Goal: Task Accomplishment & Management: Manage account settings

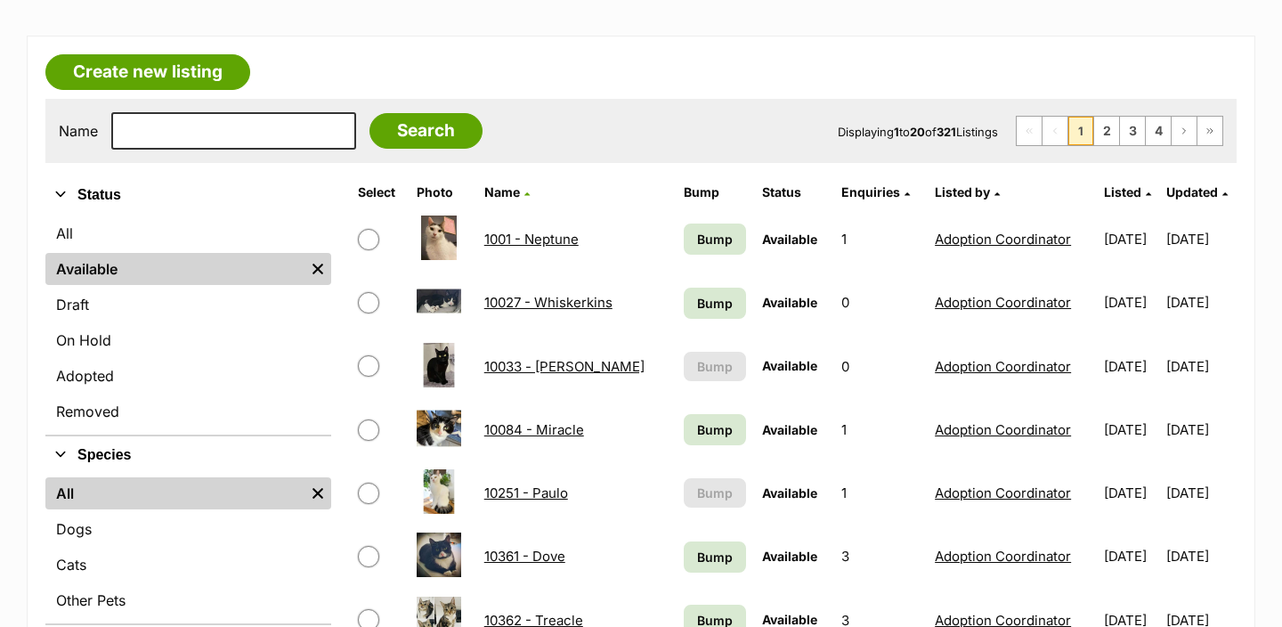
scroll to position [266, 0]
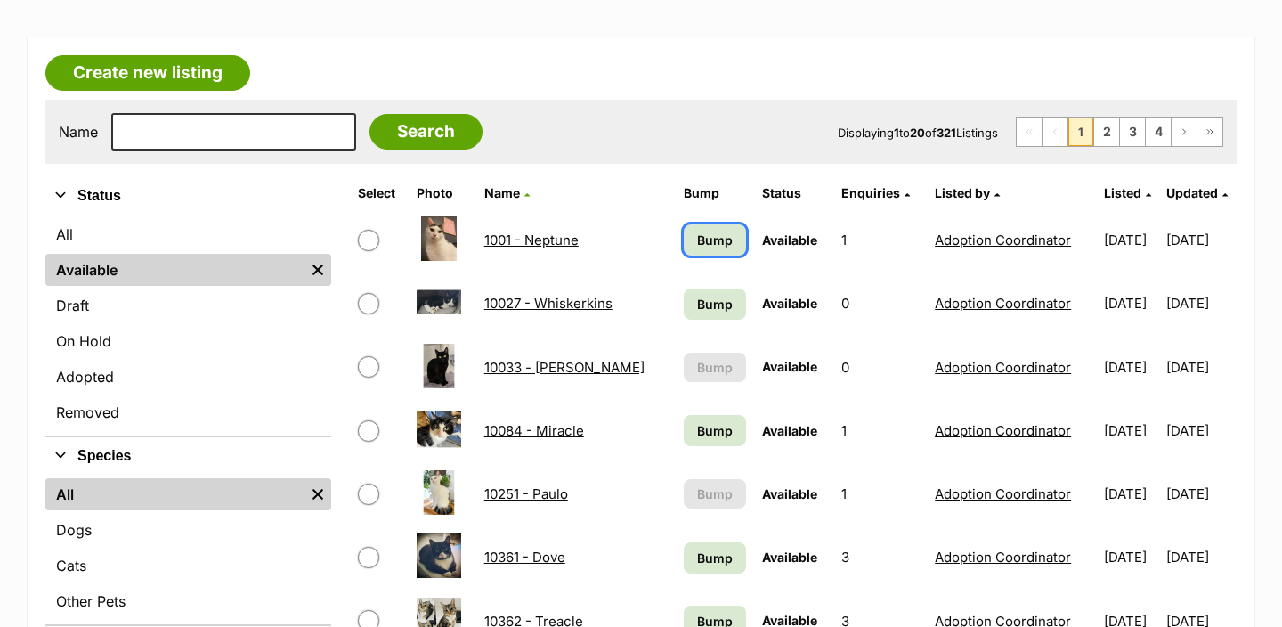
click at [686, 229] on link "Bump" at bounding box center [715, 239] width 63 height 31
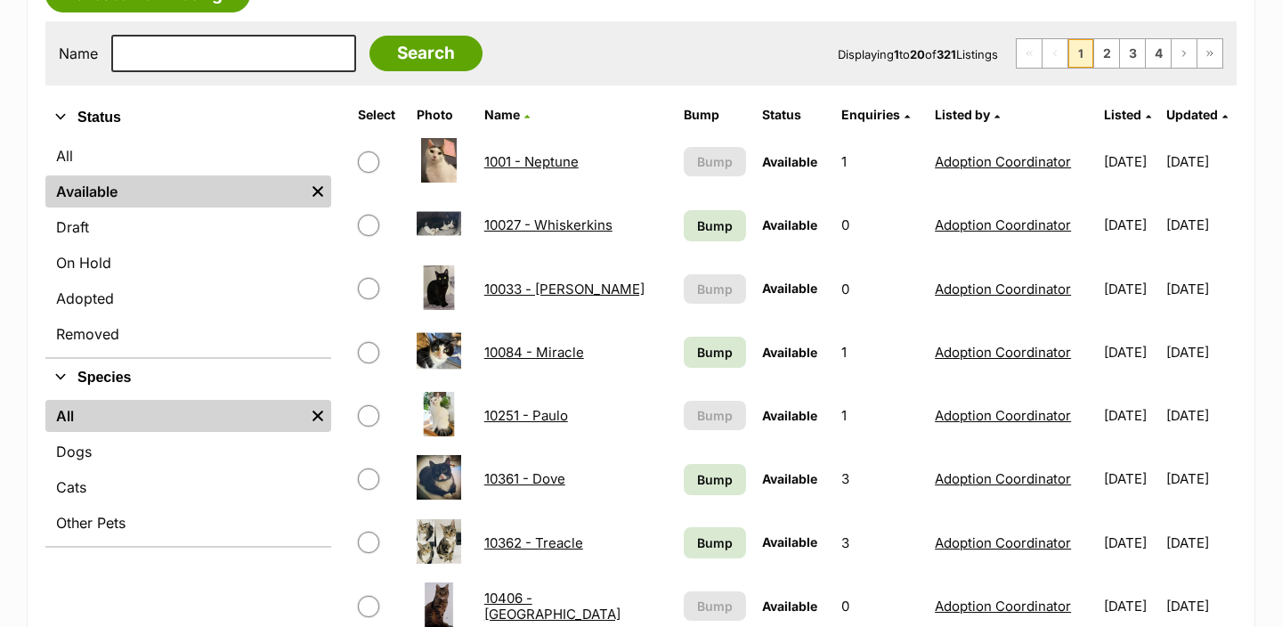
scroll to position [345, 0]
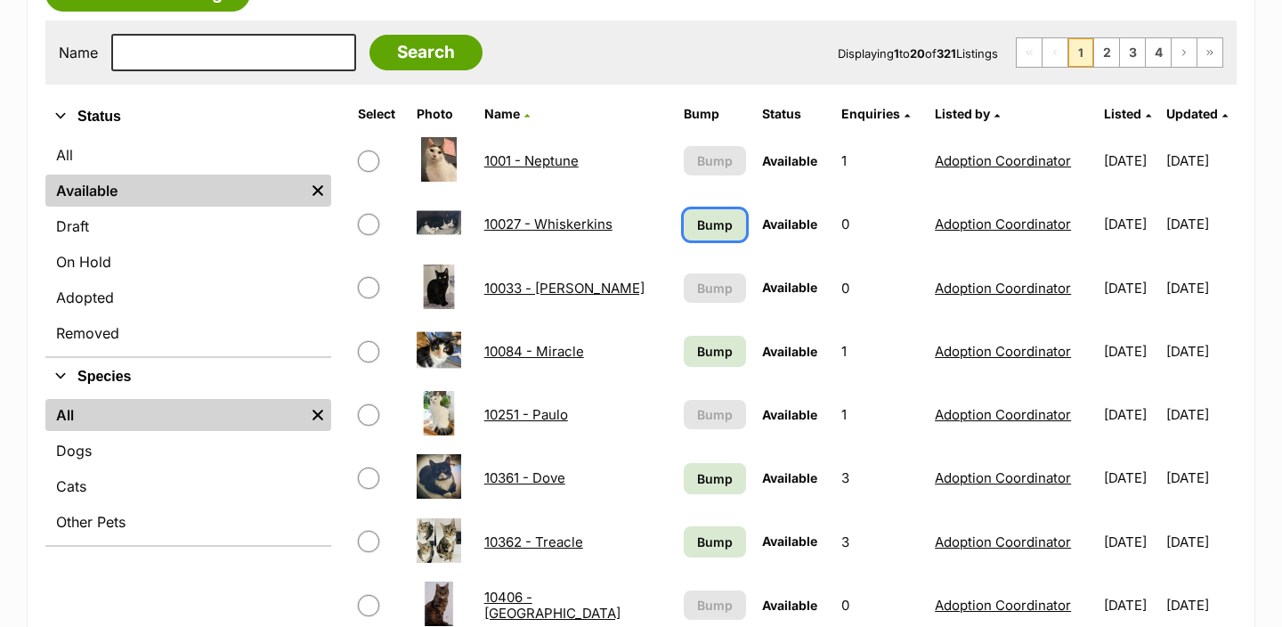
click at [709, 227] on span "Bump" at bounding box center [715, 224] width 36 height 19
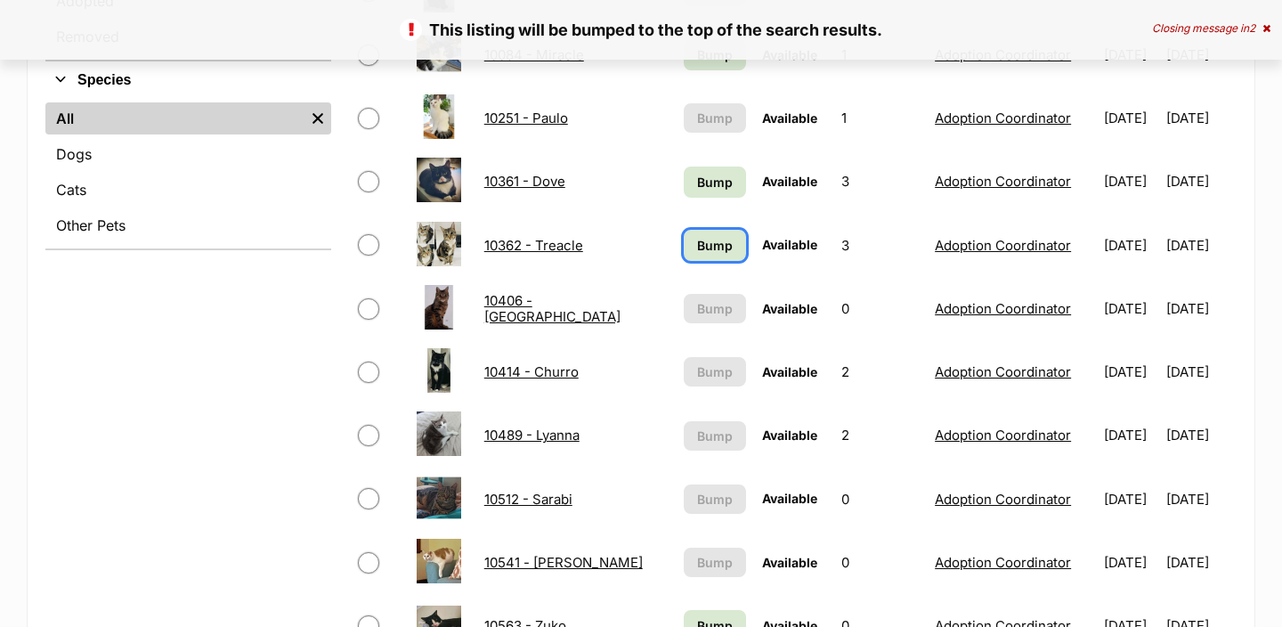
click at [700, 253] on span "Bump" at bounding box center [715, 245] width 36 height 19
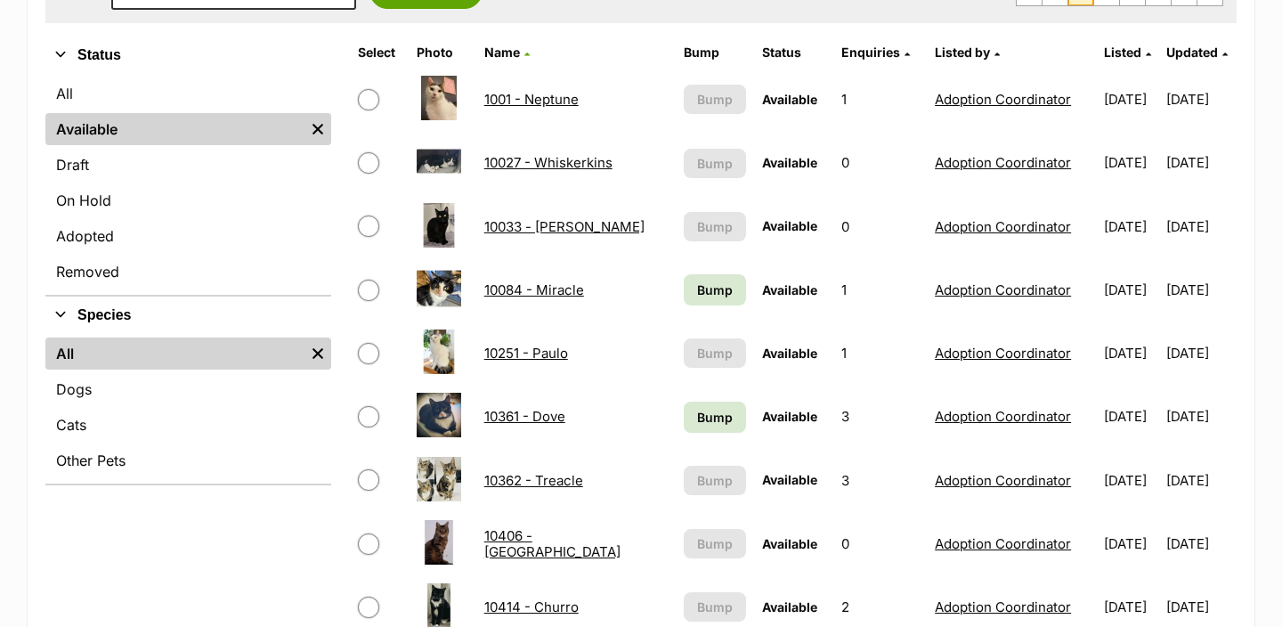
scroll to position [424, 0]
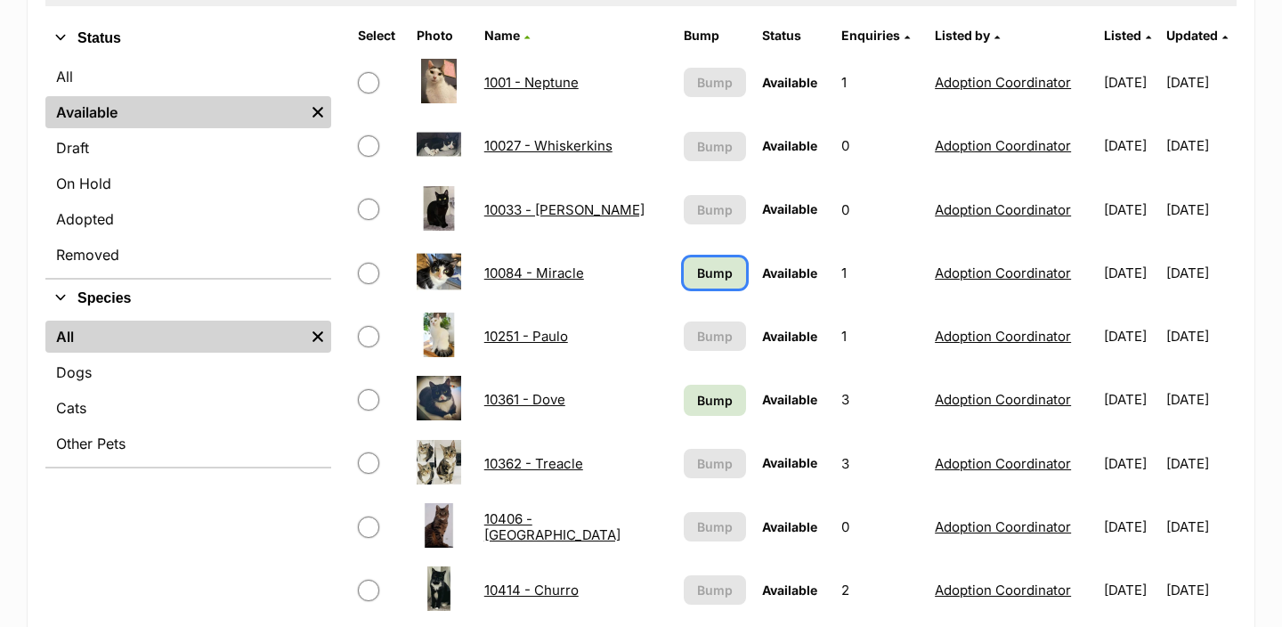
click at [700, 268] on span "Bump" at bounding box center [715, 272] width 36 height 19
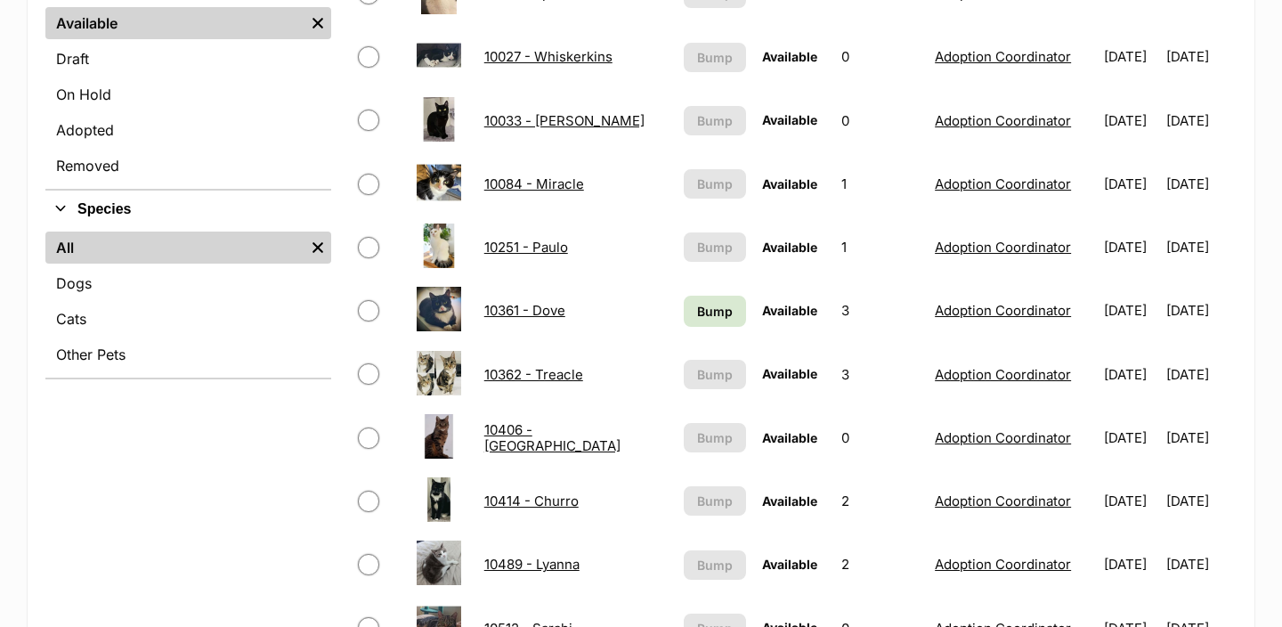
scroll to position [515, 0]
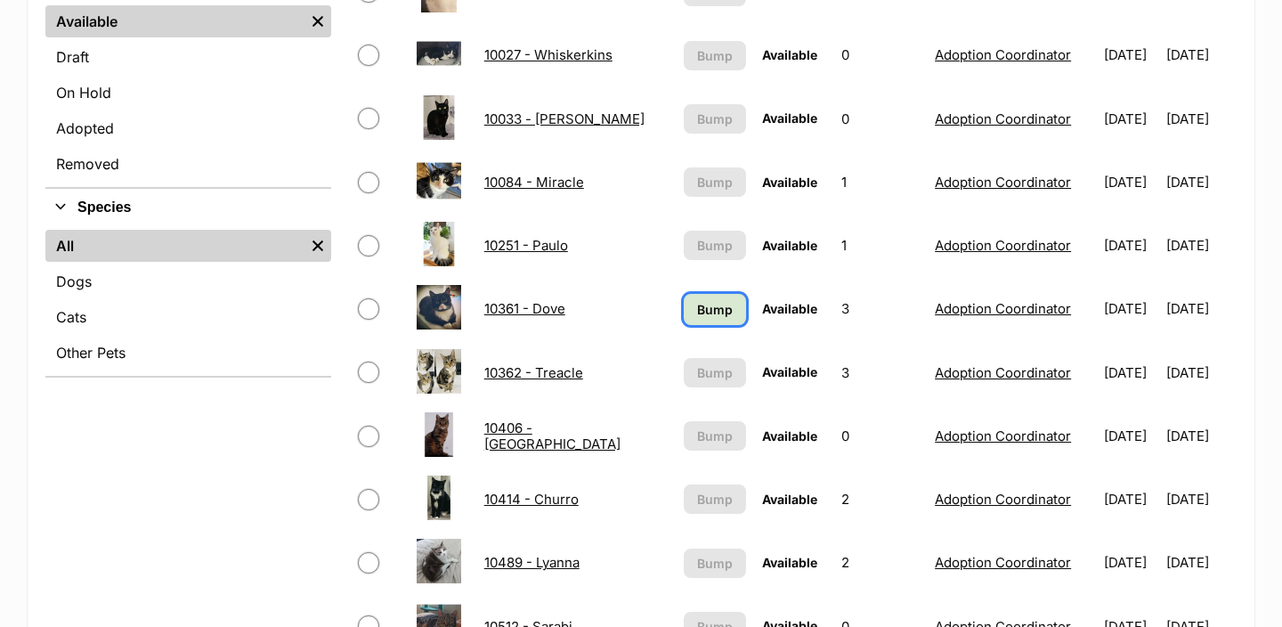
click at [697, 307] on span "Bump" at bounding box center [715, 309] width 36 height 19
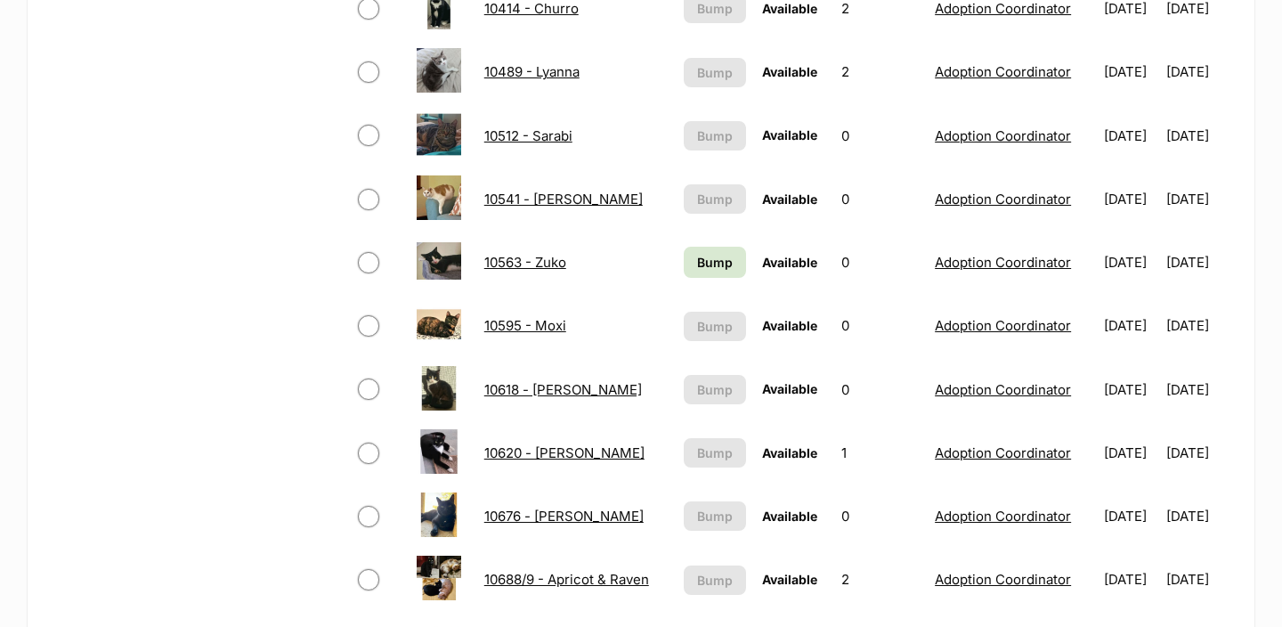
scroll to position [1004, 0]
click at [704, 265] on span "Bump" at bounding box center [715, 263] width 36 height 19
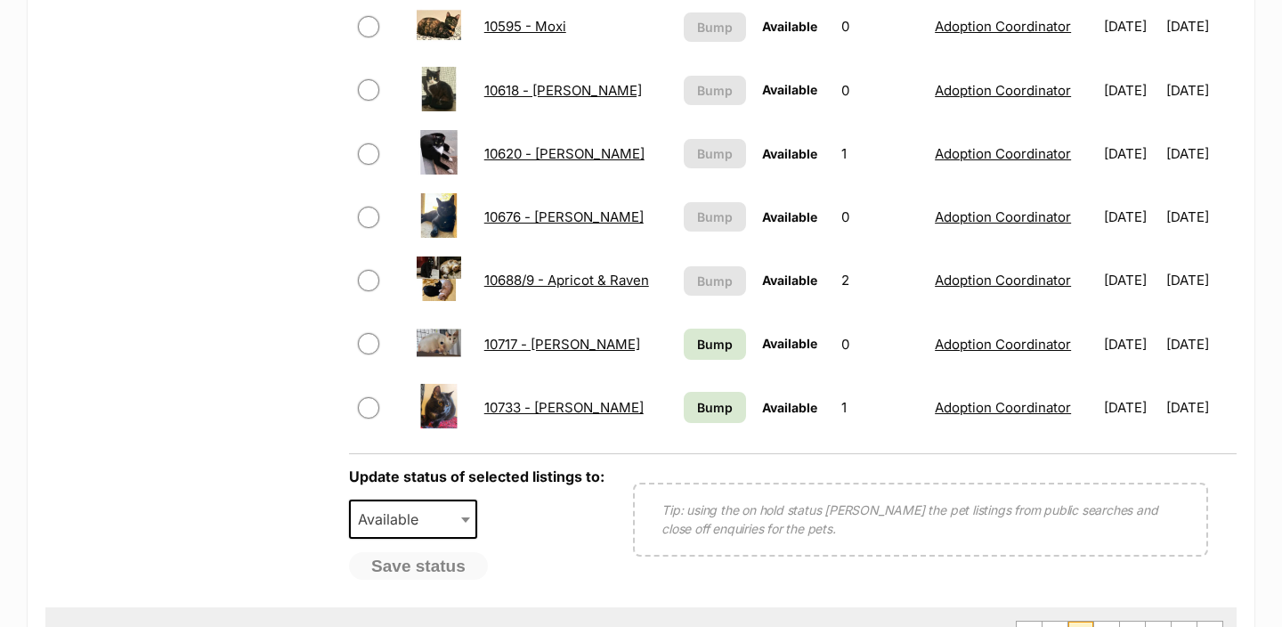
scroll to position [1321, 0]
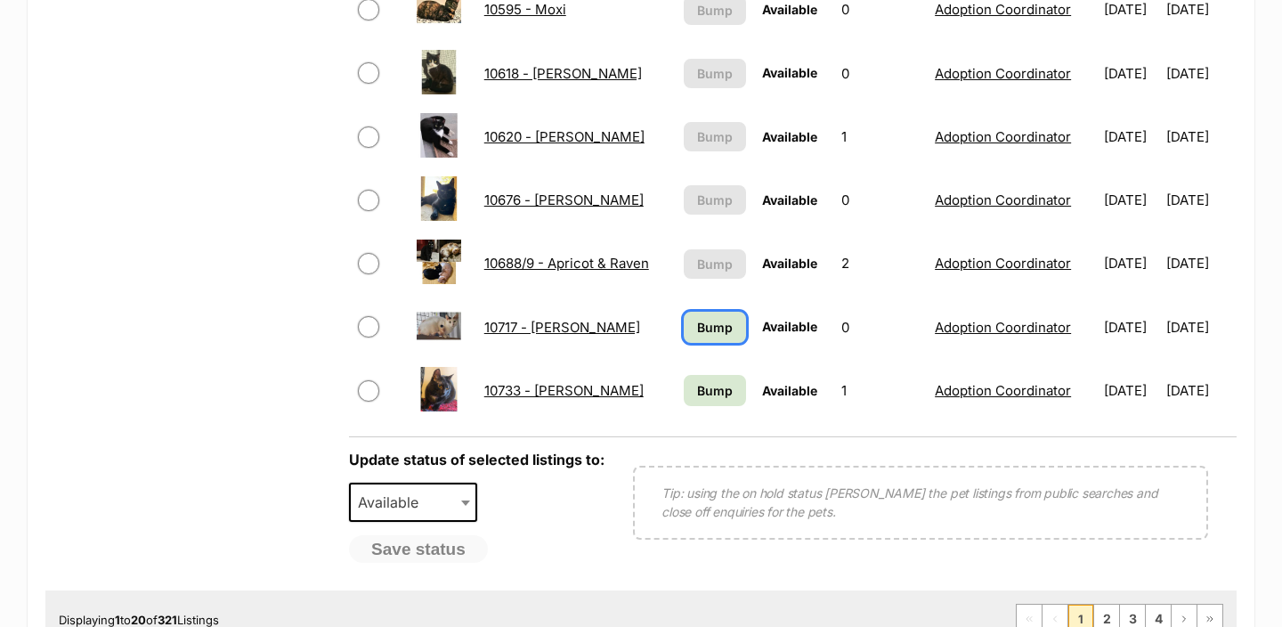
click at [697, 330] on span "Bump" at bounding box center [715, 327] width 36 height 19
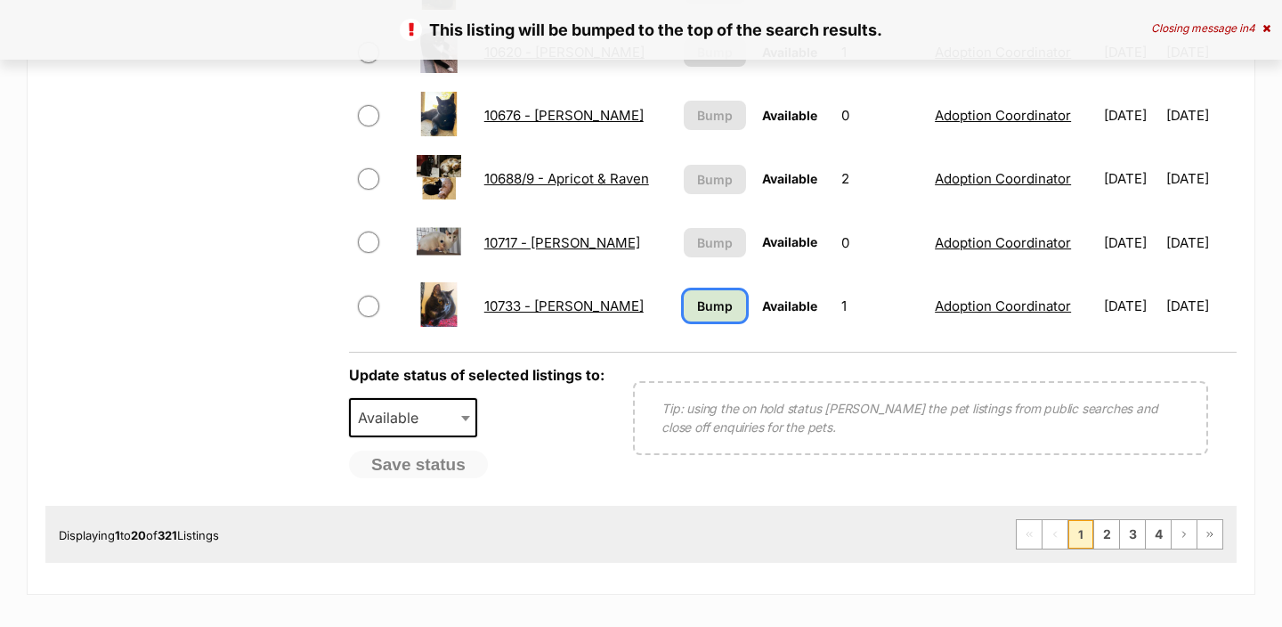
click at [709, 296] on span "Bump" at bounding box center [715, 305] width 36 height 19
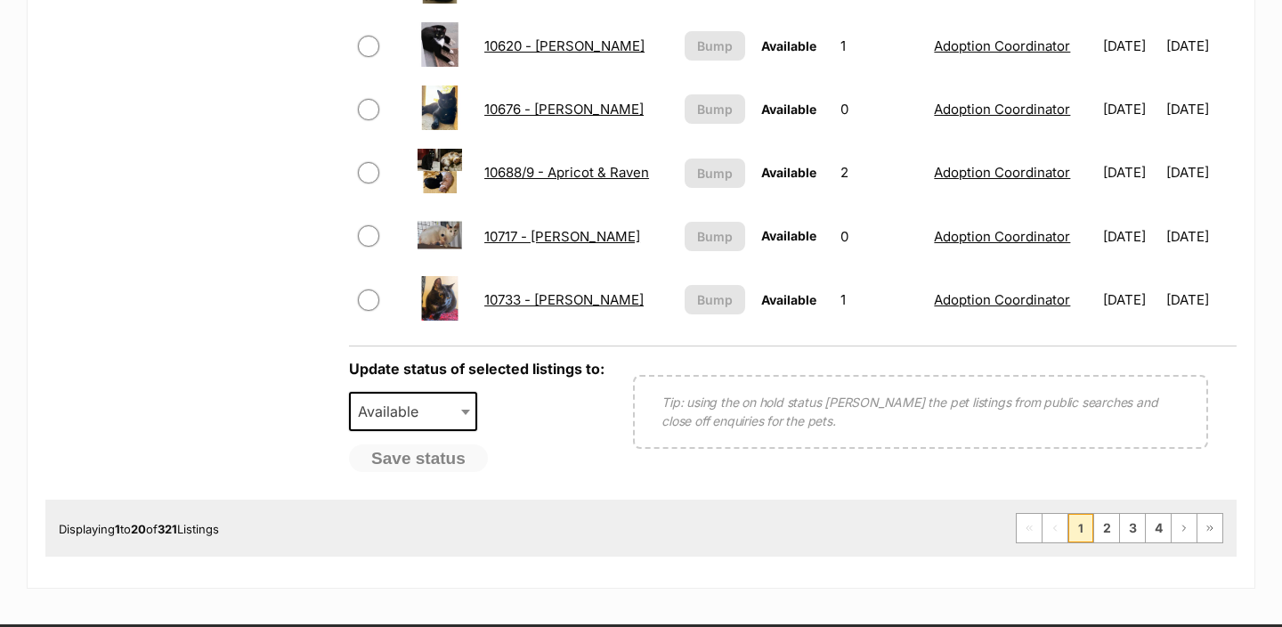
scroll to position [1413, 0]
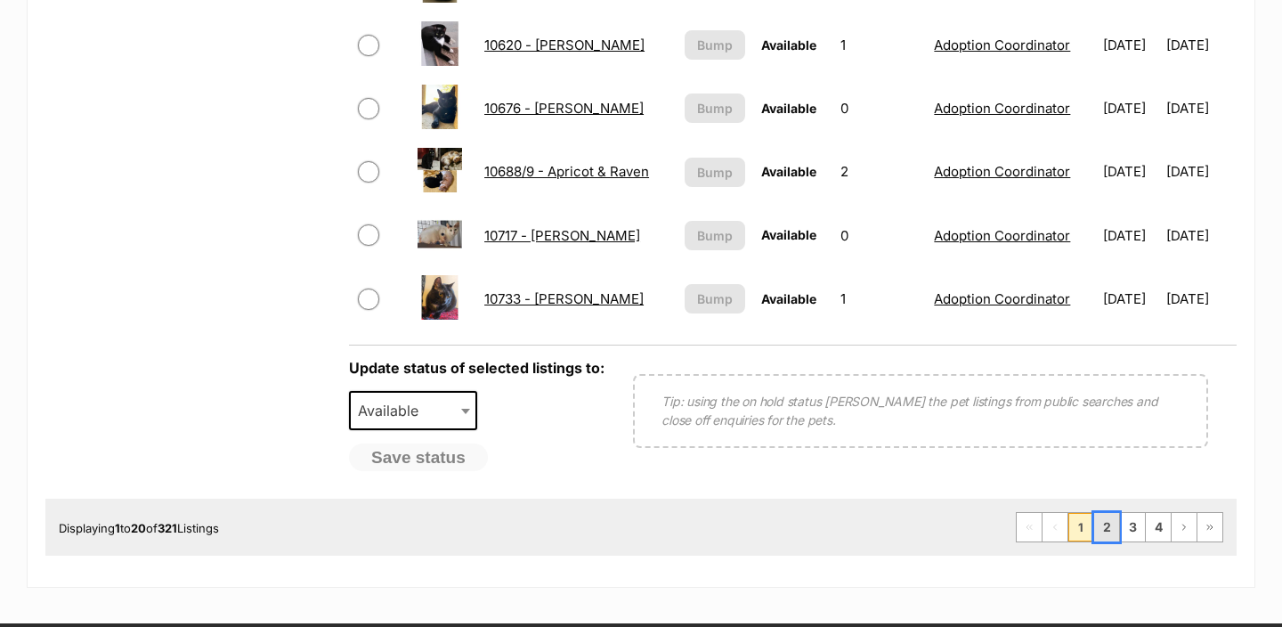
click at [1101, 526] on link "2" at bounding box center [1106, 527] width 25 height 28
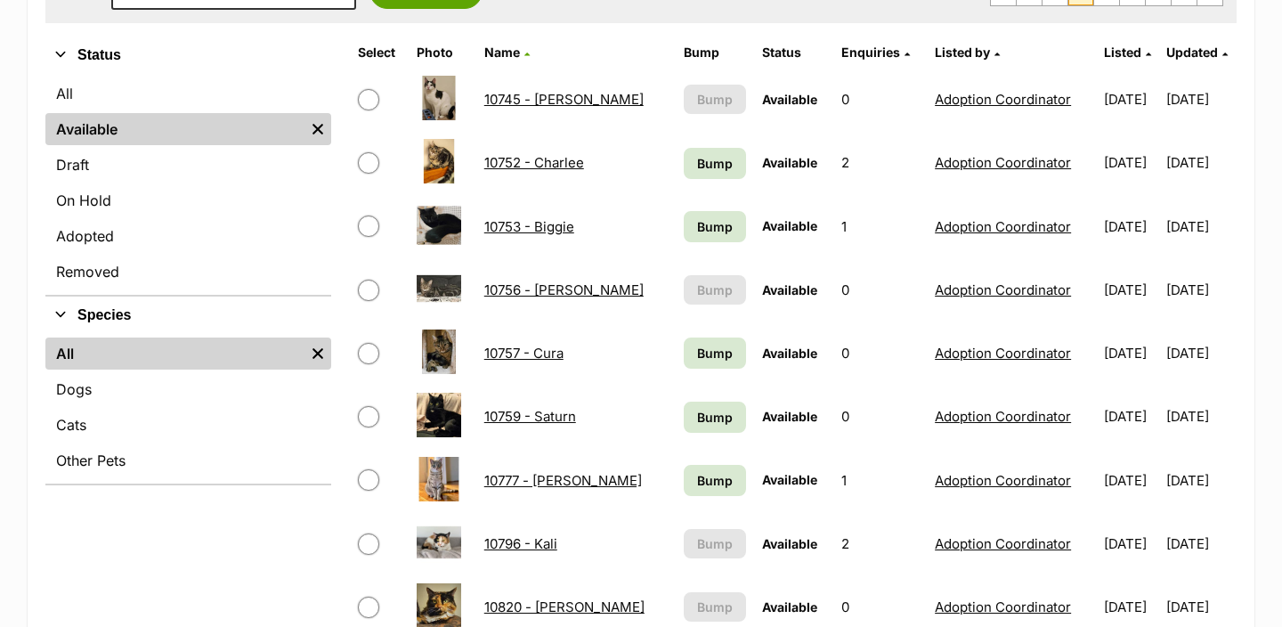
scroll to position [405, 0]
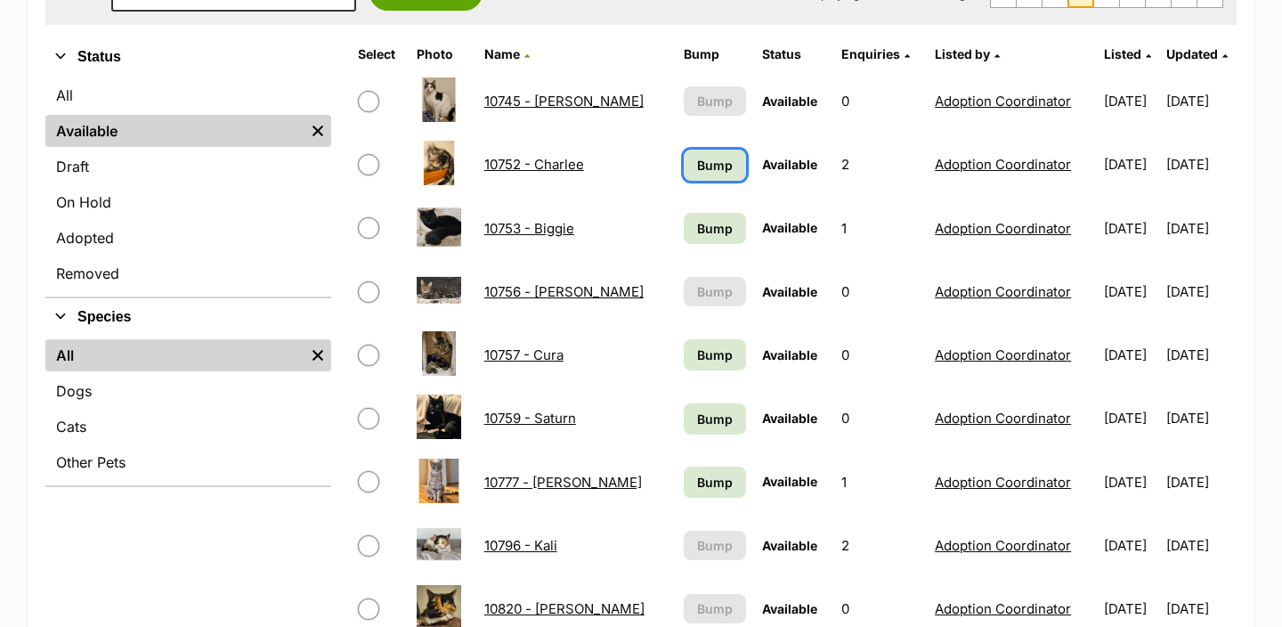
click at [697, 170] on span "Bump" at bounding box center [715, 165] width 36 height 19
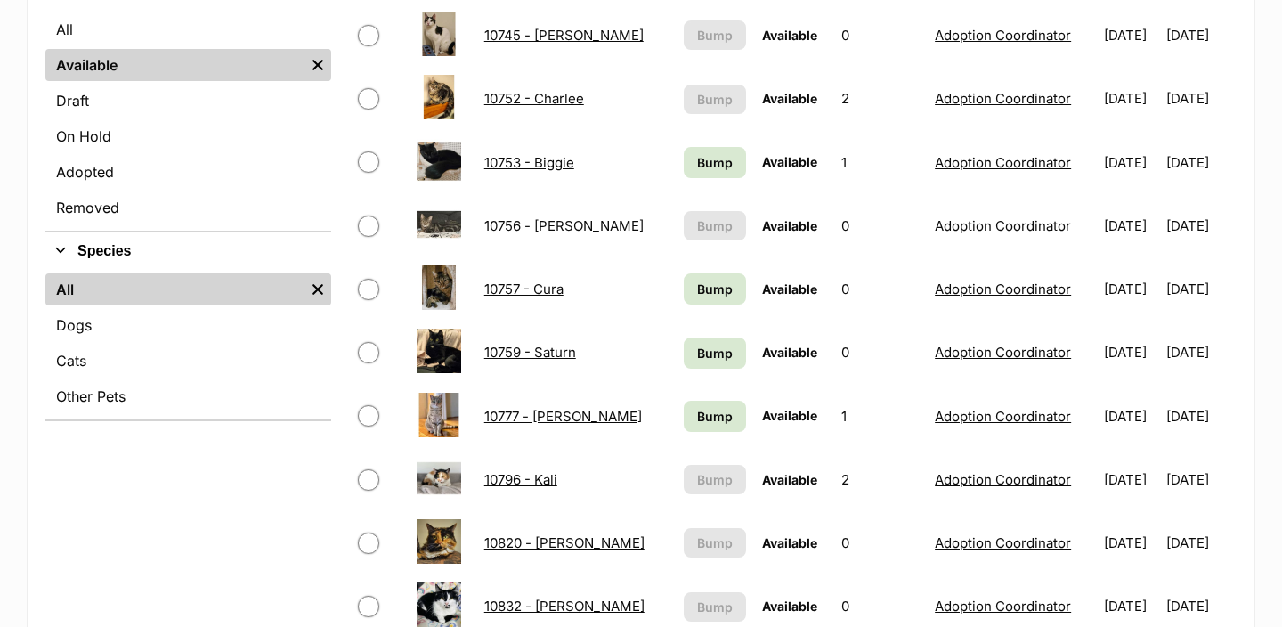
scroll to position [709, 0]
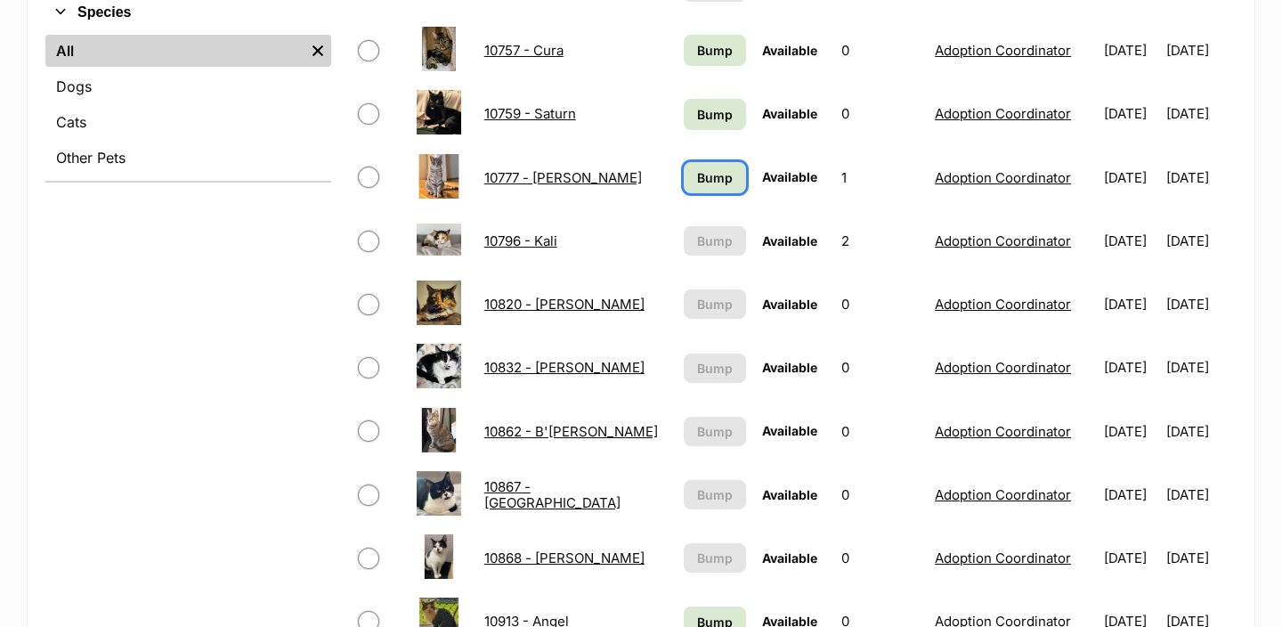
click at [697, 170] on span "Bump" at bounding box center [715, 177] width 36 height 19
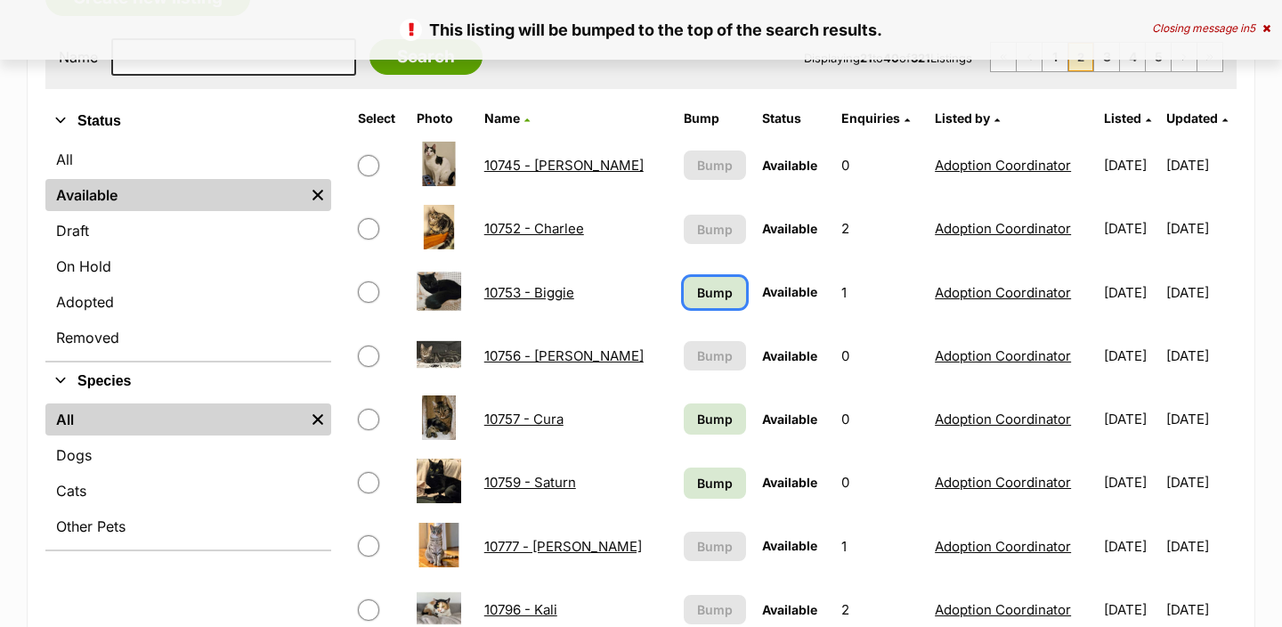
click at [697, 296] on span "Bump" at bounding box center [715, 292] width 36 height 19
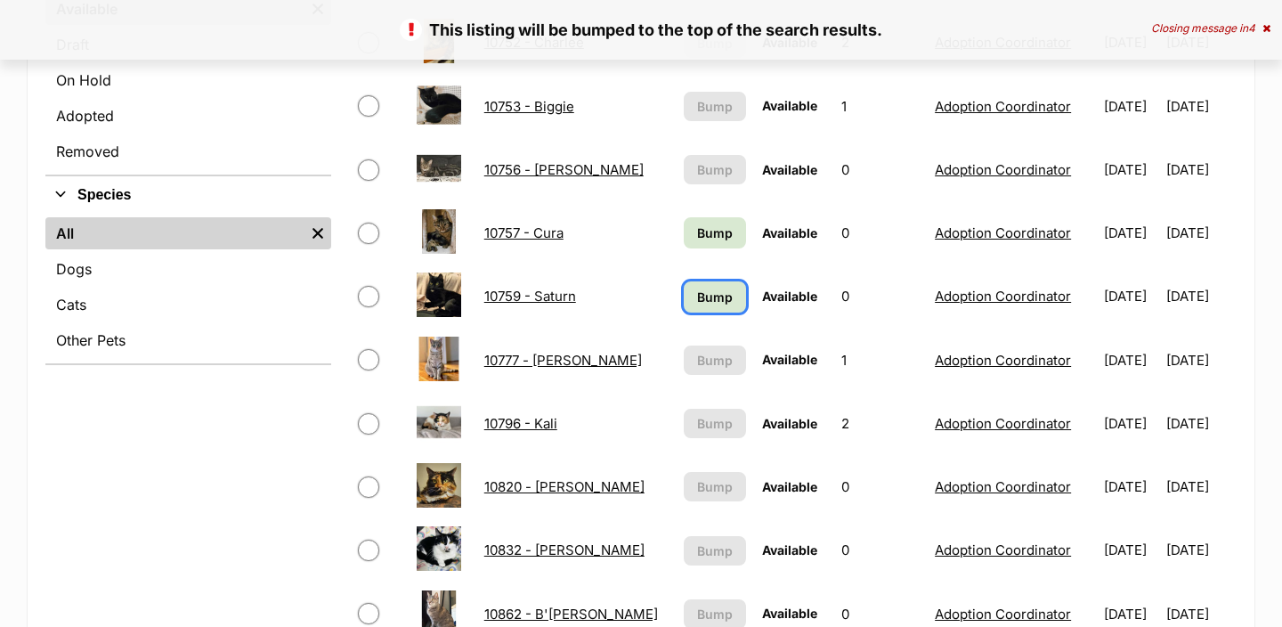
click at [697, 296] on span "Bump" at bounding box center [715, 297] width 36 height 19
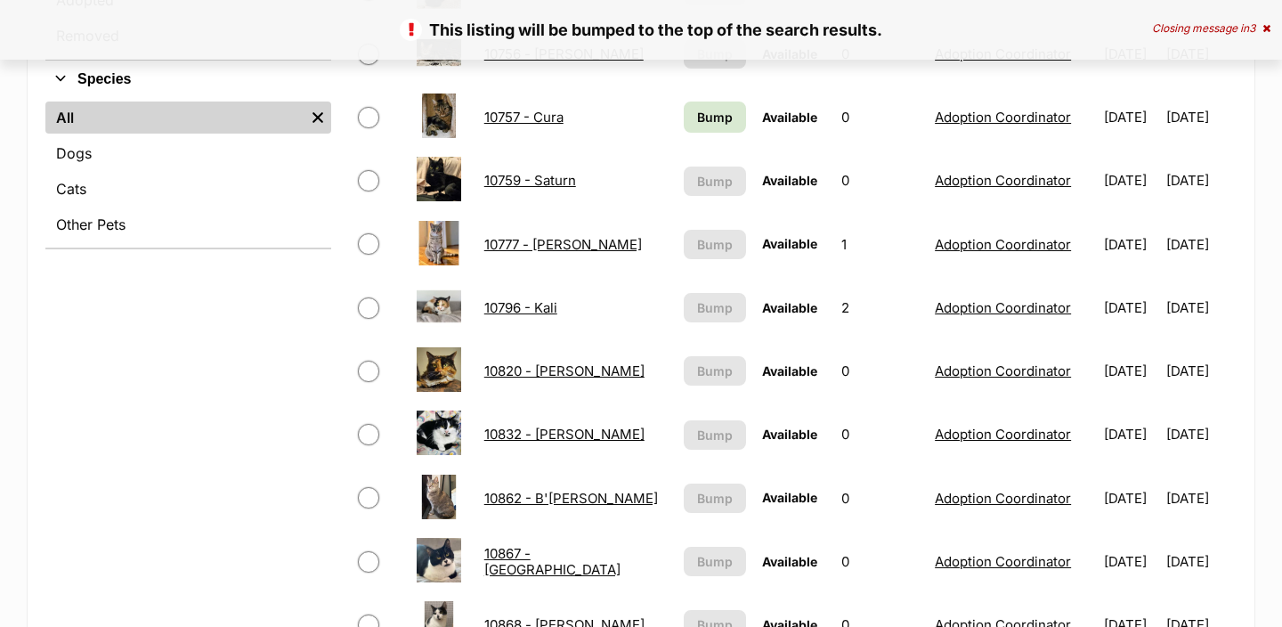
scroll to position [1082, 0]
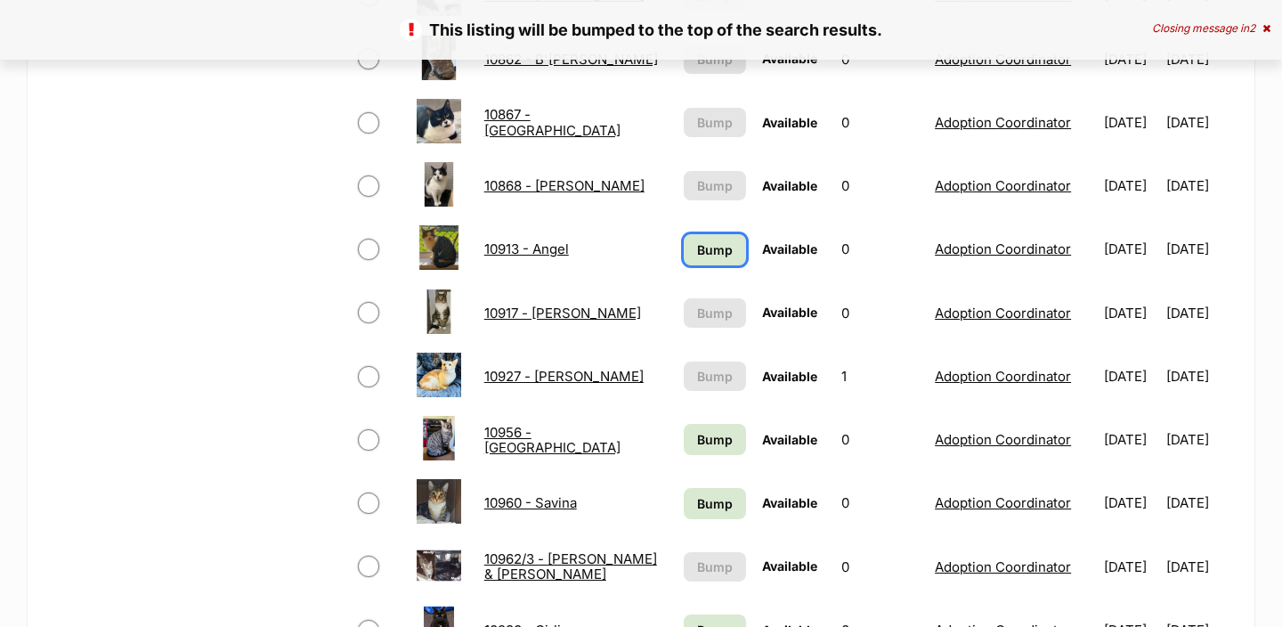
click at [697, 248] on span "Bump" at bounding box center [715, 249] width 36 height 19
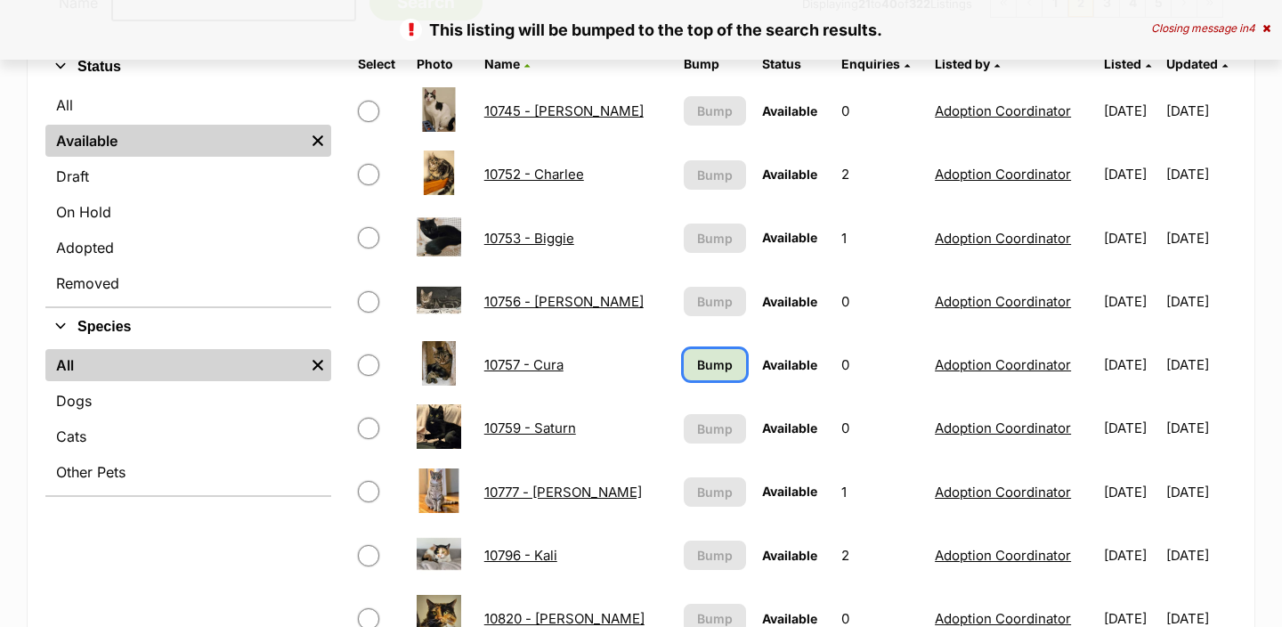
click at [697, 369] on span "Bump" at bounding box center [715, 364] width 36 height 19
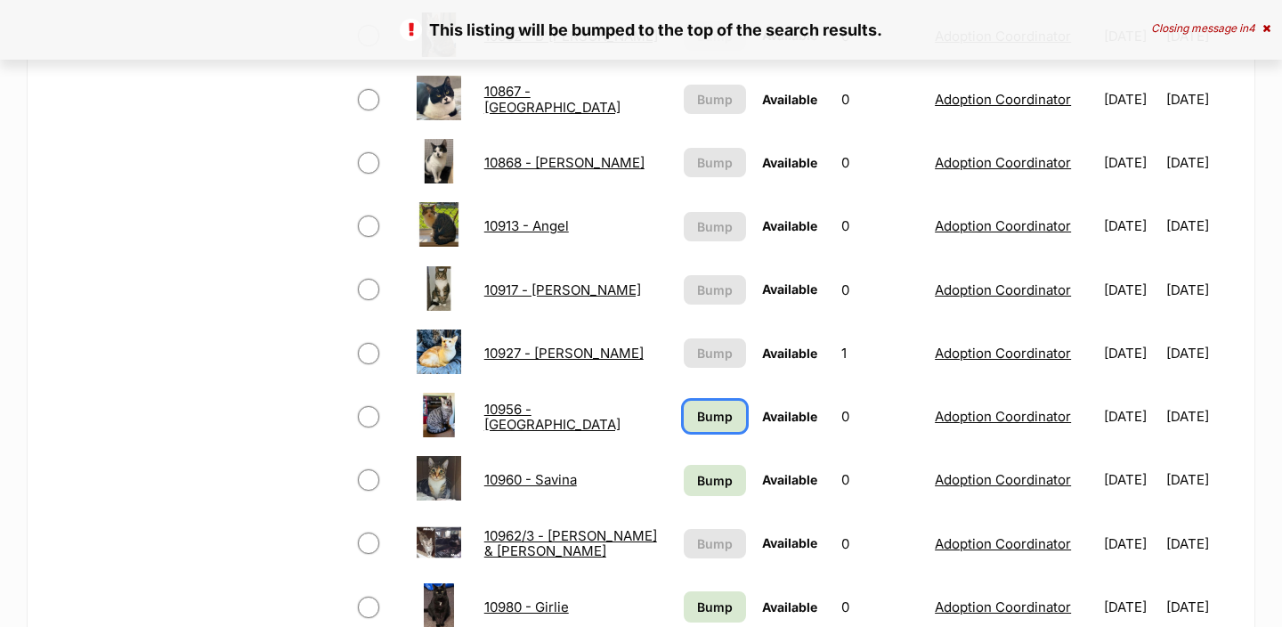
click at [697, 412] on span "Bump" at bounding box center [715, 416] width 36 height 19
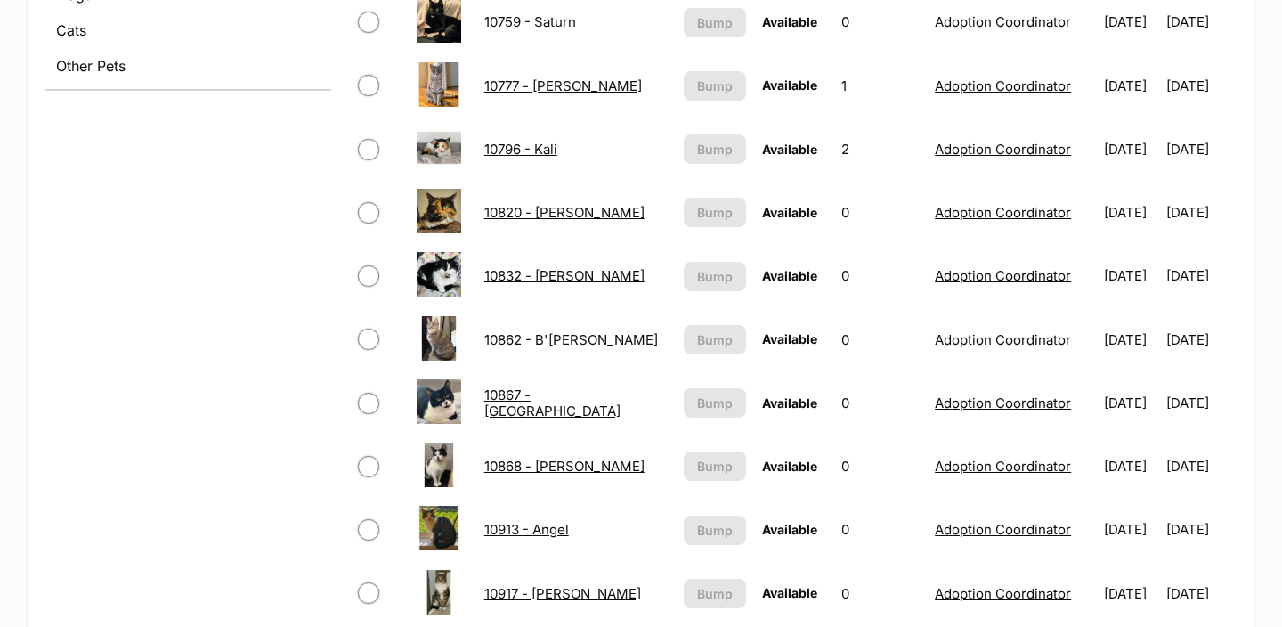
scroll to position [1050, 0]
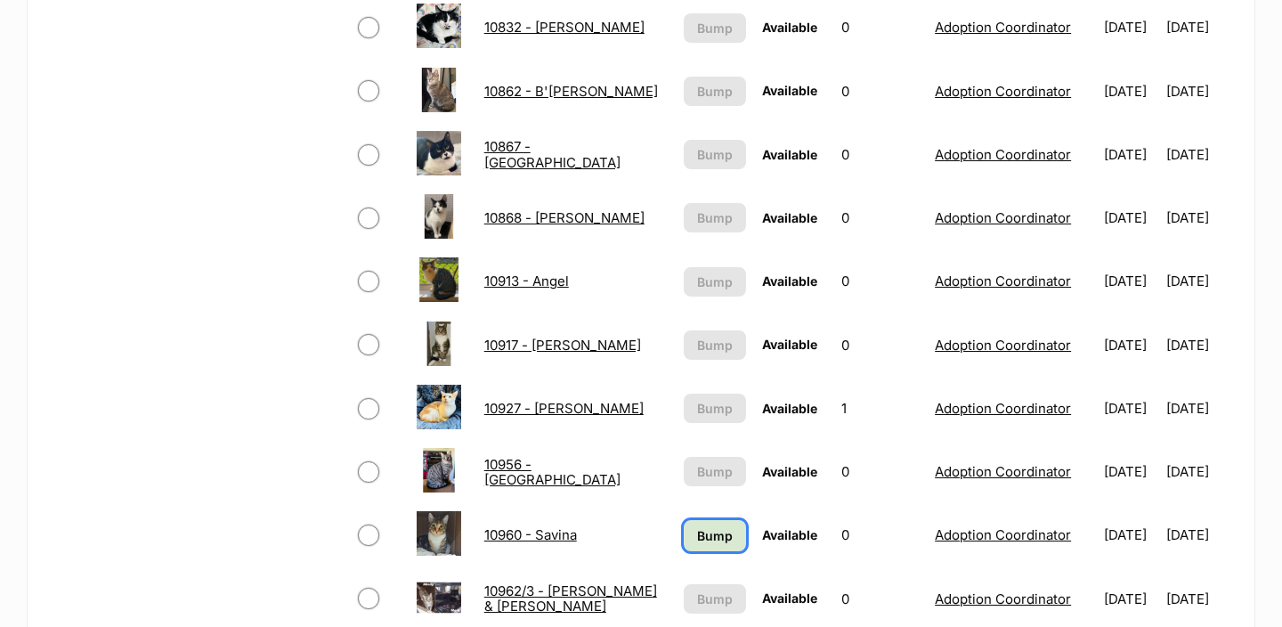
click at [697, 542] on span "Bump" at bounding box center [715, 535] width 36 height 19
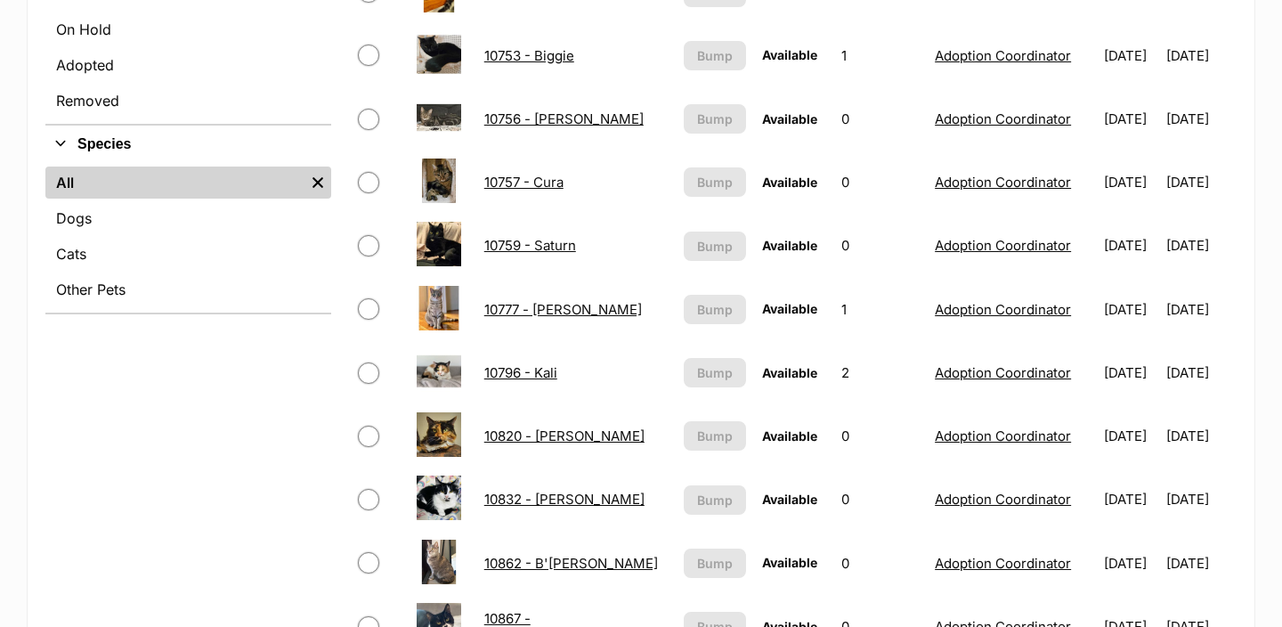
scroll to position [438, 0]
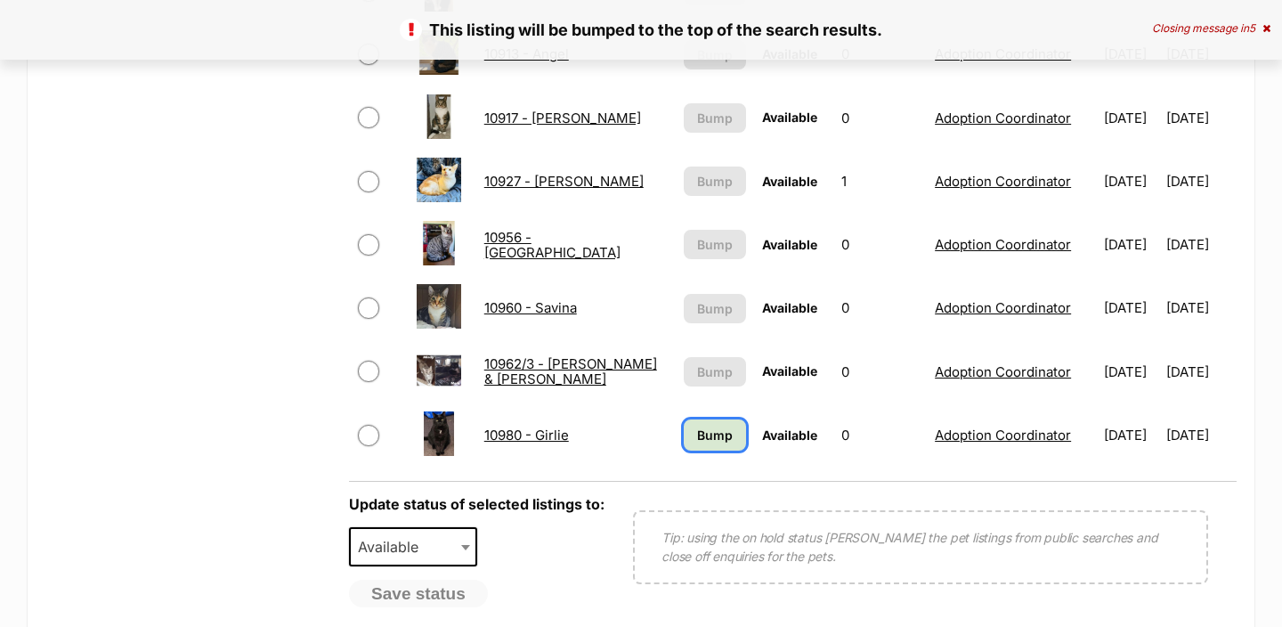
click at [697, 434] on span "Bump" at bounding box center [715, 434] width 36 height 19
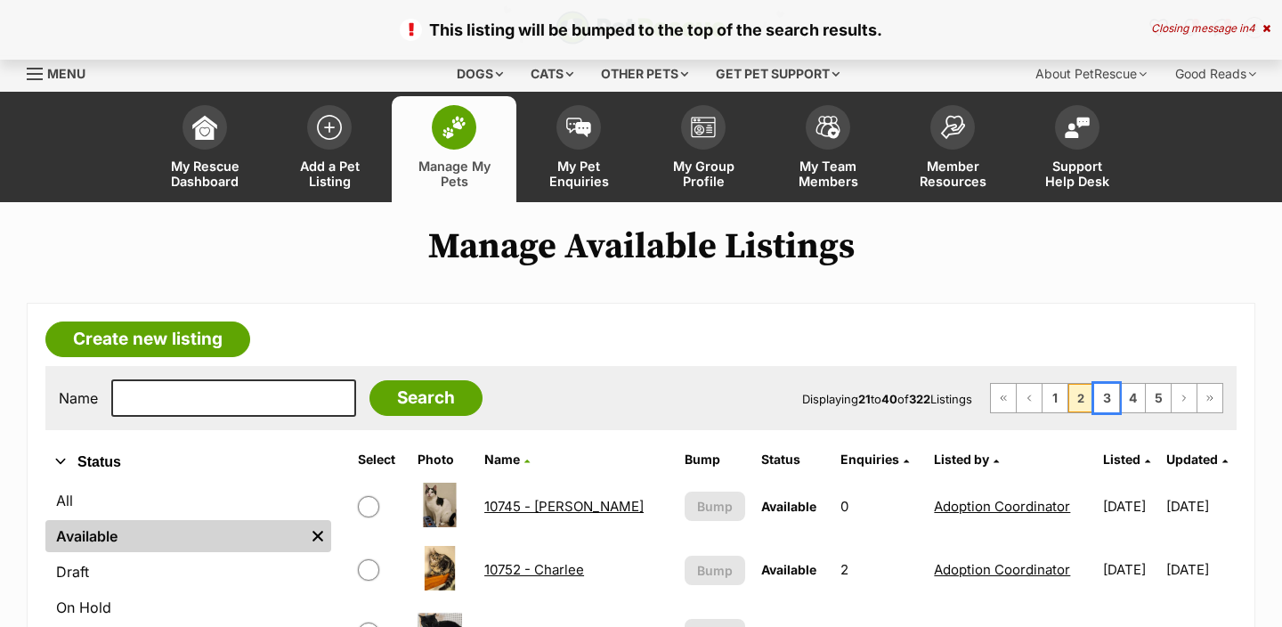
click at [1106, 404] on link "3" at bounding box center [1106, 398] width 25 height 28
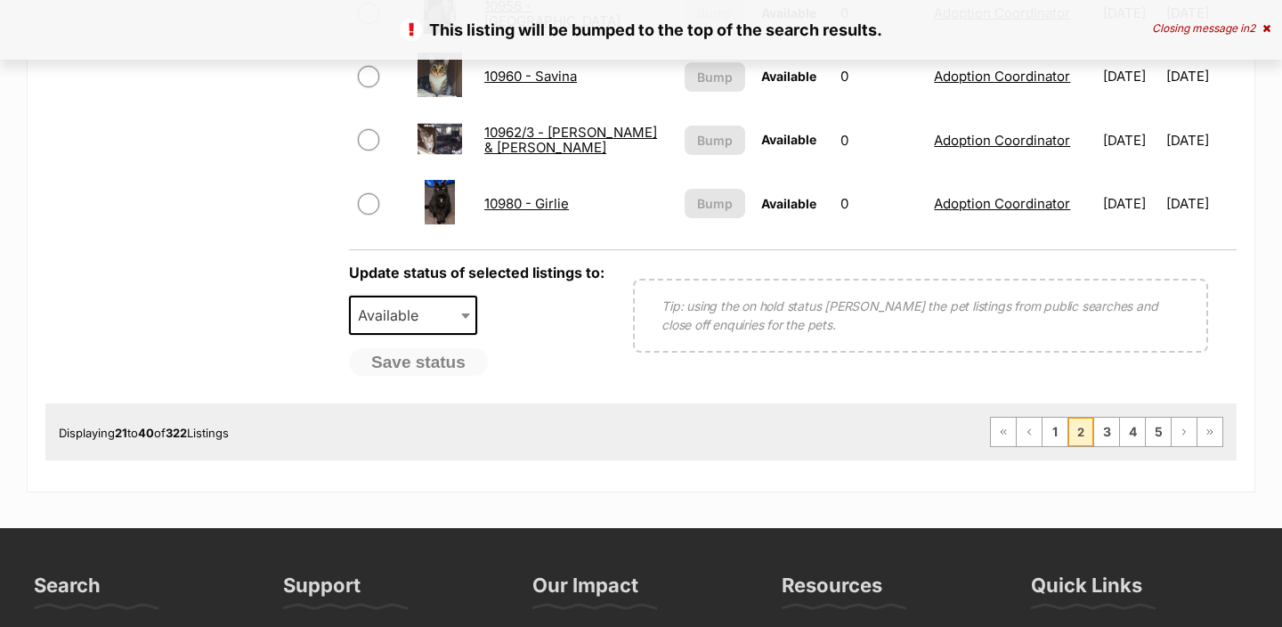
scroll to position [1510, 0]
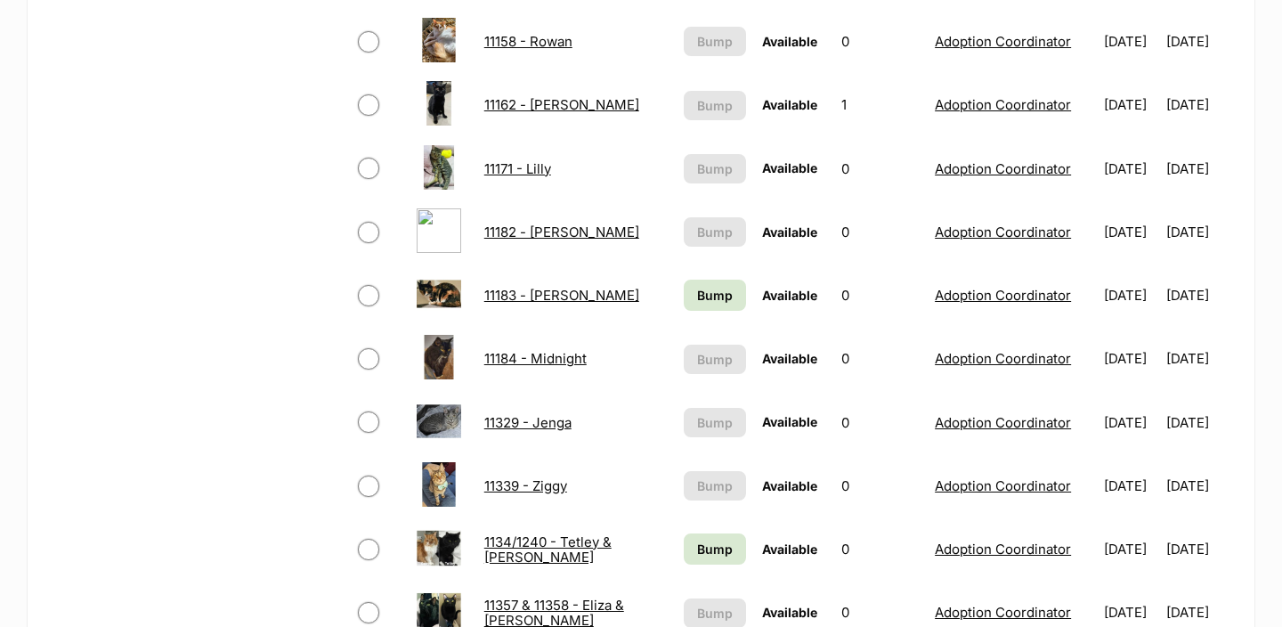
scroll to position [982, 0]
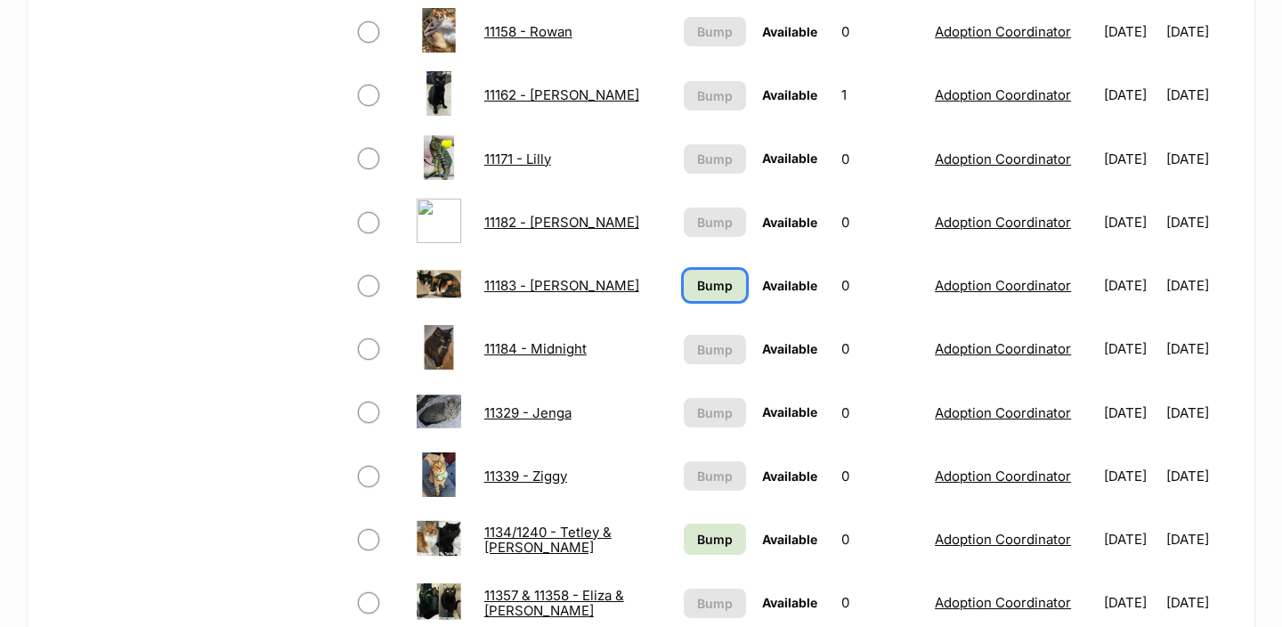
click at [697, 281] on span "Bump" at bounding box center [715, 285] width 36 height 19
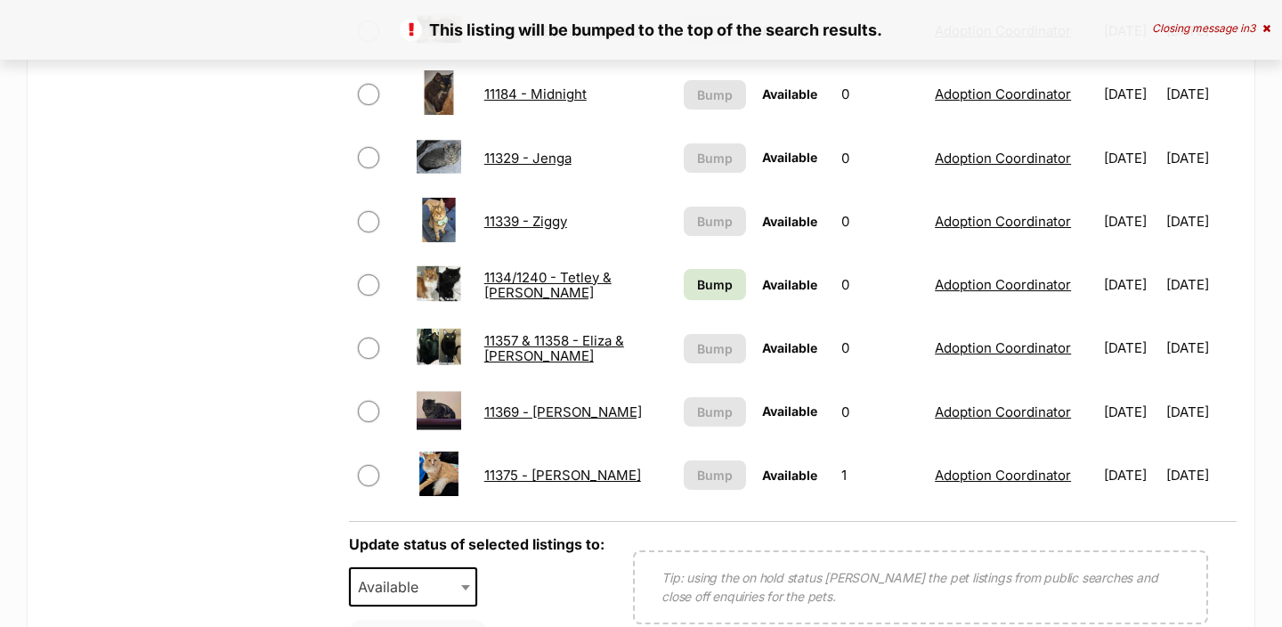
scroll to position [1274, 0]
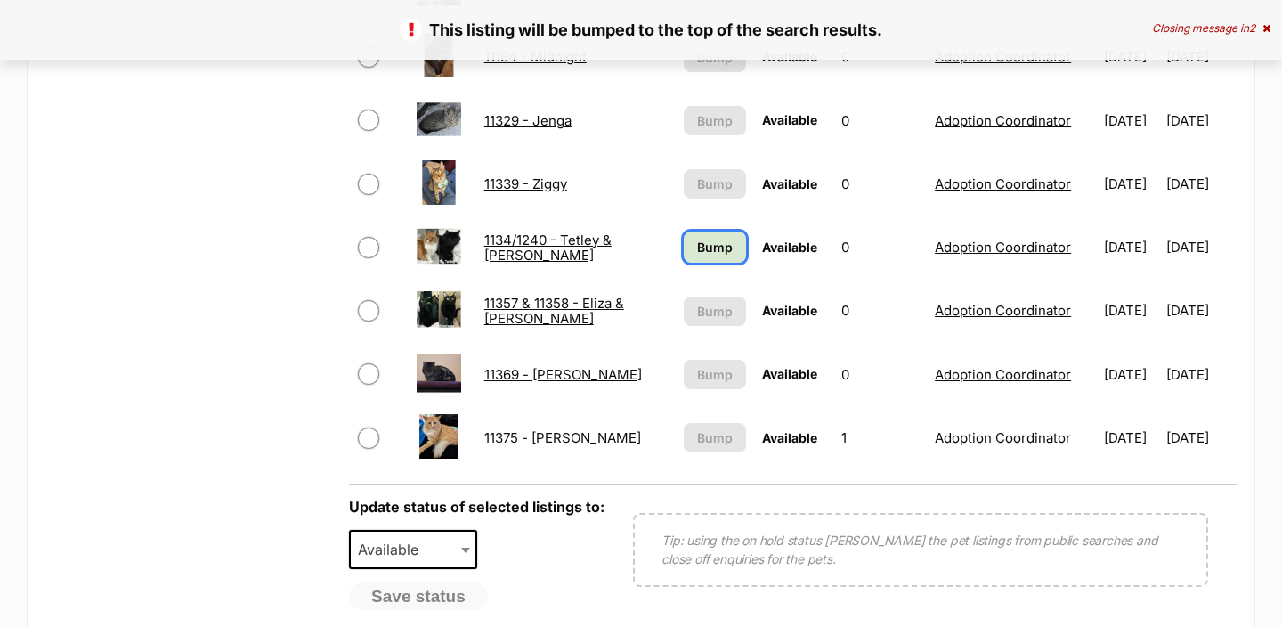
click at [691, 261] on link "Bump" at bounding box center [715, 246] width 63 height 31
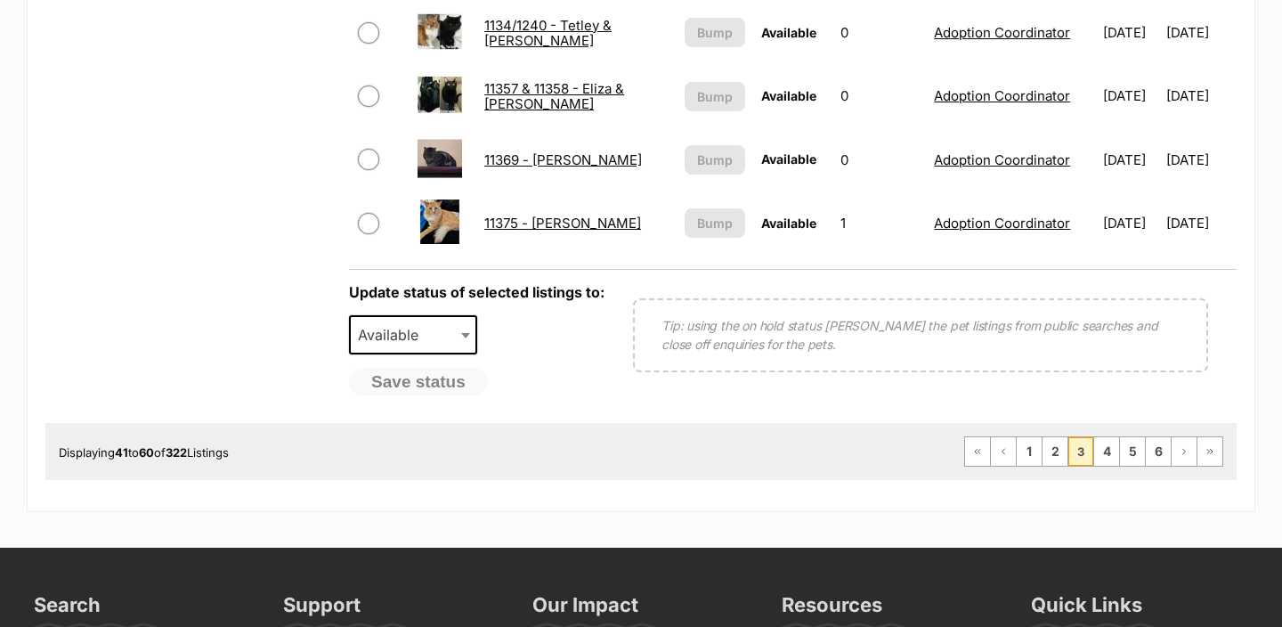
scroll to position [1593, 0]
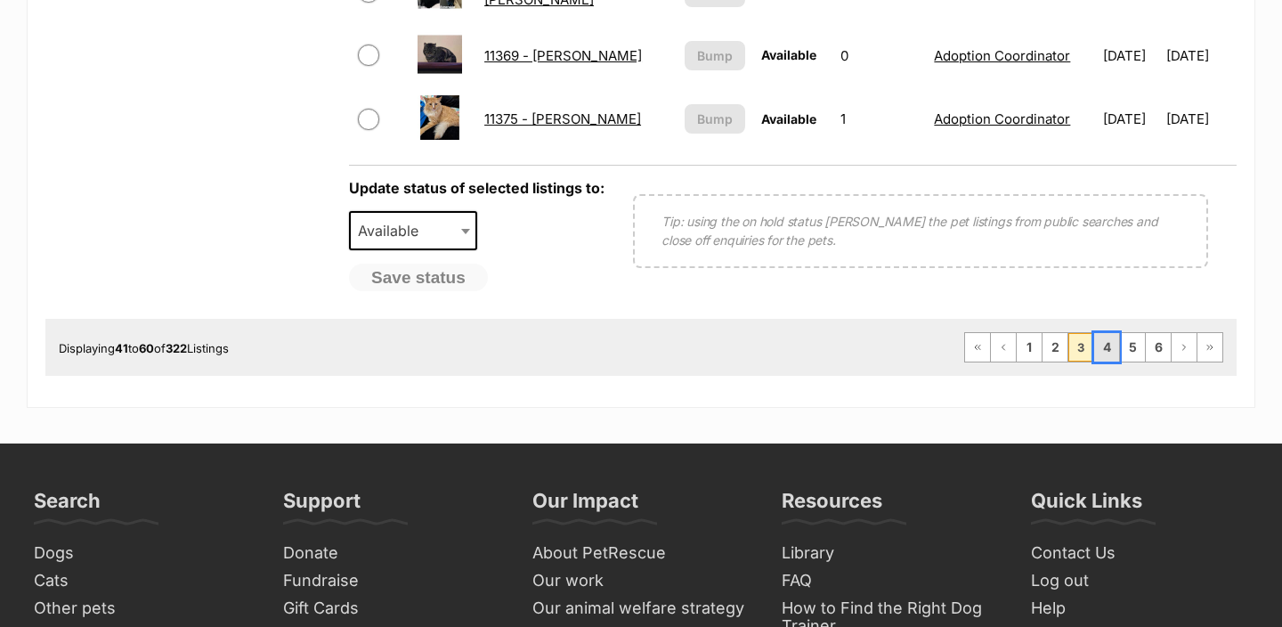
click at [1099, 353] on link "4" at bounding box center [1106, 347] width 25 height 28
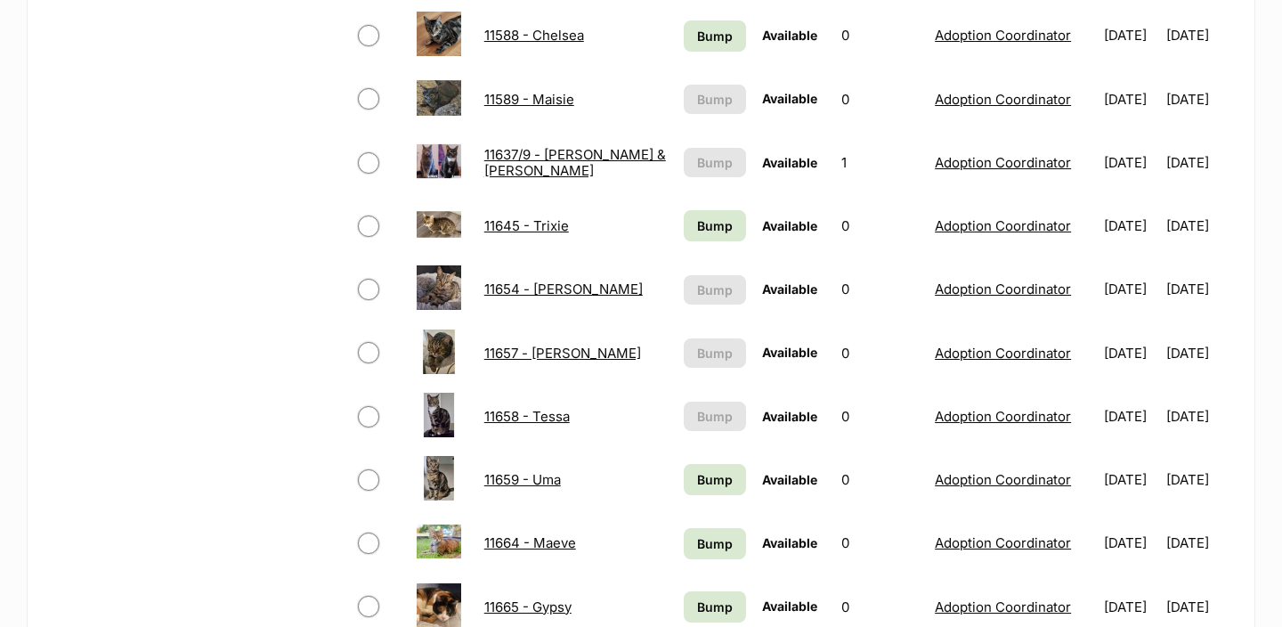
scroll to position [1262, 0]
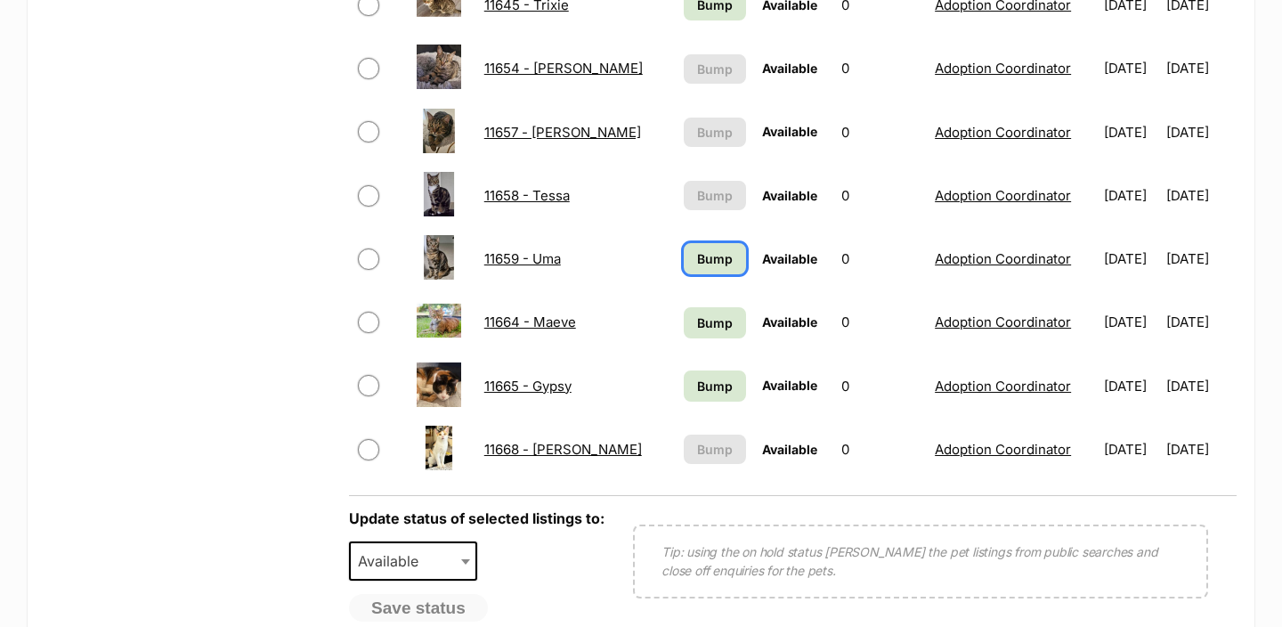
click at [700, 256] on span "Bump" at bounding box center [715, 258] width 36 height 19
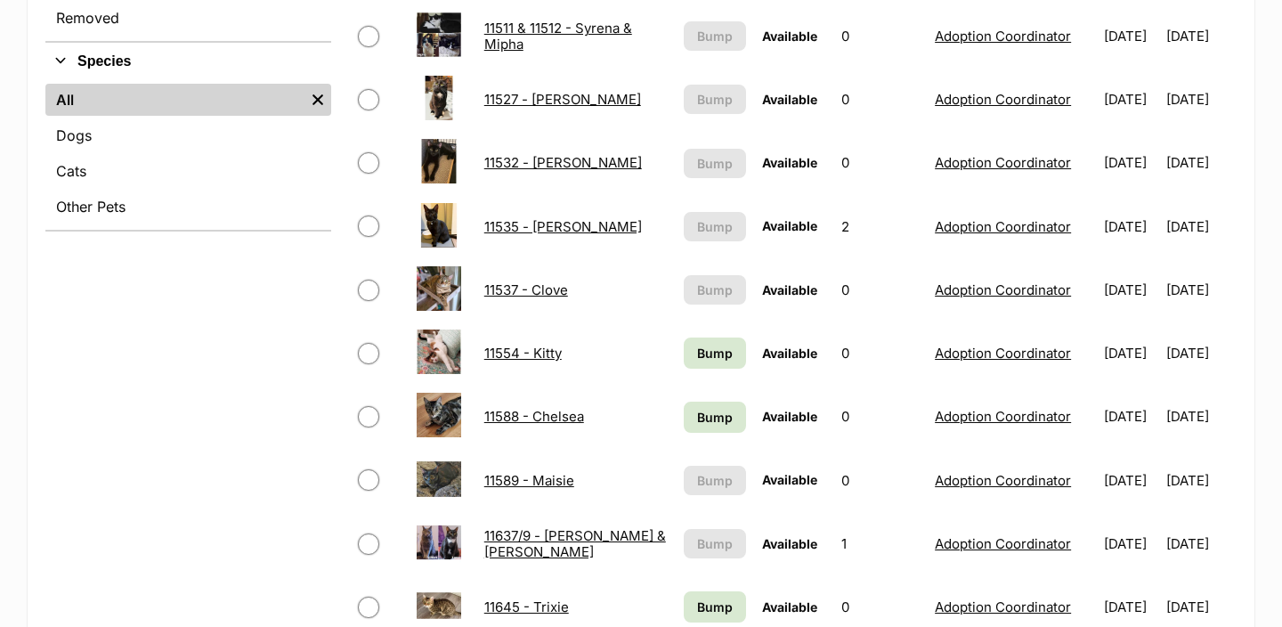
scroll to position [794, 0]
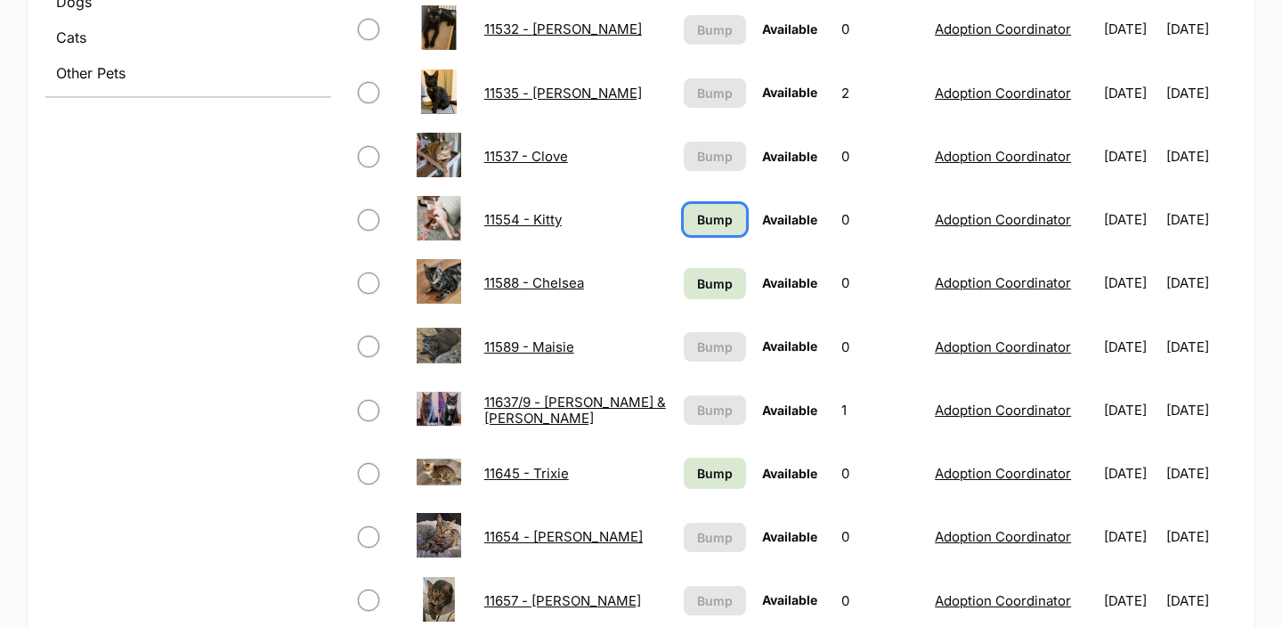
click at [699, 226] on span "Bump" at bounding box center [715, 219] width 36 height 19
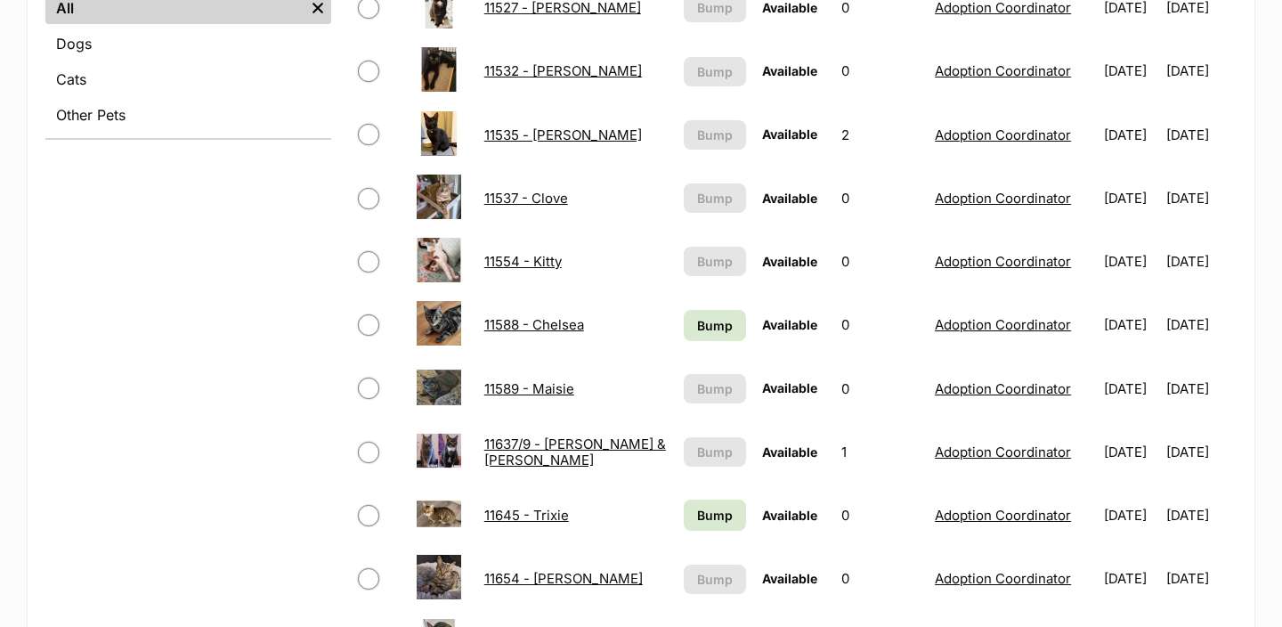
scroll to position [757, 0]
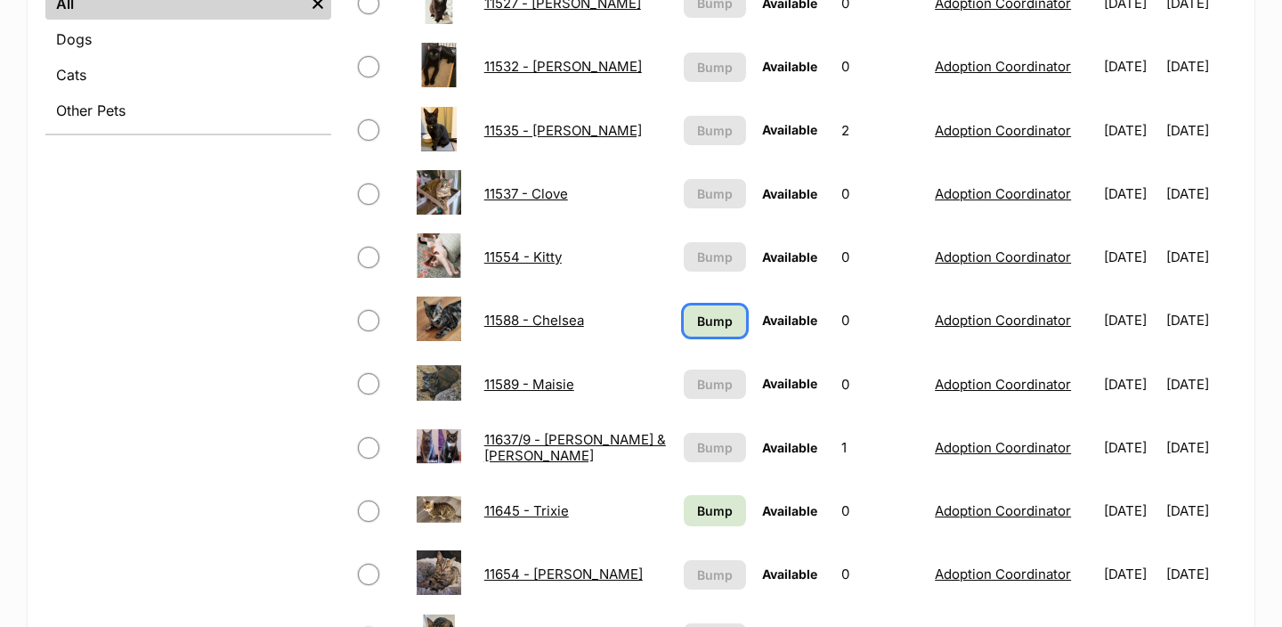
click at [684, 335] on link "Bump" at bounding box center [715, 320] width 63 height 31
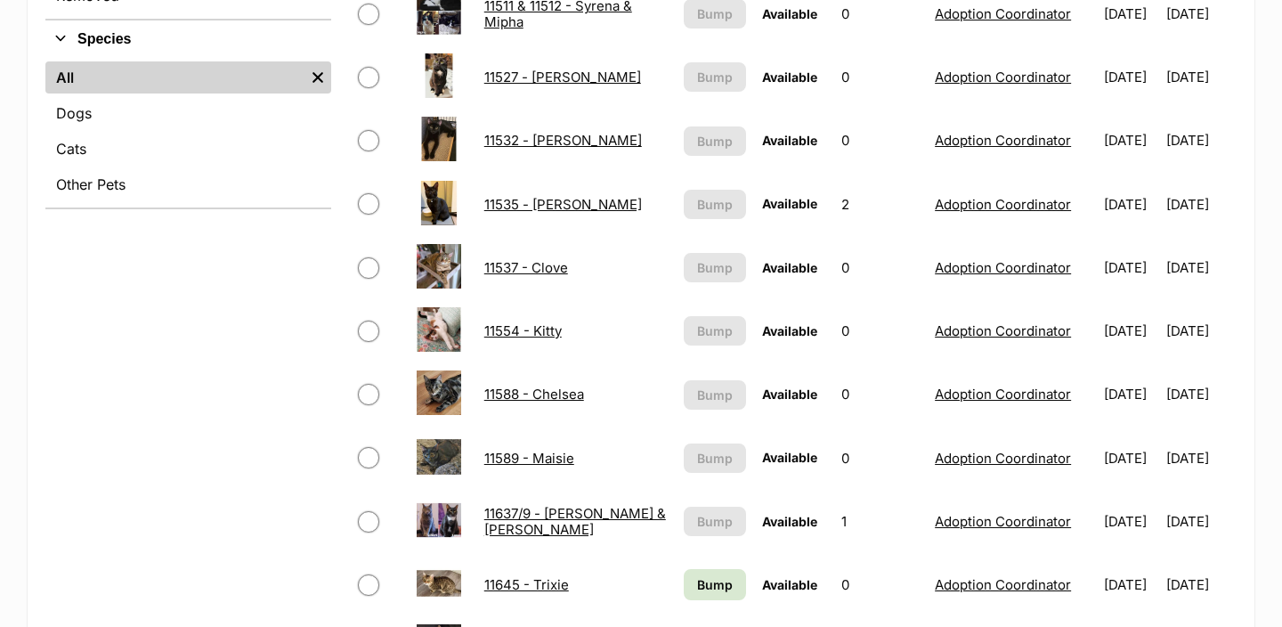
scroll to position [1179, 0]
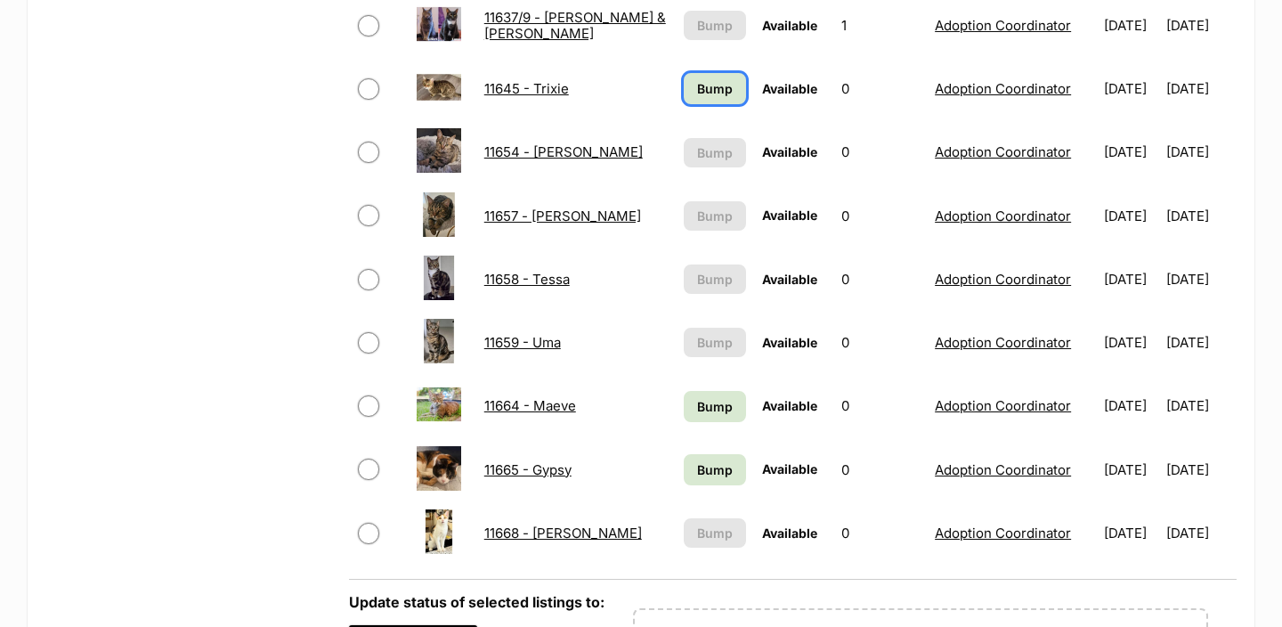
click at [697, 90] on span "Bump" at bounding box center [715, 88] width 36 height 19
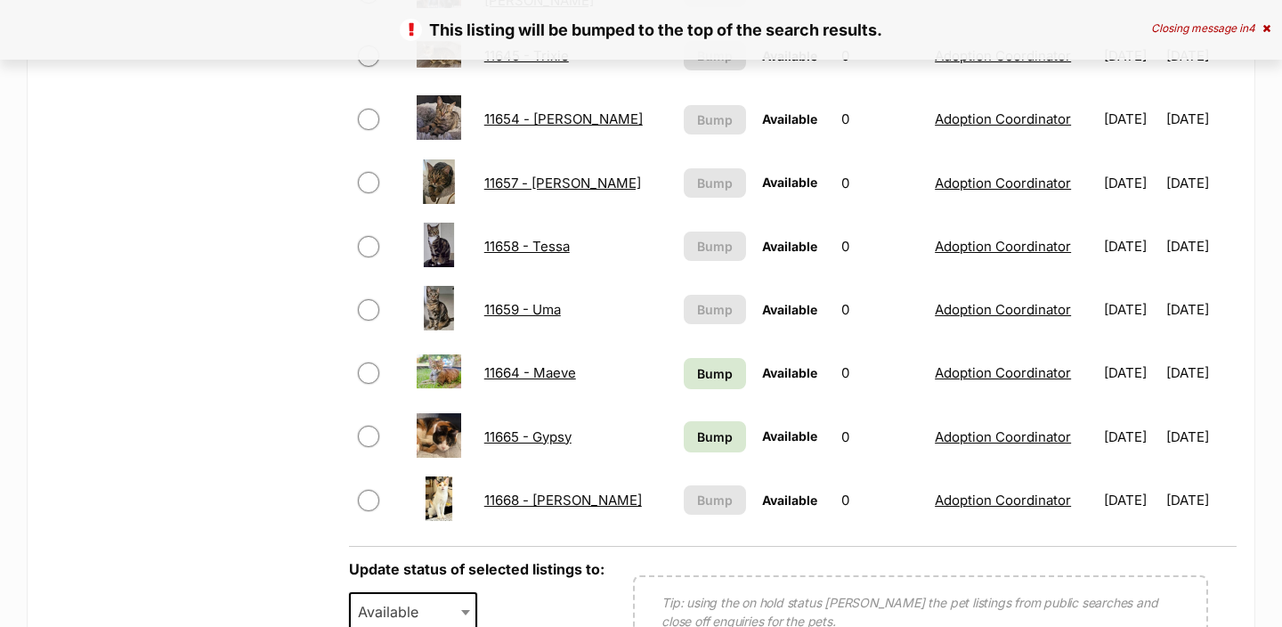
scroll to position [1210, 0]
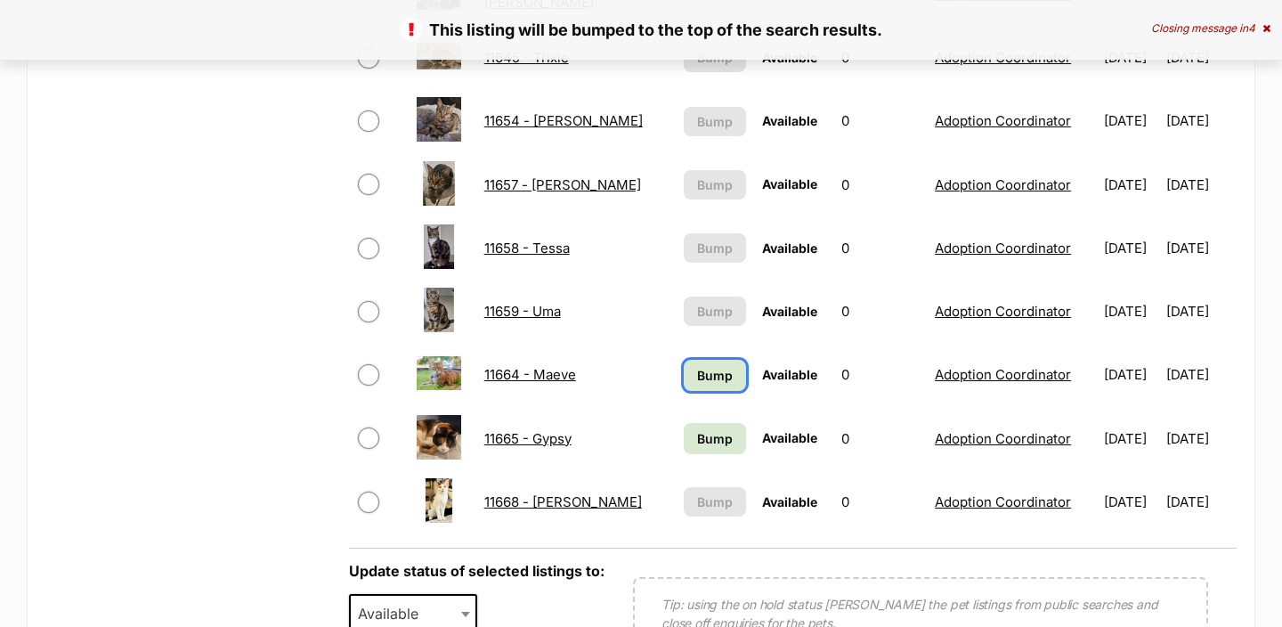
click at [697, 380] on span "Bump" at bounding box center [715, 375] width 36 height 19
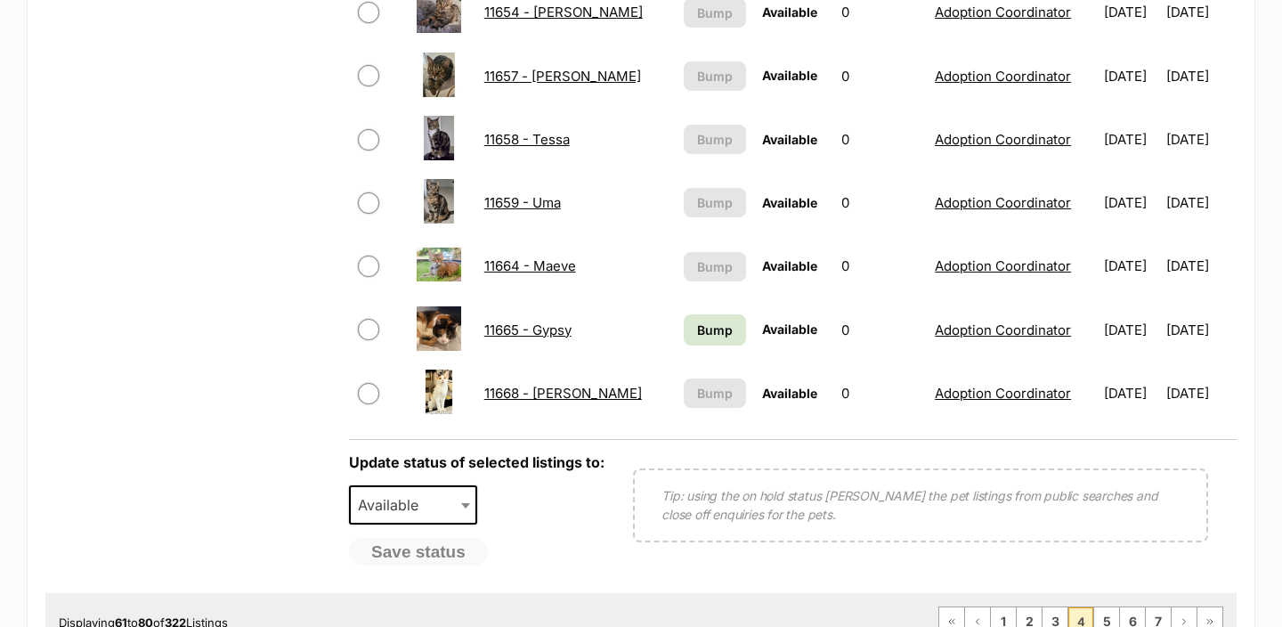
scroll to position [1319, 0]
click at [704, 332] on span "Bump" at bounding box center [715, 329] width 36 height 19
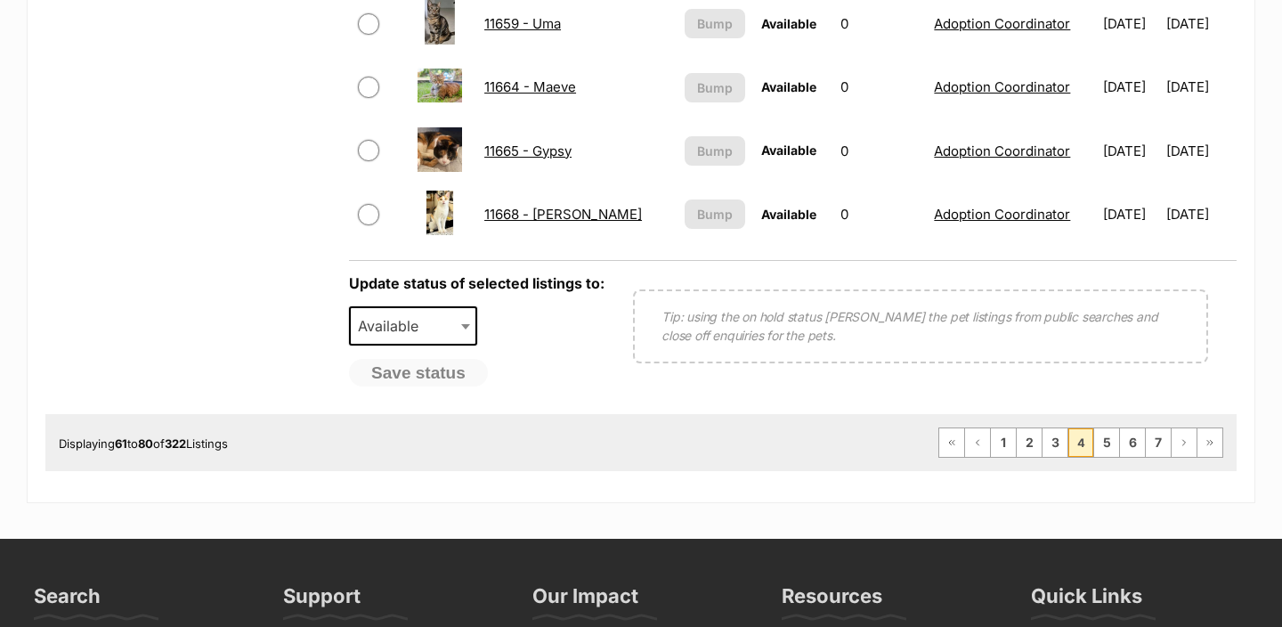
scroll to position [1501, 0]
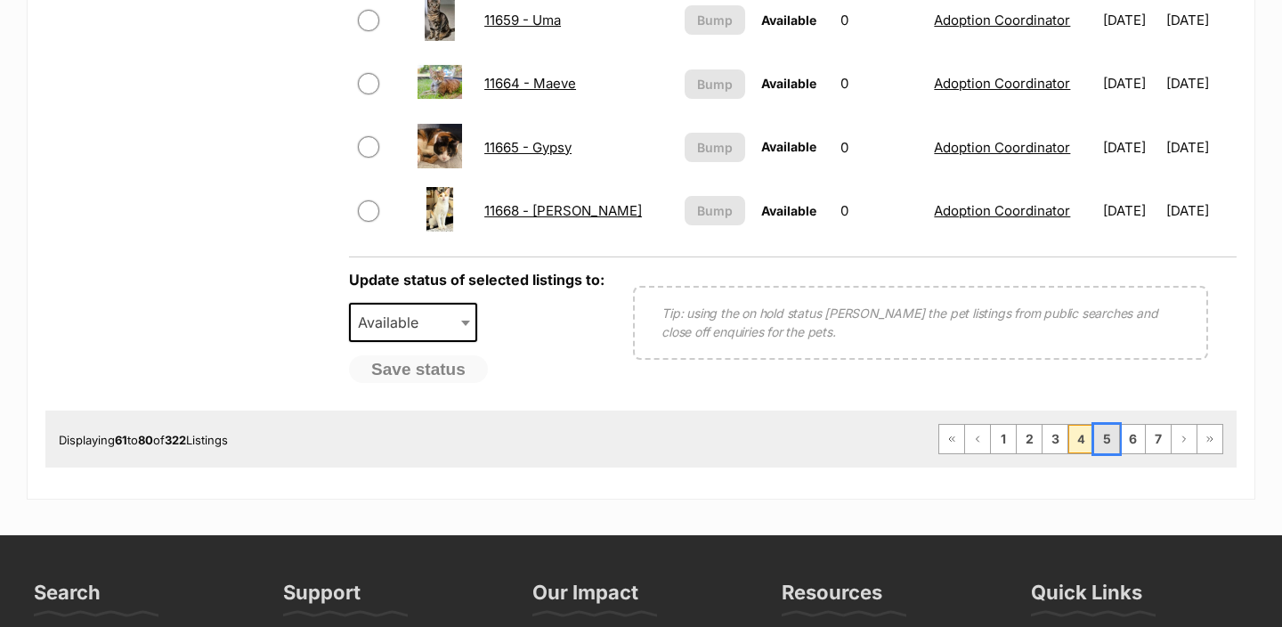
click at [1103, 437] on link "5" at bounding box center [1106, 439] width 25 height 28
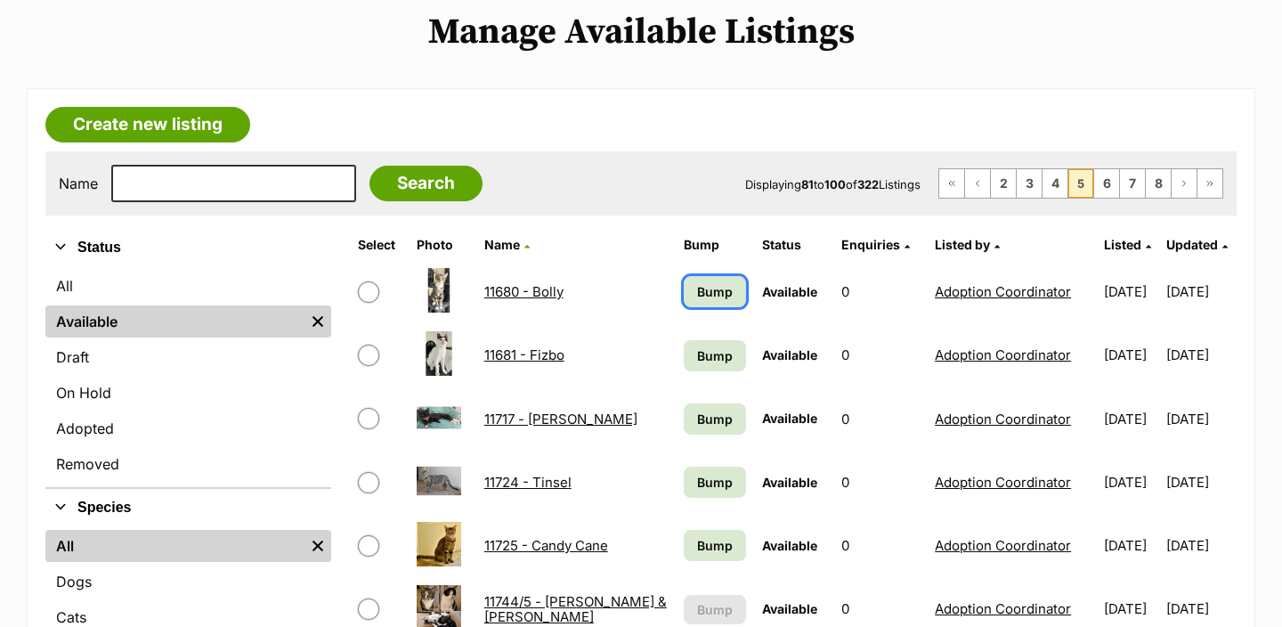
click at [697, 290] on span "Bump" at bounding box center [715, 291] width 36 height 19
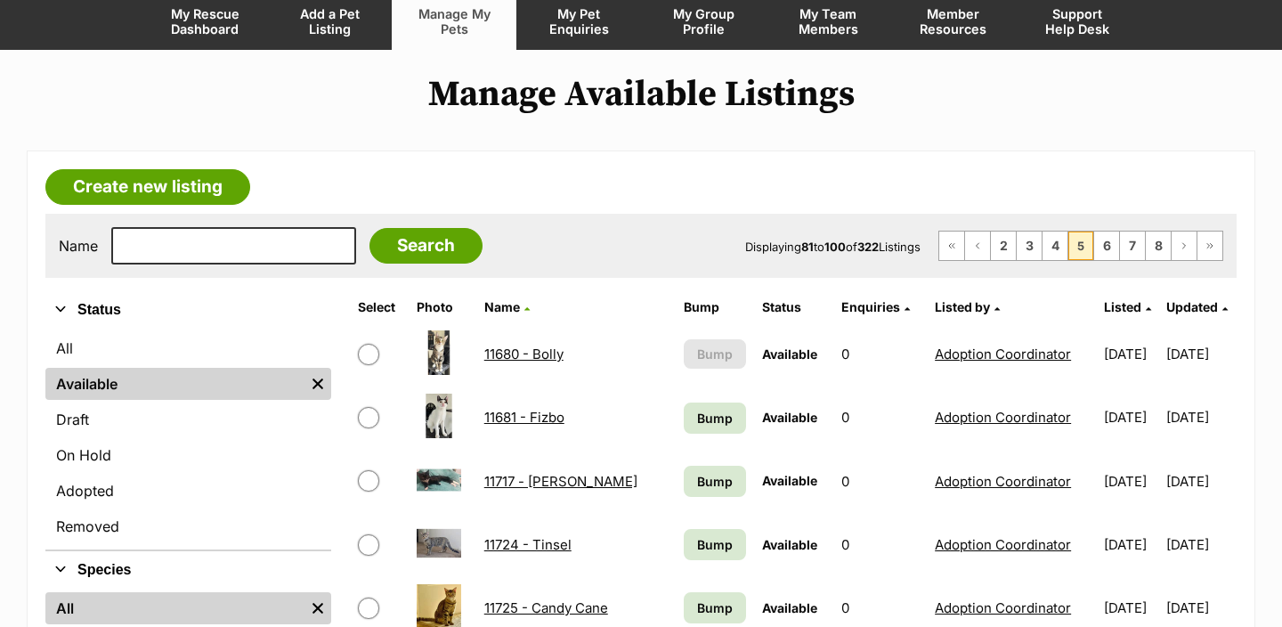
scroll to position [153, 0]
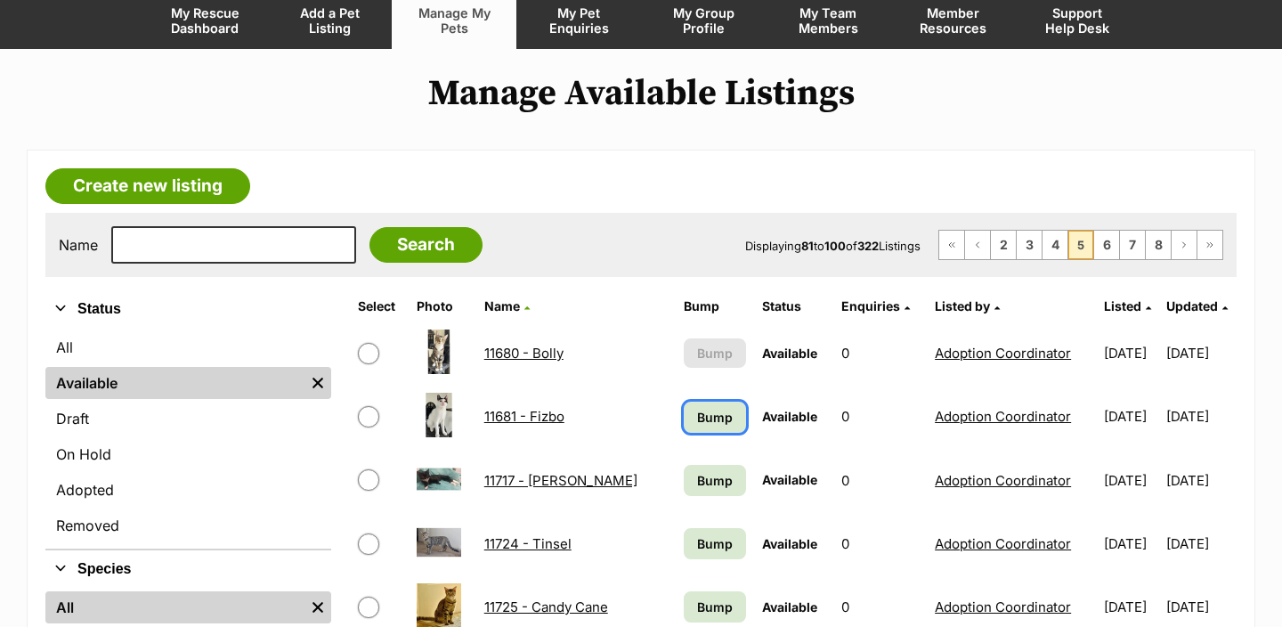
click at [701, 416] on span "Bump" at bounding box center [715, 417] width 36 height 19
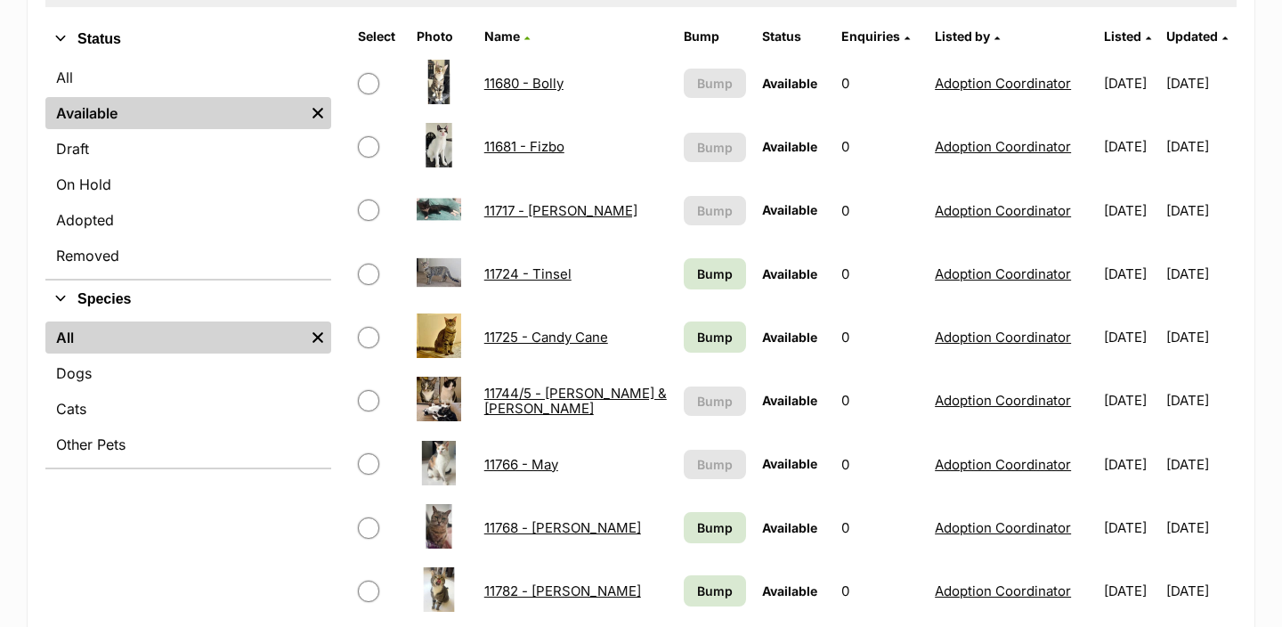
scroll to position [427, 0]
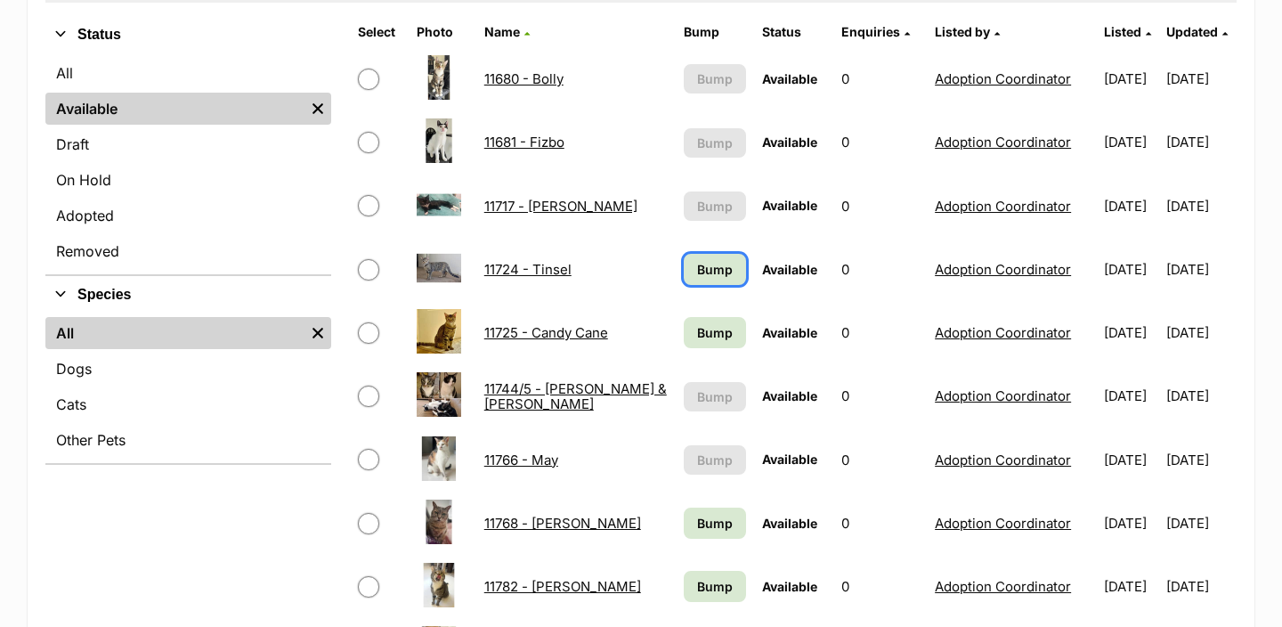
click at [707, 278] on span "Bump" at bounding box center [715, 269] width 36 height 19
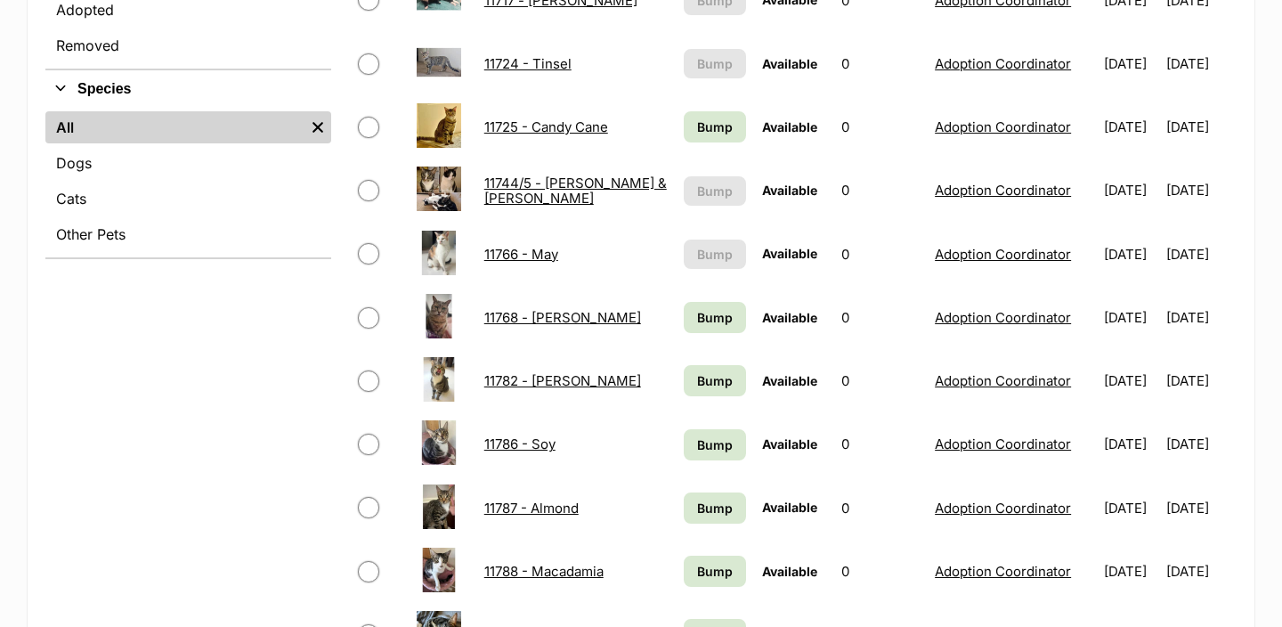
scroll to position [638, 0]
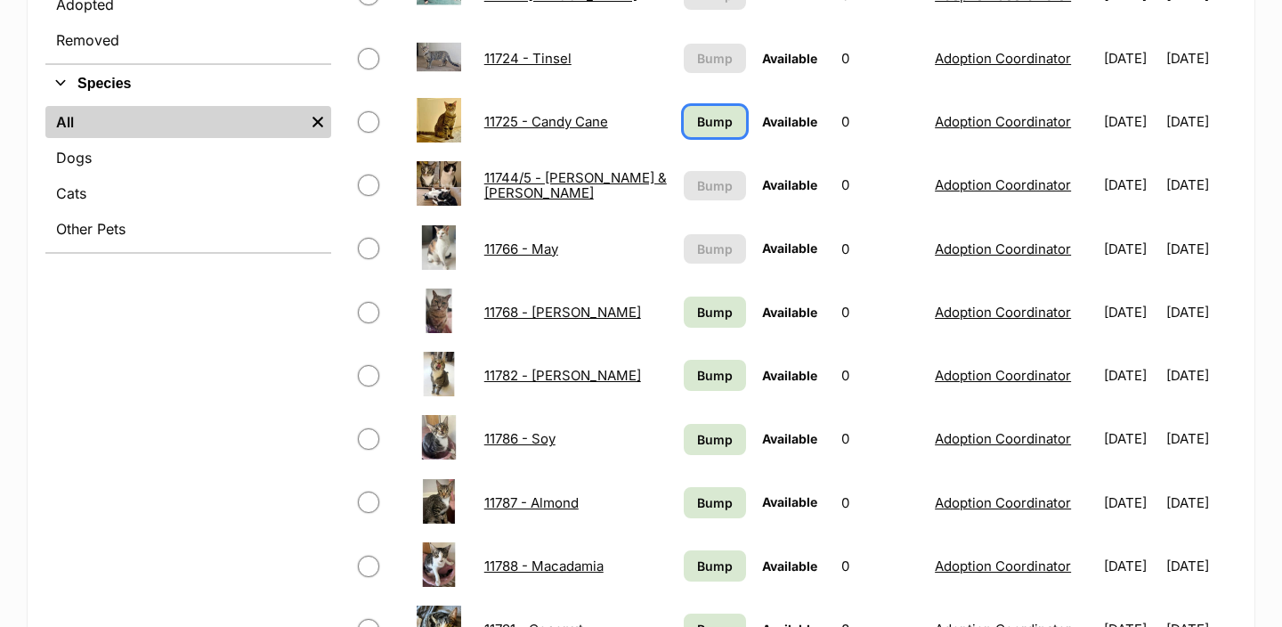
click at [696, 133] on link "Bump" at bounding box center [715, 121] width 63 height 31
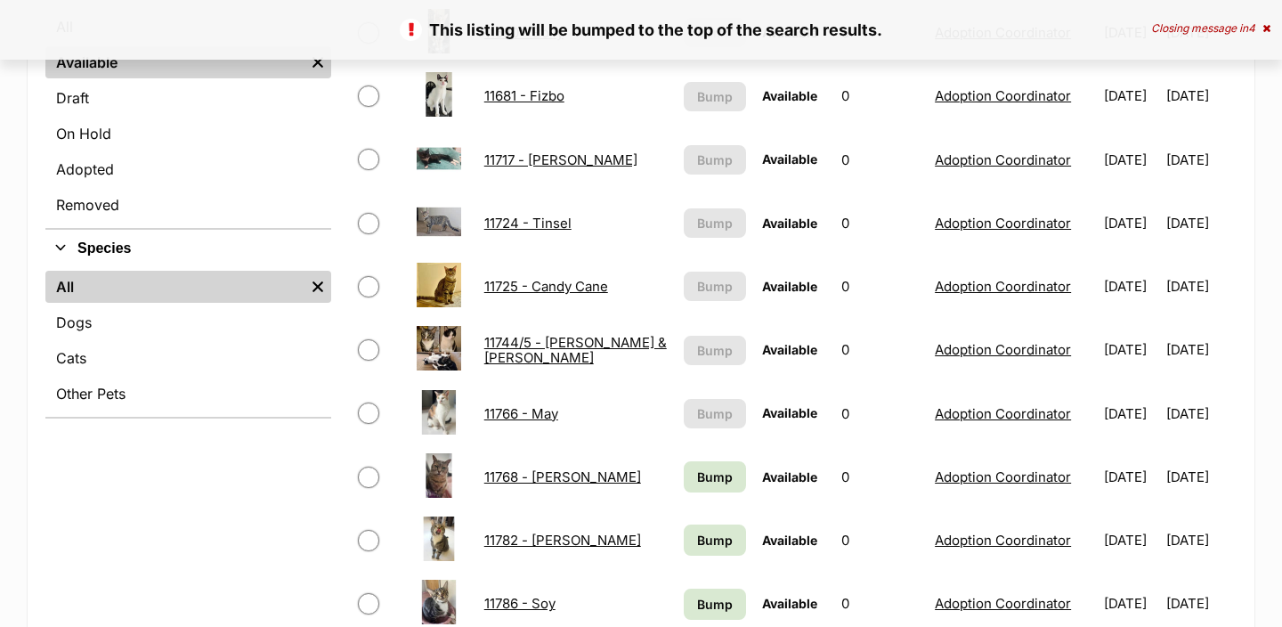
scroll to position [682, 0]
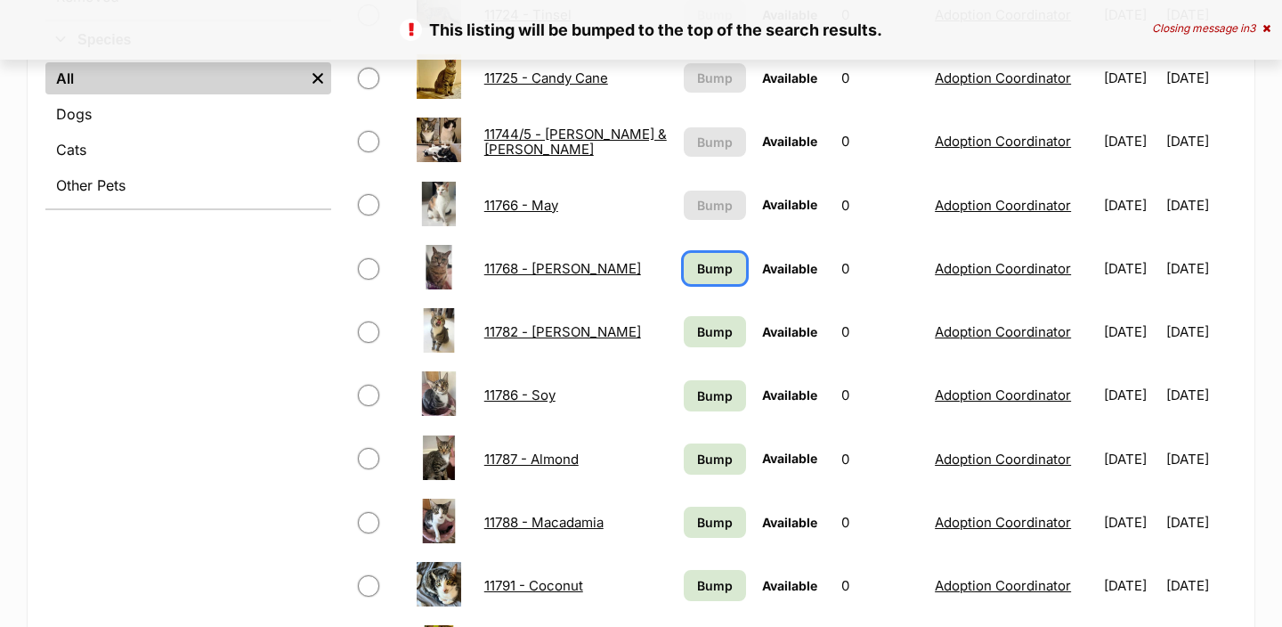
click at [699, 272] on span "Bump" at bounding box center [715, 268] width 36 height 19
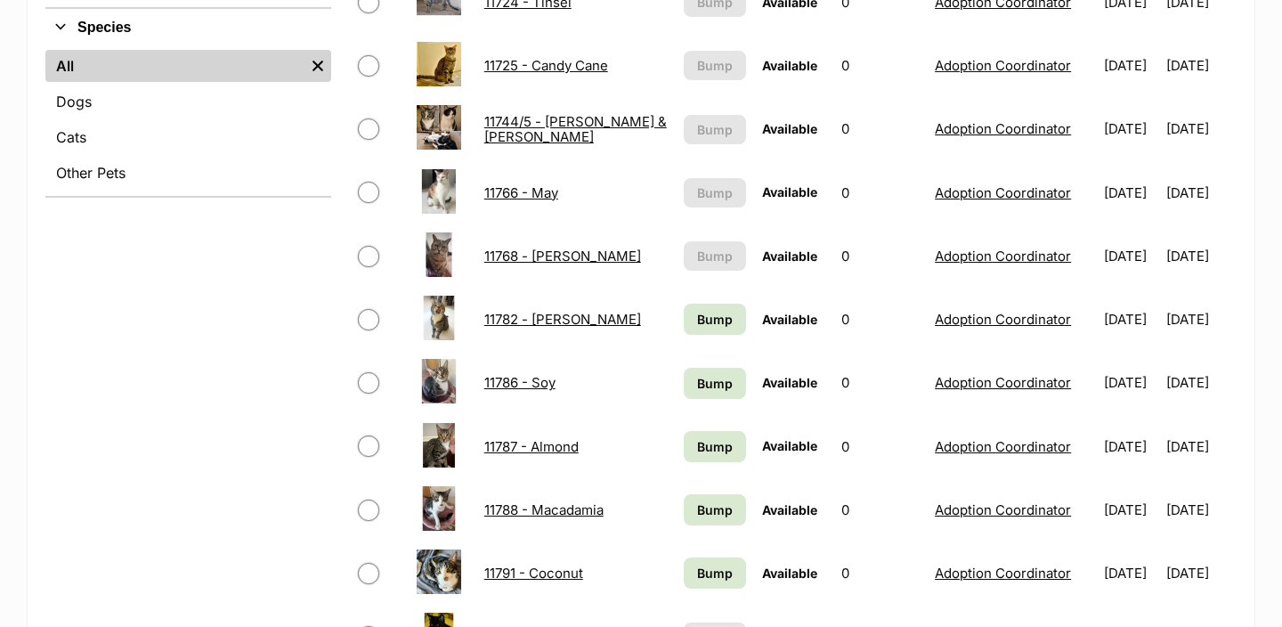
scroll to position [699, 0]
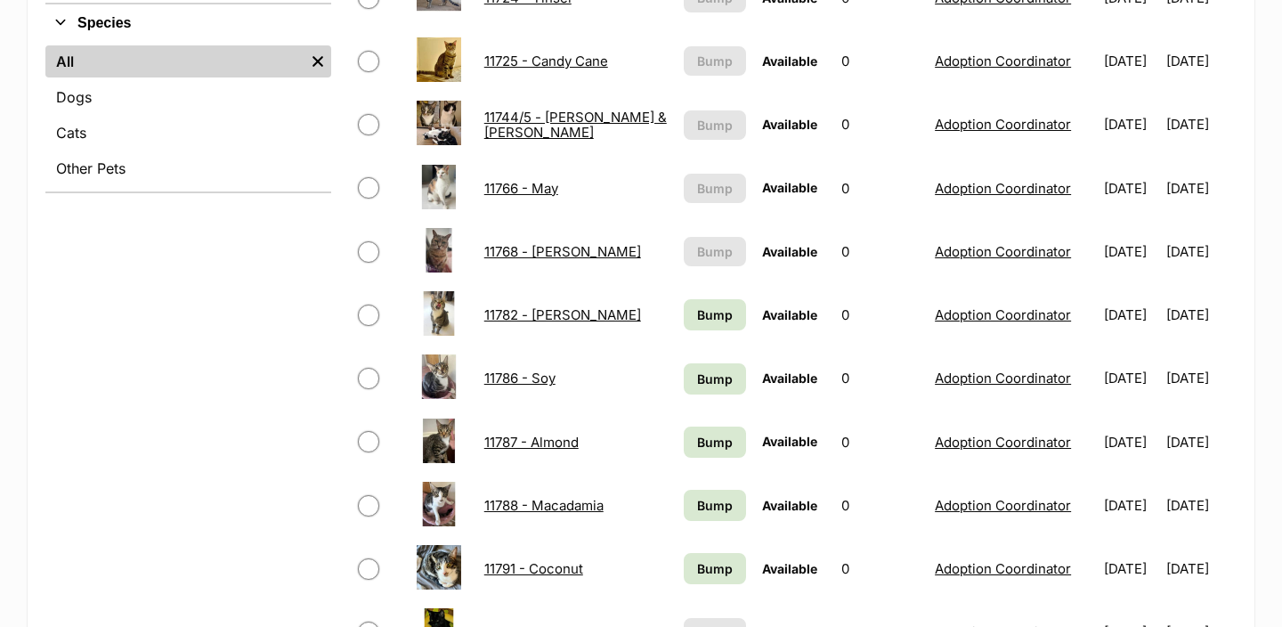
click at [693, 332] on td "Bump" at bounding box center [715, 314] width 77 height 61
click at [697, 308] on span "Bump" at bounding box center [715, 314] width 36 height 19
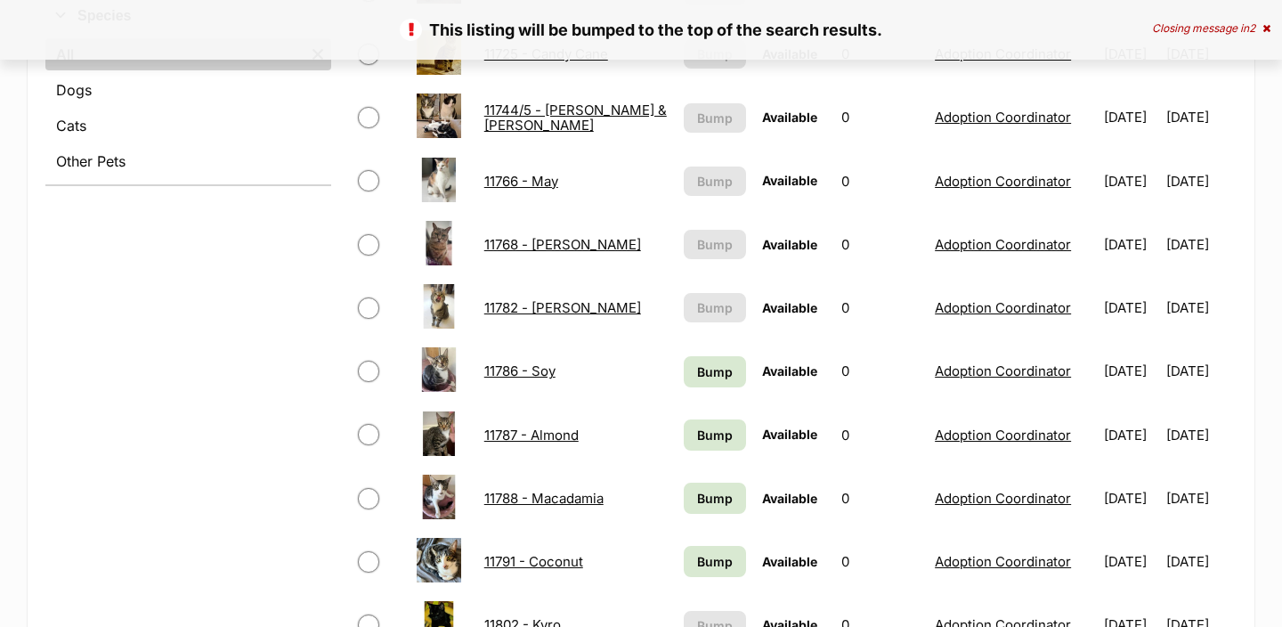
scroll to position [944, 0]
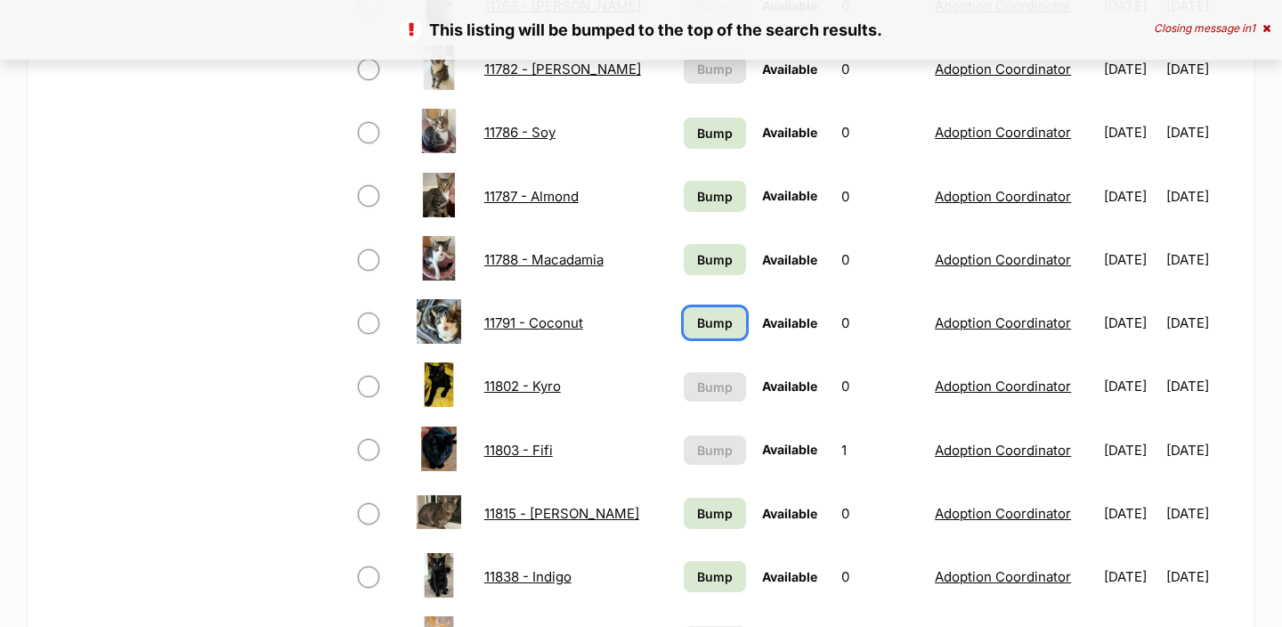
click at [697, 330] on span "Bump" at bounding box center [715, 322] width 36 height 19
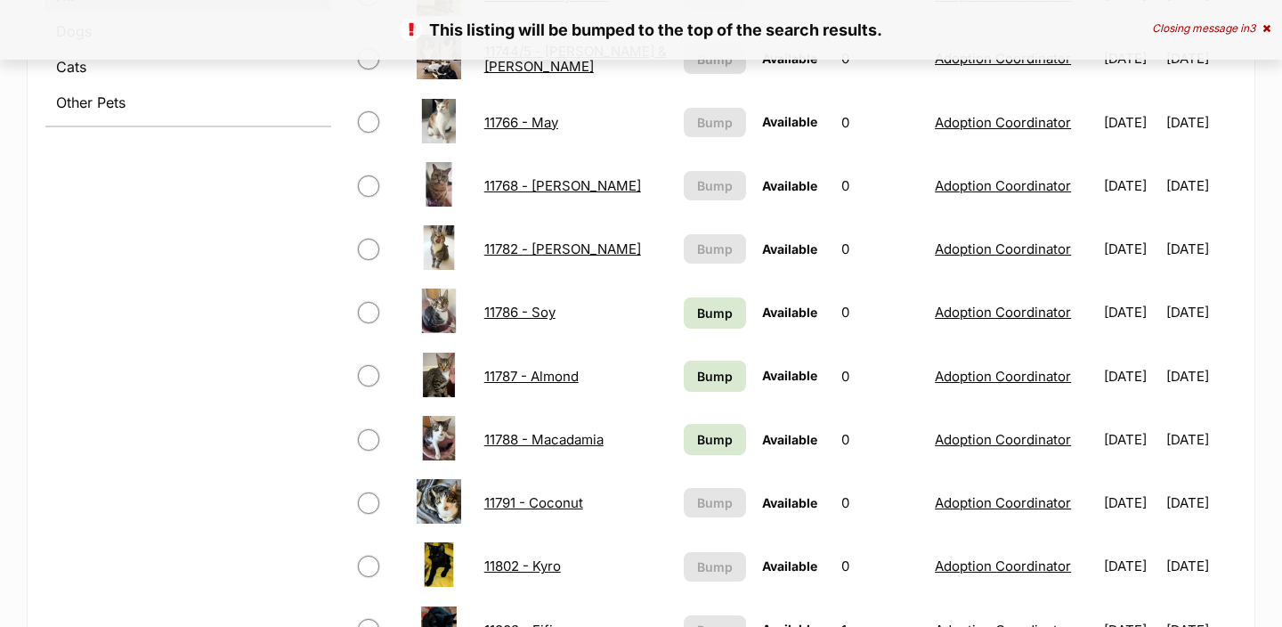
scroll to position [1157, 0]
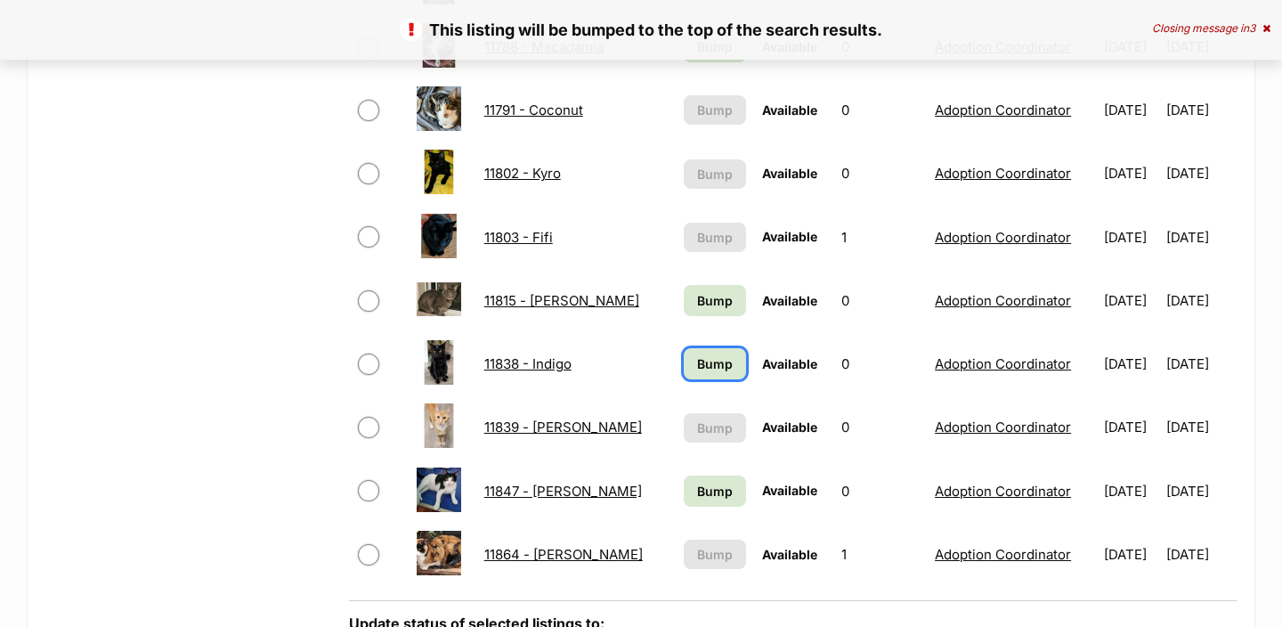
click at [693, 351] on link "Bump" at bounding box center [715, 363] width 63 height 31
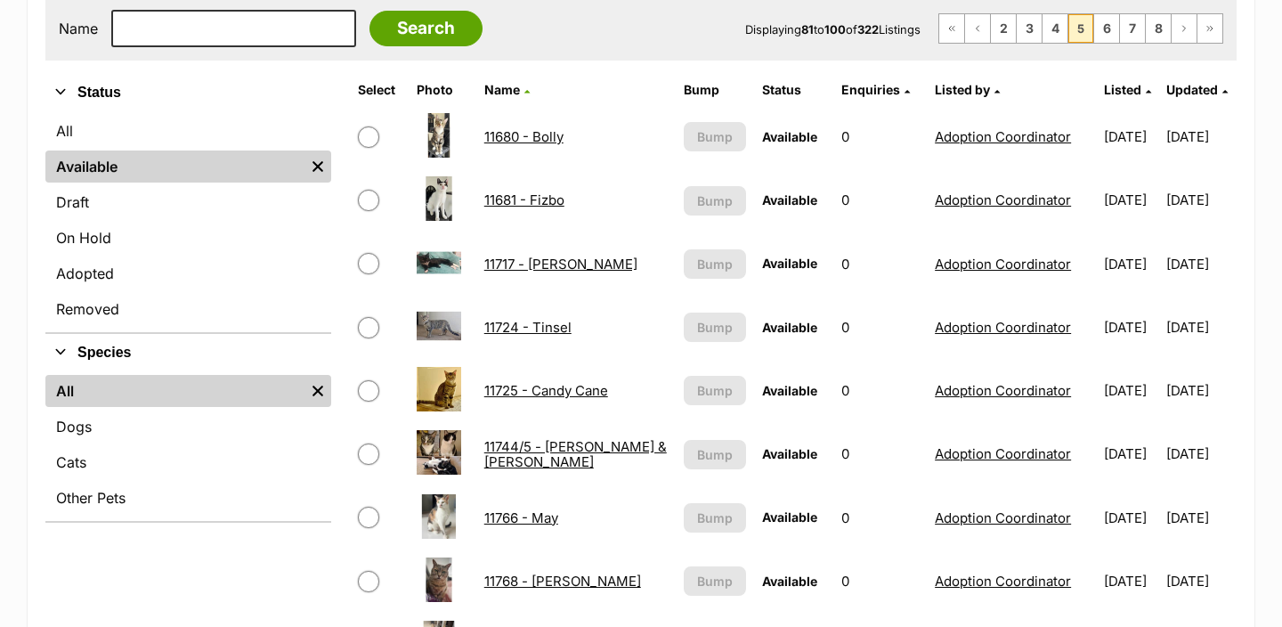
scroll to position [645, 0]
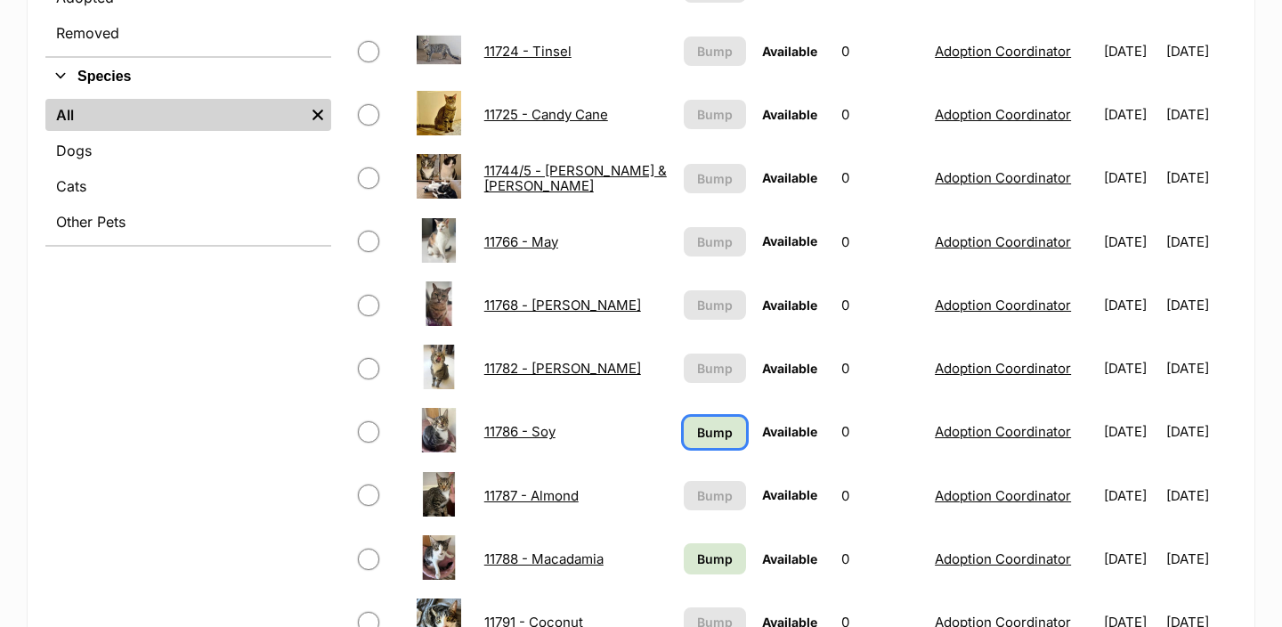
click at [697, 435] on span "Bump" at bounding box center [715, 432] width 36 height 19
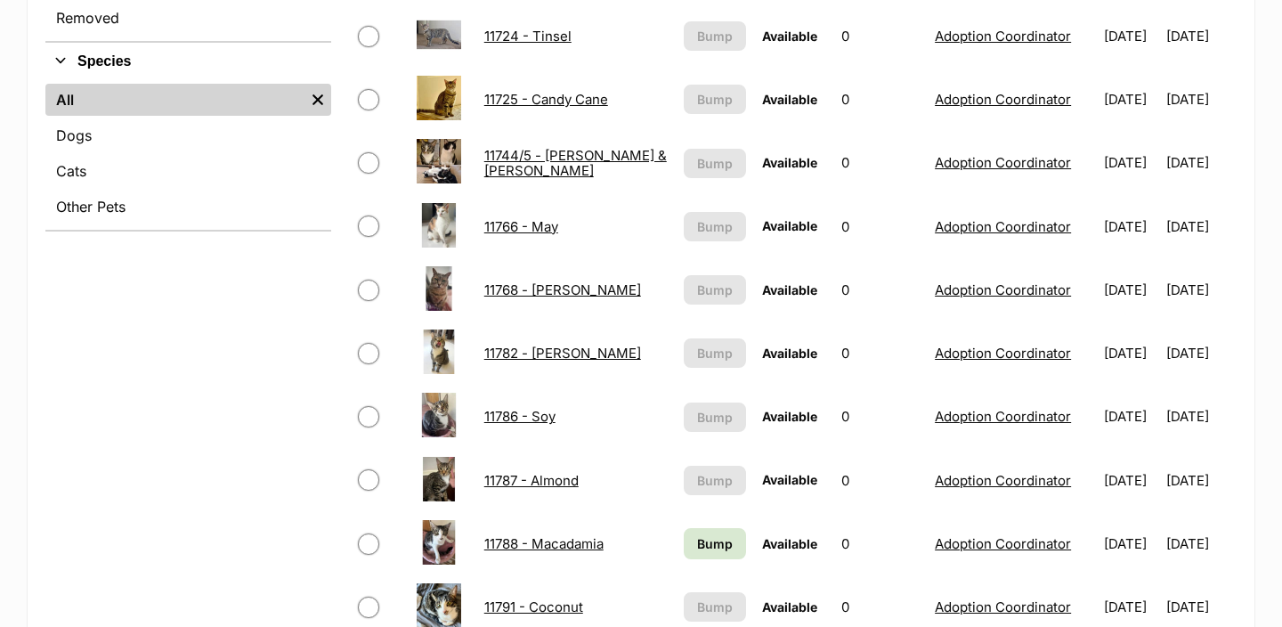
scroll to position [825, 0]
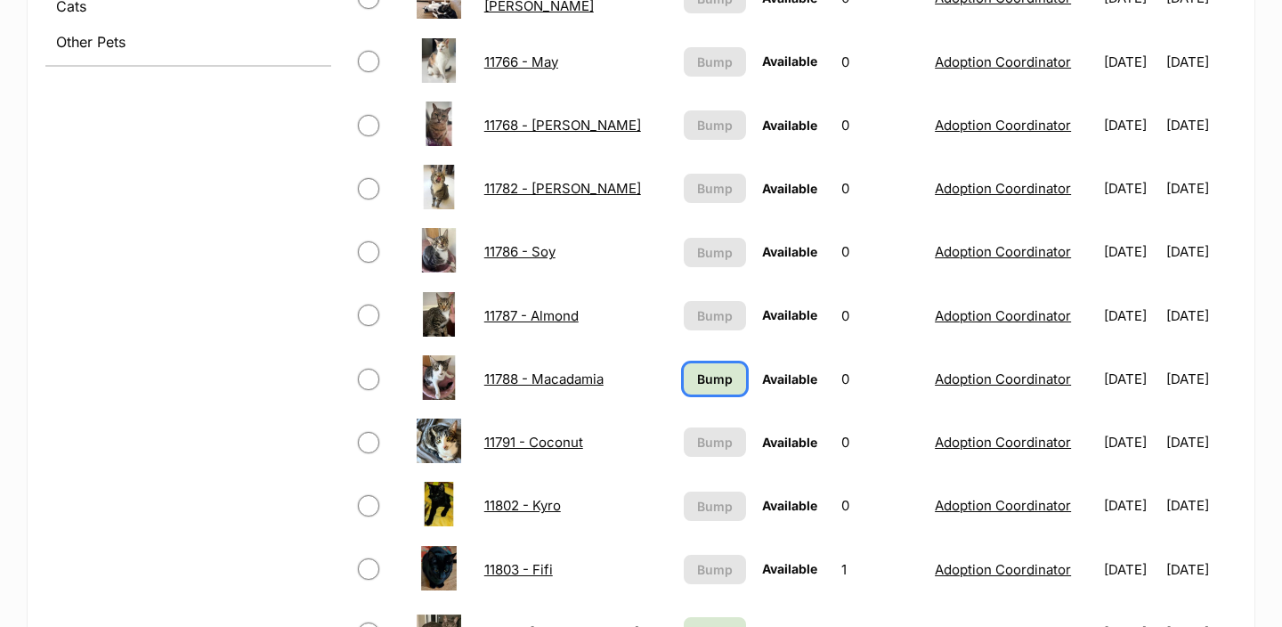
click at [706, 369] on span "Bump" at bounding box center [715, 378] width 36 height 19
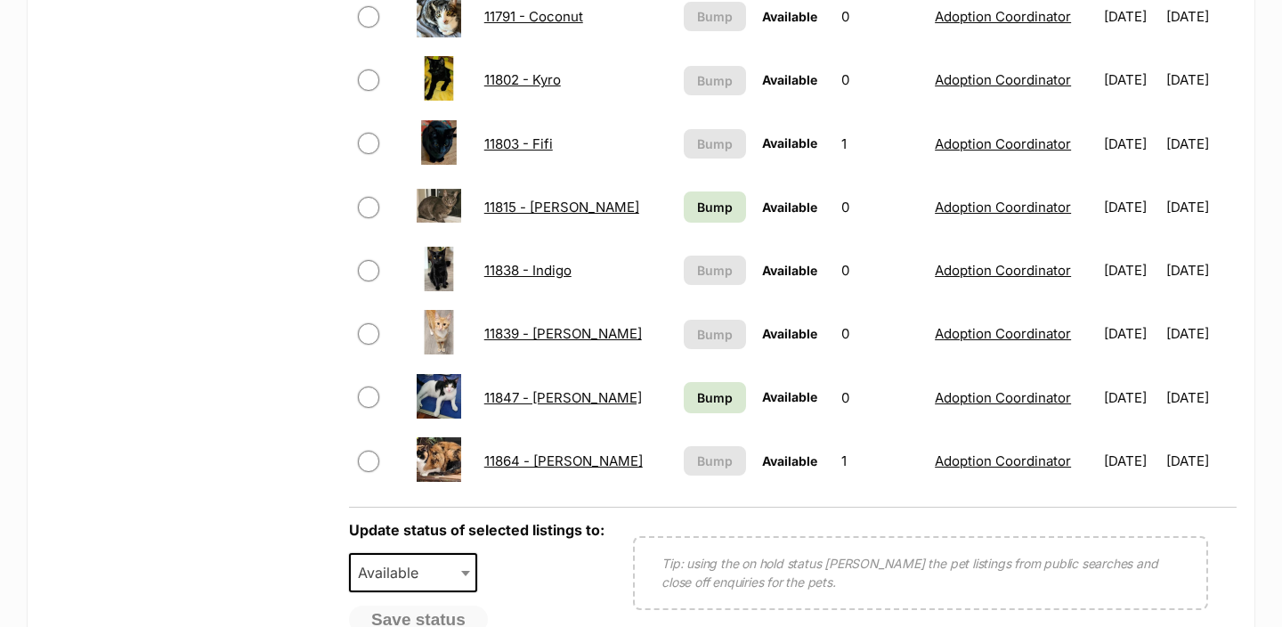
scroll to position [1260, 0]
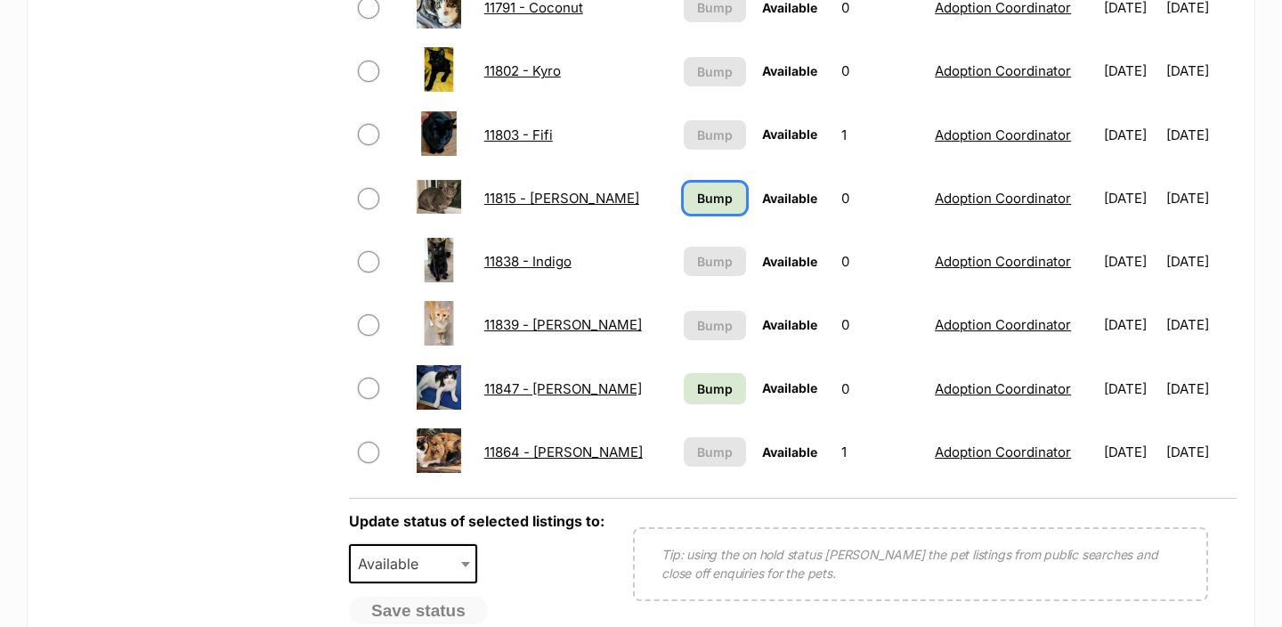
click at [703, 198] on span "Bump" at bounding box center [715, 198] width 36 height 19
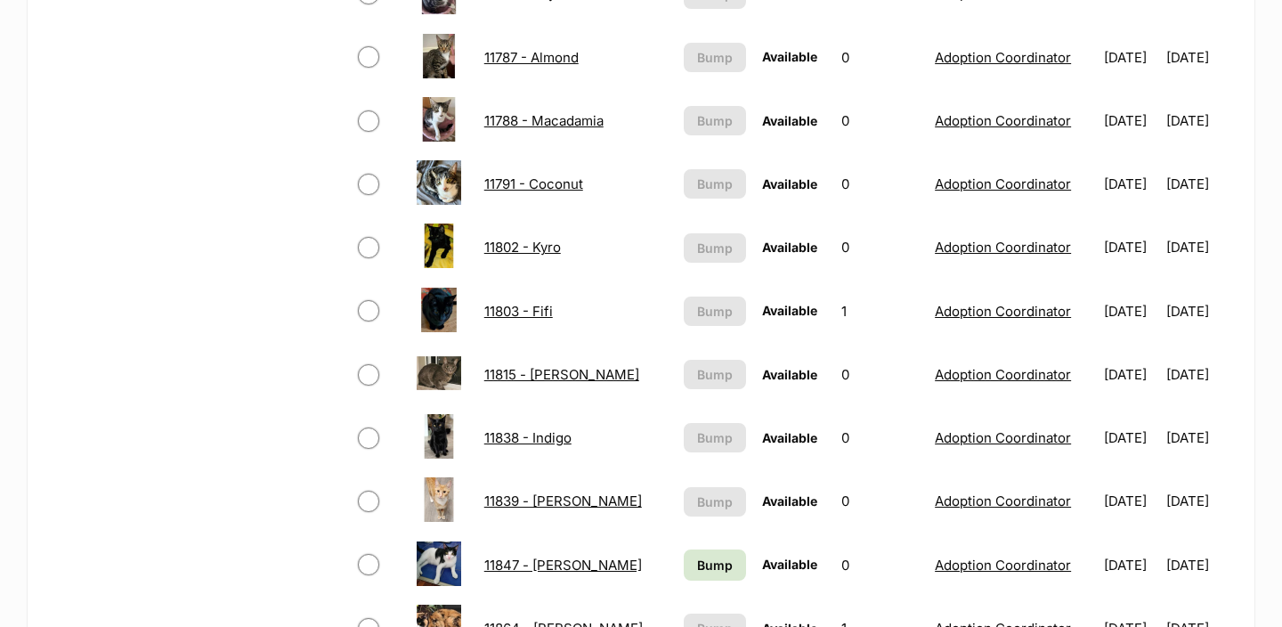
scroll to position [1229, 0]
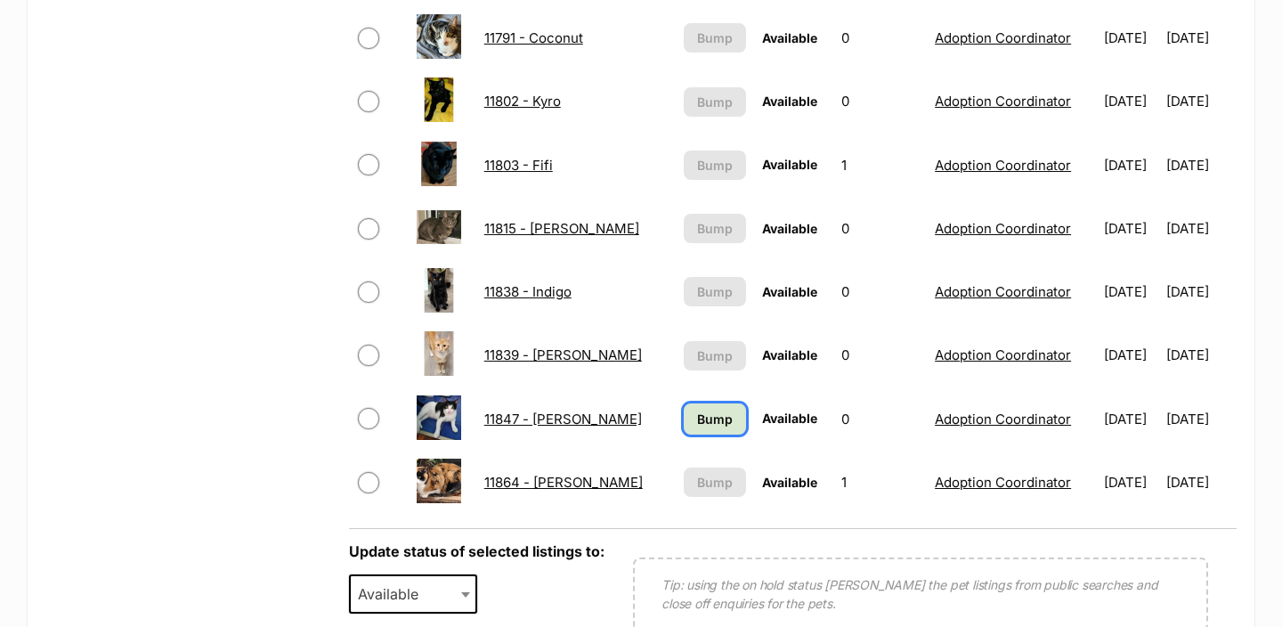
click at [697, 418] on span "Bump" at bounding box center [715, 418] width 36 height 19
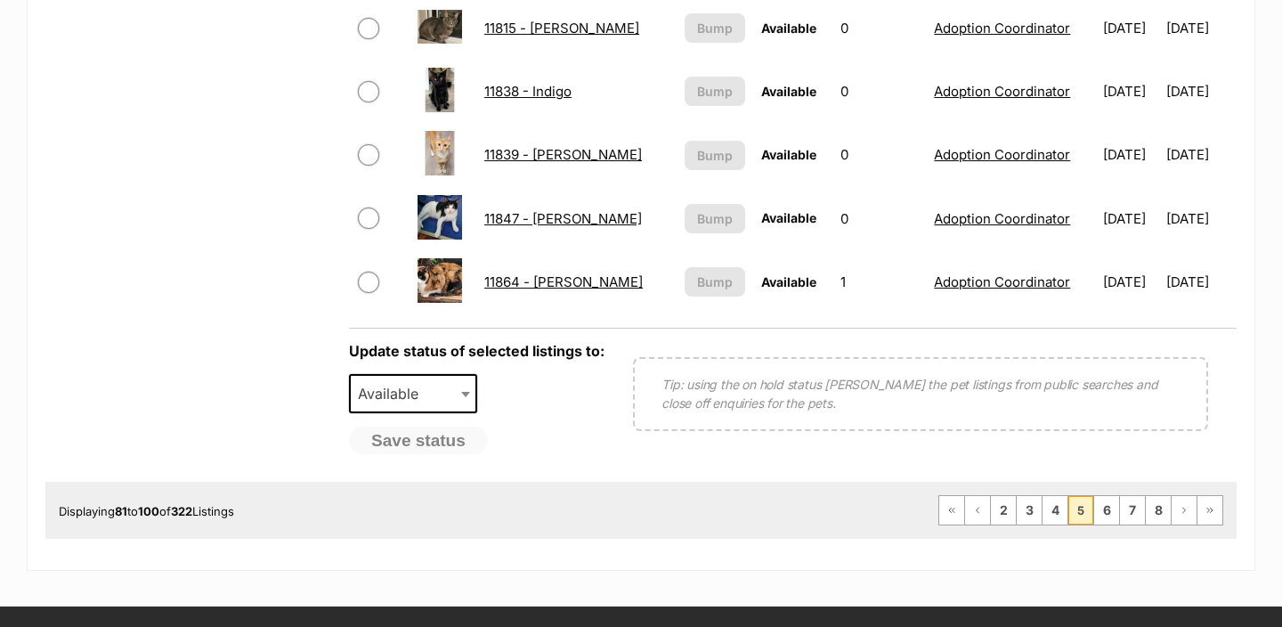
scroll to position [1494, 0]
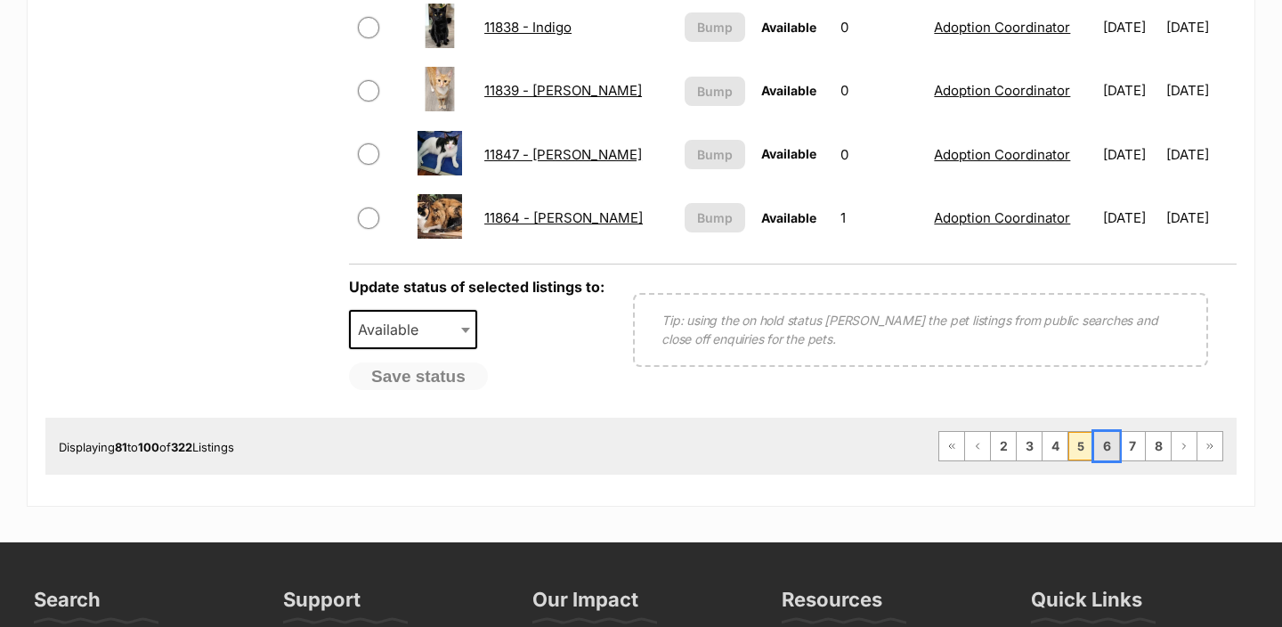
click at [1116, 447] on link "6" at bounding box center [1106, 446] width 25 height 28
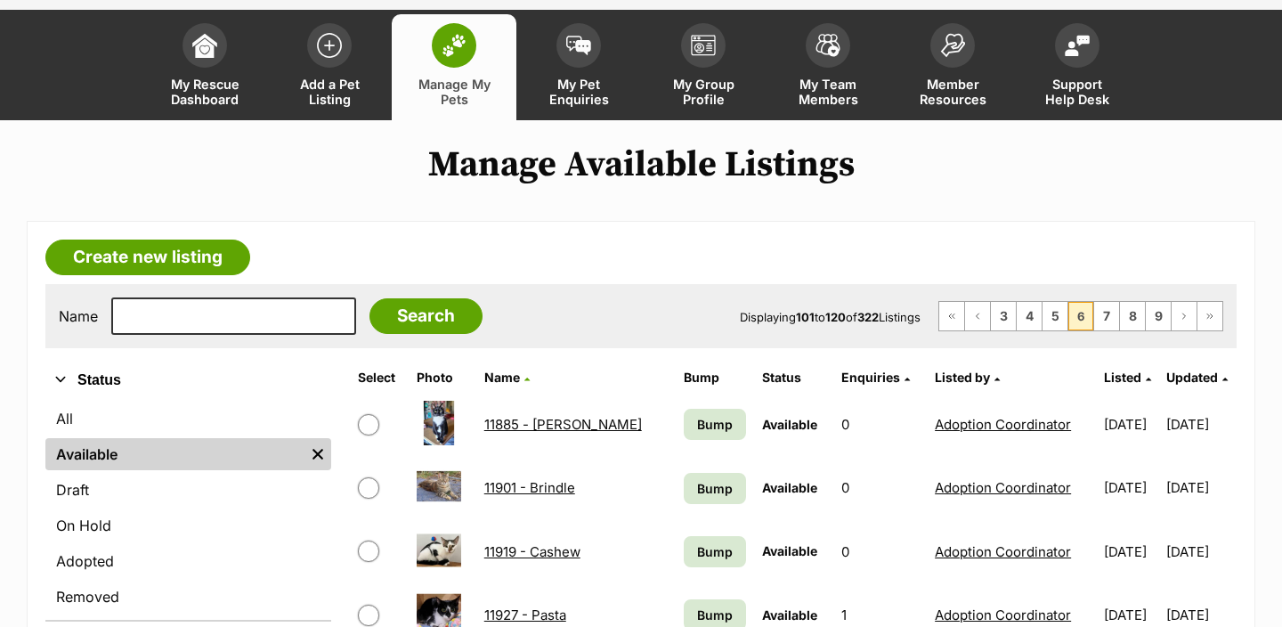
scroll to position [84, 0]
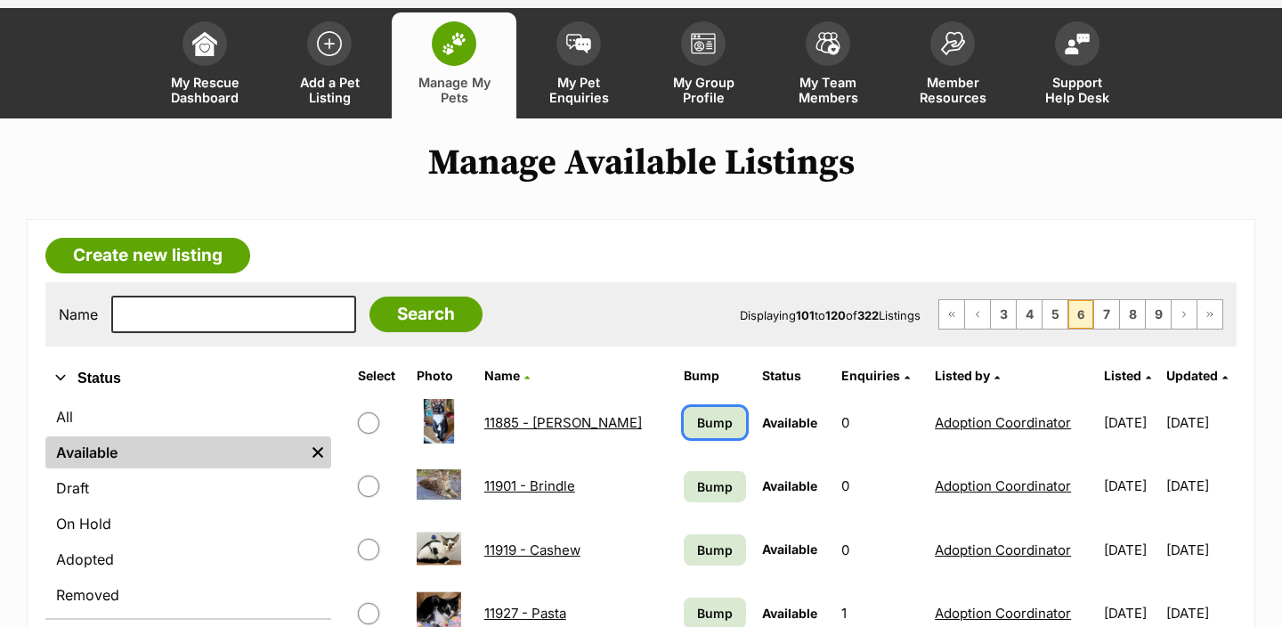
click at [697, 417] on span "Bump" at bounding box center [715, 422] width 36 height 19
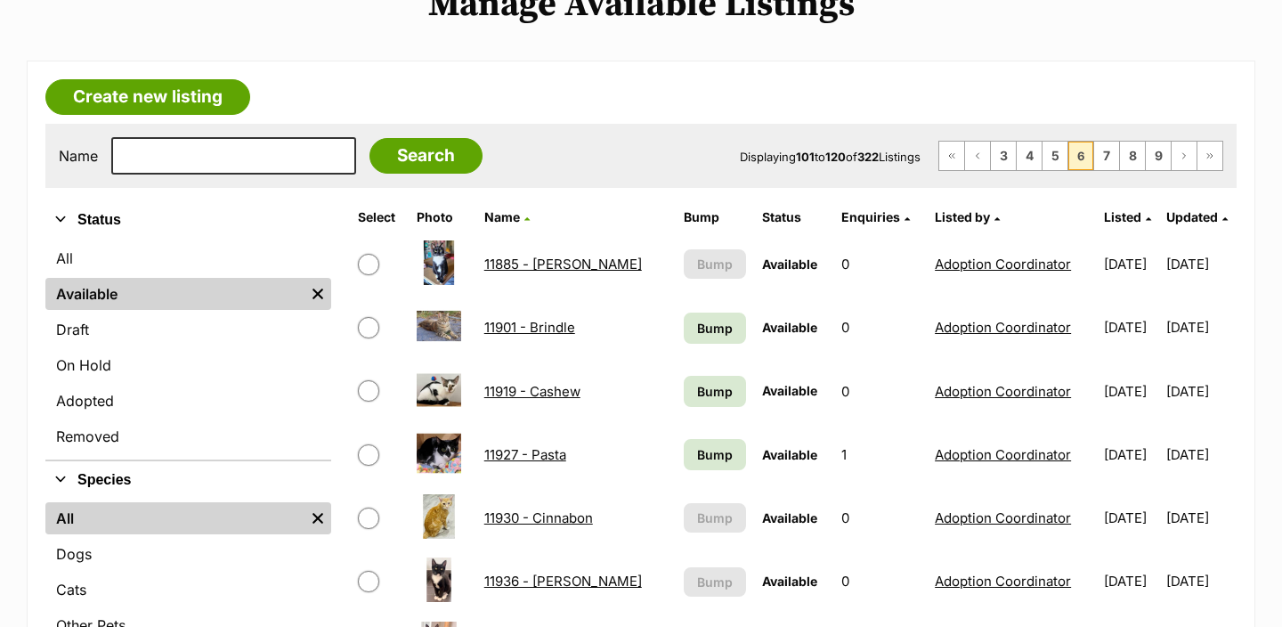
scroll to position [246, 0]
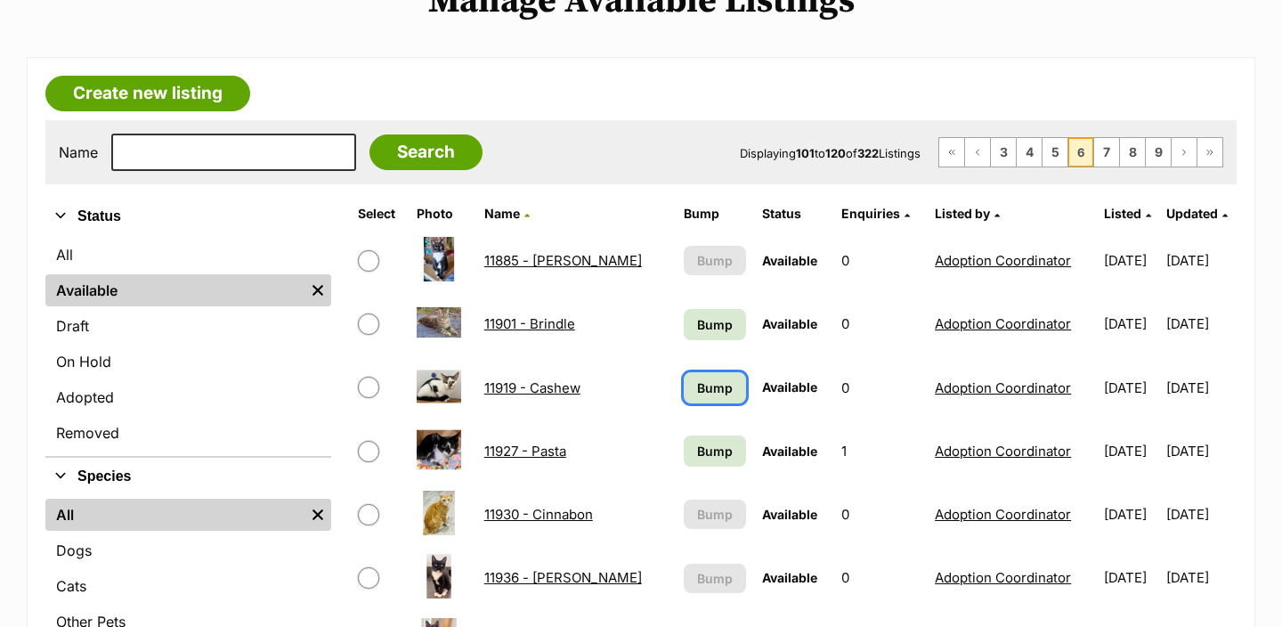
click at [707, 382] on span "Bump" at bounding box center [715, 387] width 36 height 19
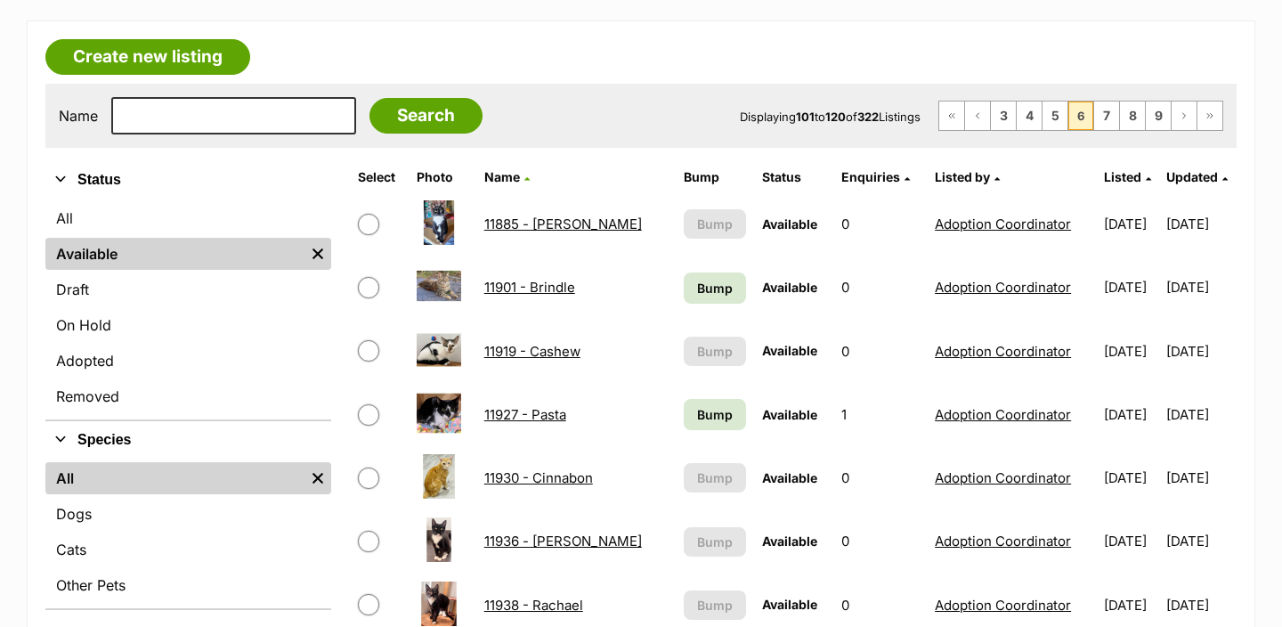
scroll to position [285, 0]
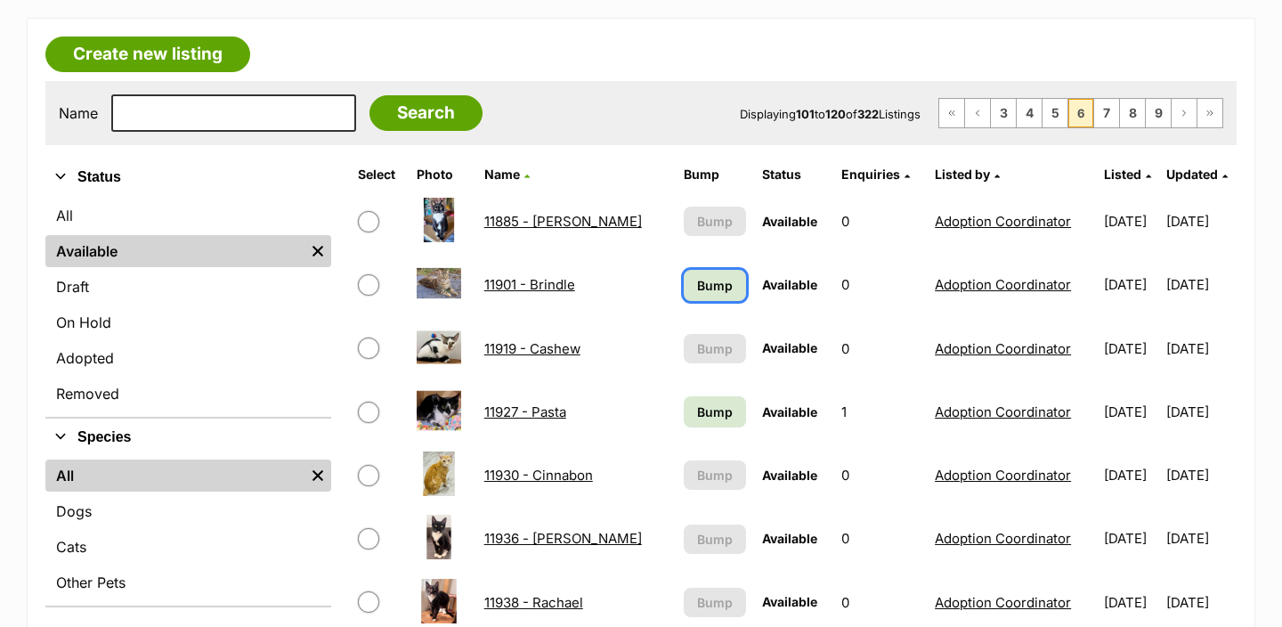
click at [697, 286] on span "Bump" at bounding box center [715, 285] width 36 height 19
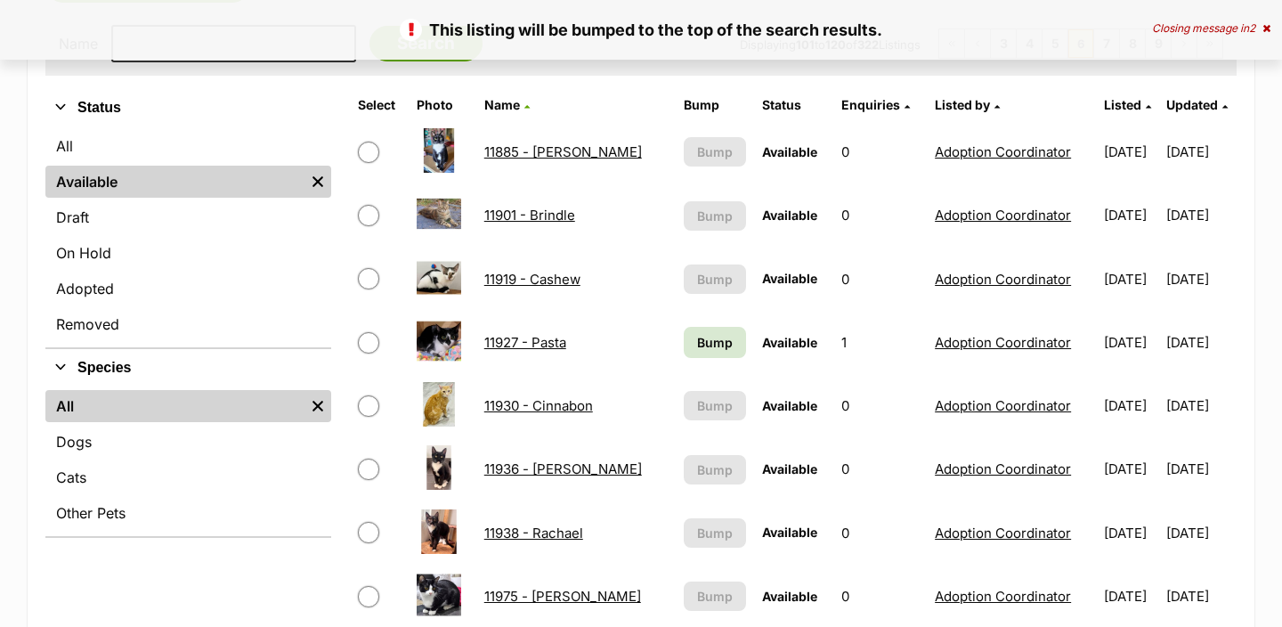
scroll to position [361, 0]
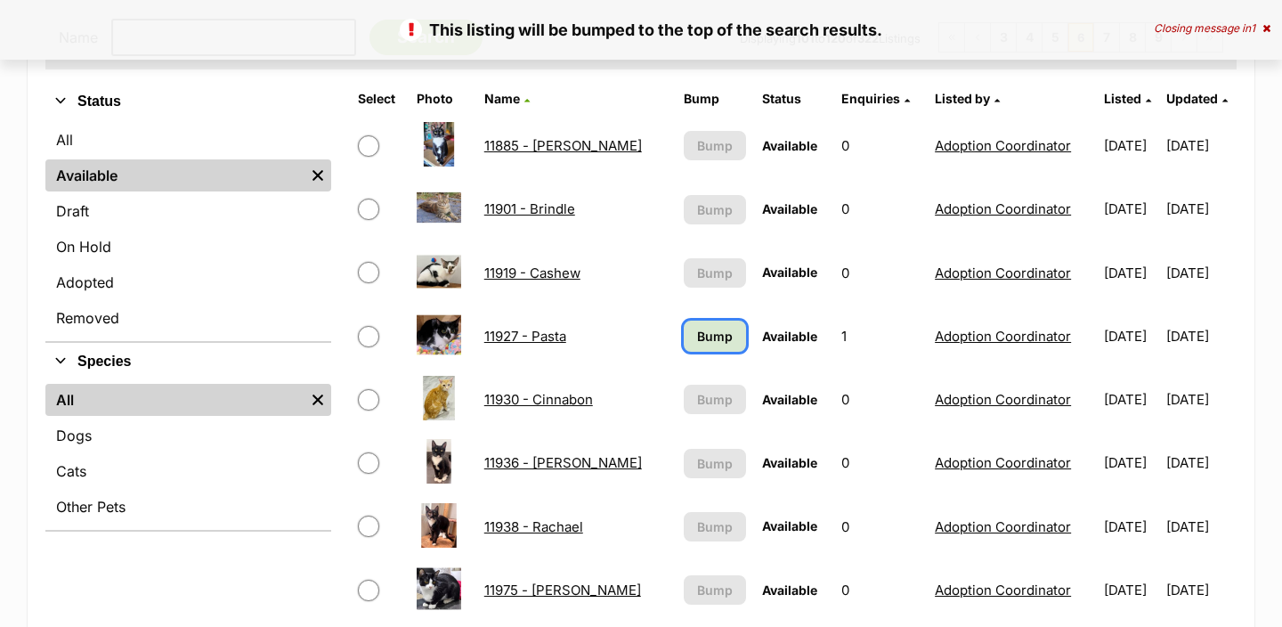
click at [684, 344] on link "Bump" at bounding box center [715, 335] width 63 height 31
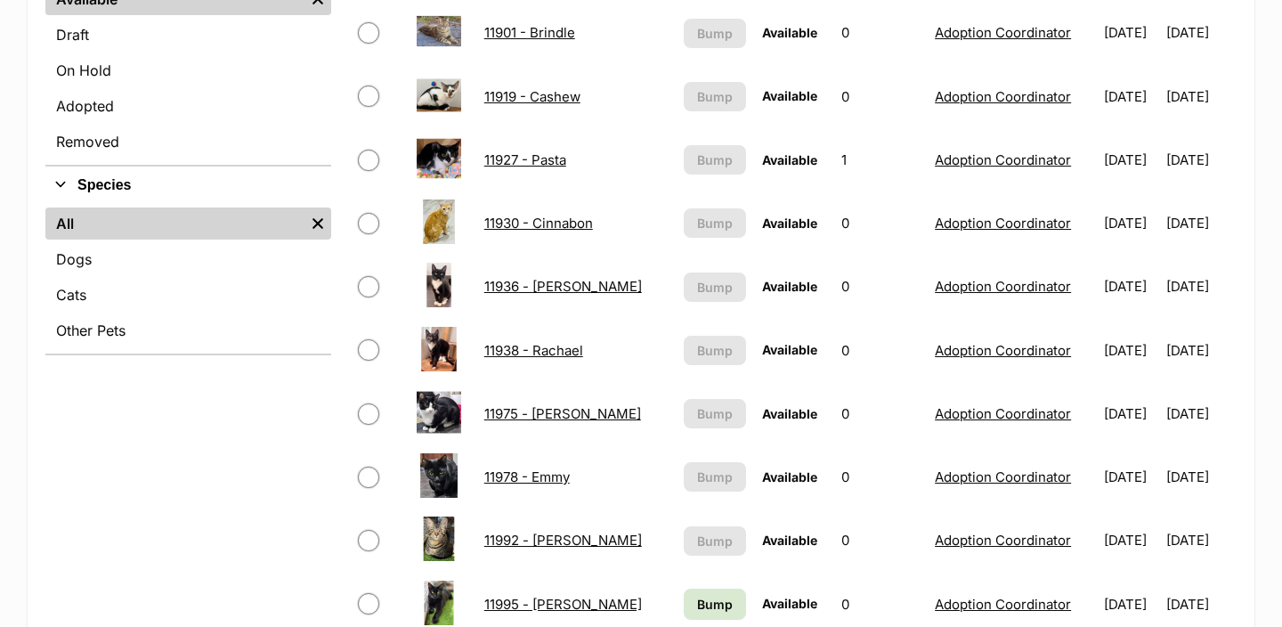
scroll to position [764, 0]
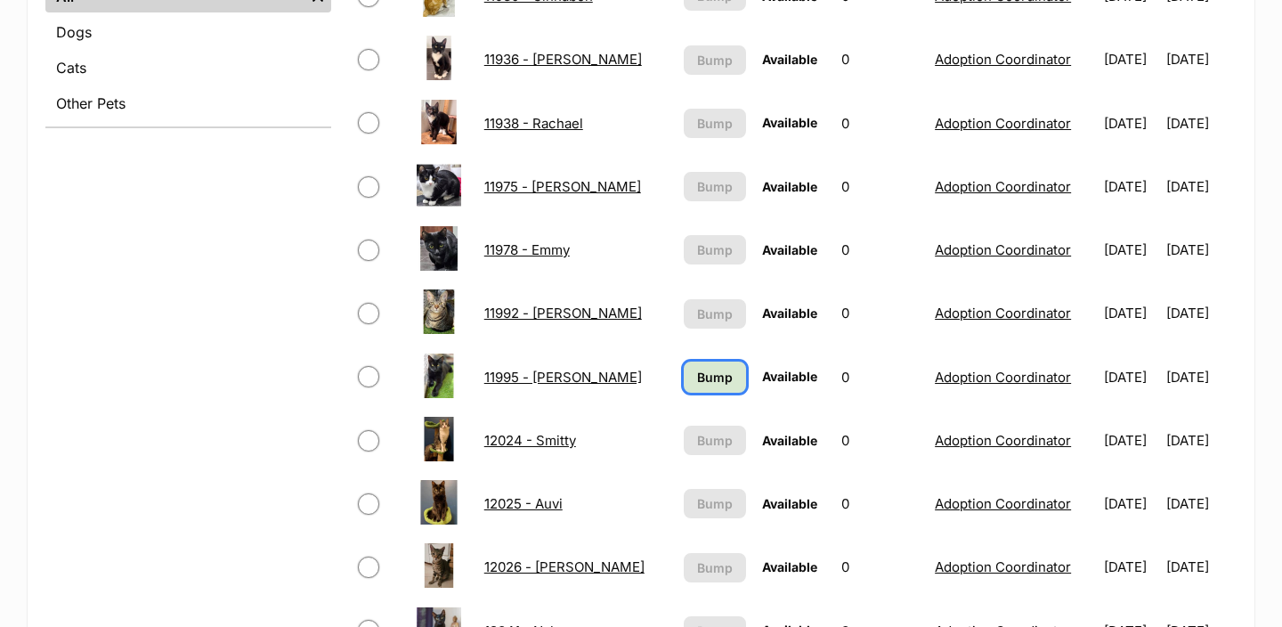
click at [697, 377] on span "Bump" at bounding box center [715, 377] width 36 height 19
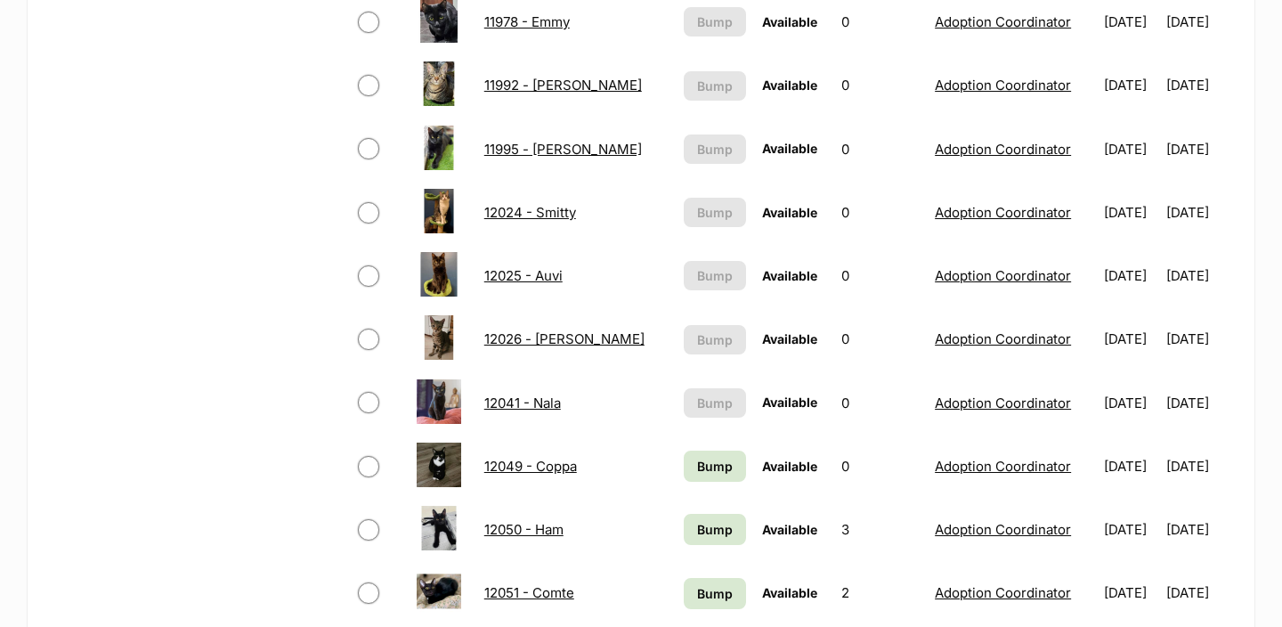
scroll to position [1171, 0]
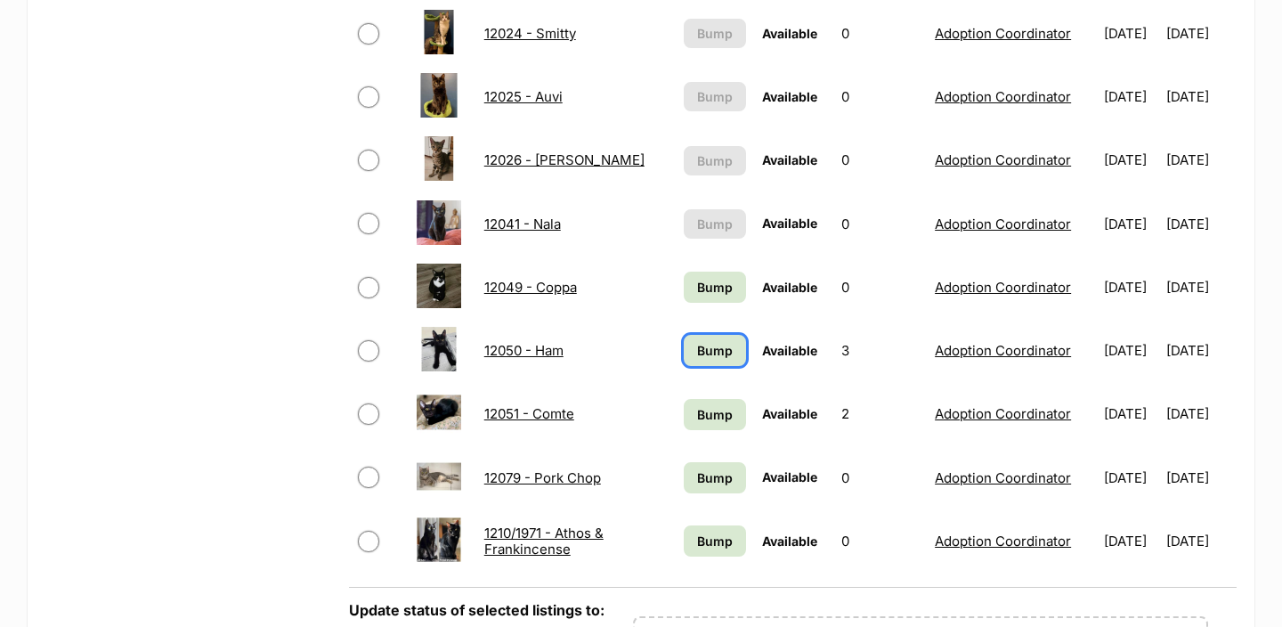
click at [697, 361] on link "Bump" at bounding box center [715, 350] width 63 height 31
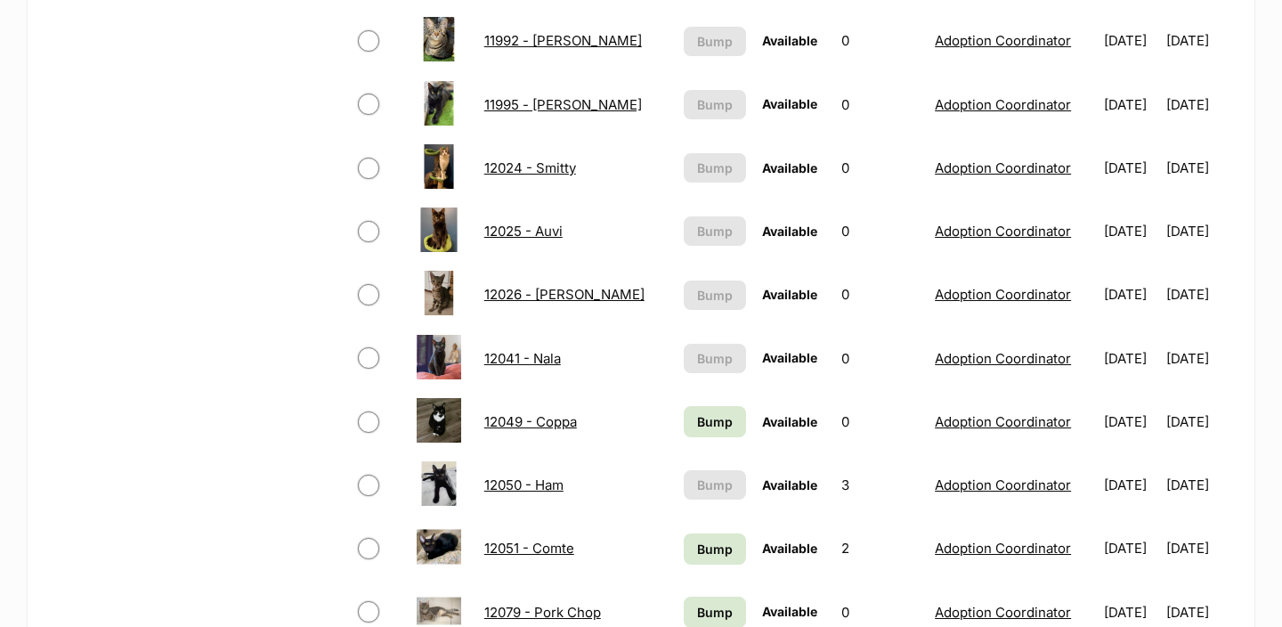
scroll to position [1037, 0]
click at [697, 417] on span "Bump" at bounding box center [715, 420] width 36 height 19
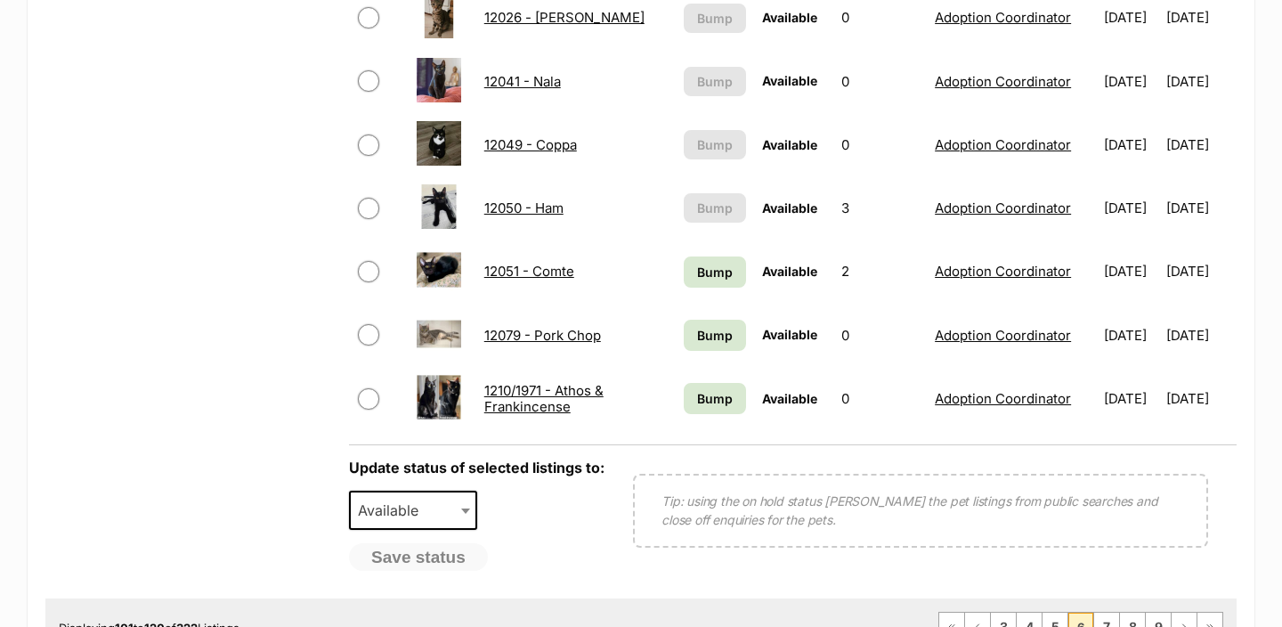
scroll to position [1317, 0]
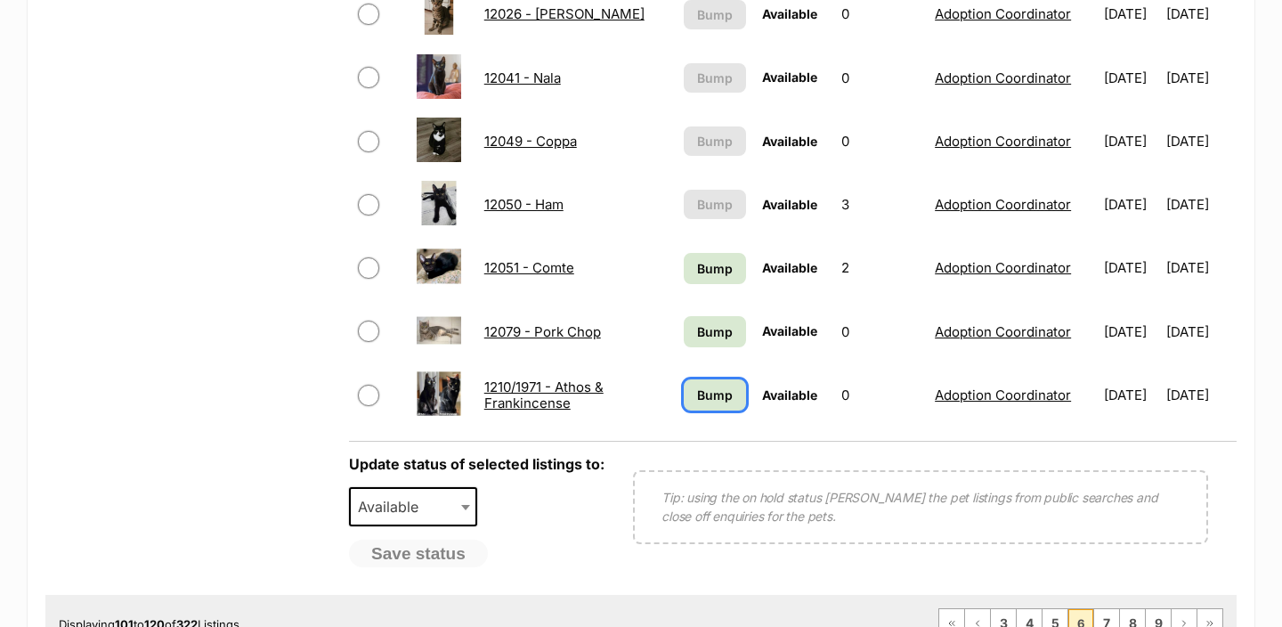
click at [697, 402] on span "Bump" at bounding box center [715, 394] width 36 height 19
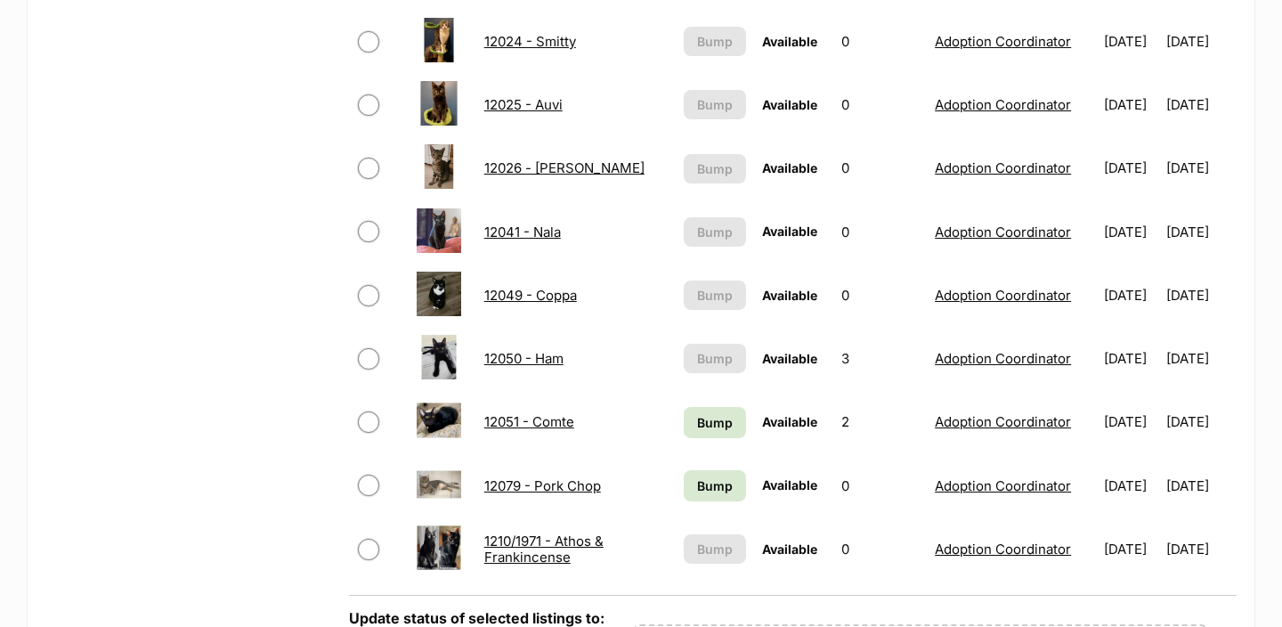
scroll to position [1170, 0]
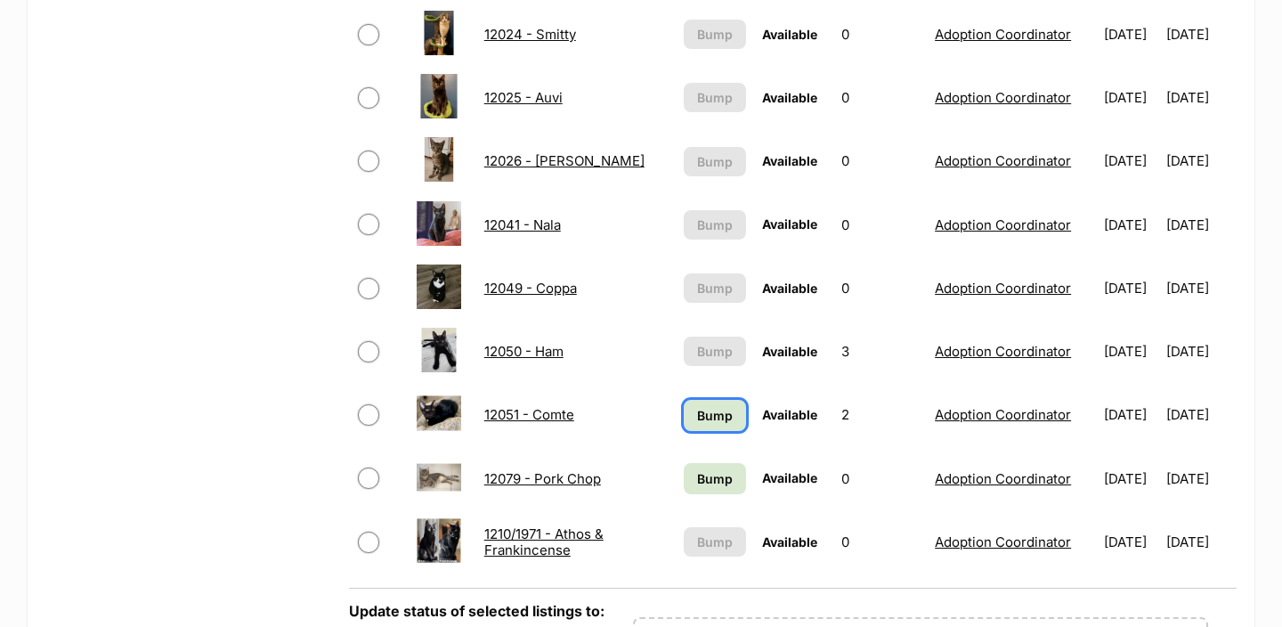
click at [697, 410] on span "Bump" at bounding box center [715, 415] width 36 height 19
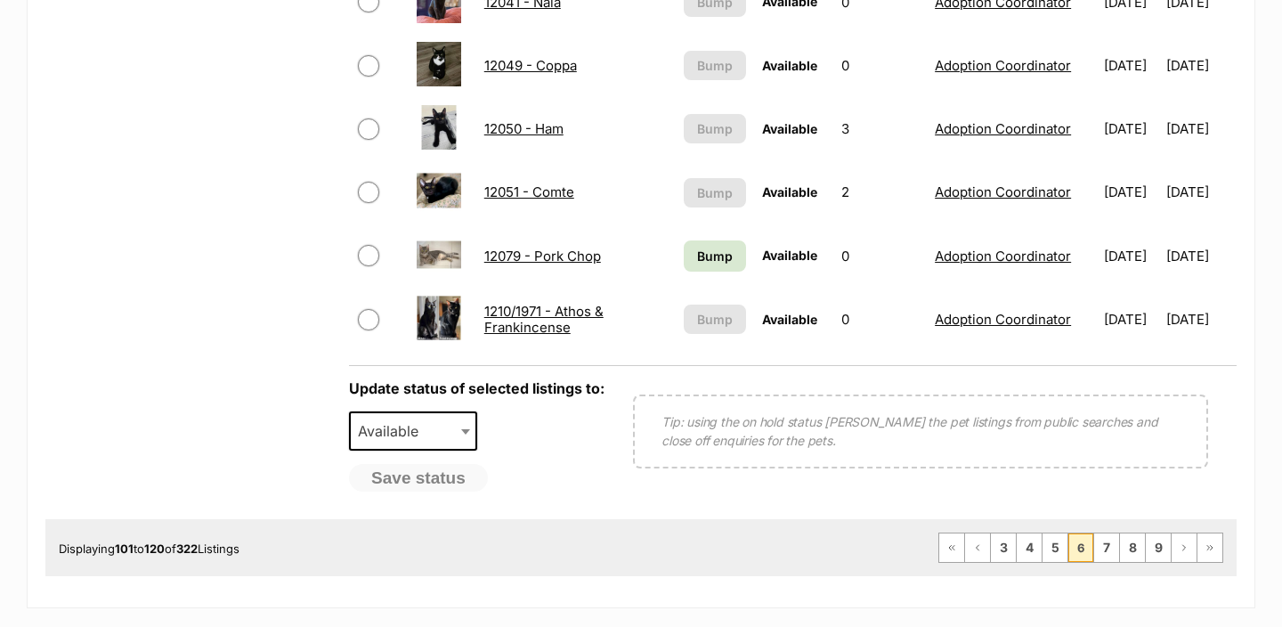
scroll to position [1386, 0]
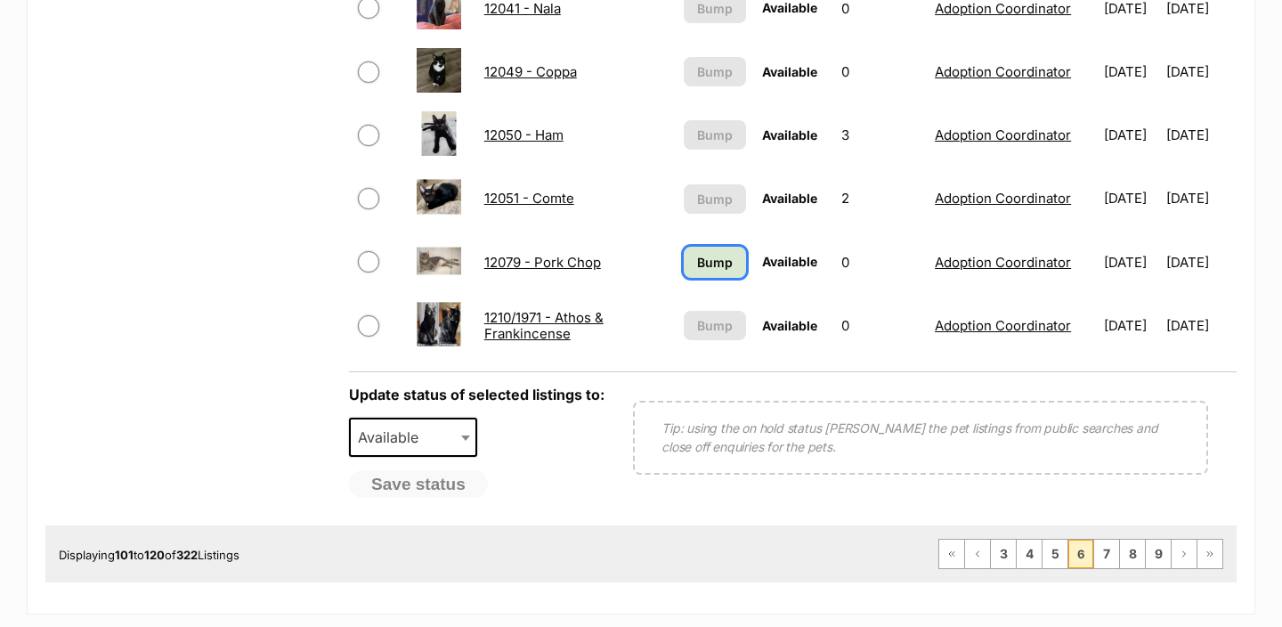
click at [703, 258] on span "Bump" at bounding box center [715, 262] width 36 height 19
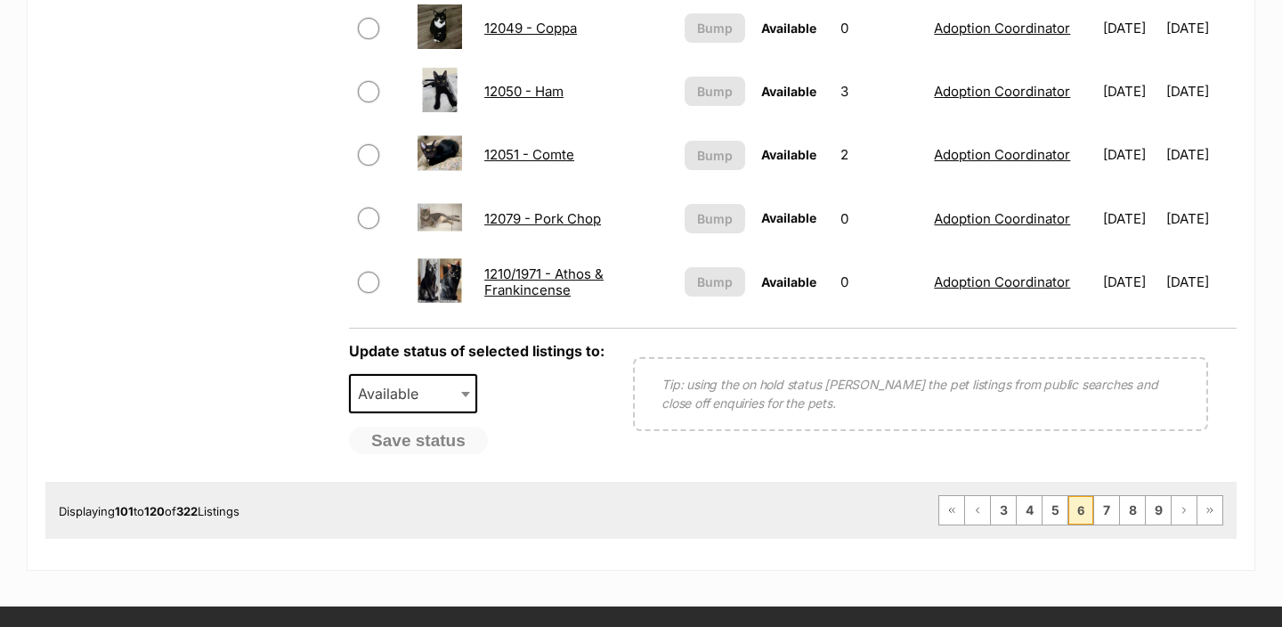
scroll to position [1459, 0]
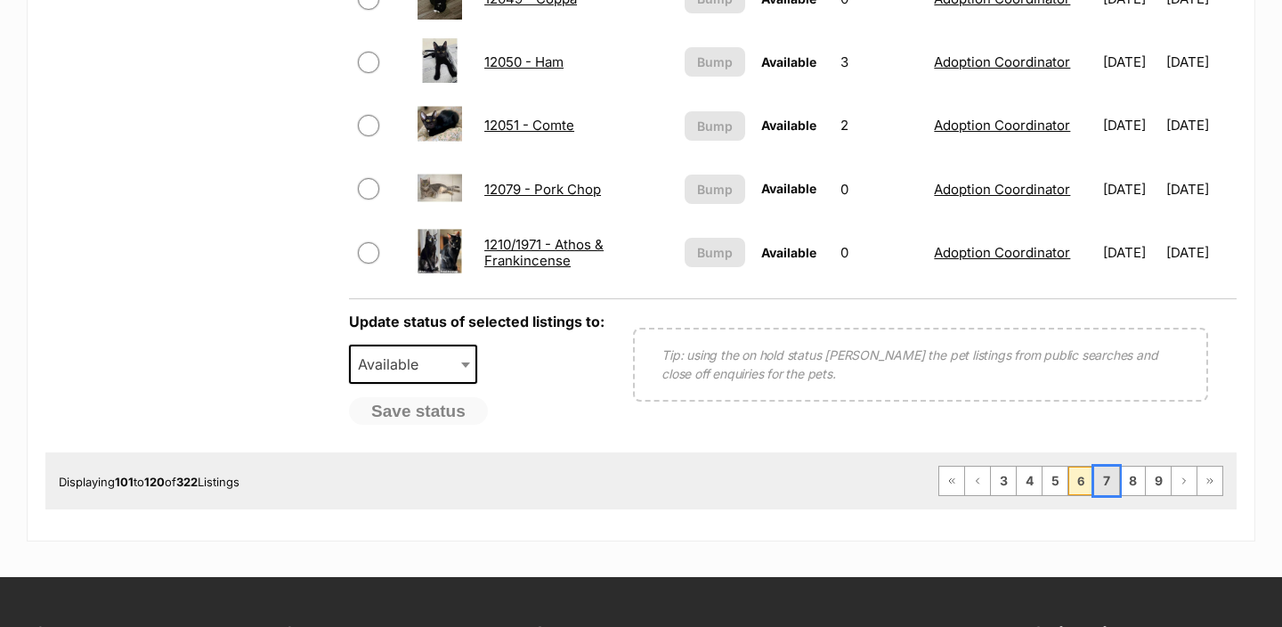
click at [1106, 471] on link "7" at bounding box center [1106, 480] width 25 height 28
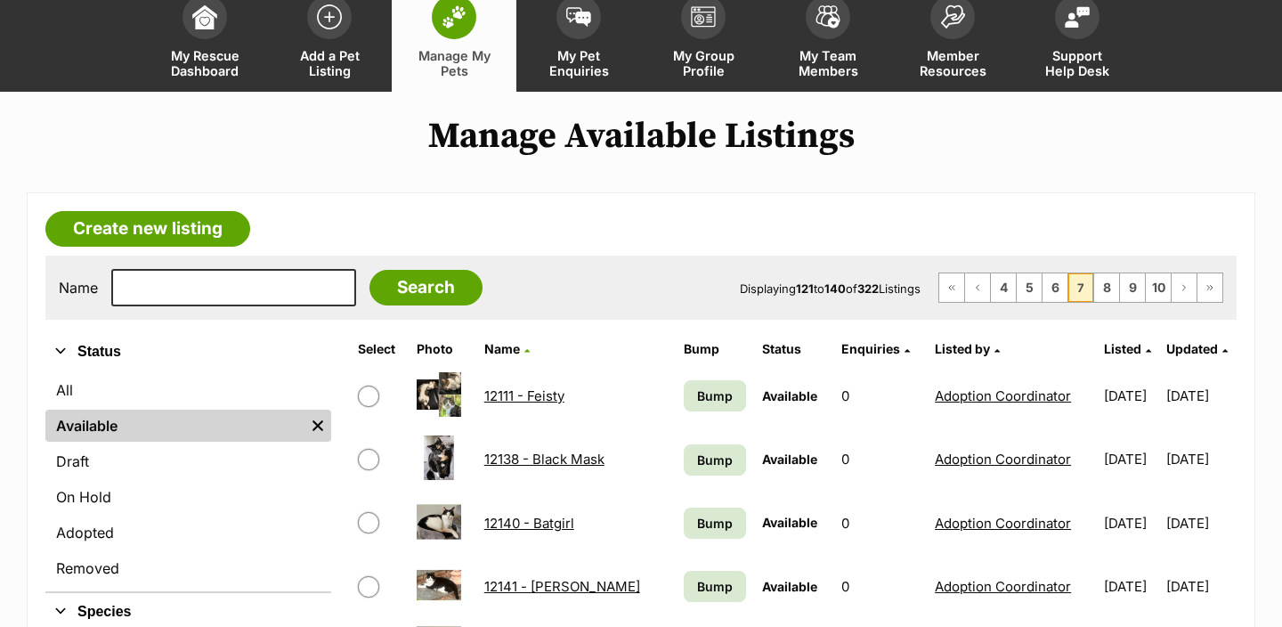
scroll to position [115, 0]
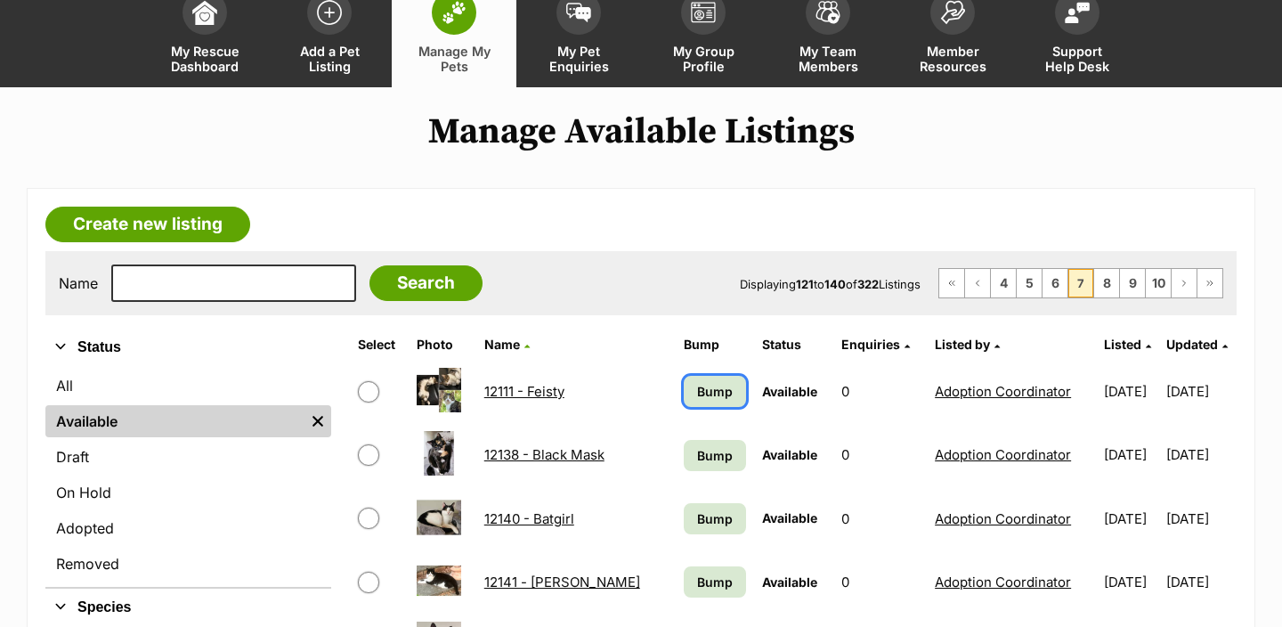
click at [709, 387] on span "Bump" at bounding box center [715, 391] width 36 height 19
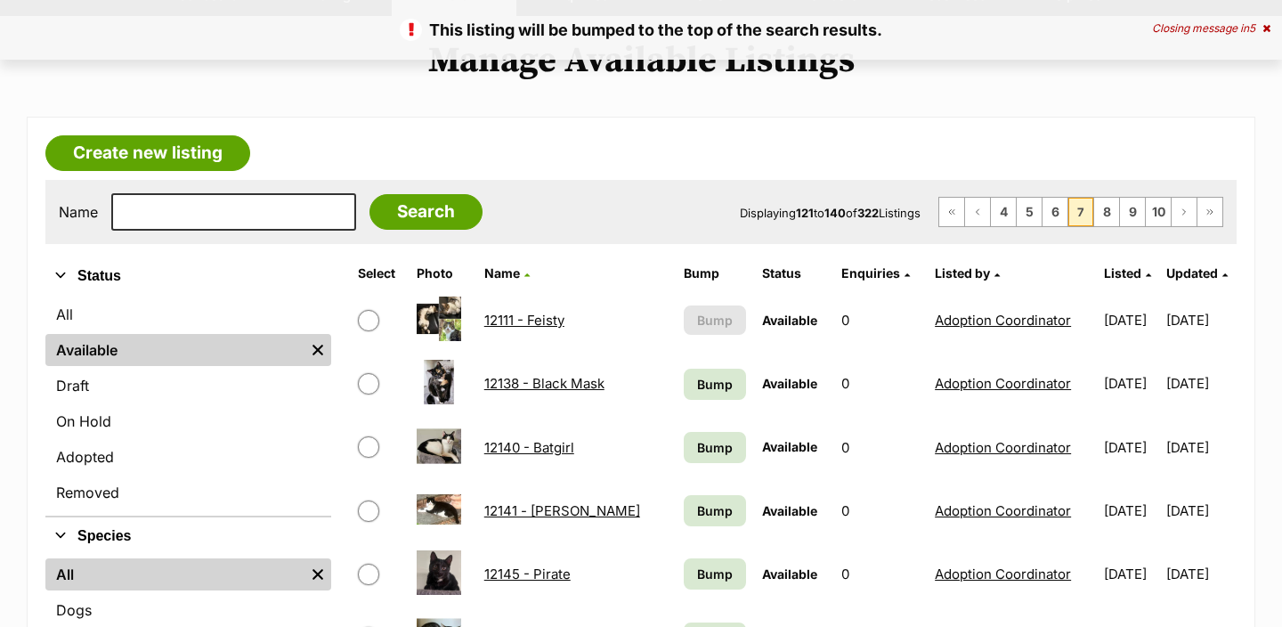
scroll to position [252, 0]
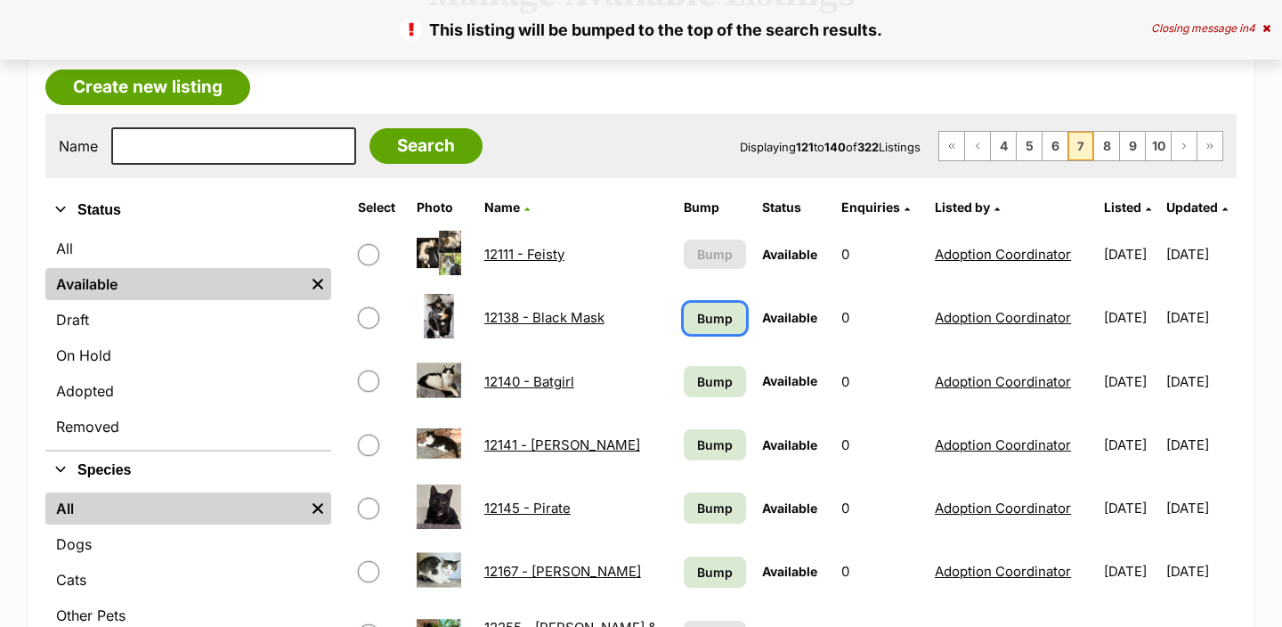
click at [697, 313] on span "Bump" at bounding box center [715, 318] width 36 height 19
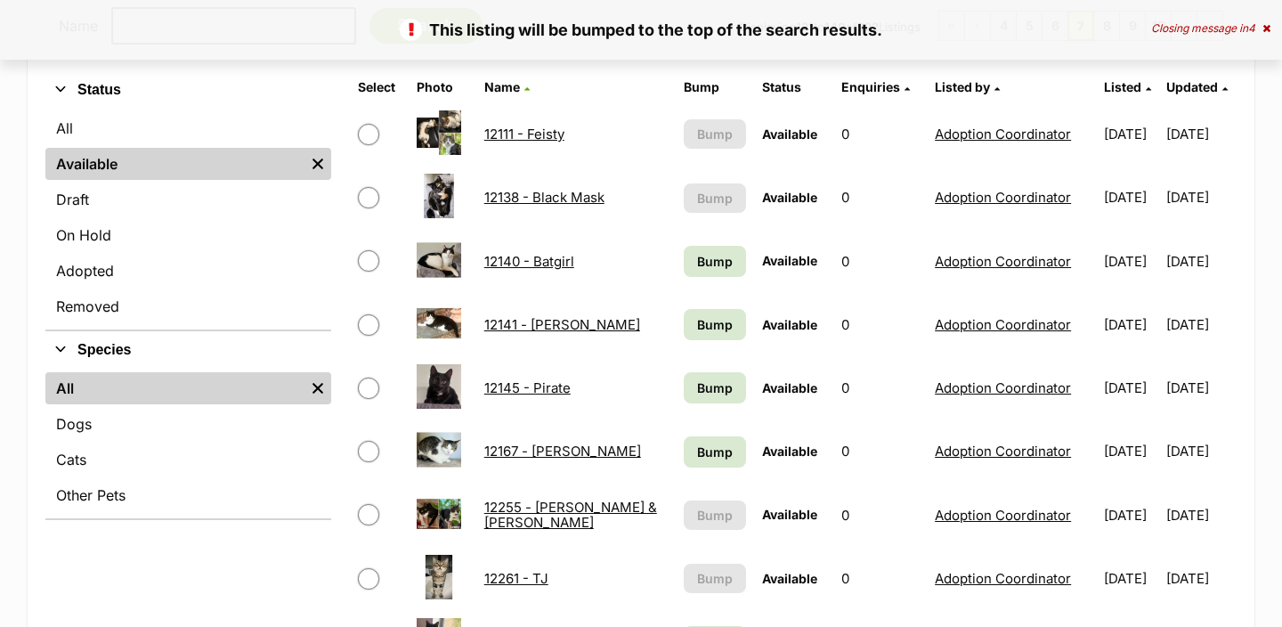
scroll to position [372, 0]
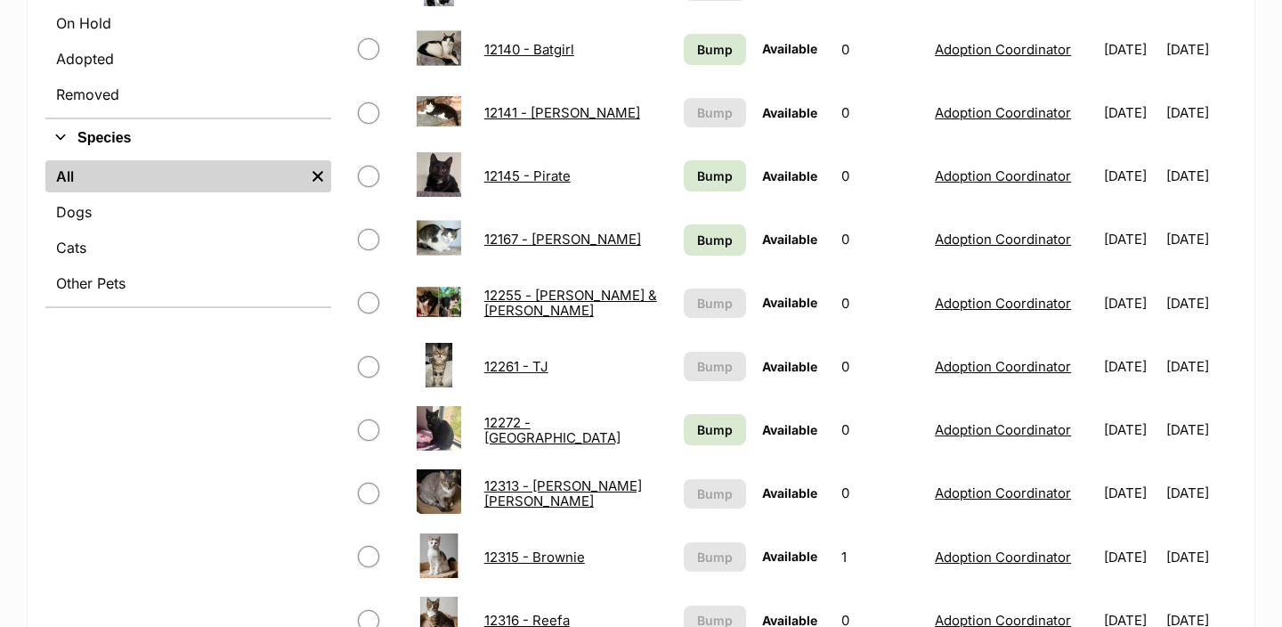
scroll to position [777, 0]
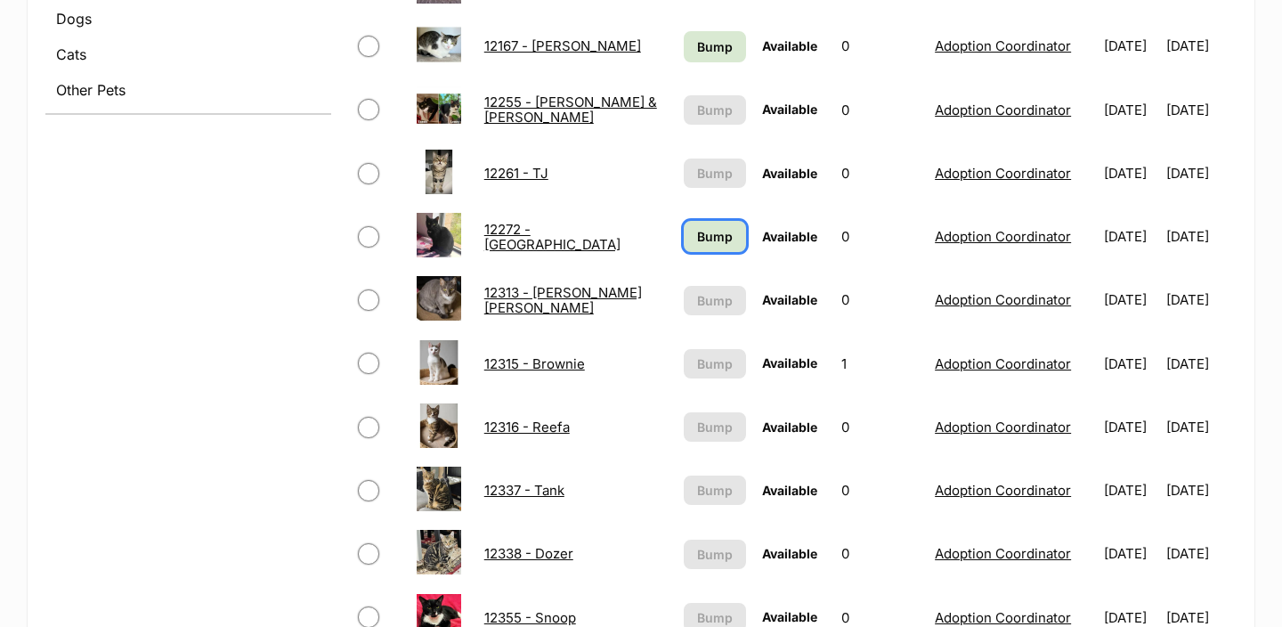
click at [697, 226] on link "Bump" at bounding box center [715, 236] width 63 height 31
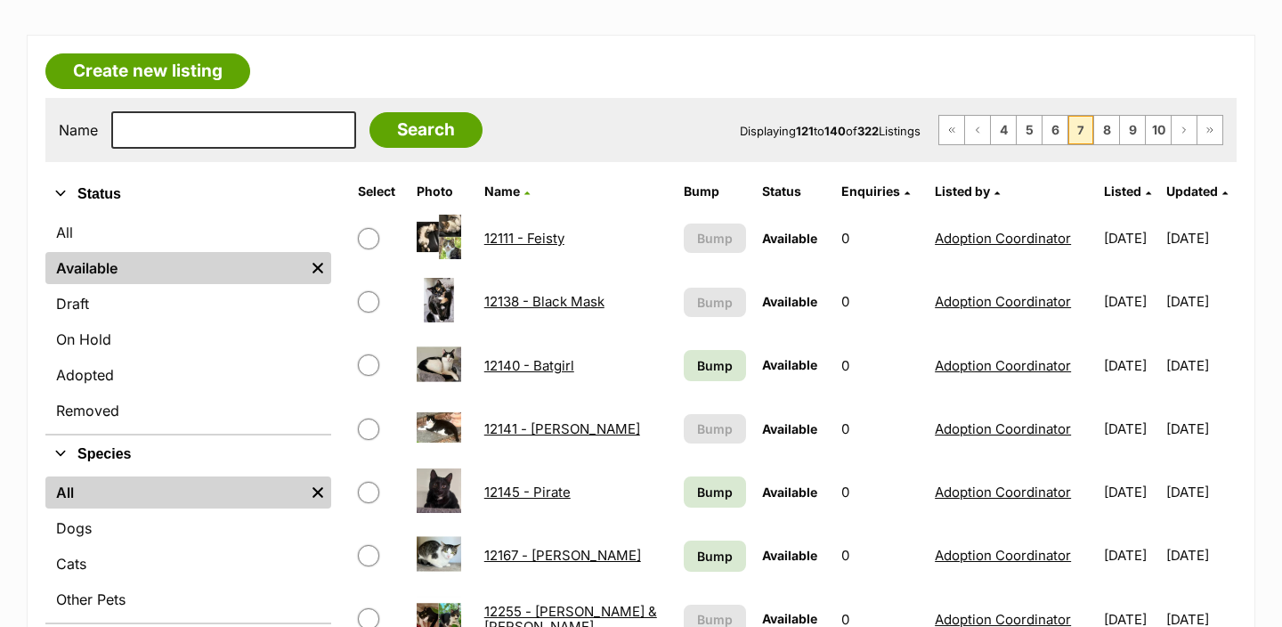
scroll to position [392, 0]
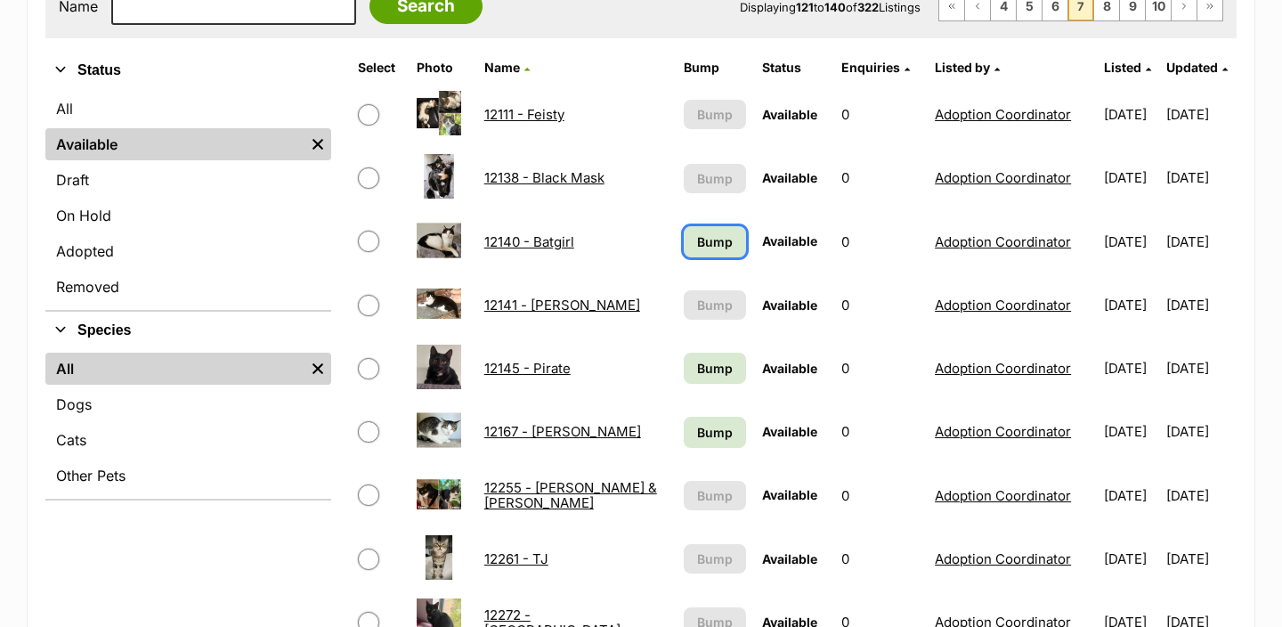
click at [697, 240] on span "Bump" at bounding box center [715, 241] width 36 height 19
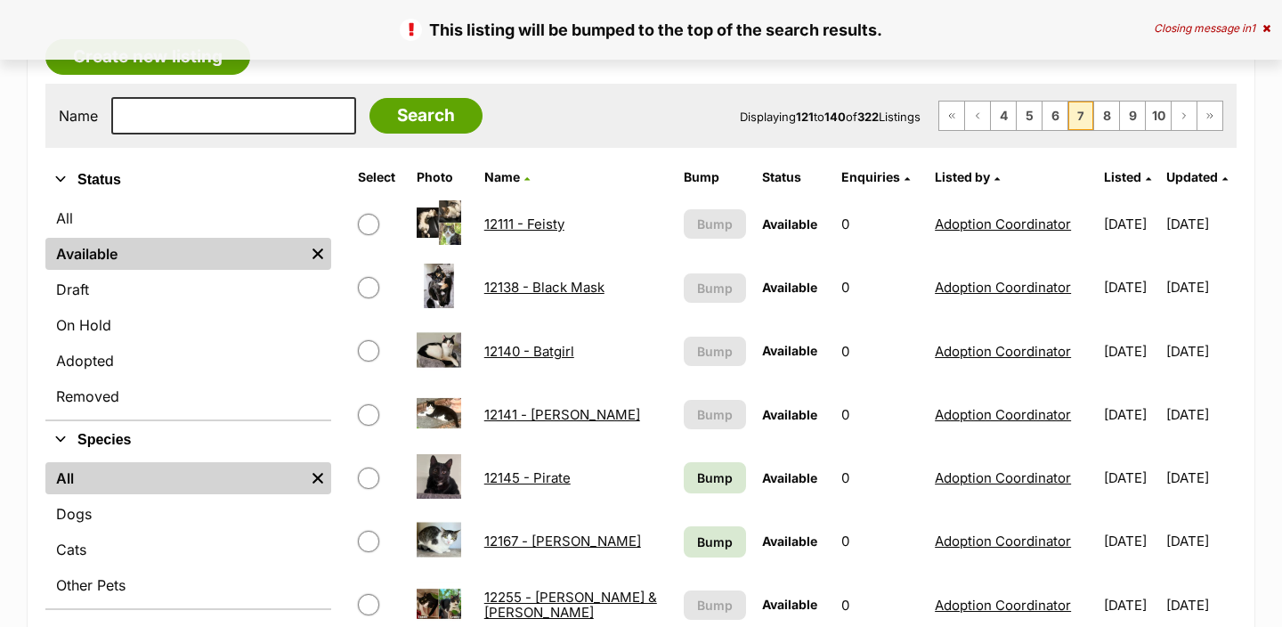
scroll to position [529, 0]
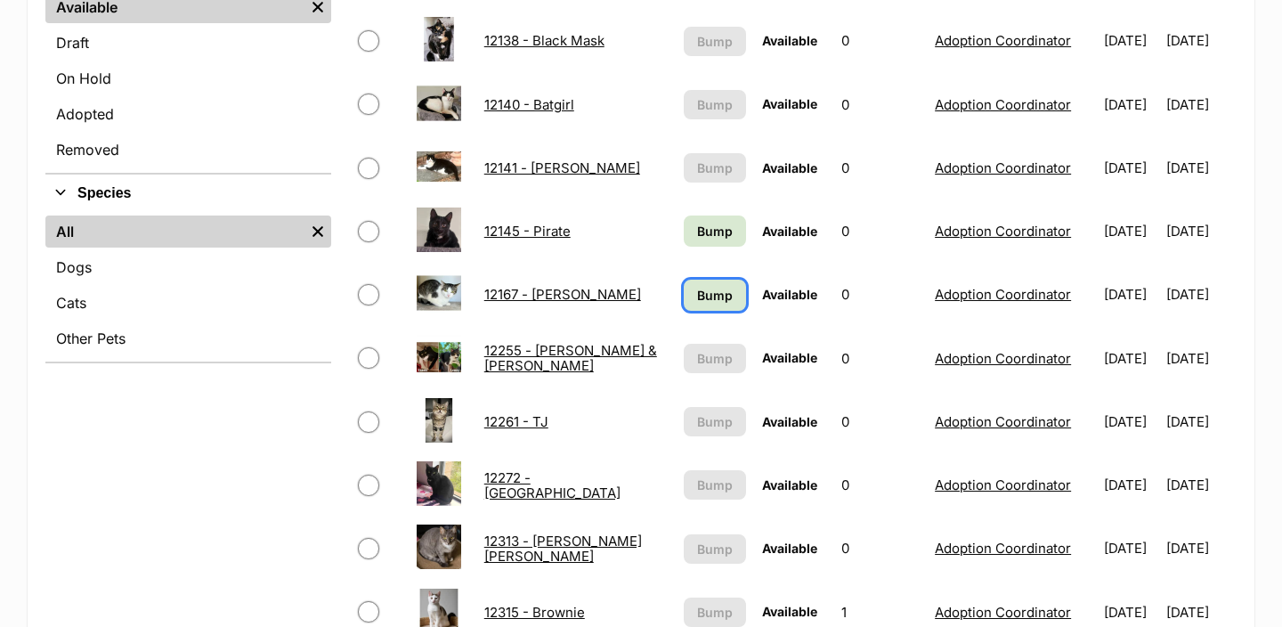
click at [697, 303] on span "Bump" at bounding box center [715, 295] width 36 height 19
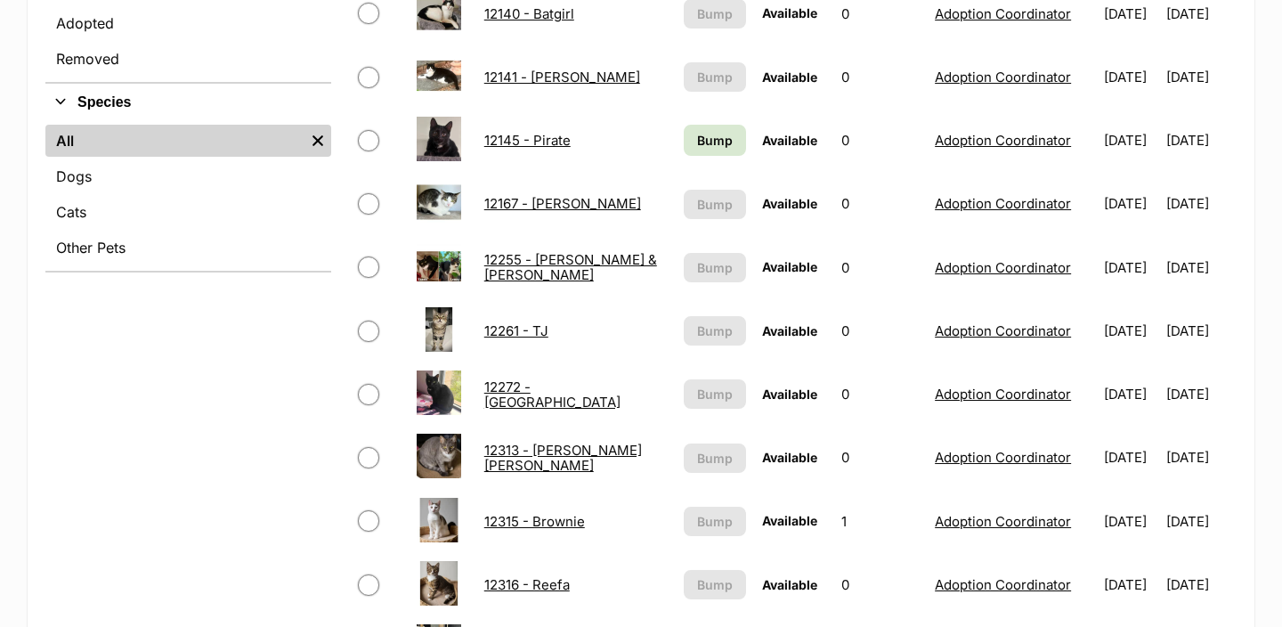
scroll to position [622, 0]
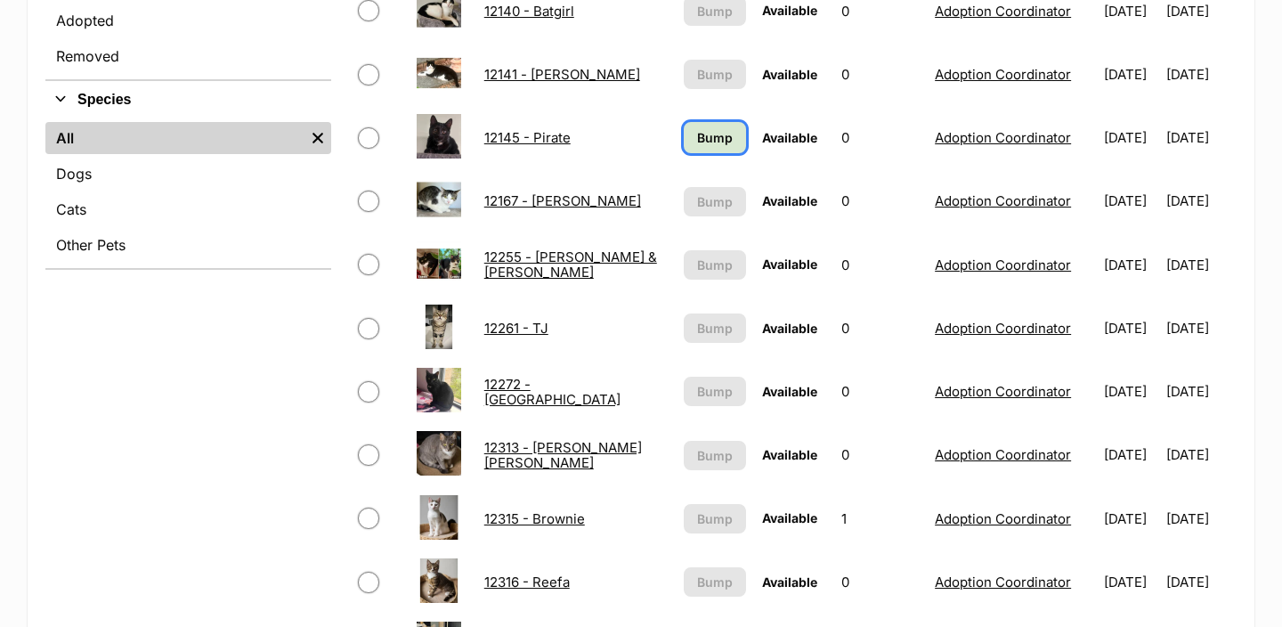
click at [702, 142] on span "Bump" at bounding box center [715, 137] width 36 height 19
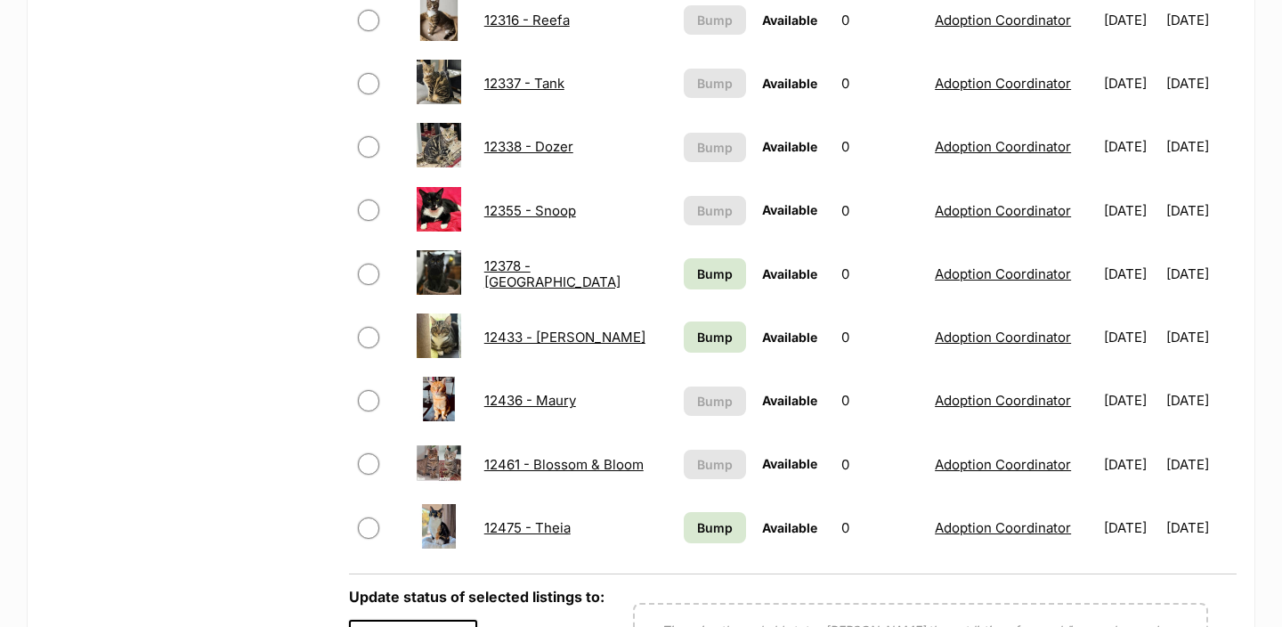
scroll to position [1183, 0]
click at [703, 272] on span "Bump" at bounding box center [715, 274] width 36 height 19
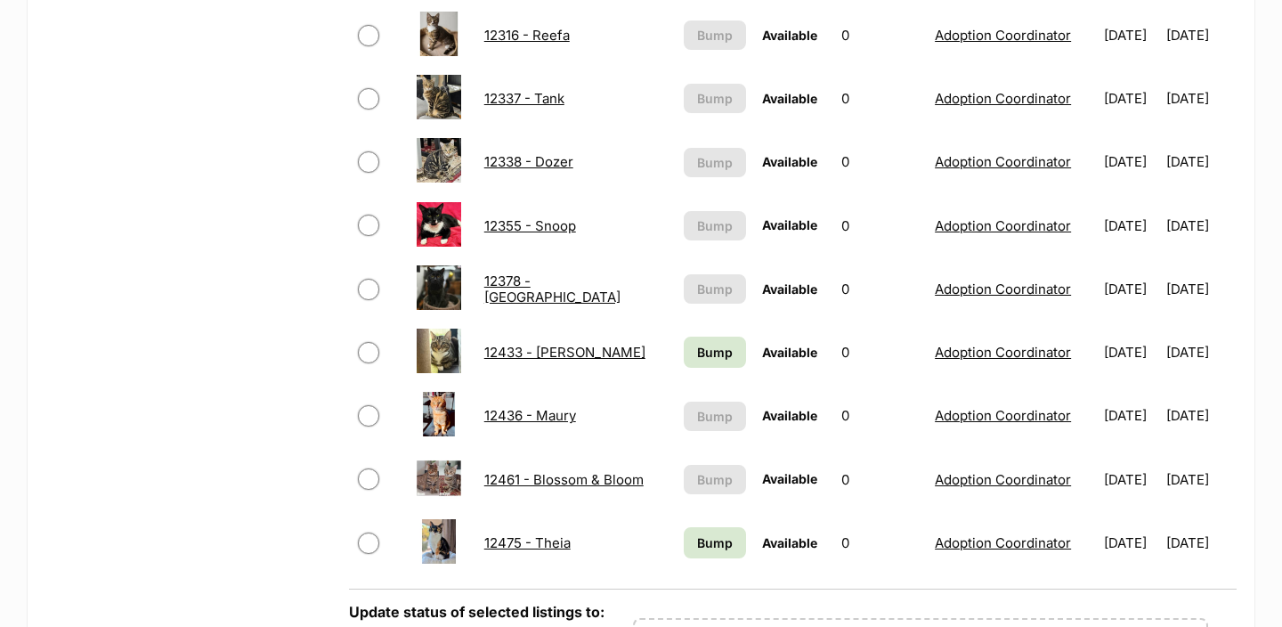
scroll to position [1216, 0]
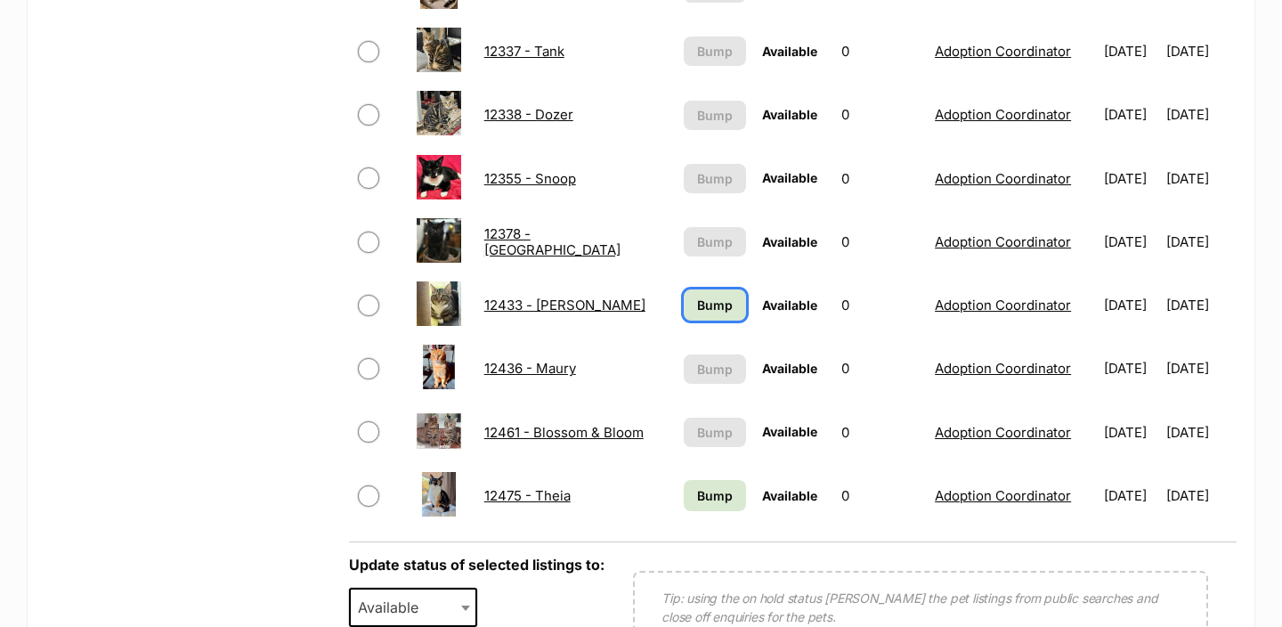
click at [697, 310] on span "Bump" at bounding box center [715, 305] width 36 height 19
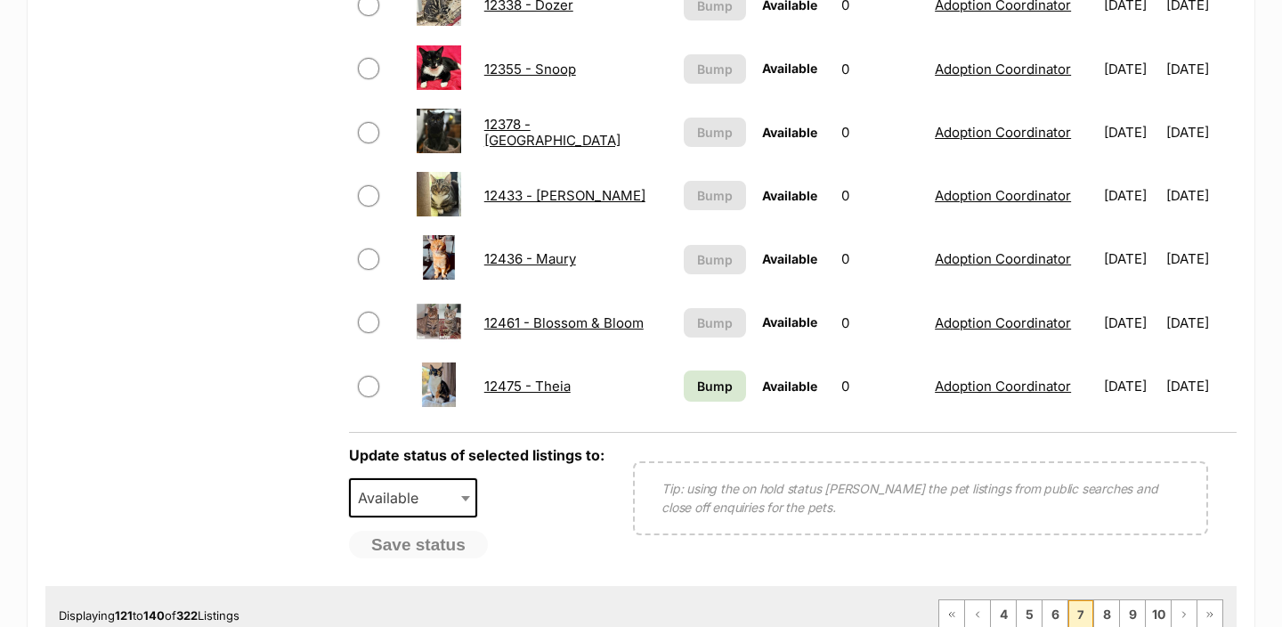
scroll to position [1326, 0]
click at [684, 395] on link "Bump" at bounding box center [715, 384] width 63 height 31
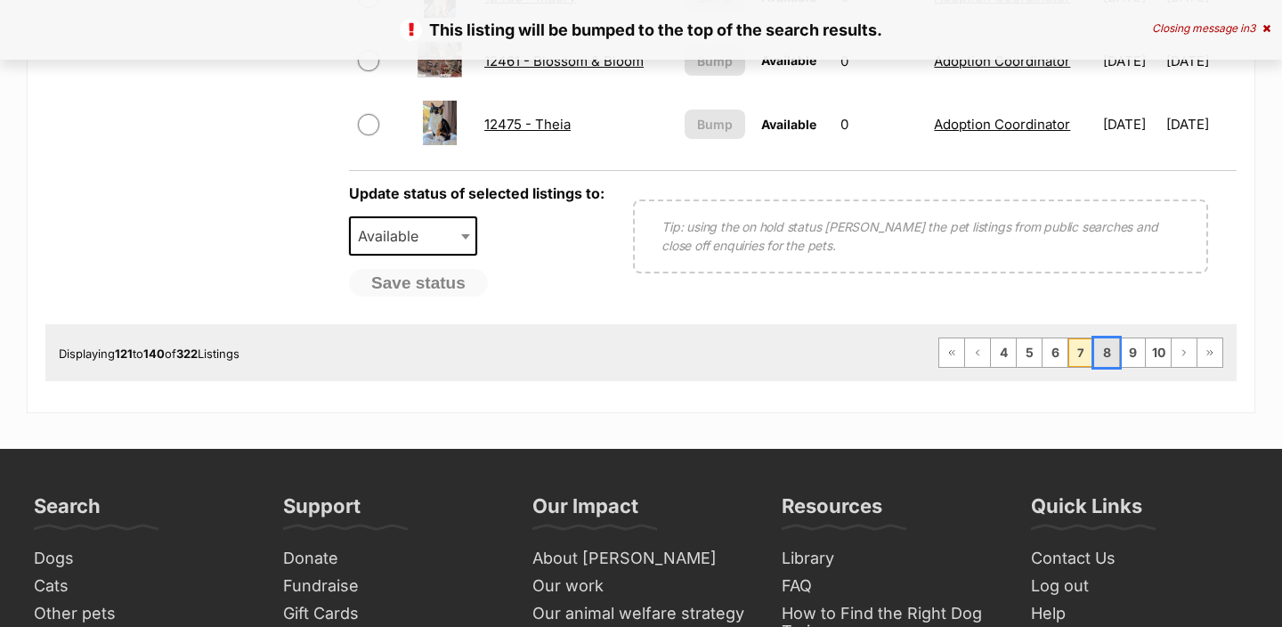
click at [1103, 355] on link "8" at bounding box center [1106, 352] width 25 height 28
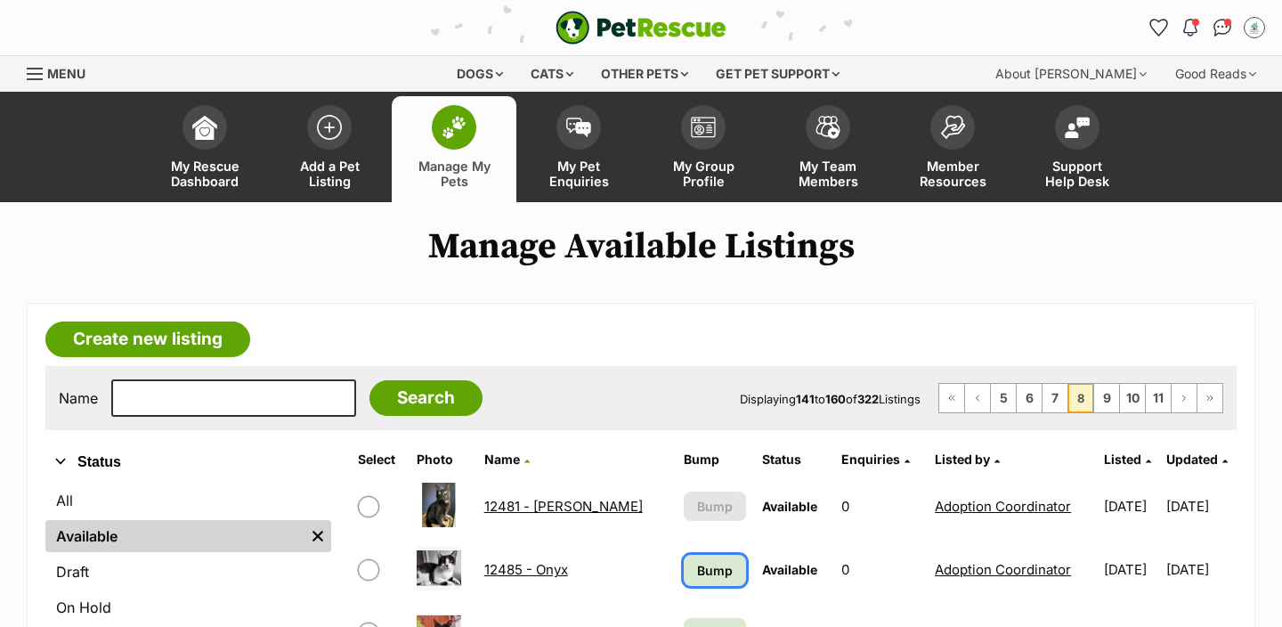
click at [697, 575] on span "Bump" at bounding box center [715, 570] width 36 height 19
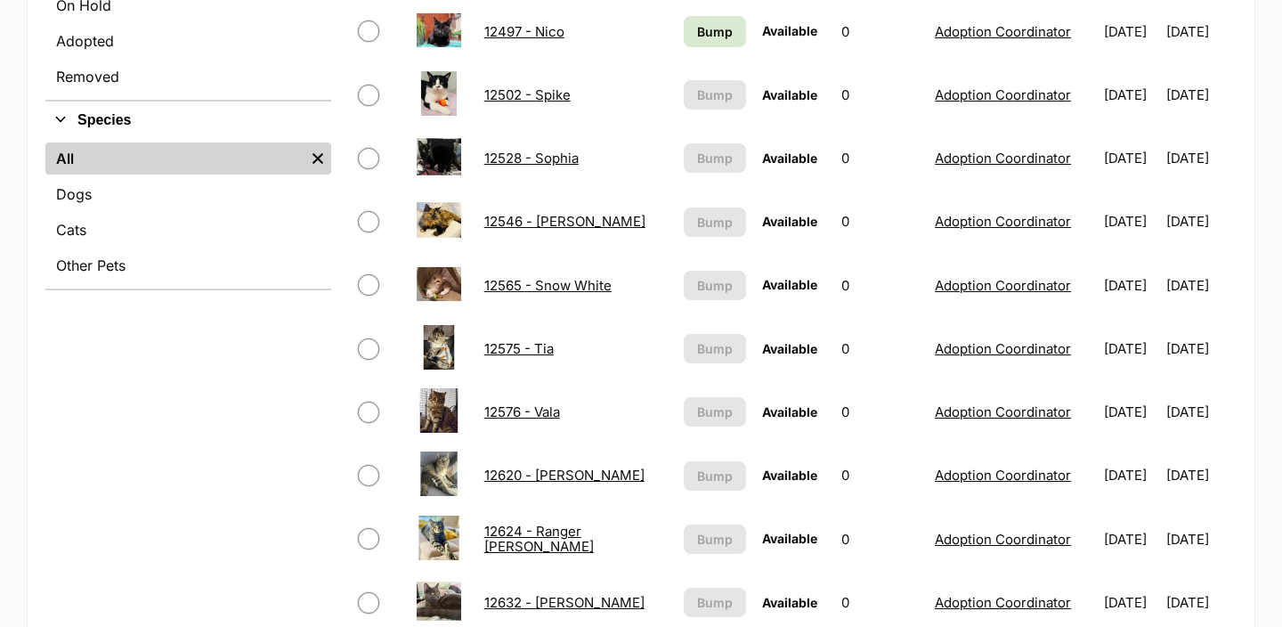
scroll to position [703, 0]
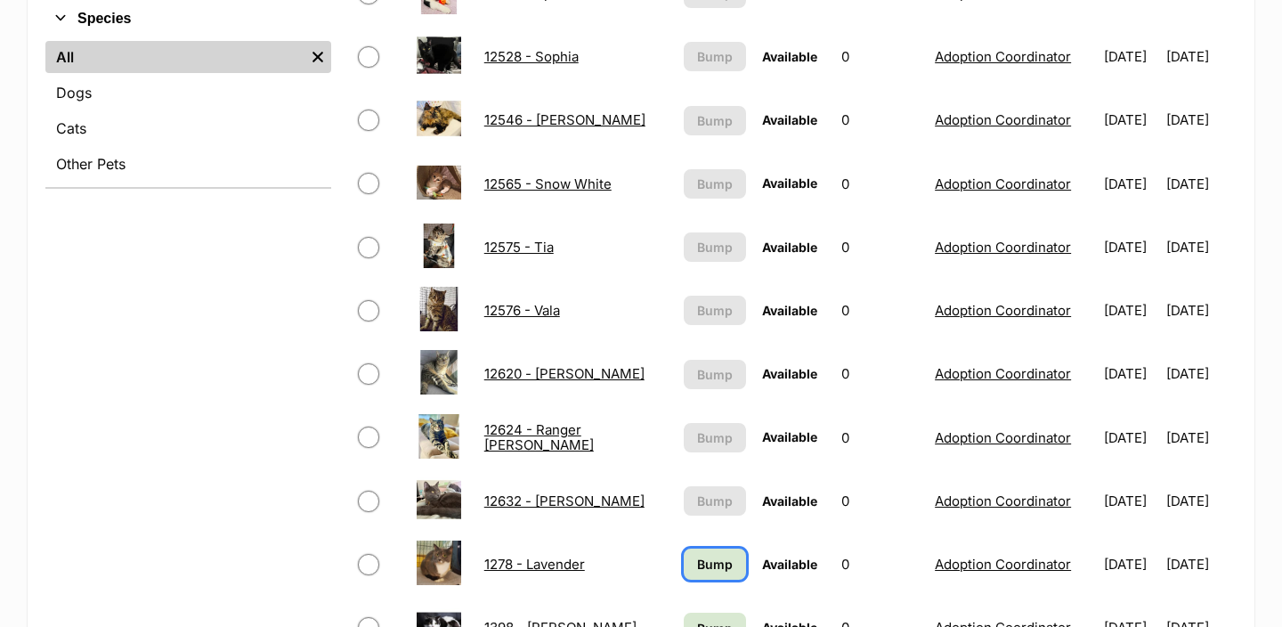
click at [697, 560] on span "Bump" at bounding box center [715, 564] width 36 height 19
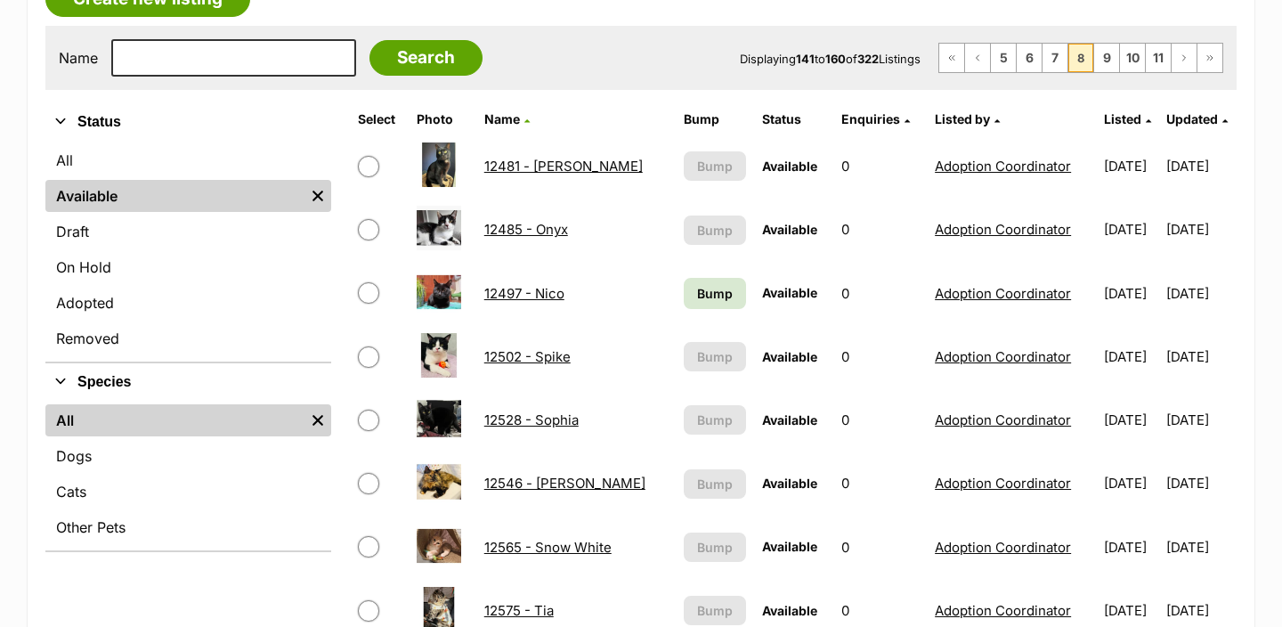
scroll to position [614, 0]
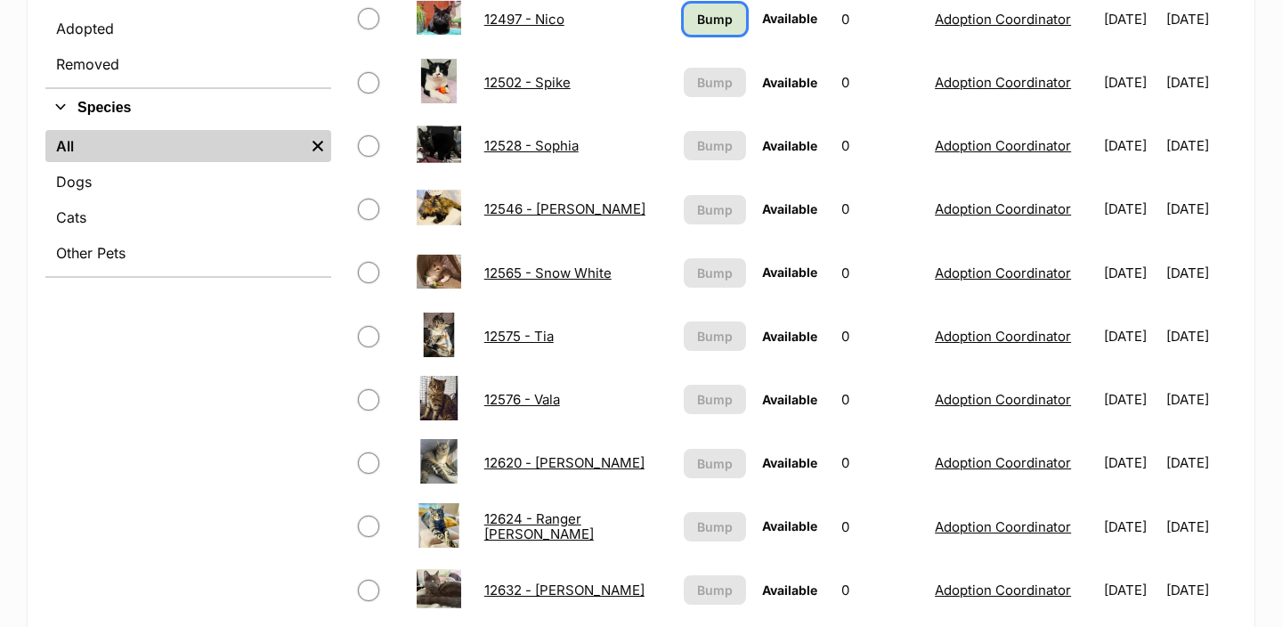
click at [697, 25] on span "Bump" at bounding box center [715, 19] width 36 height 19
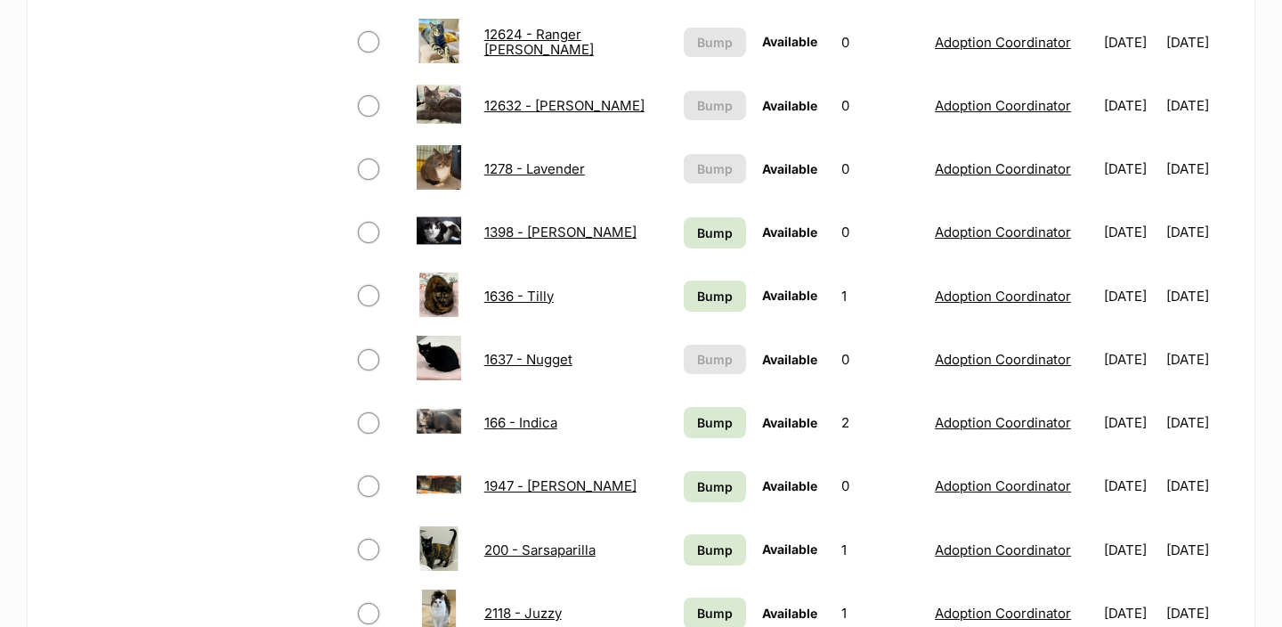
scroll to position [1106, 0]
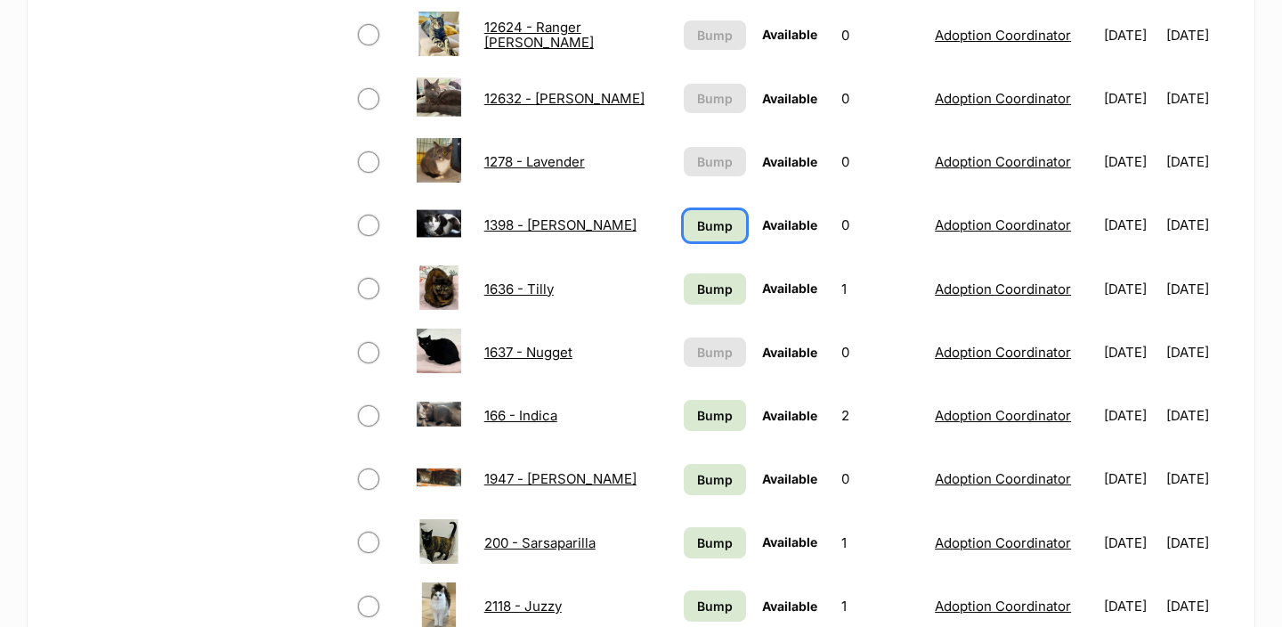
click at [697, 217] on span "Bump" at bounding box center [715, 225] width 36 height 19
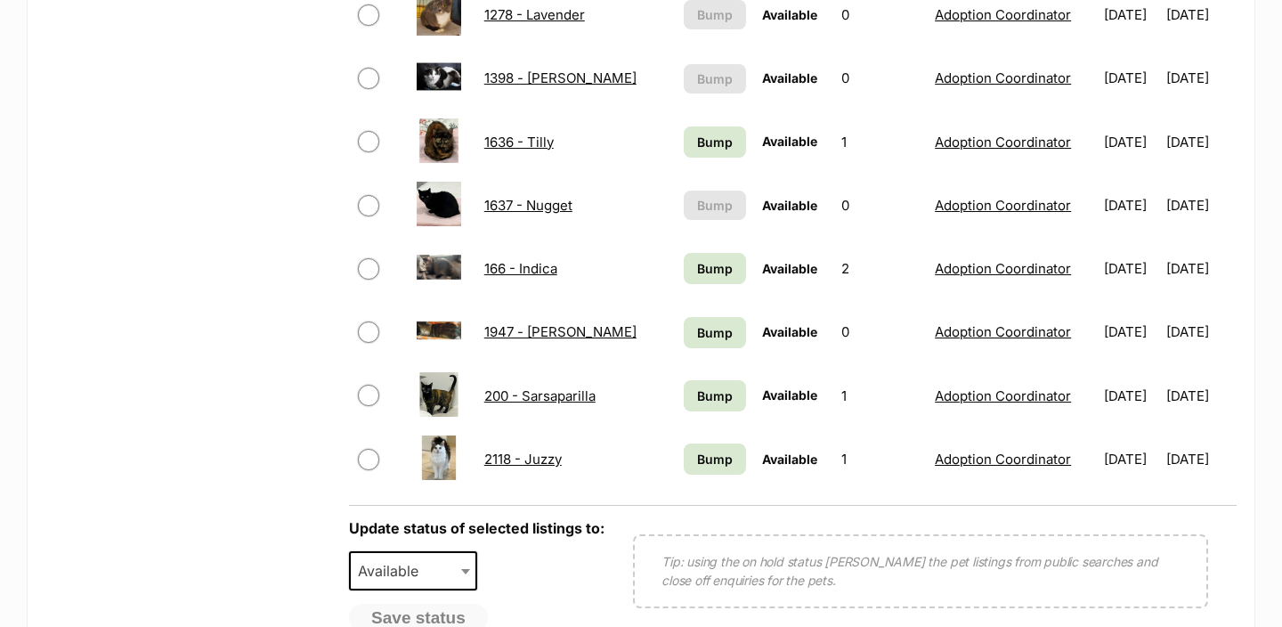
scroll to position [1250, 0]
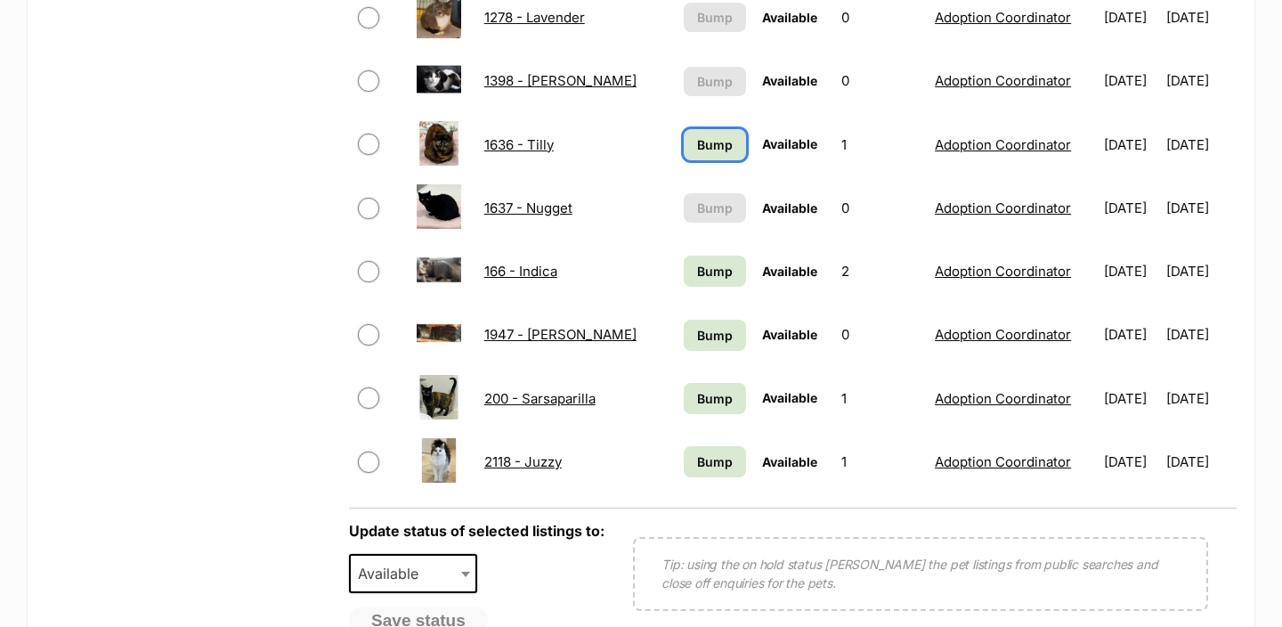
click at [697, 149] on span "Bump" at bounding box center [715, 144] width 36 height 19
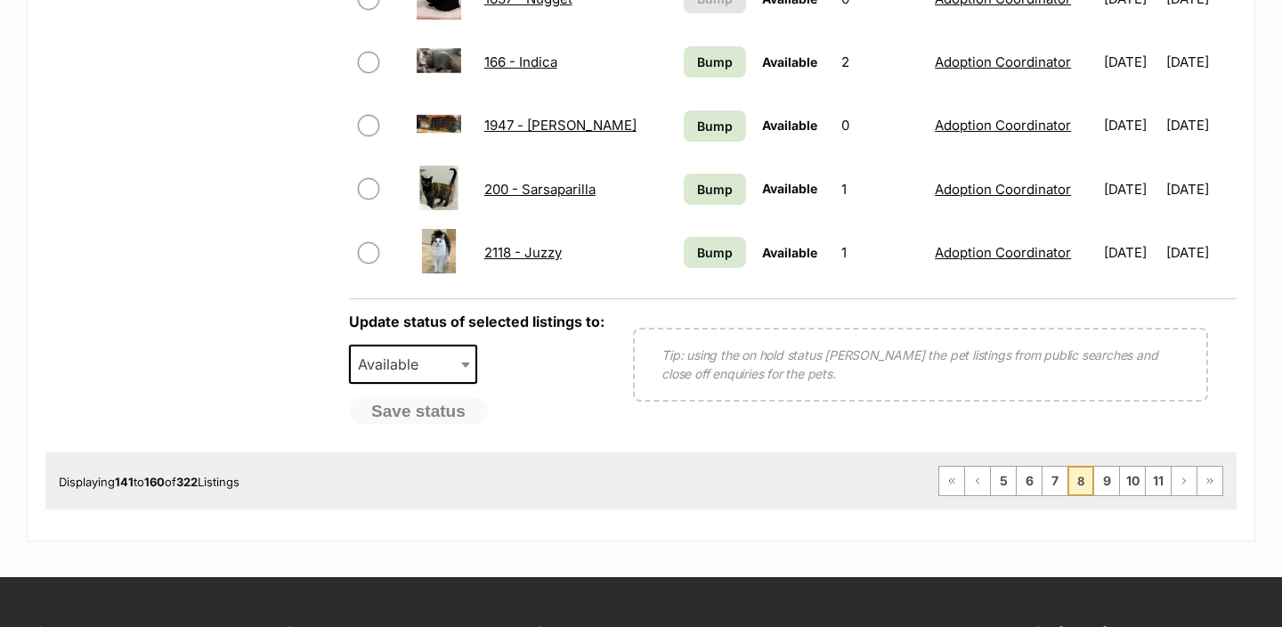
scroll to position [1456, 0]
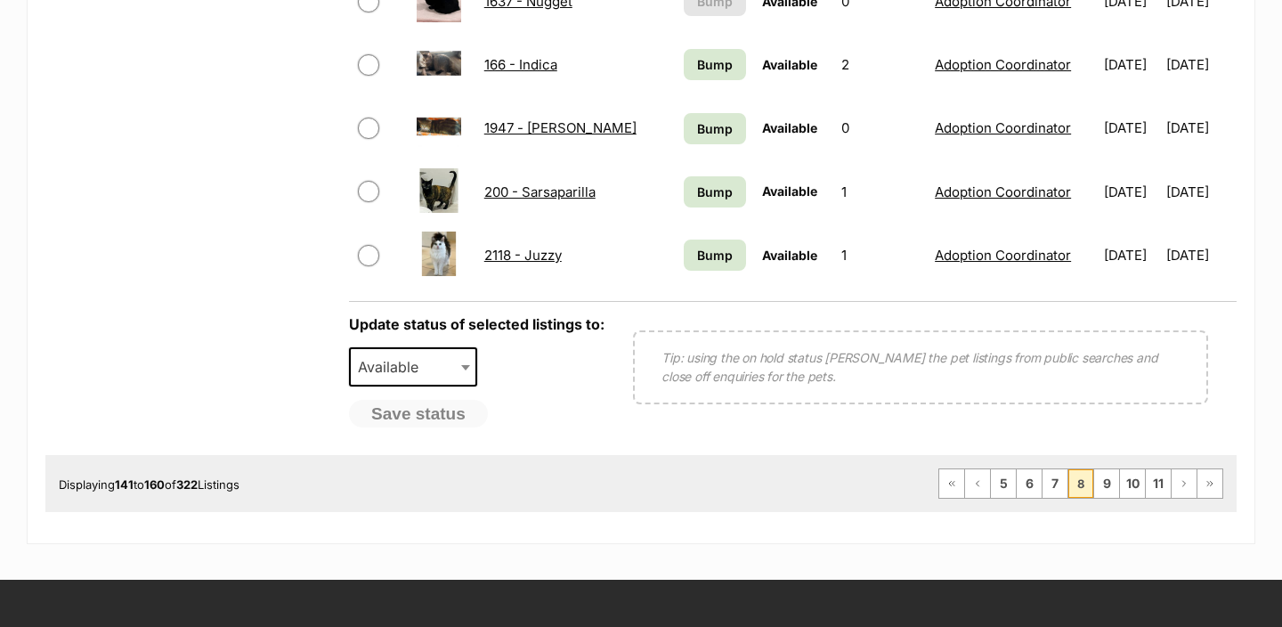
click at [677, 150] on td "Bump" at bounding box center [715, 127] width 77 height 61
click at [697, 119] on span "Bump" at bounding box center [715, 128] width 36 height 19
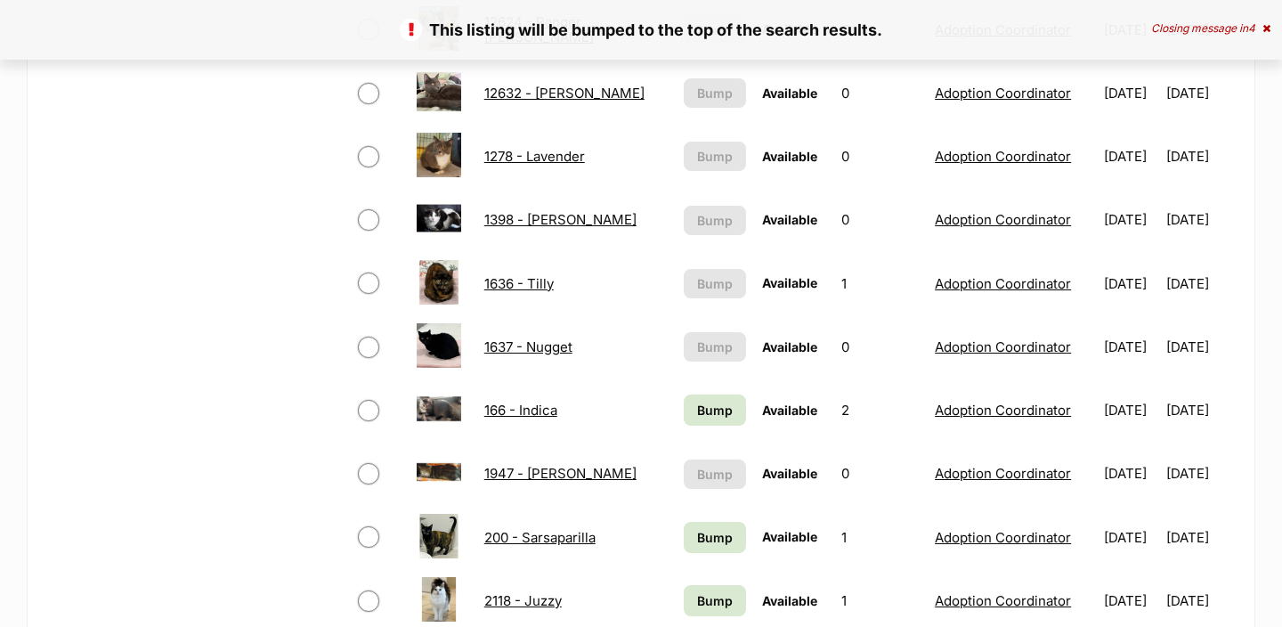
scroll to position [1112, 0]
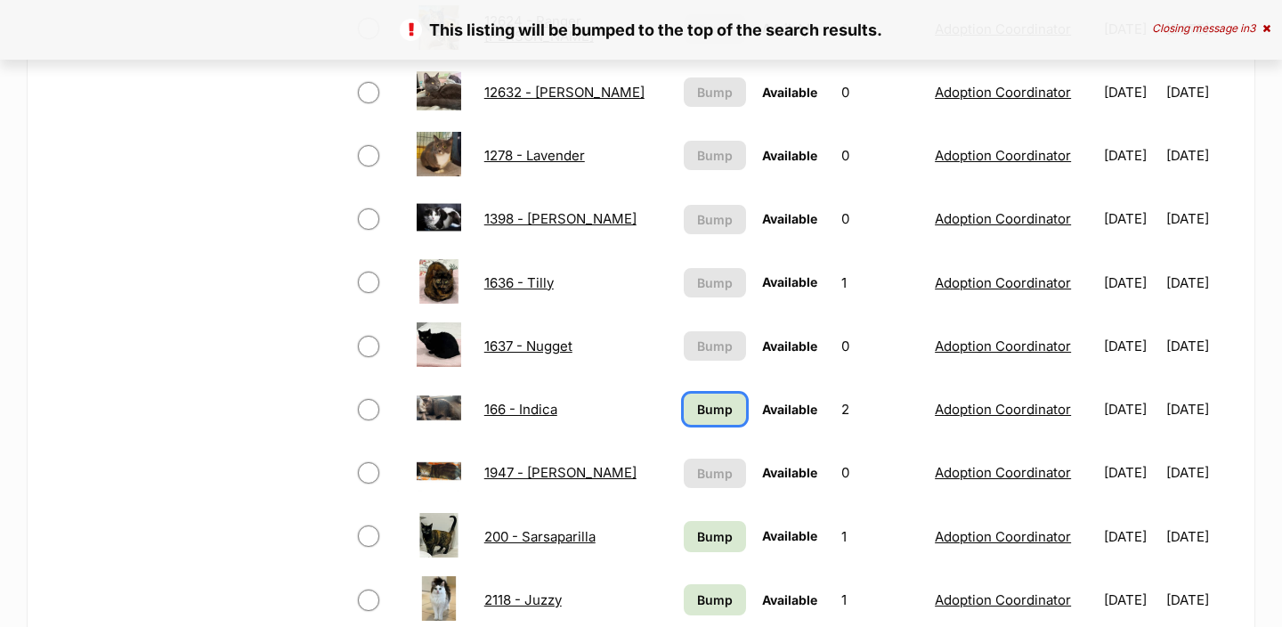
click at [697, 402] on span "Bump" at bounding box center [715, 409] width 36 height 19
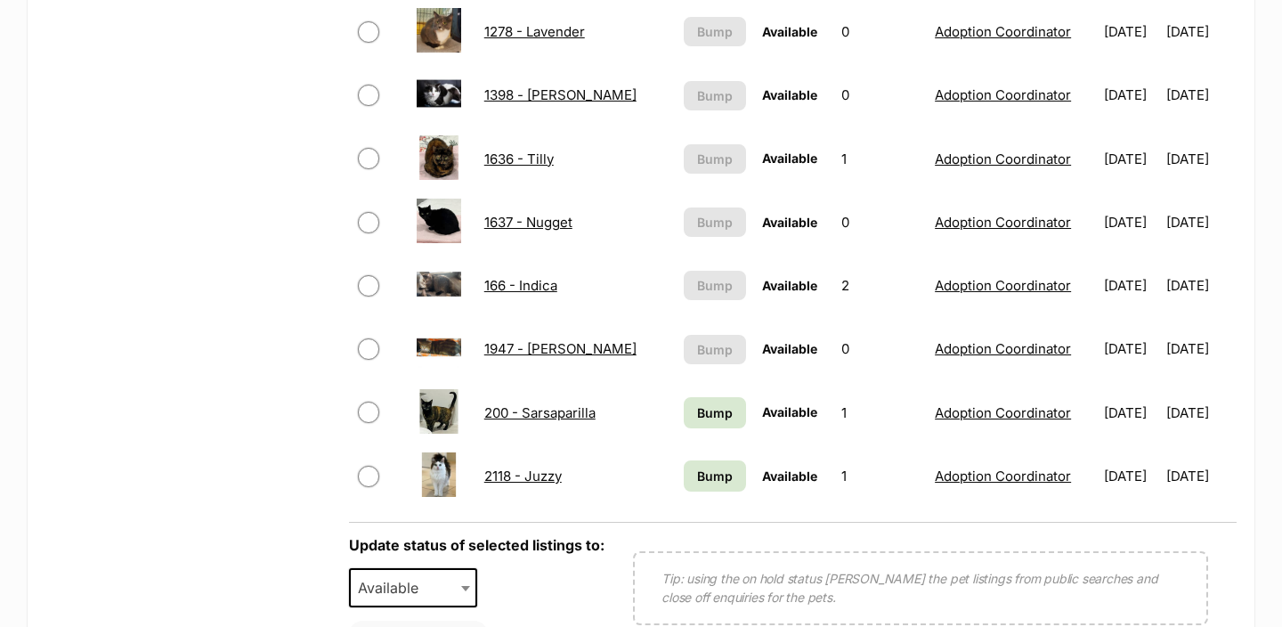
scroll to position [1283, 0]
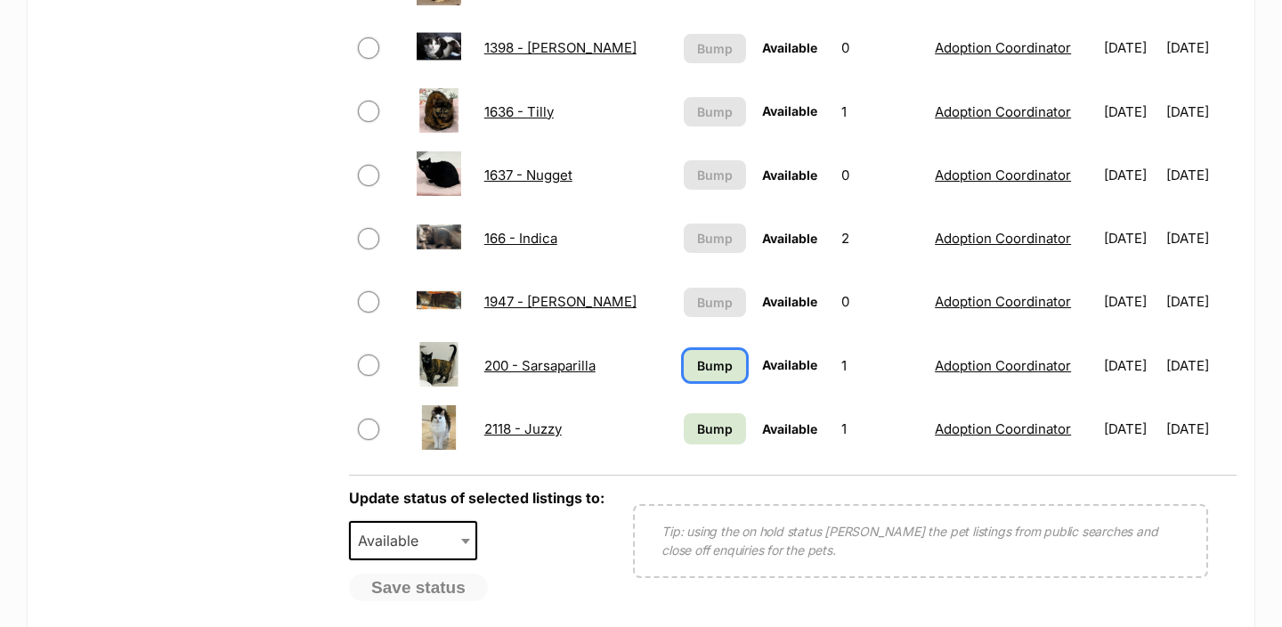
click at [697, 369] on span "Bump" at bounding box center [715, 365] width 36 height 19
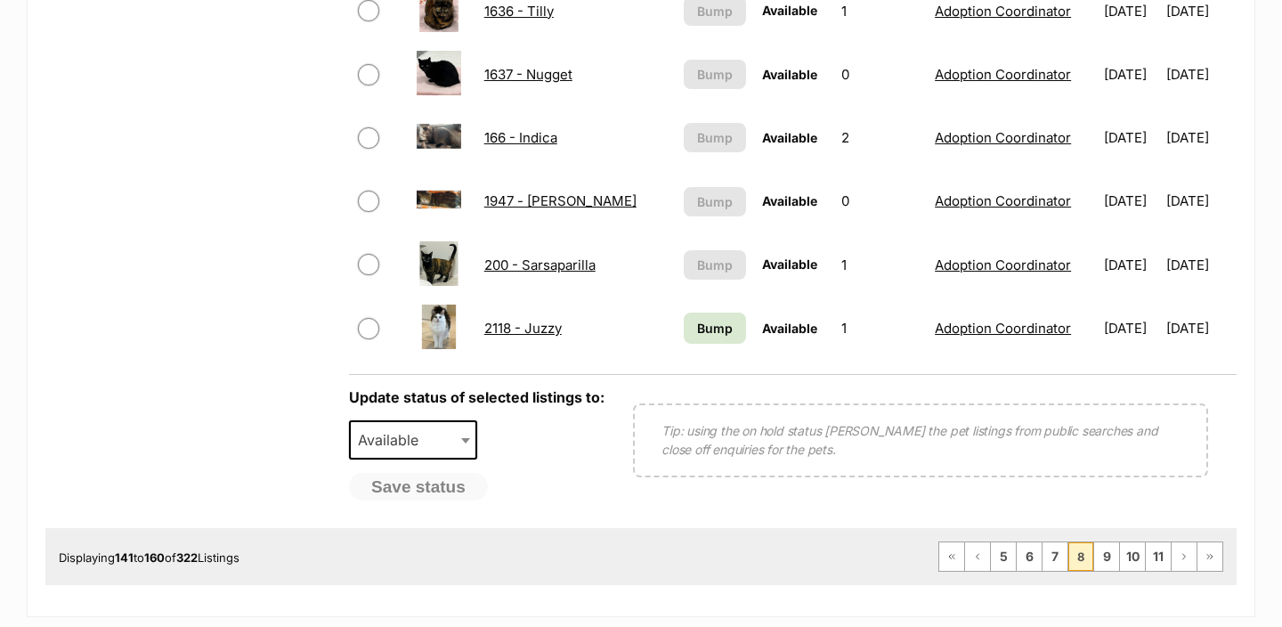
scroll to position [1398, 0]
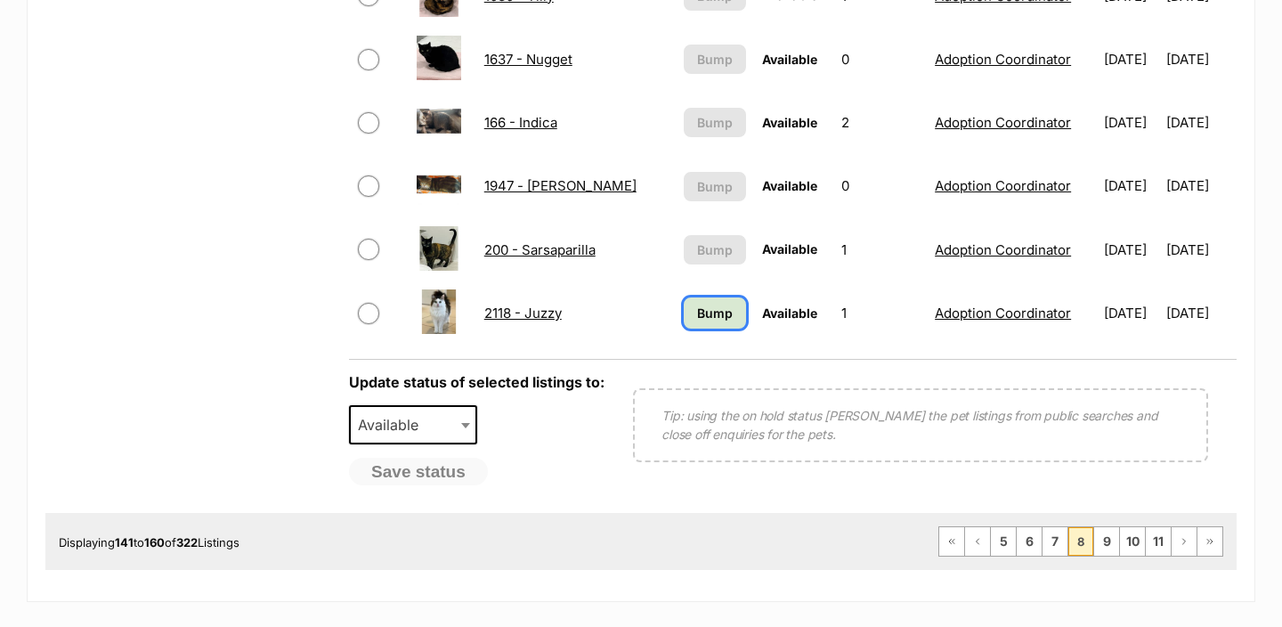
click at [697, 321] on span "Bump" at bounding box center [715, 313] width 36 height 19
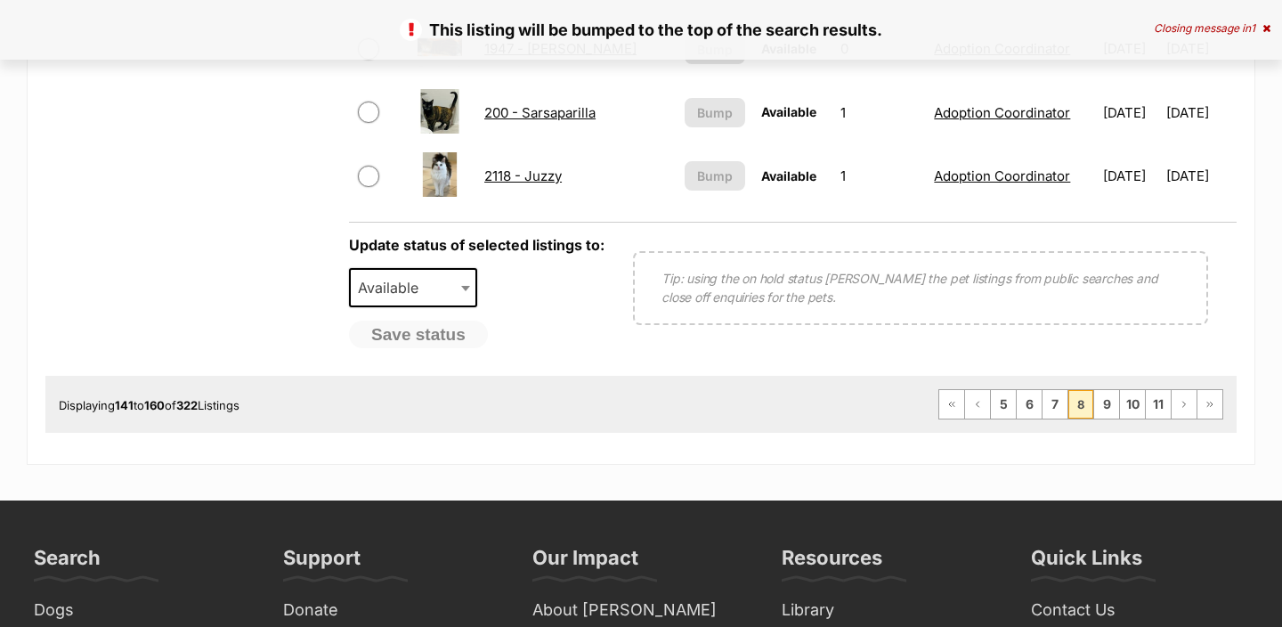
scroll to position [1702, 0]
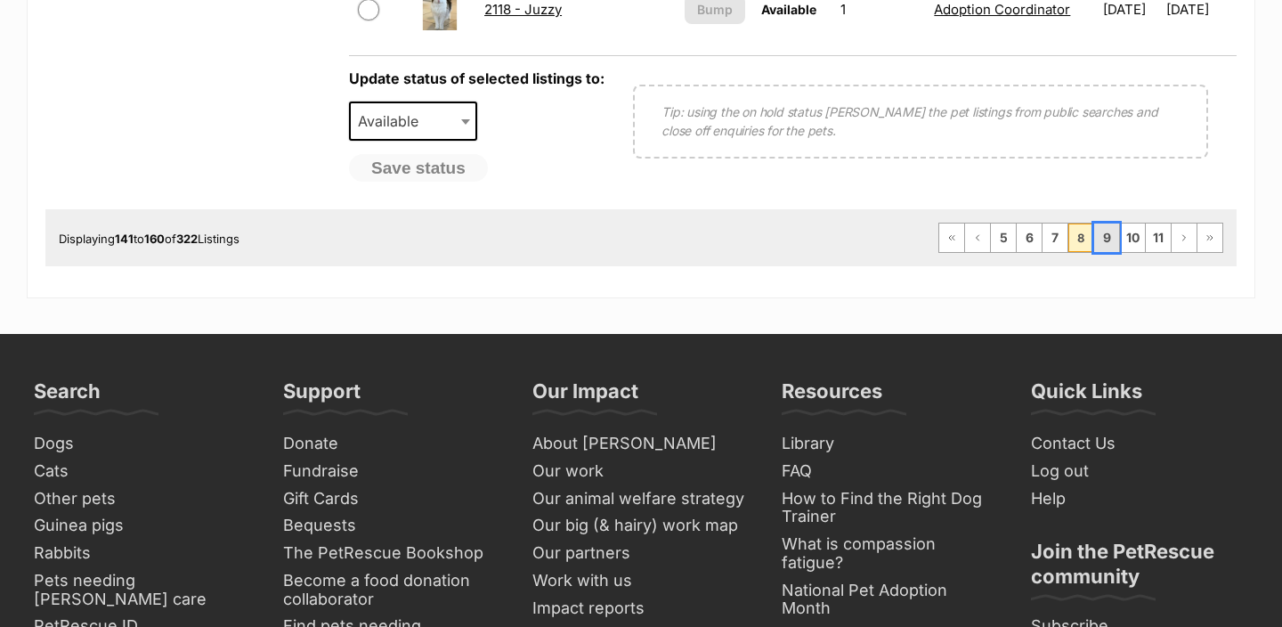
click at [1106, 231] on link "9" at bounding box center [1106, 237] width 25 height 28
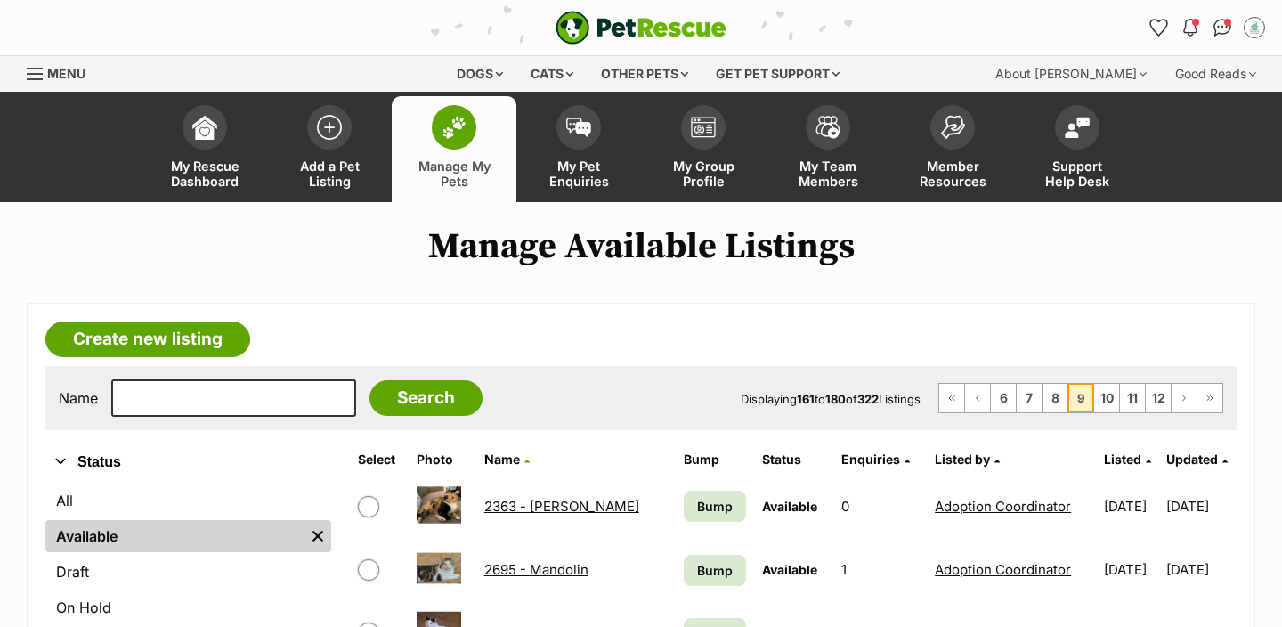
scroll to position [311, 0]
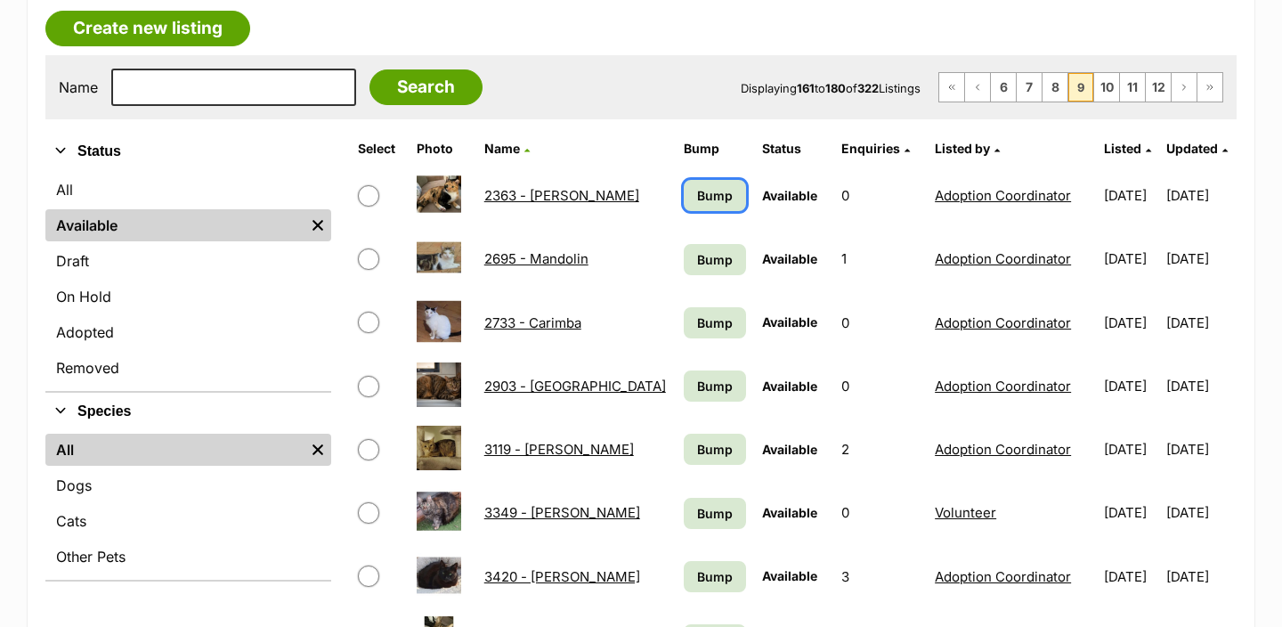
click at [697, 199] on span "Bump" at bounding box center [715, 195] width 36 height 19
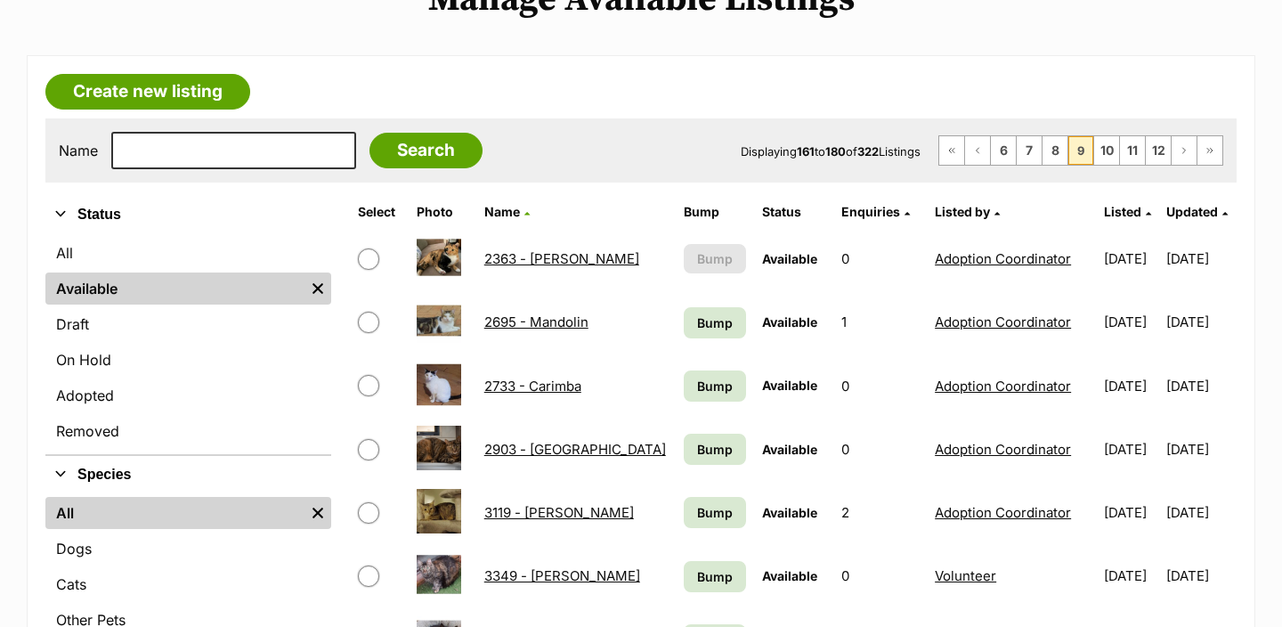
scroll to position [262, 0]
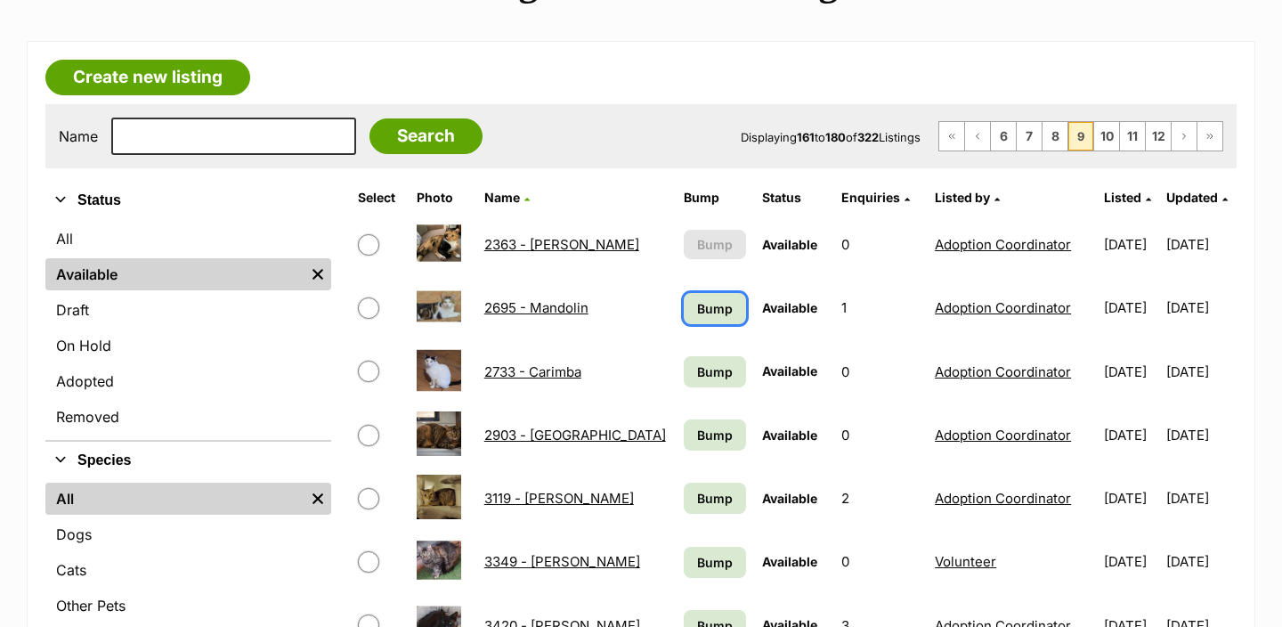
click at [709, 312] on span "Bump" at bounding box center [715, 308] width 36 height 19
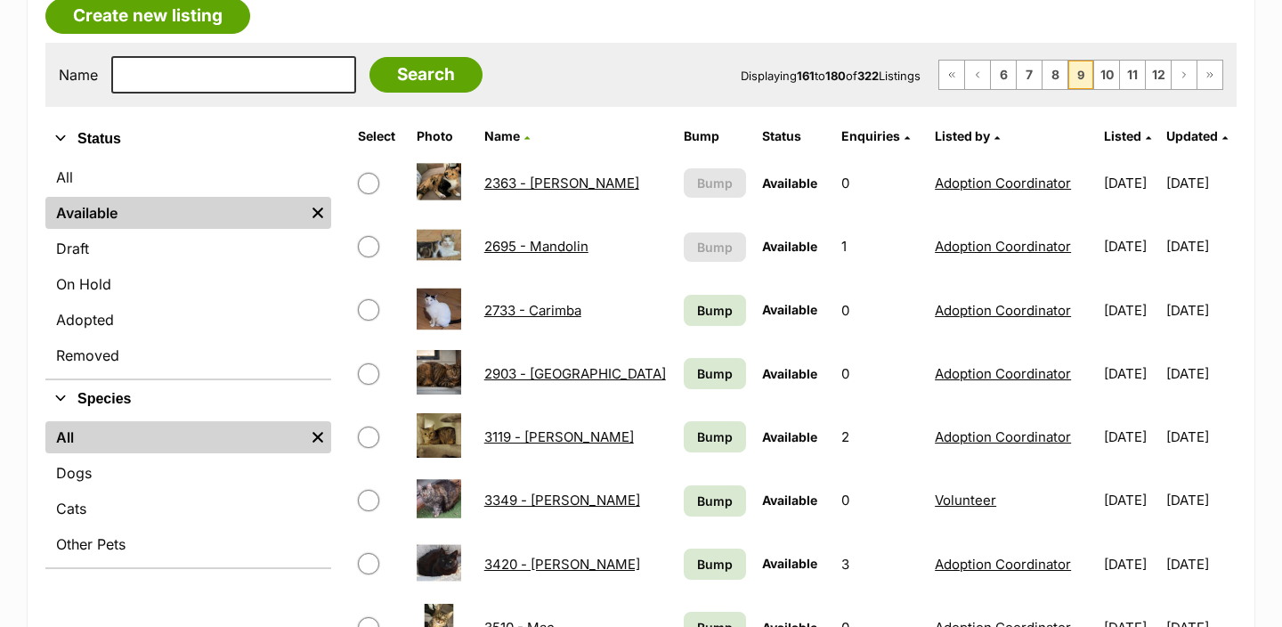
scroll to position [322, 0]
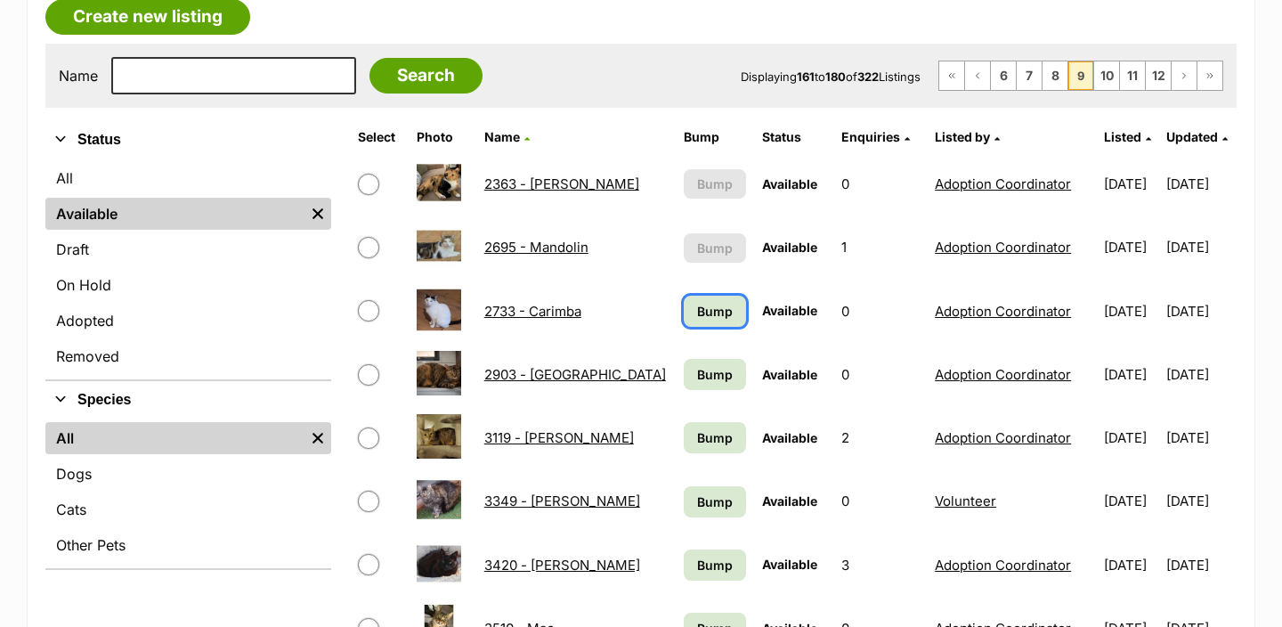
click at [697, 317] on span "Bump" at bounding box center [715, 311] width 36 height 19
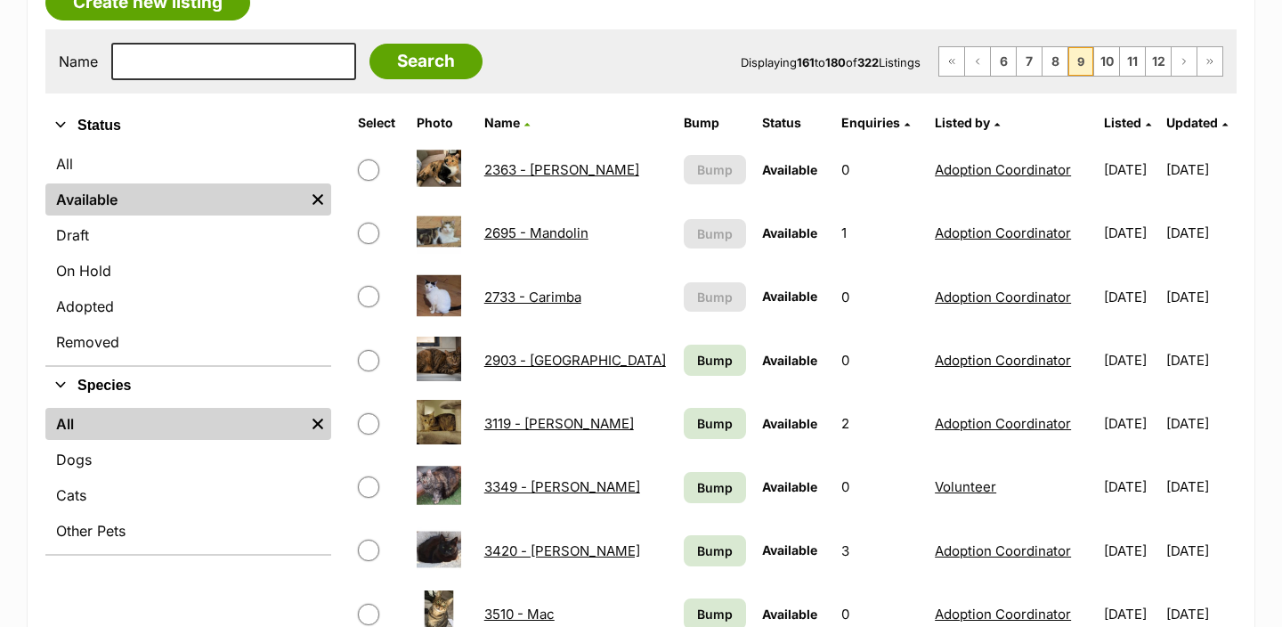
scroll to position [344, 0]
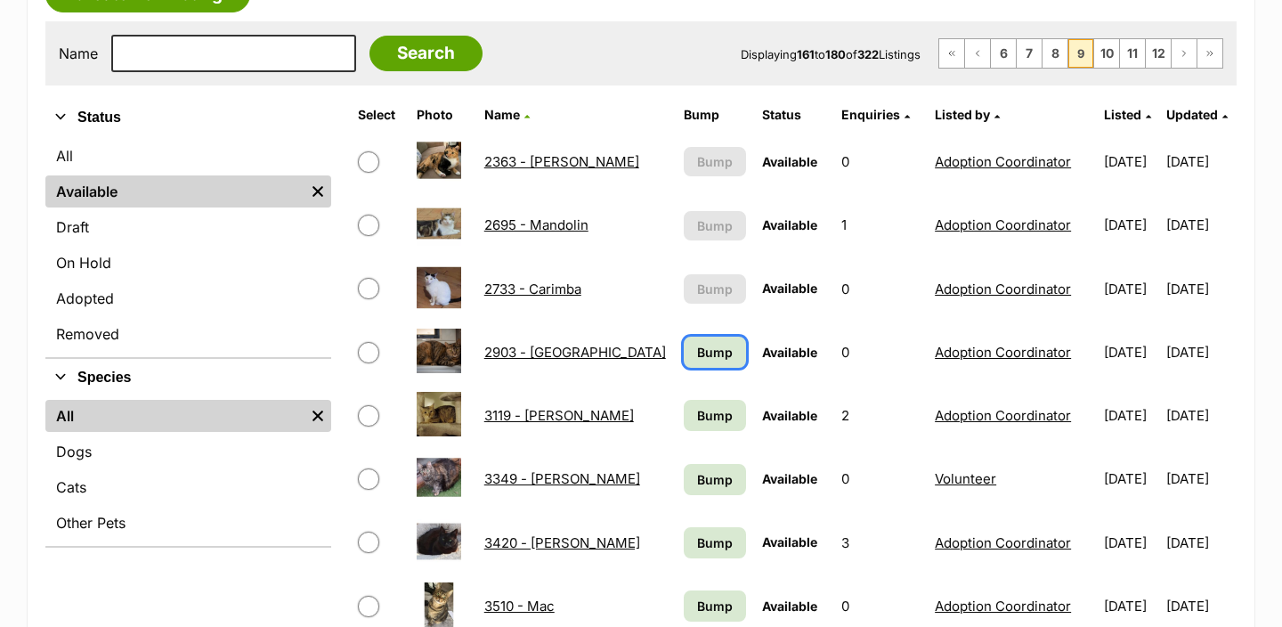
click at [699, 357] on span "Bump" at bounding box center [715, 352] width 36 height 19
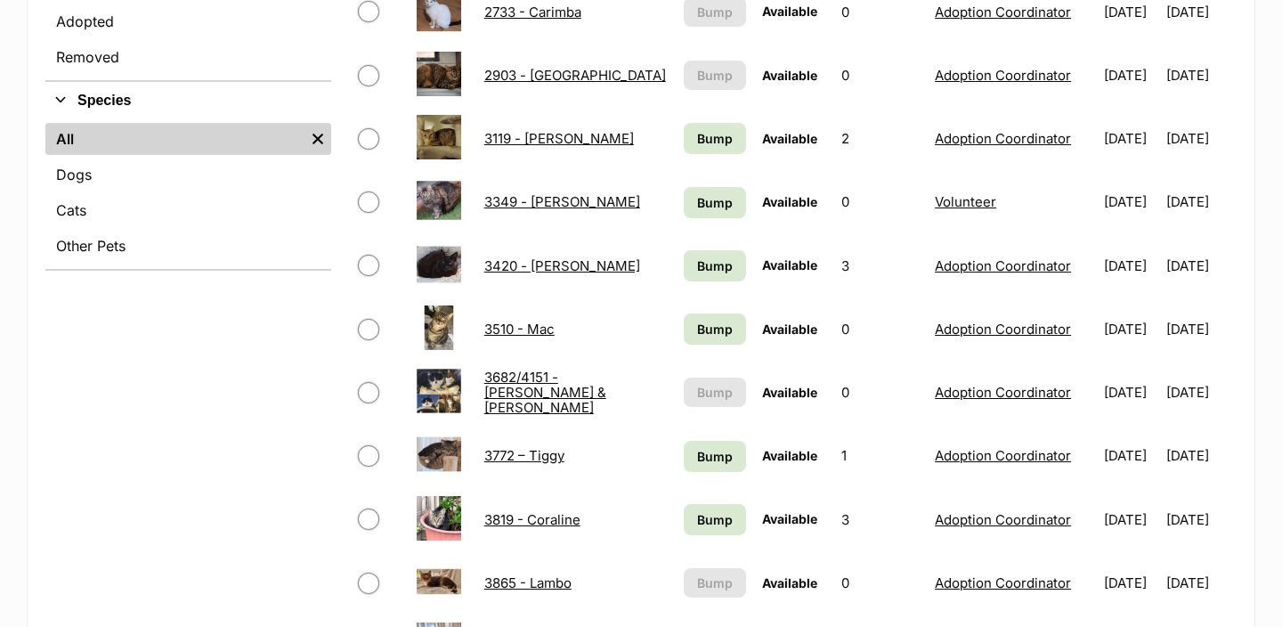
scroll to position [622, 0]
click at [697, 261] on span "Bump" at bounding box center [715, 264] width 36 height 19
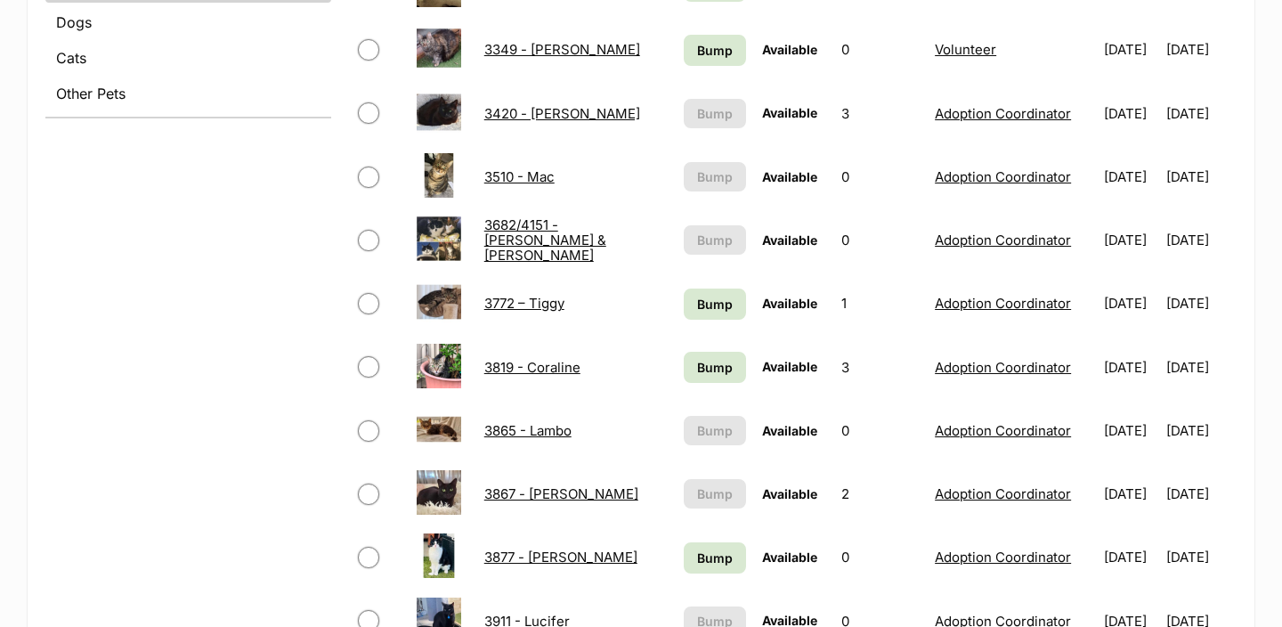
scroll to position [823, 0]
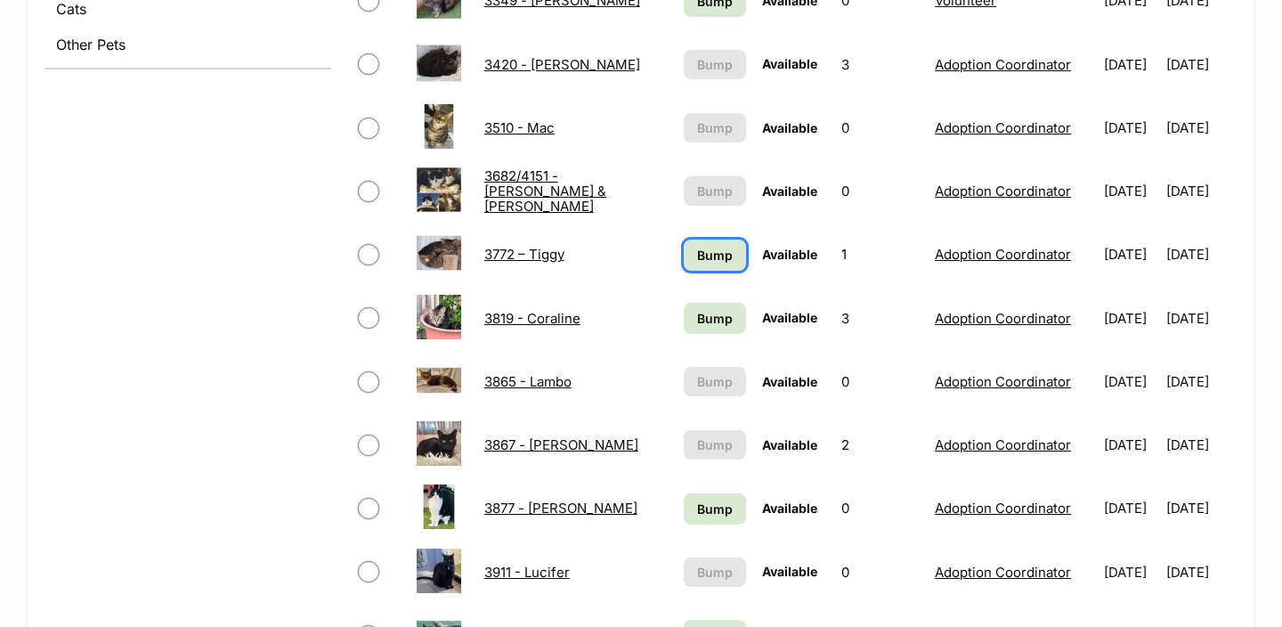
click at [697, 253] on span "Bump" at bounding box center [715, 255] width 36 height 19
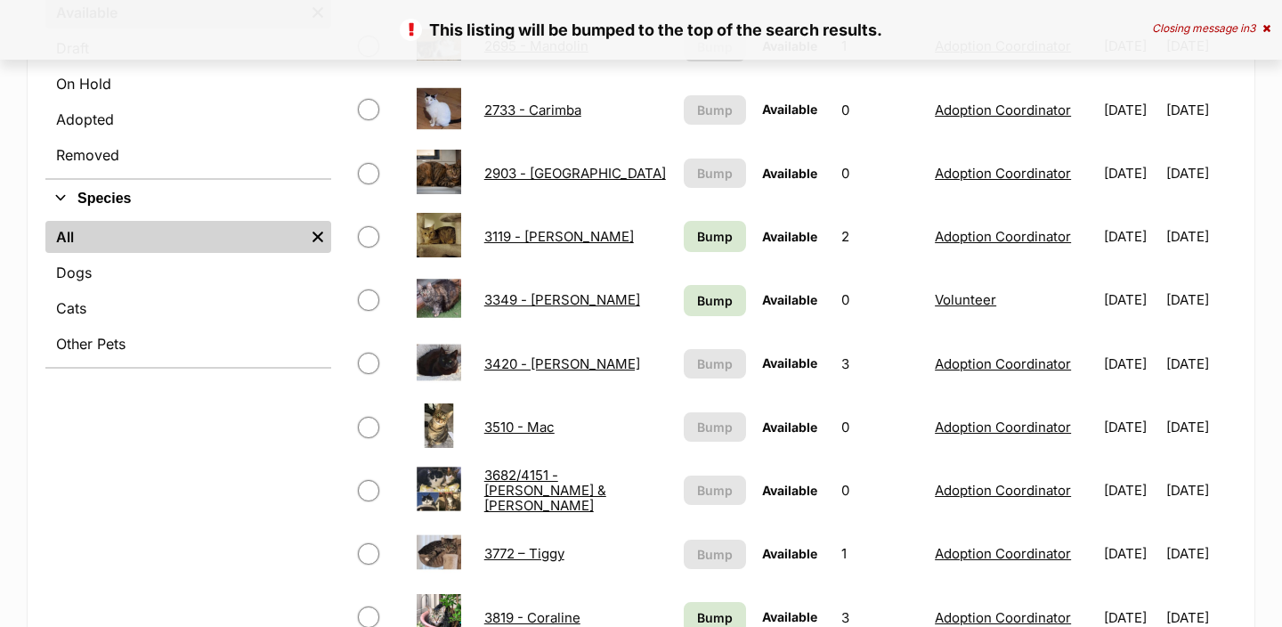
scroll to position [618, 0]
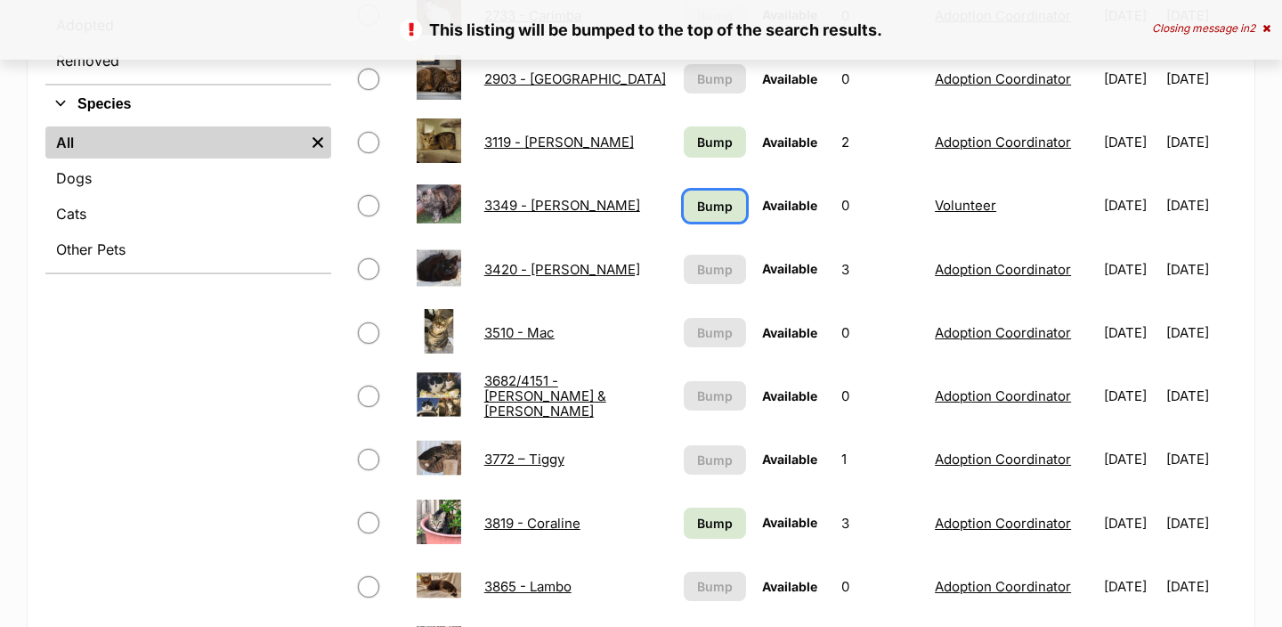
click at [701, 198] on span "Bump" at bounding box center [715, 206] width 36 height 19
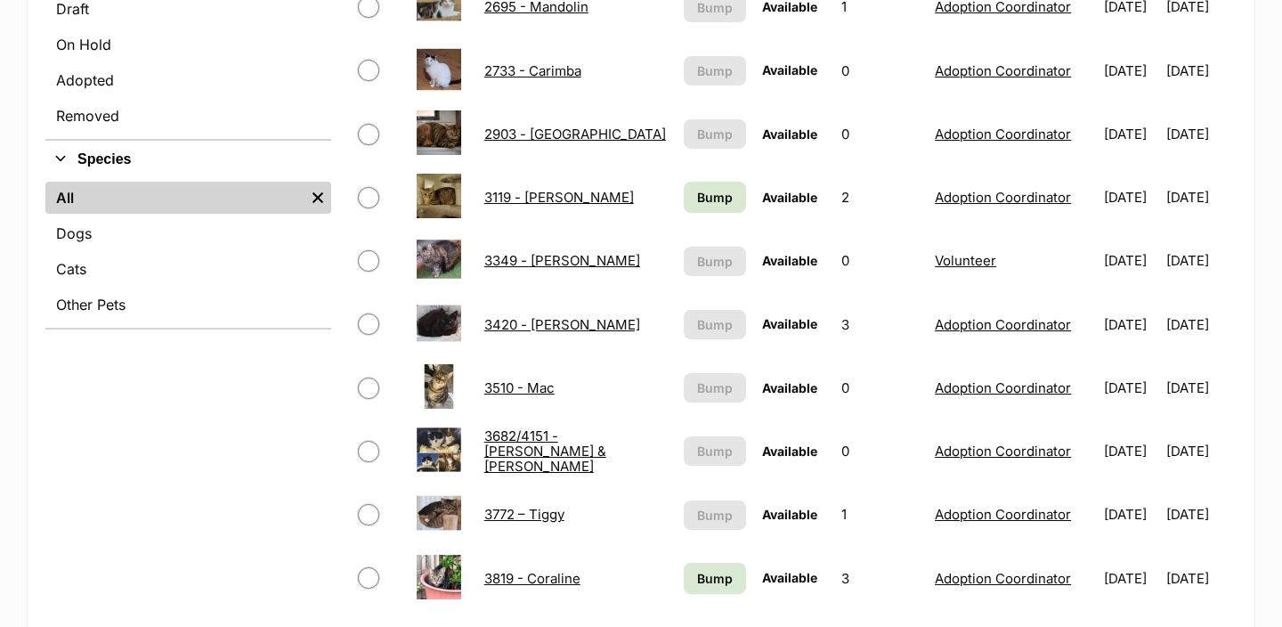
scroll to position [766, 0]
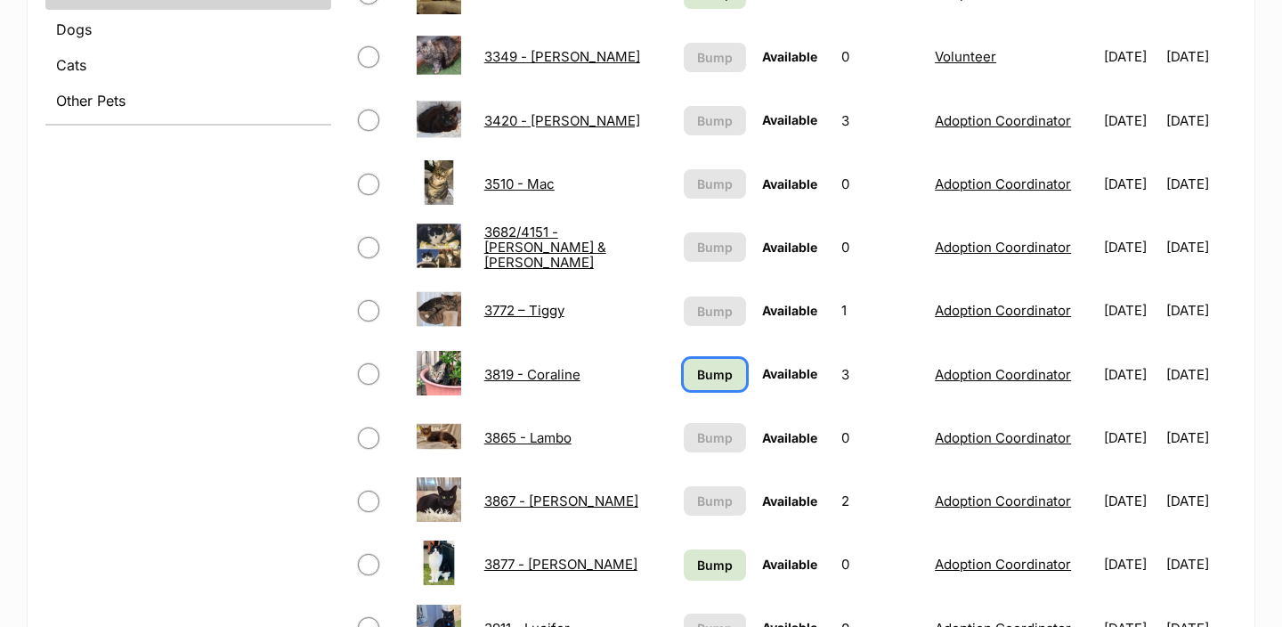
click at [697, 372] on span "Bump" at bounding box center [715, 374] width 36 height 19
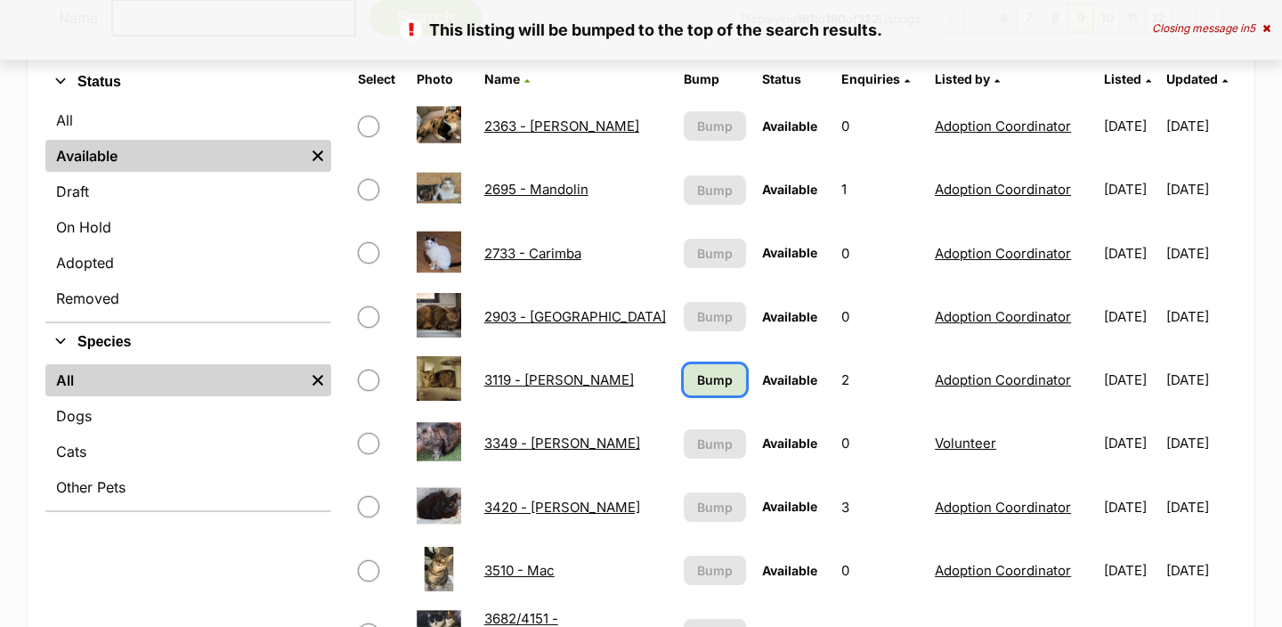
click at [697, 375] on span "Bump" at bounding box center [715, 379] width 36 height 19
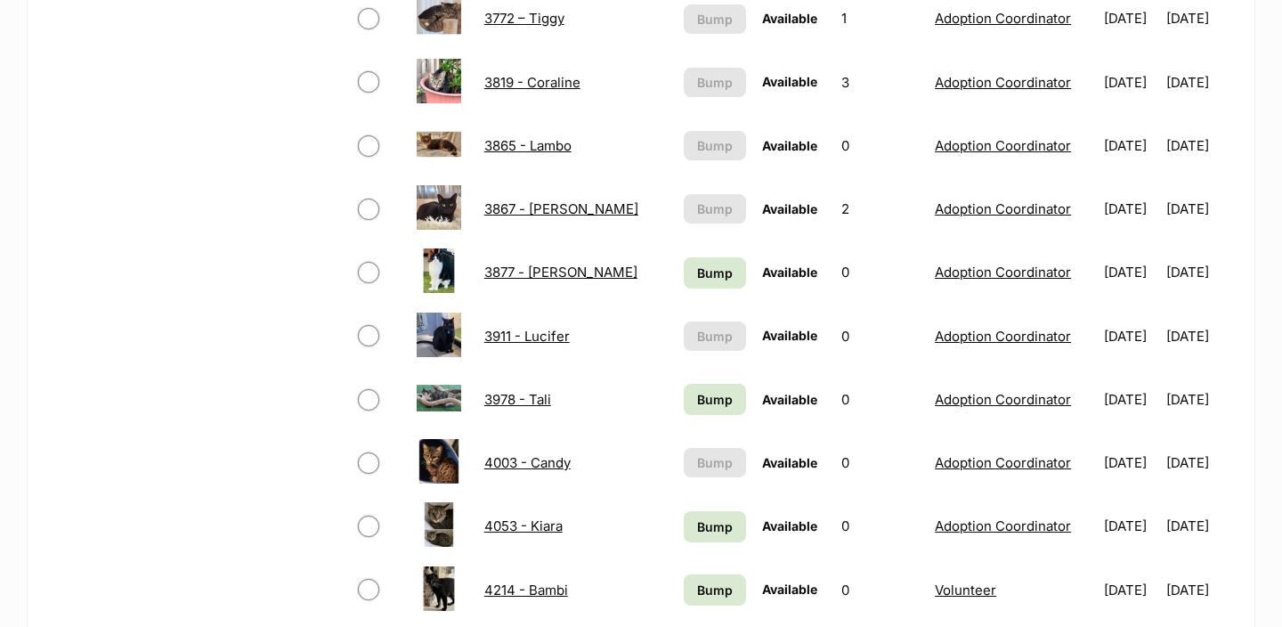
scroll to position [1064, 0]
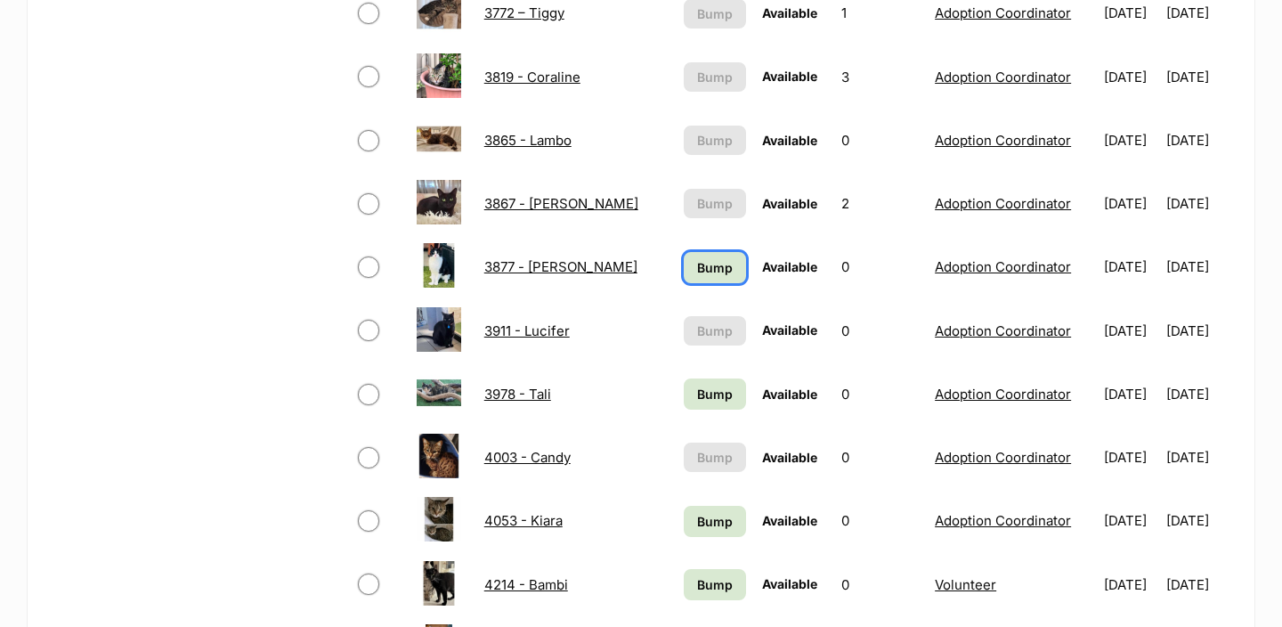
click at [705, 272] on span "Bump" at bounding box center [715, 267] width 36 height 19
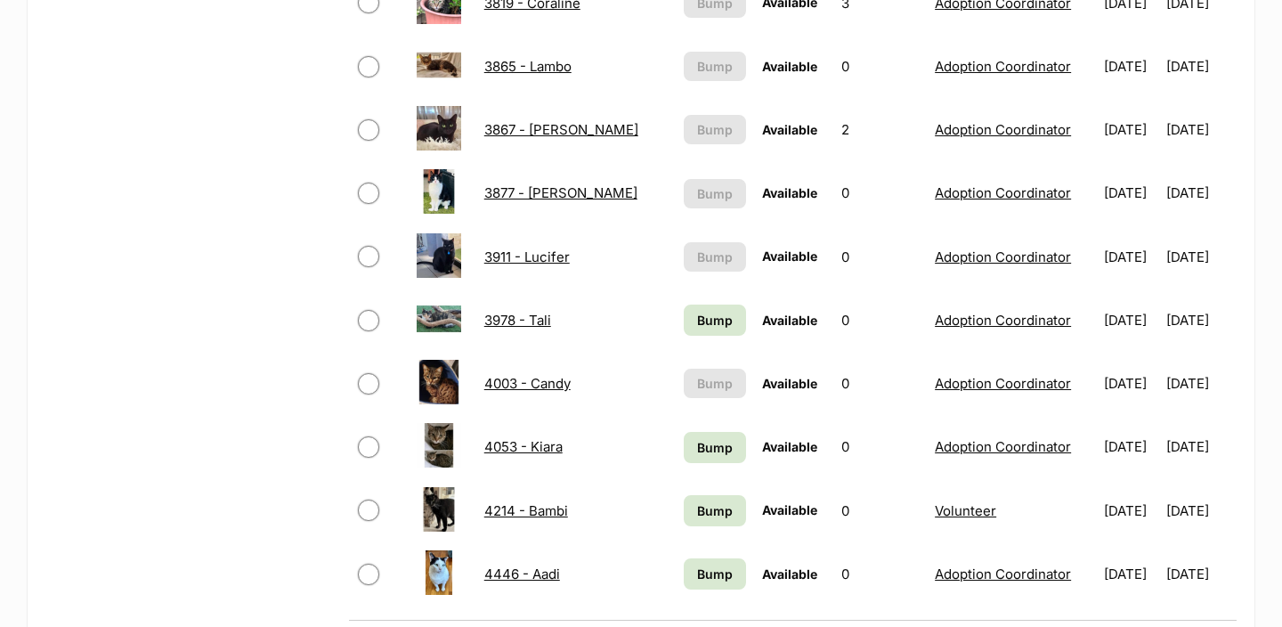
scroll to position [1139, 0]
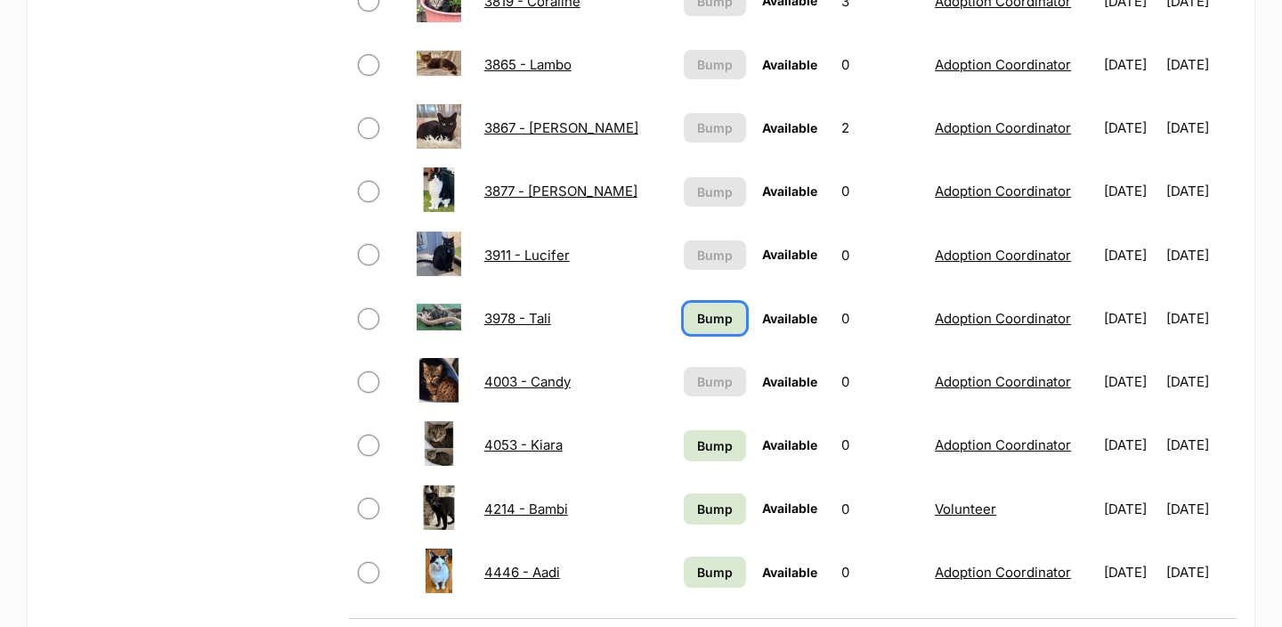
click at [697, 324] on span "Bump" at bounding box center [715, 318] width 36 height 19
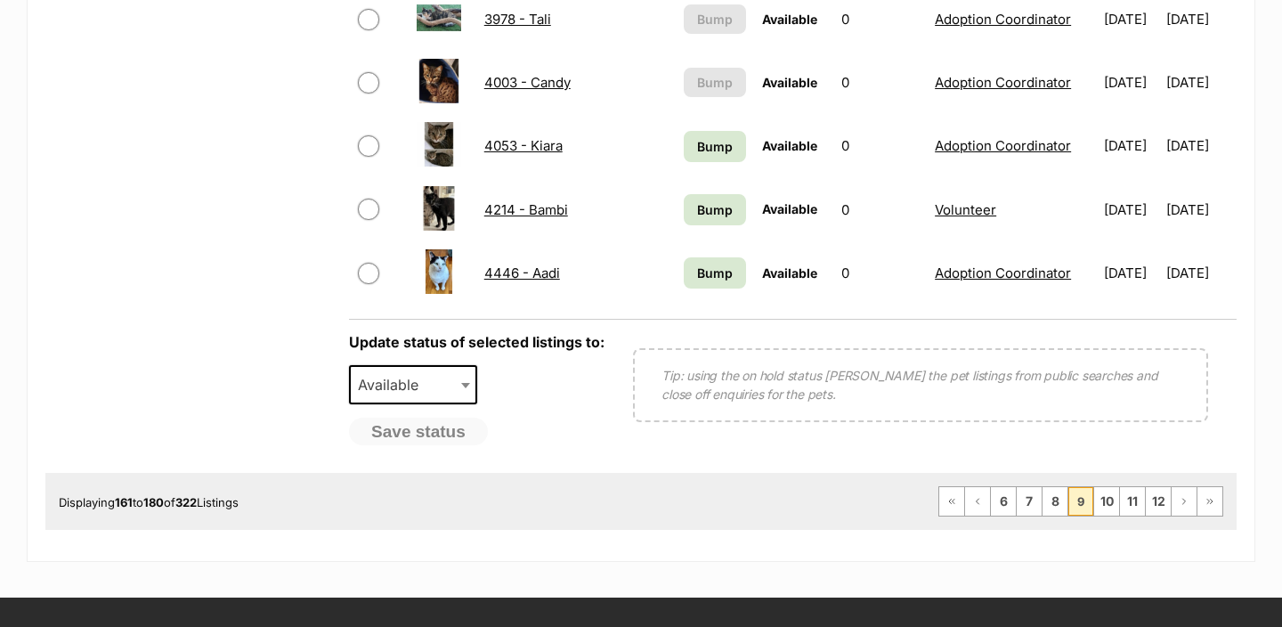
scroll to position [1440, 0]
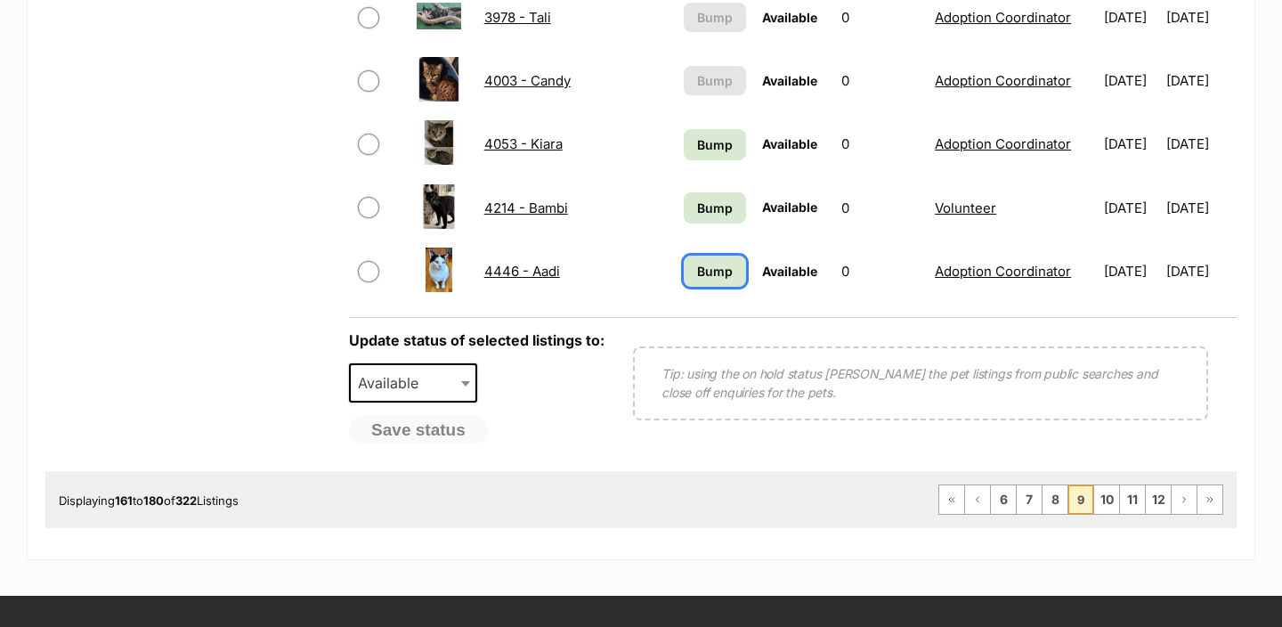
click at [701, 278] on span "Bump" at bounding box center [715, 271] width 36 height 19
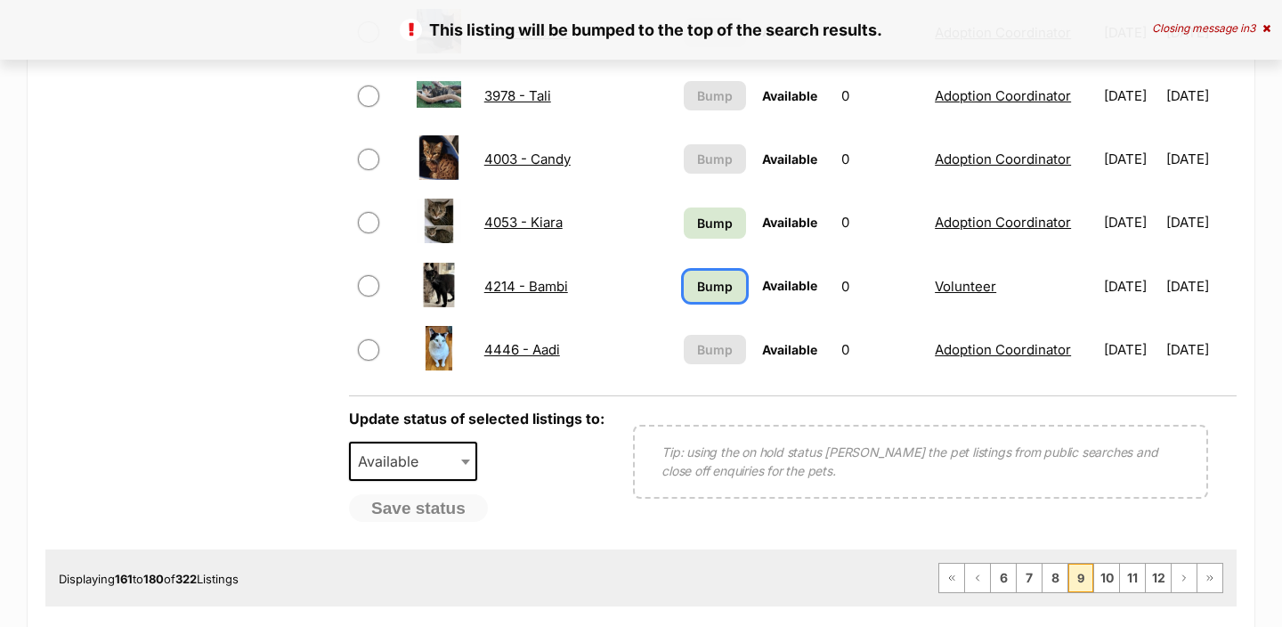
click at [701, 278] on span "Bump" at bounding box center [715, 286] width 36 height 19
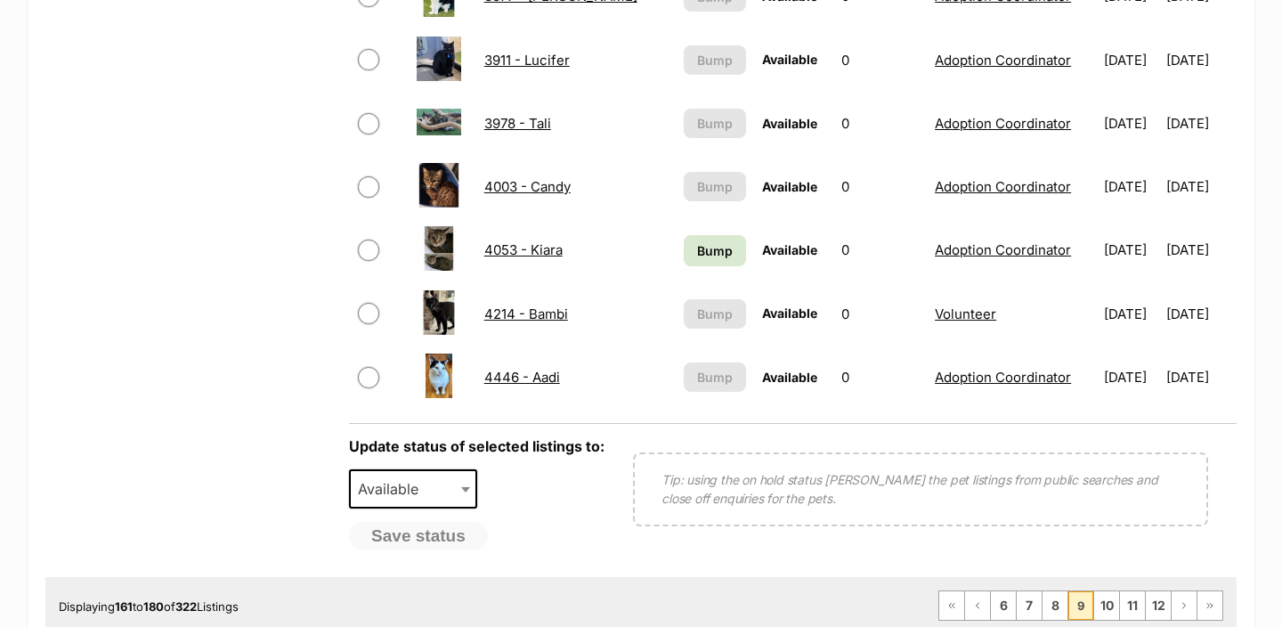
scroll to position [1365, 0]
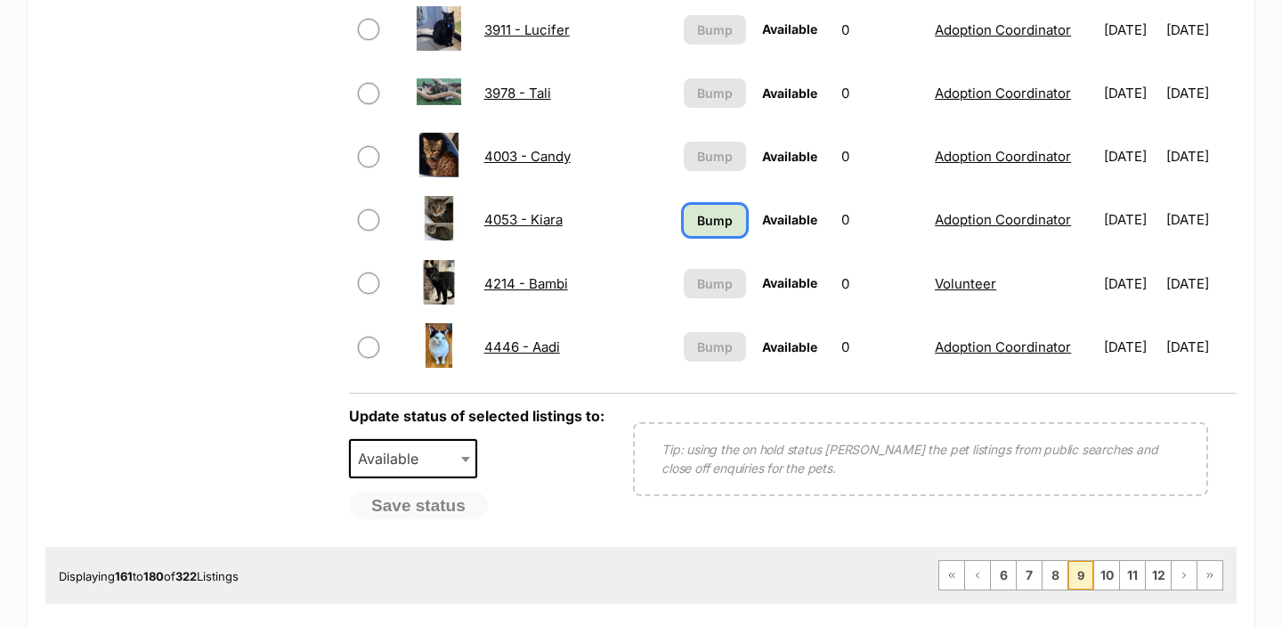
click at [697, 219] on span "Bump" at bounding box center [715, 220] width 36 height 19
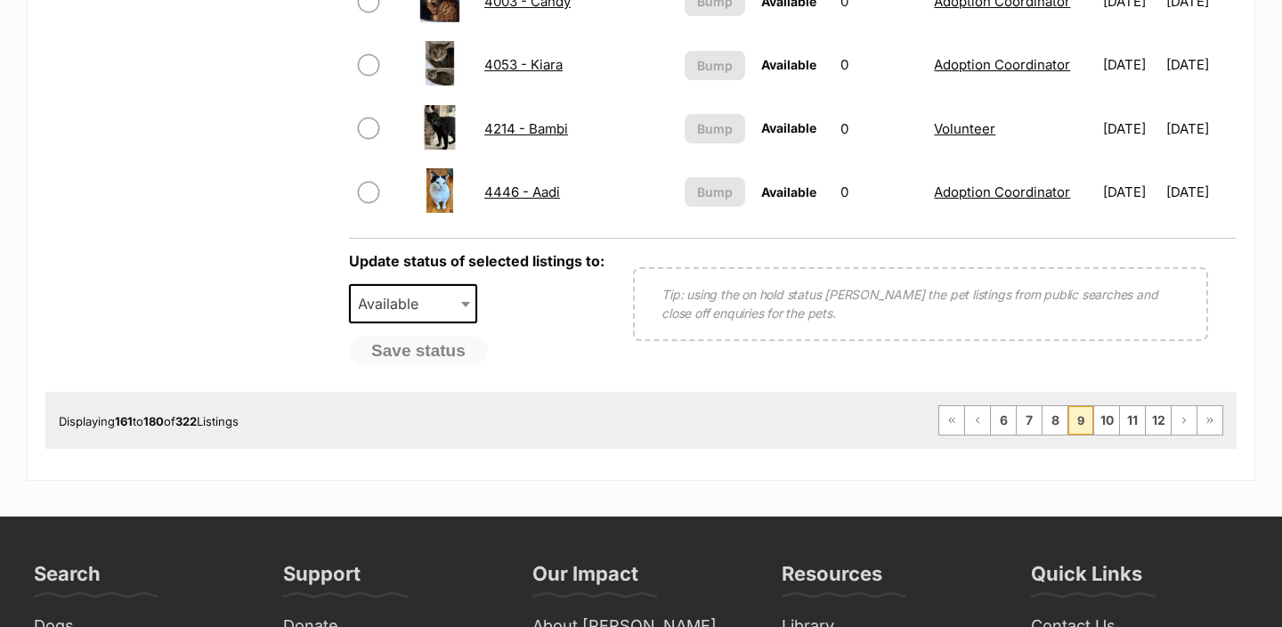
scroll to position [1541, 0]
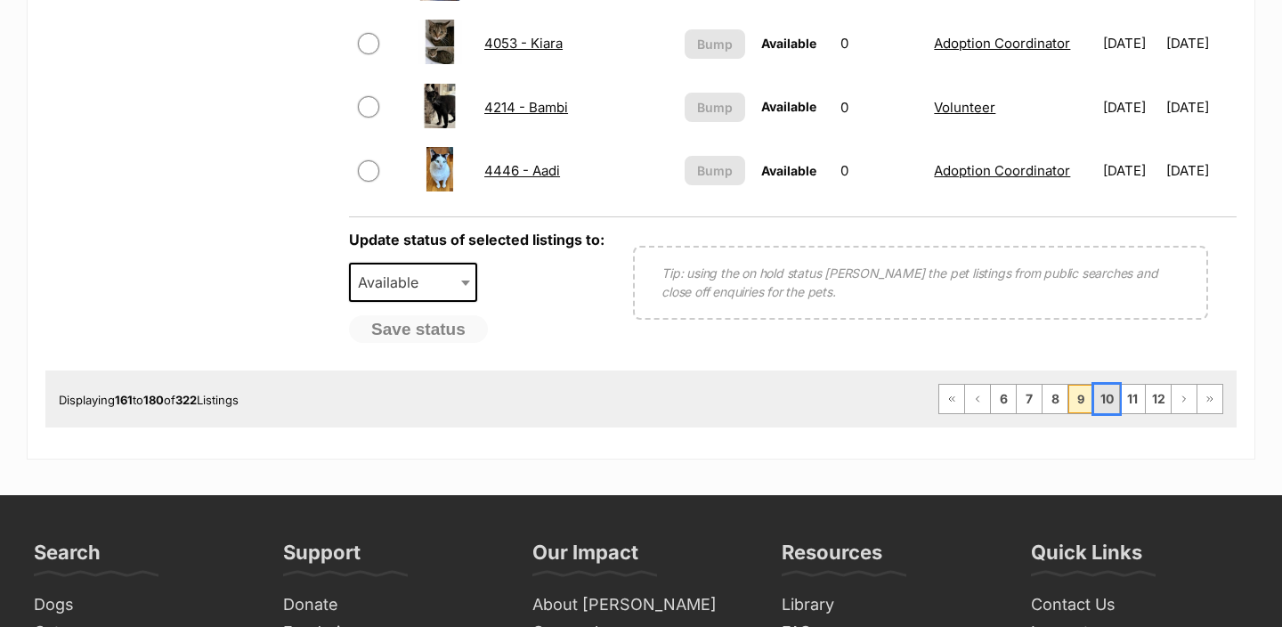
click at [1099, 403] on link "10" at bounding box center [1106, 399] width 25 height 28
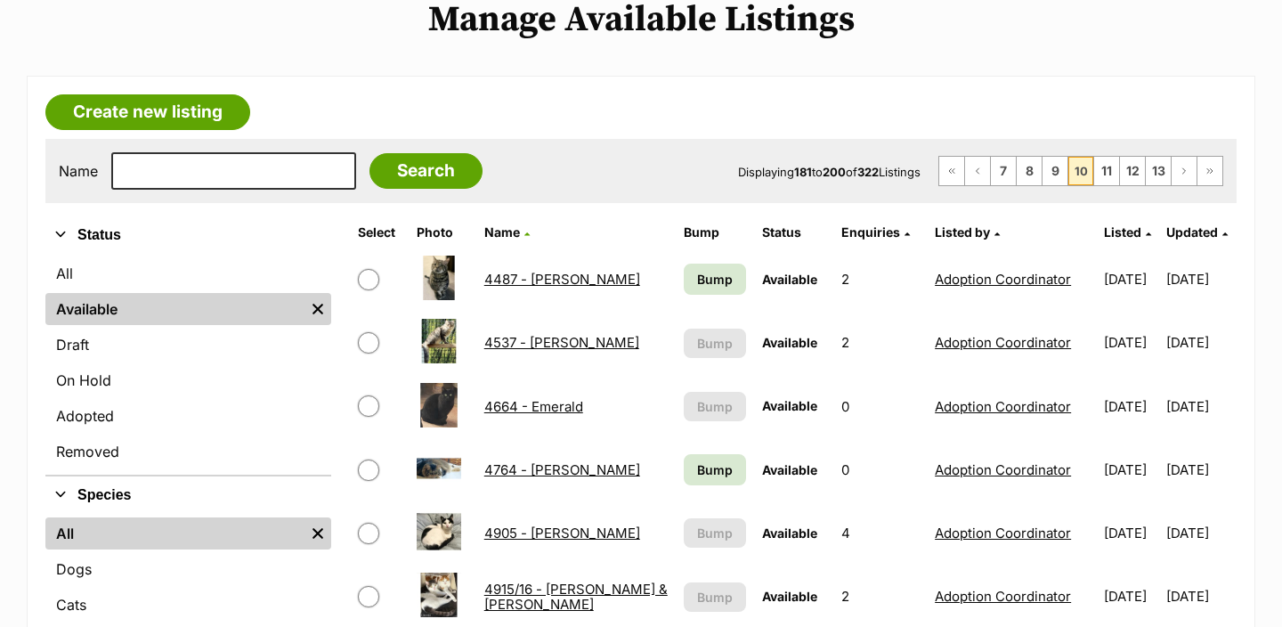
scroll to position [231, 0]
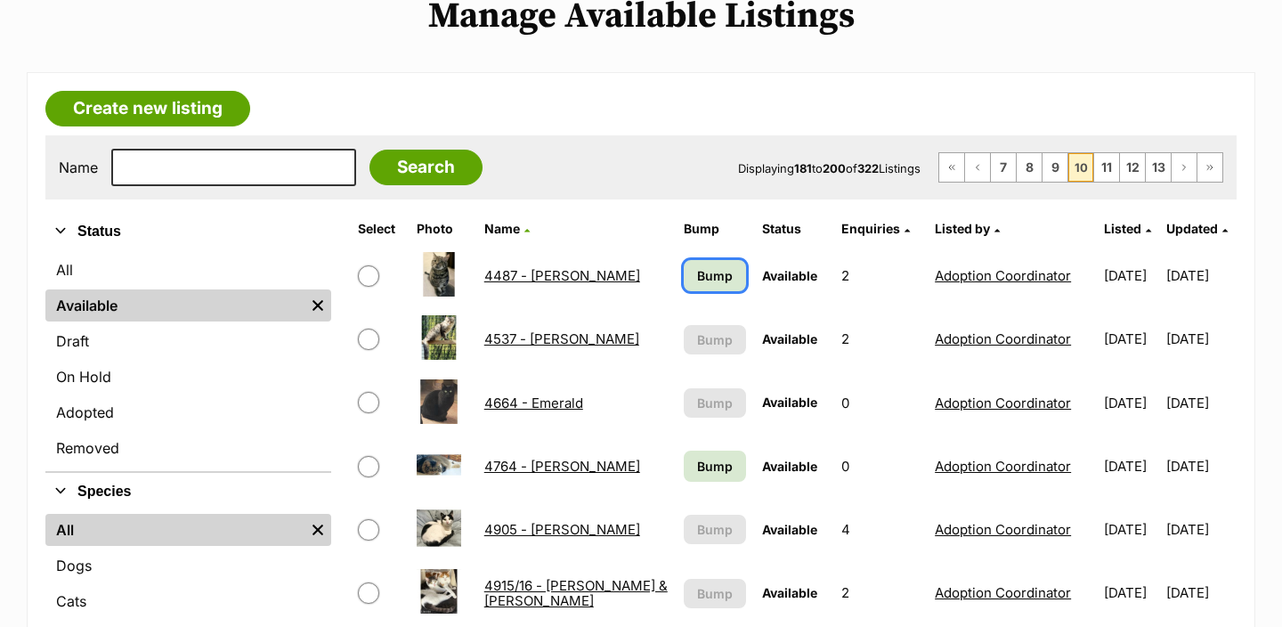
click at [697, 275] on span "Bump" at bounding box center [715, 275] width 36 height 19
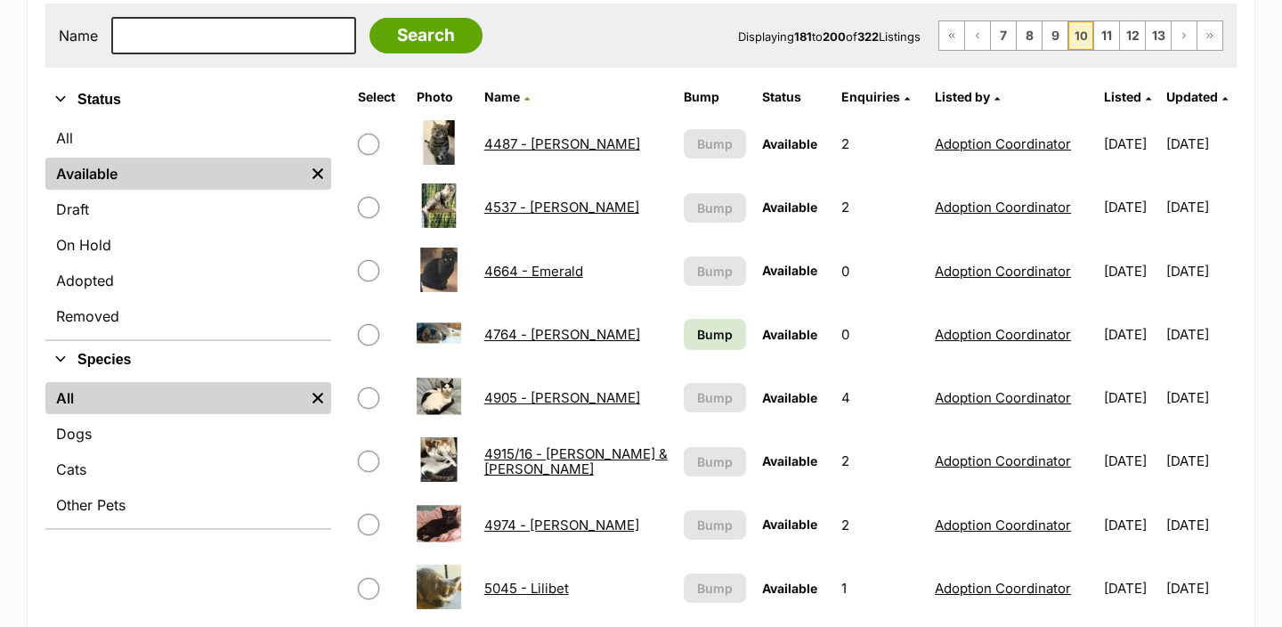
scroll to position [537, 0]
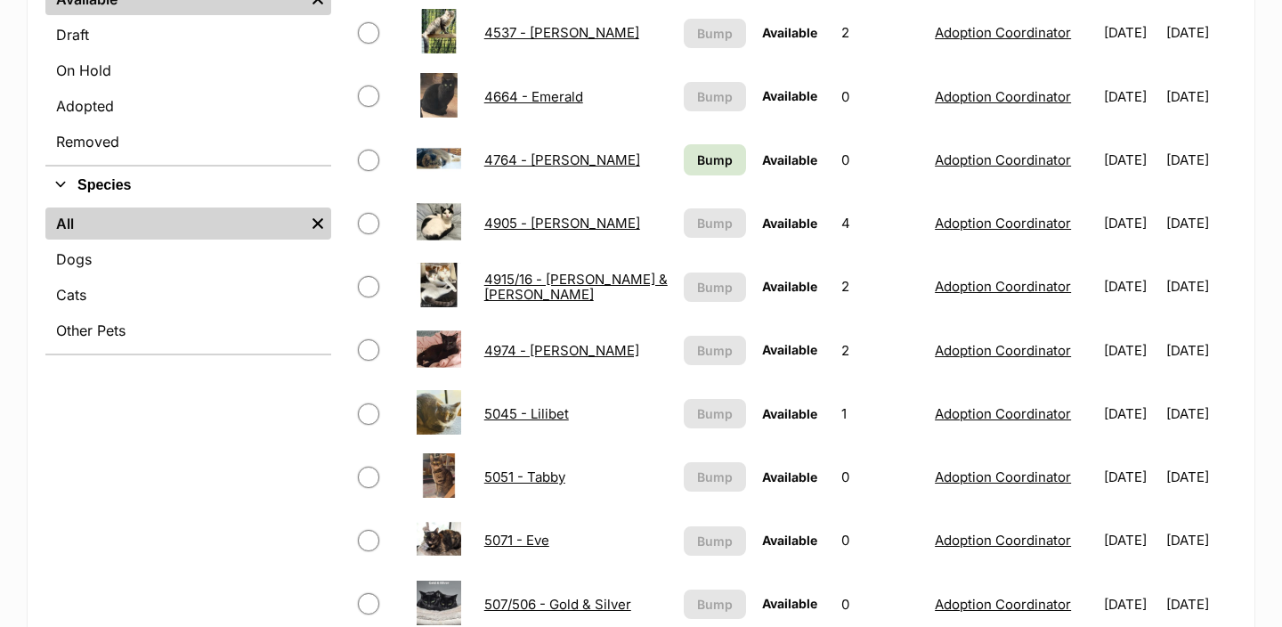
click at [688, 141] on td "Bump" at bounding box center [715, 159] width 77 height 61
click at [697, 162] on span "Bump" at bounding box center [715, 159] width 36 height 19
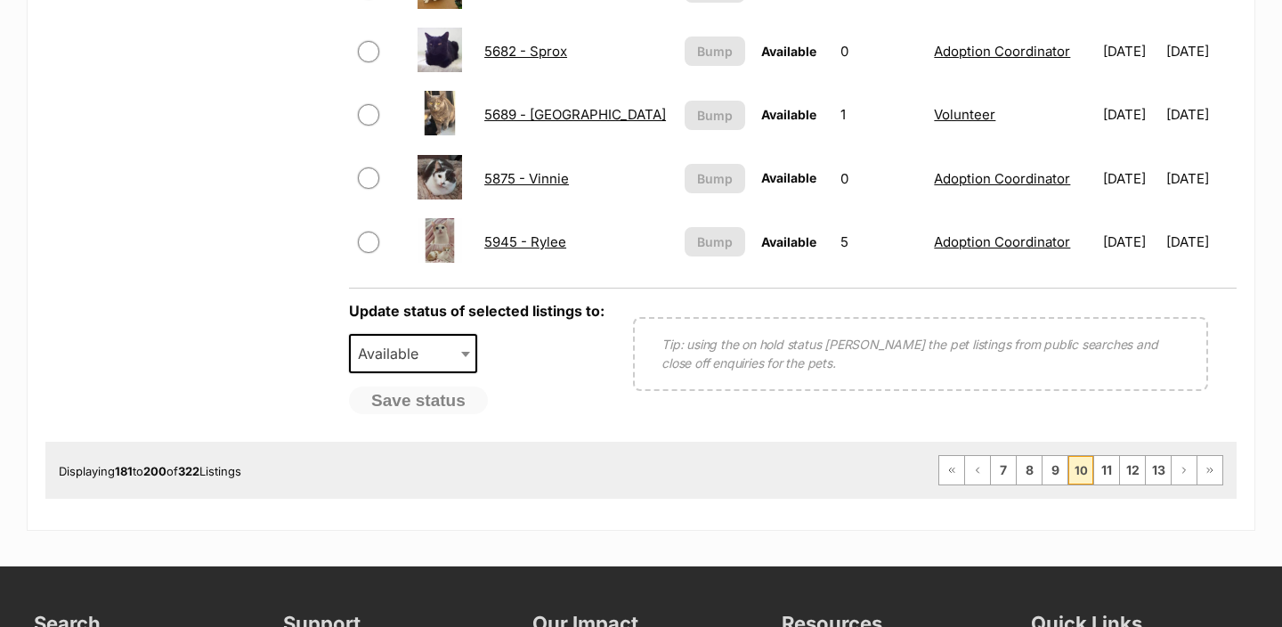
scroll to position [1475, 0]
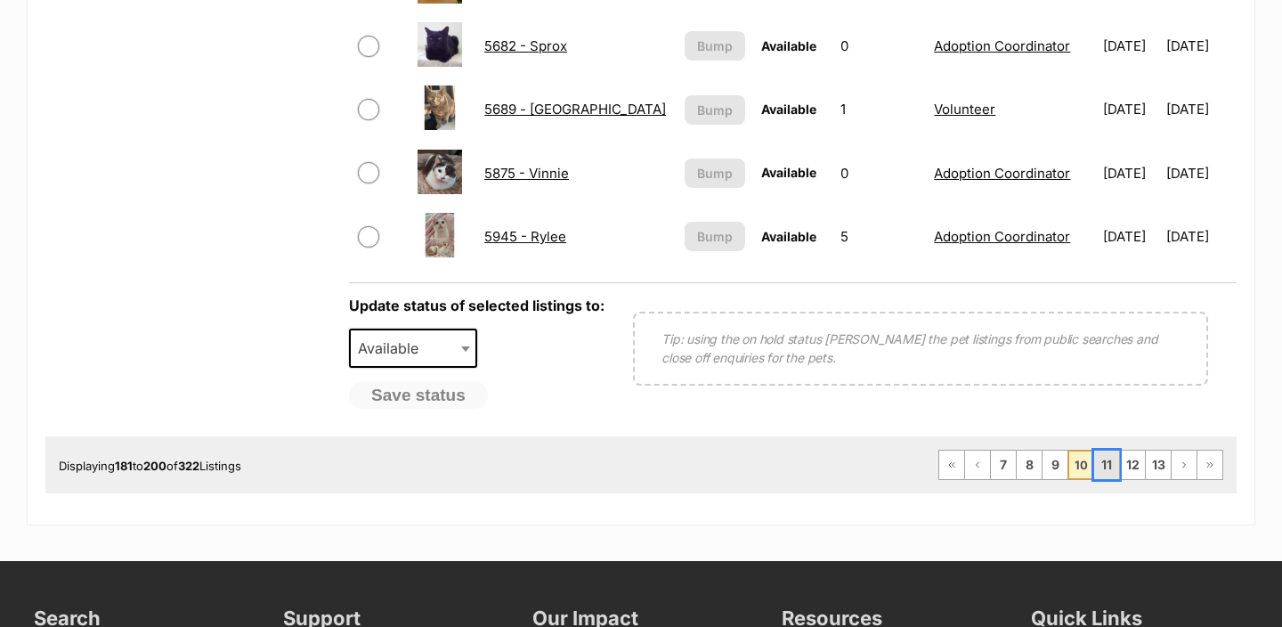
click at [1107, 476] on link "11" at bounding box center [1106, 464] width 25 height 28
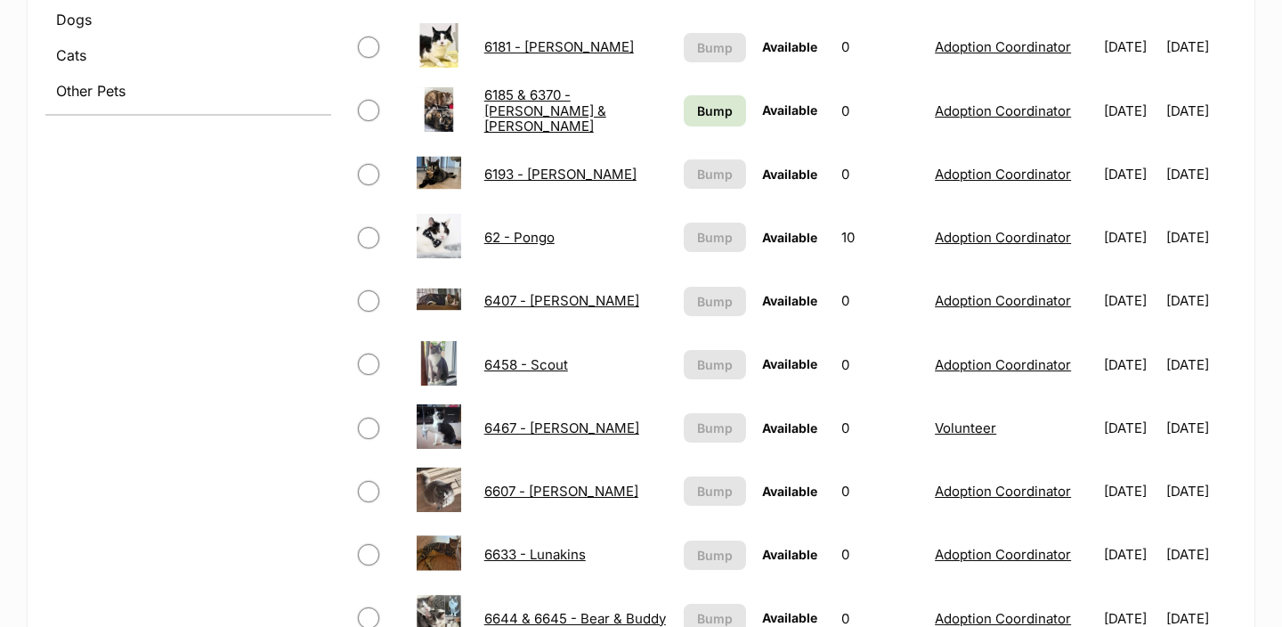
scroll to position [796, 0]
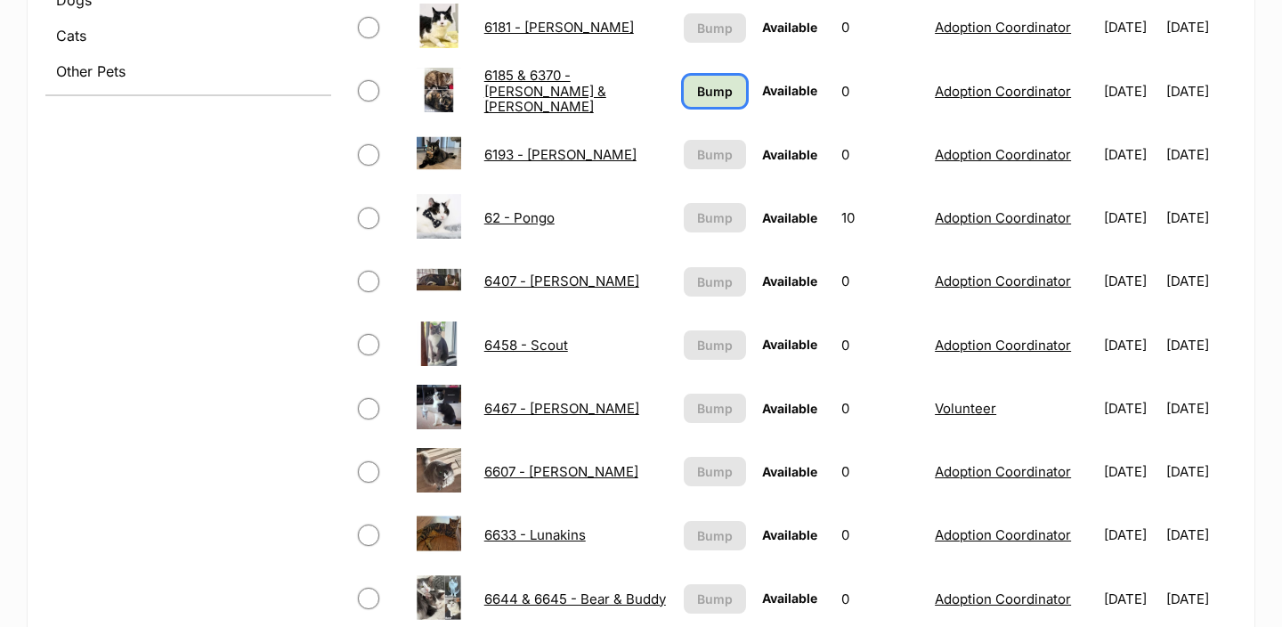
click at [697, 91] on span "Bump" at bounding box center [715, 91] width 36 height 19
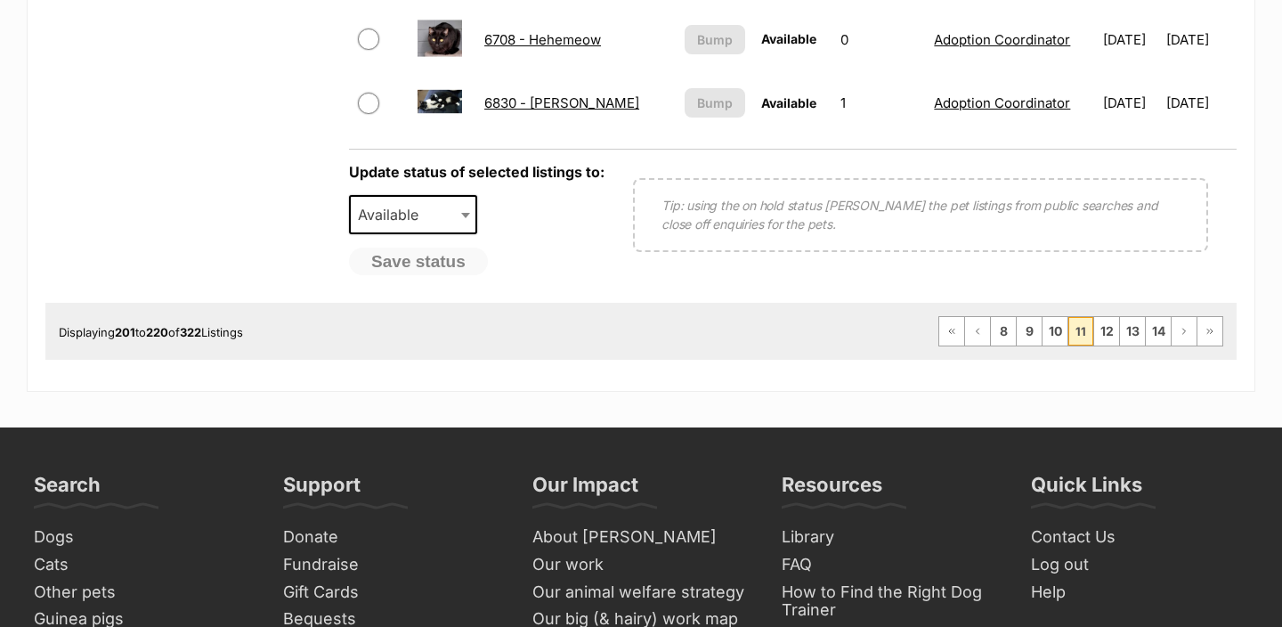
scroll to position [1610, 0]
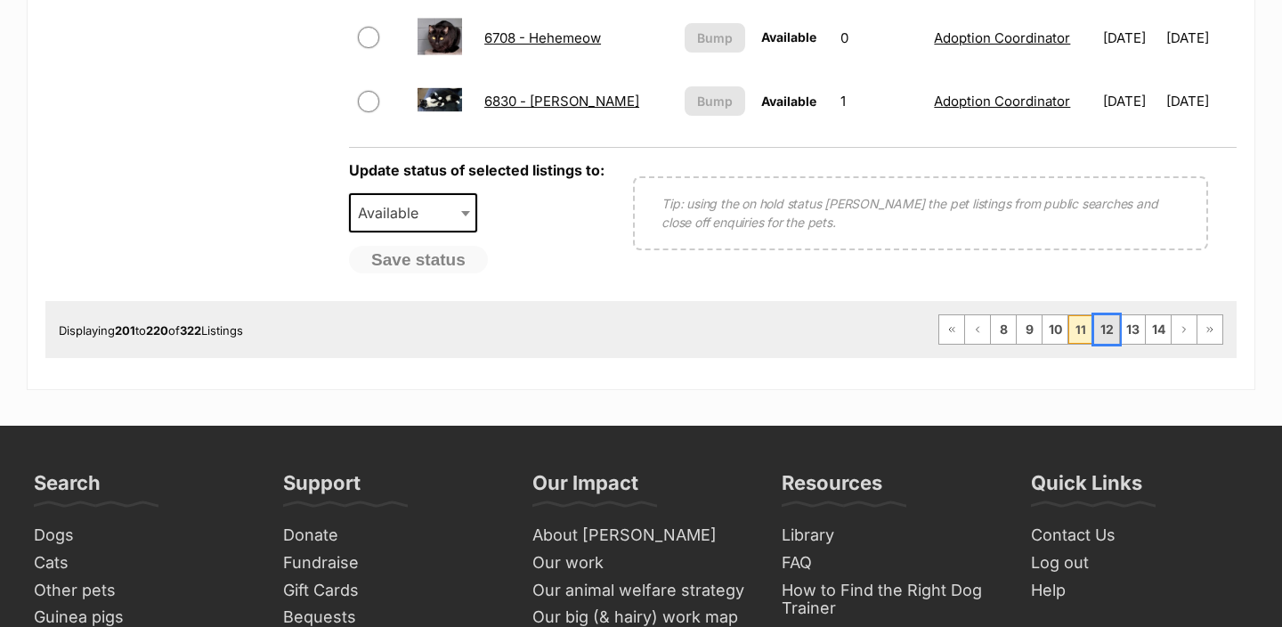
click at [1111, 333] on link "12" at bounding box center [1106, 329] width 25 height 28
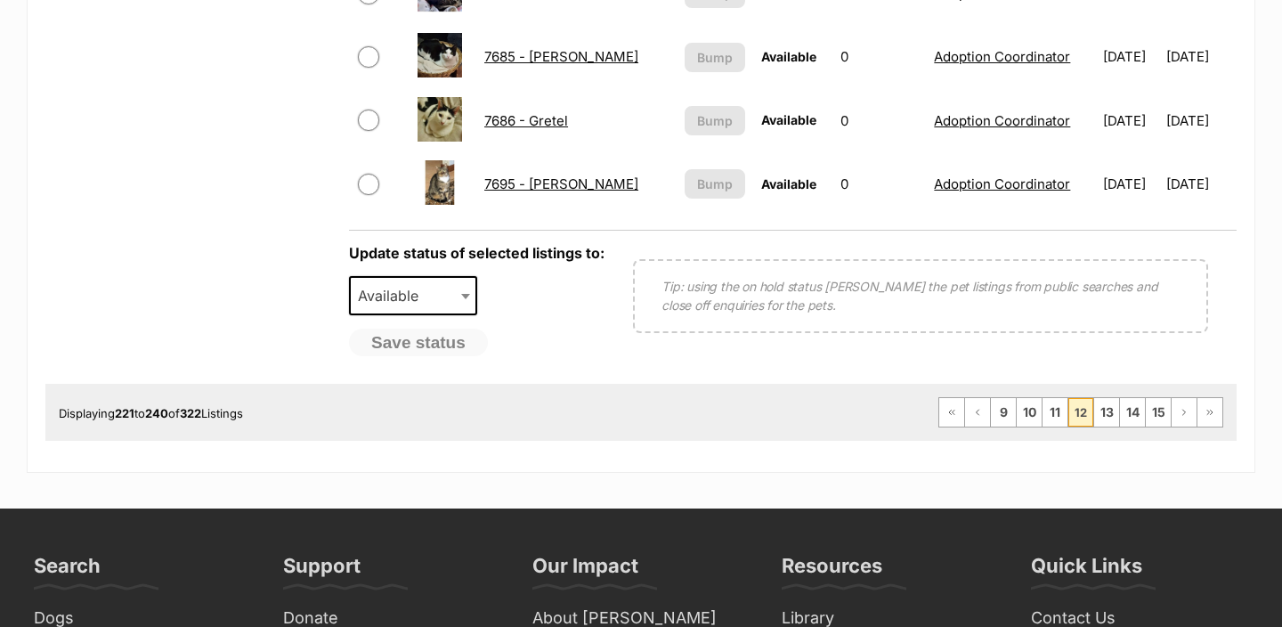
scroll to position [1531, 0]
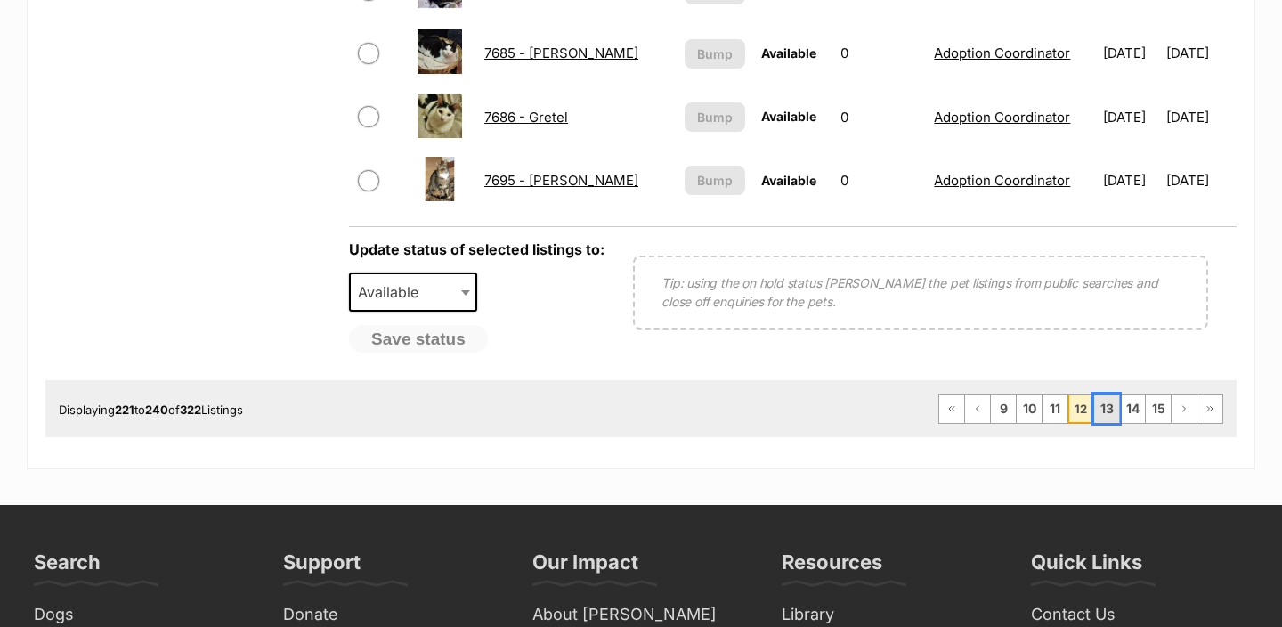
click at [1106, 403] on link "13" at bounding box center [1106, 408] width 25 height 28
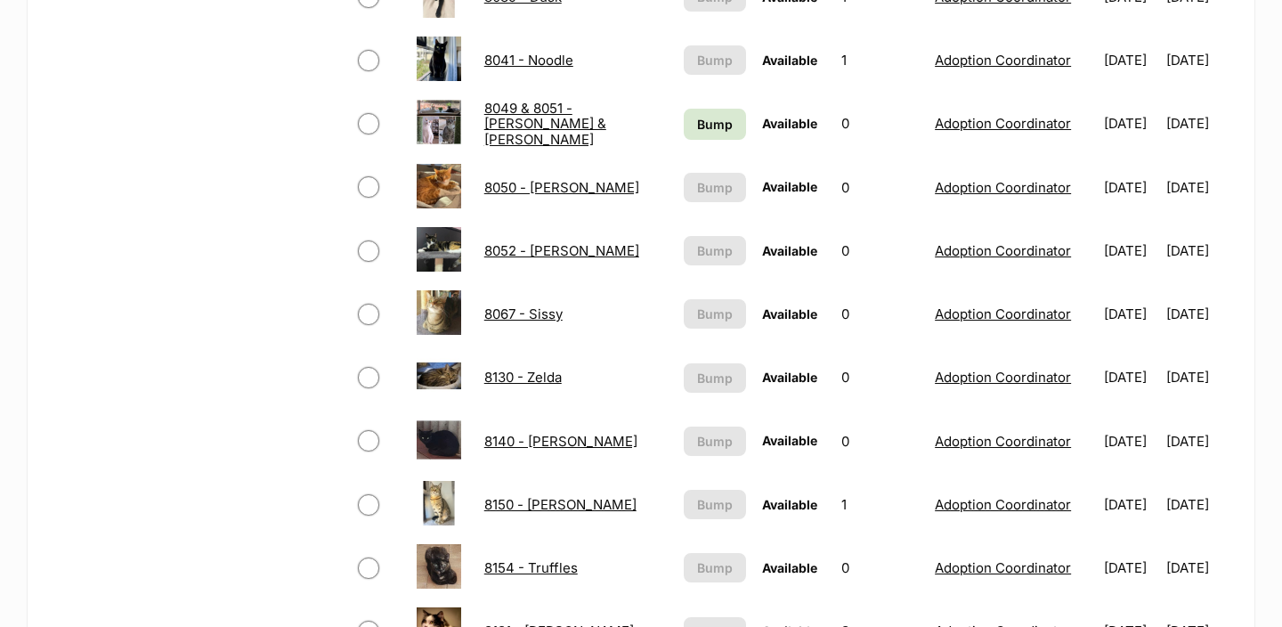
scroll to position [740, 0]
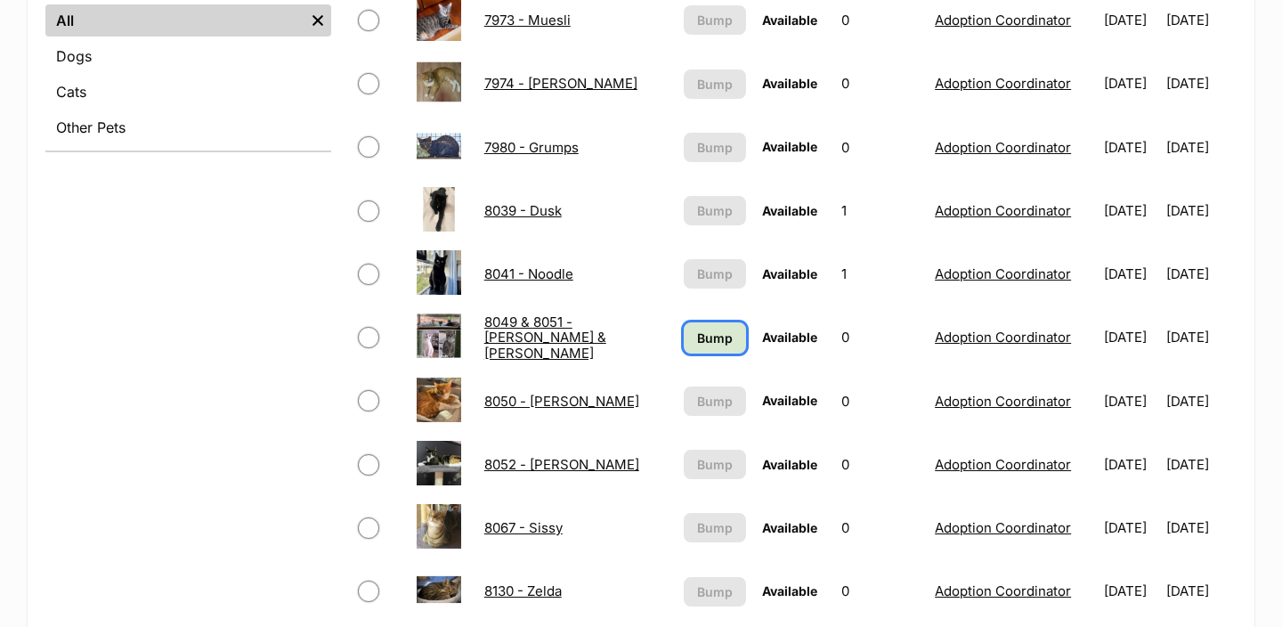
click at [705, 337] on span "Bump" at bounding box center [715, 337] width 36 height 19
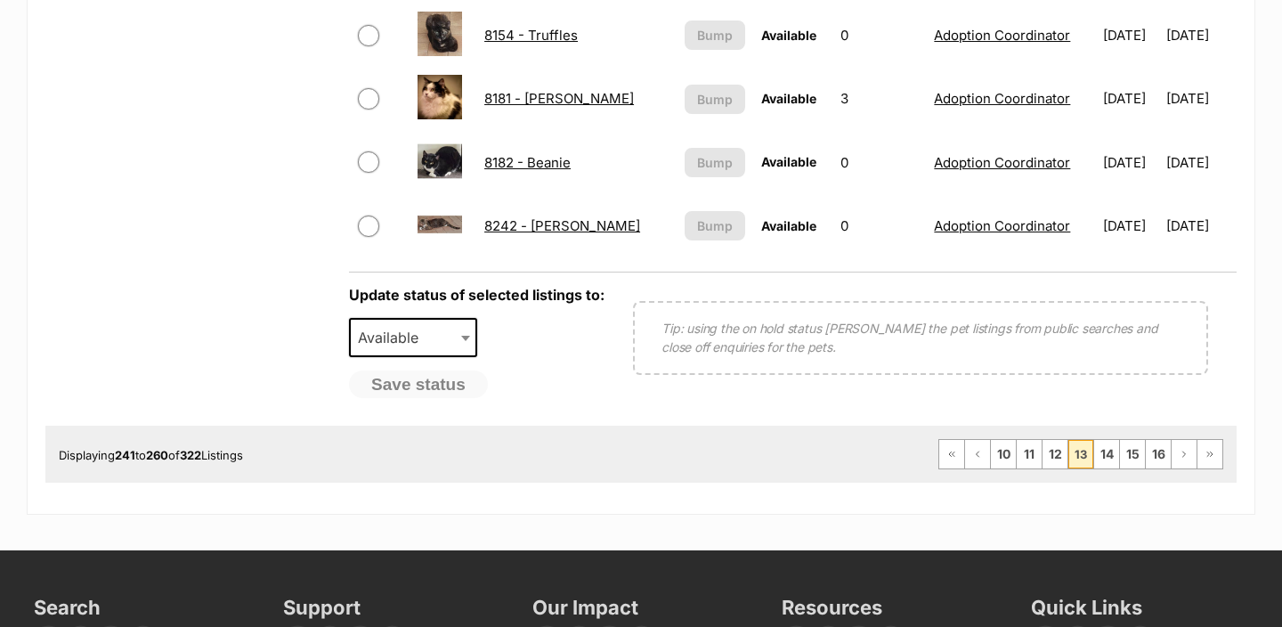
scroll to position [1485, 0]
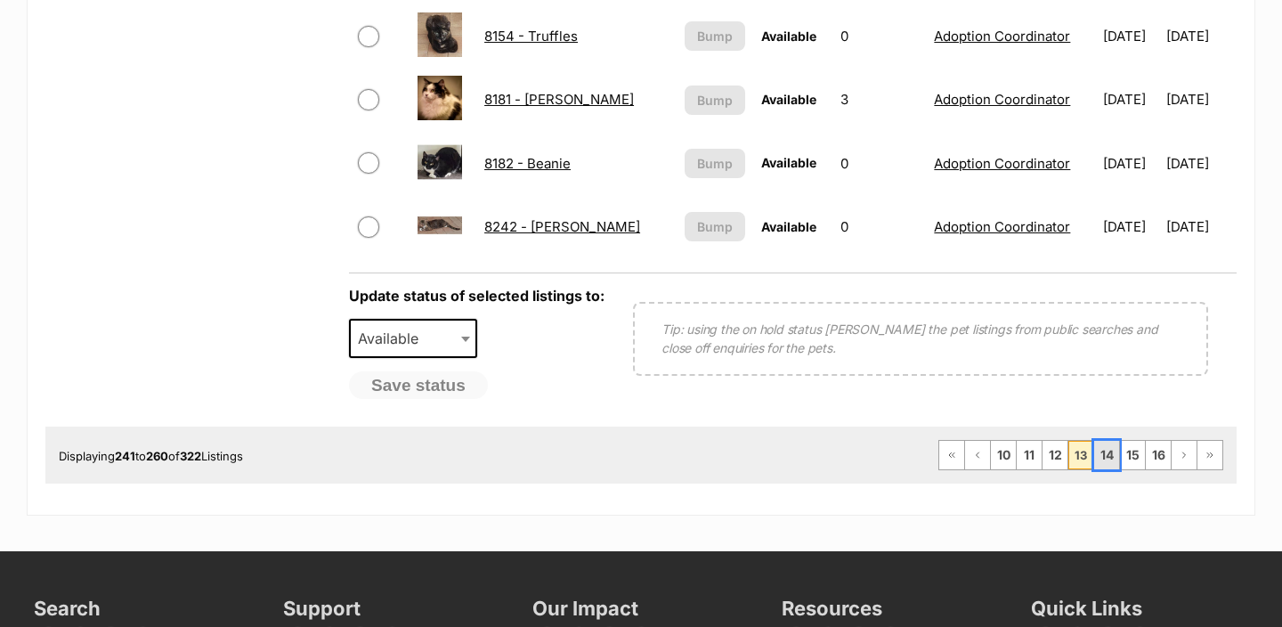
click at [1106, 451] on link "14" at bounding box center [1106, 455] width 25 height 28
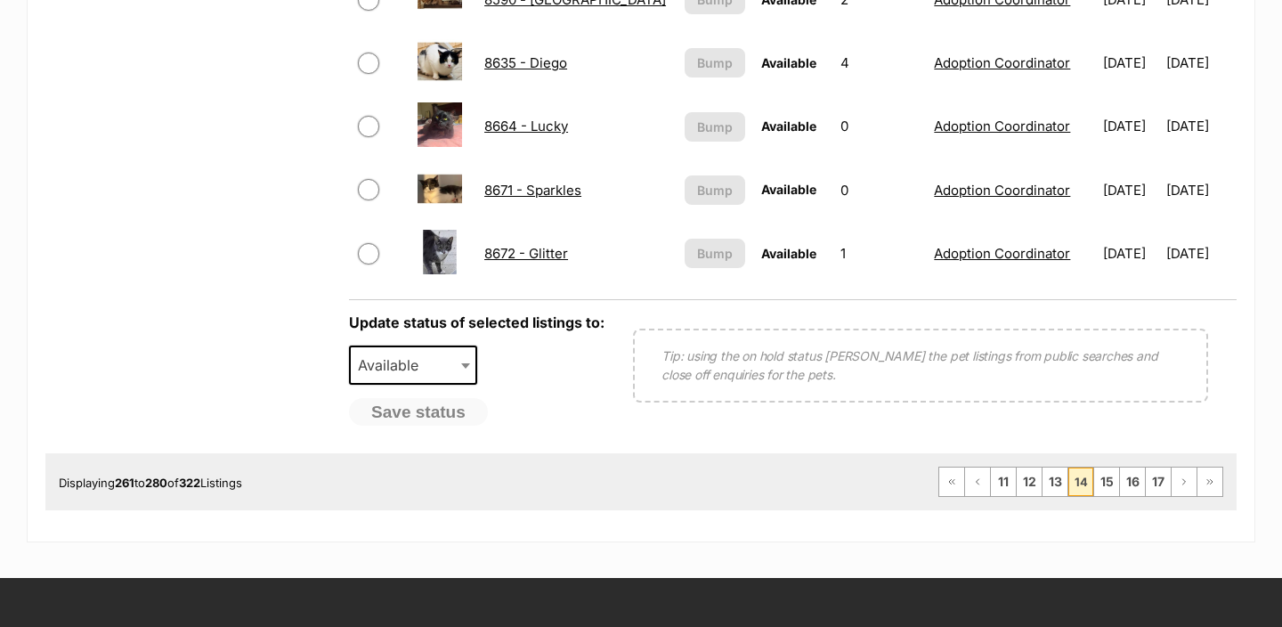
scroll to position [1465, 0]
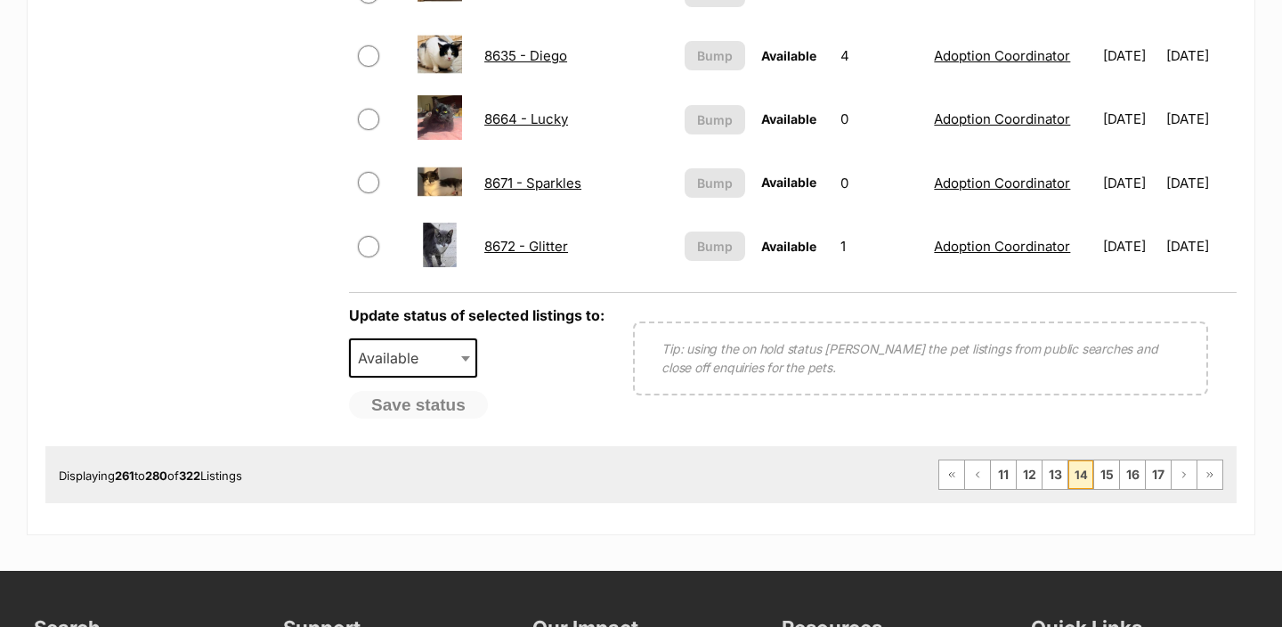
click at [1106, 458] on div "Displaying 261 to 280 of 322 Listings First Page Previous Page 11 12 13 14 15 1…" at bounding box center [640, 474] width 1191 height 57
click at [1106, 475] on link "15" at bounding box center [1106, 474] width 25 height 28
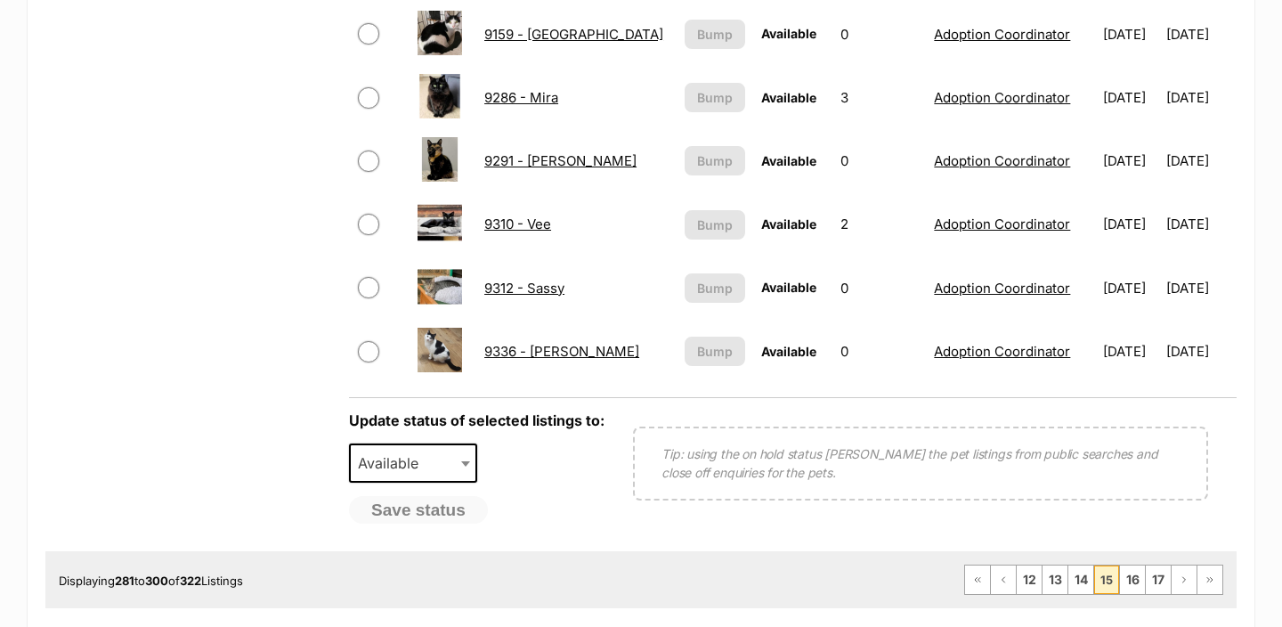
scroll to position [1398, 0]
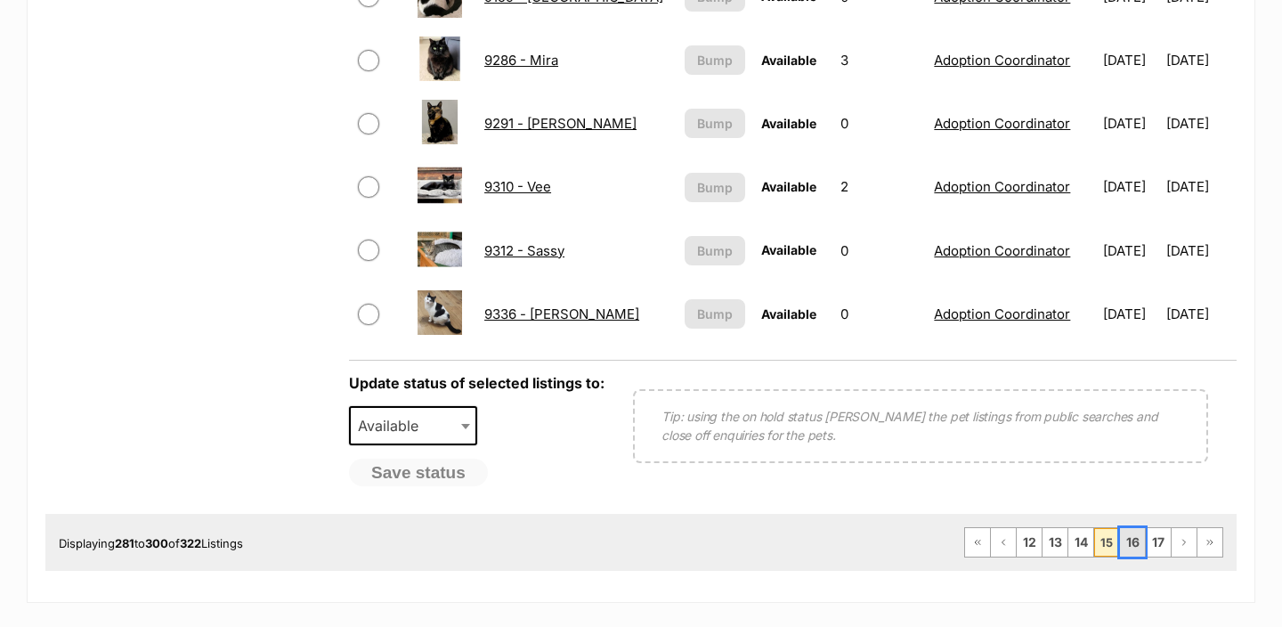
click at [1124, 544] on link "16" at bounding box center [1132, 542] width 25 height 28
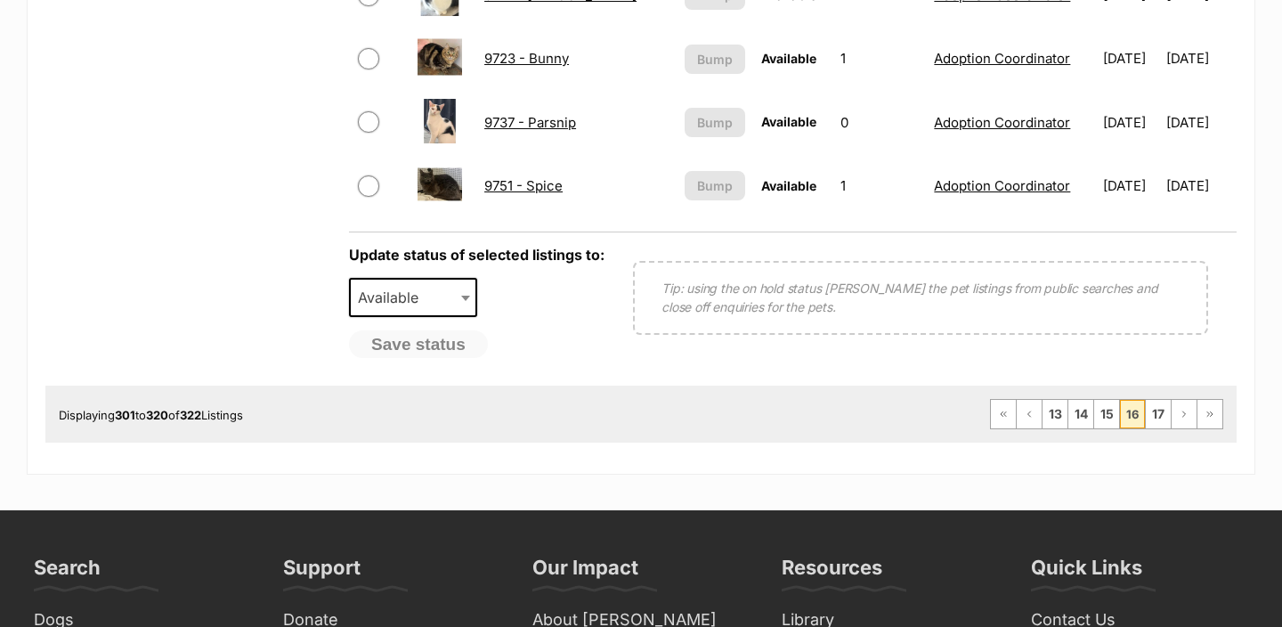
scroll to position [1529, 0]
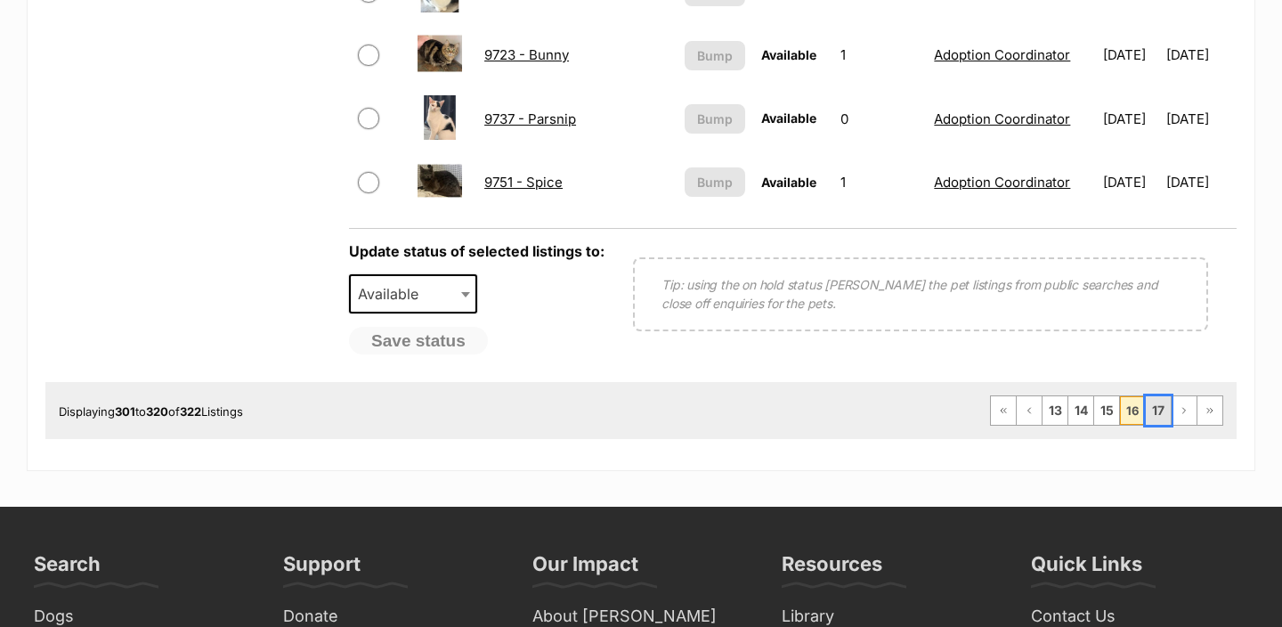
click at [1164, 409] on link "17" at bounding box center [1158, 410] width 25 height 28
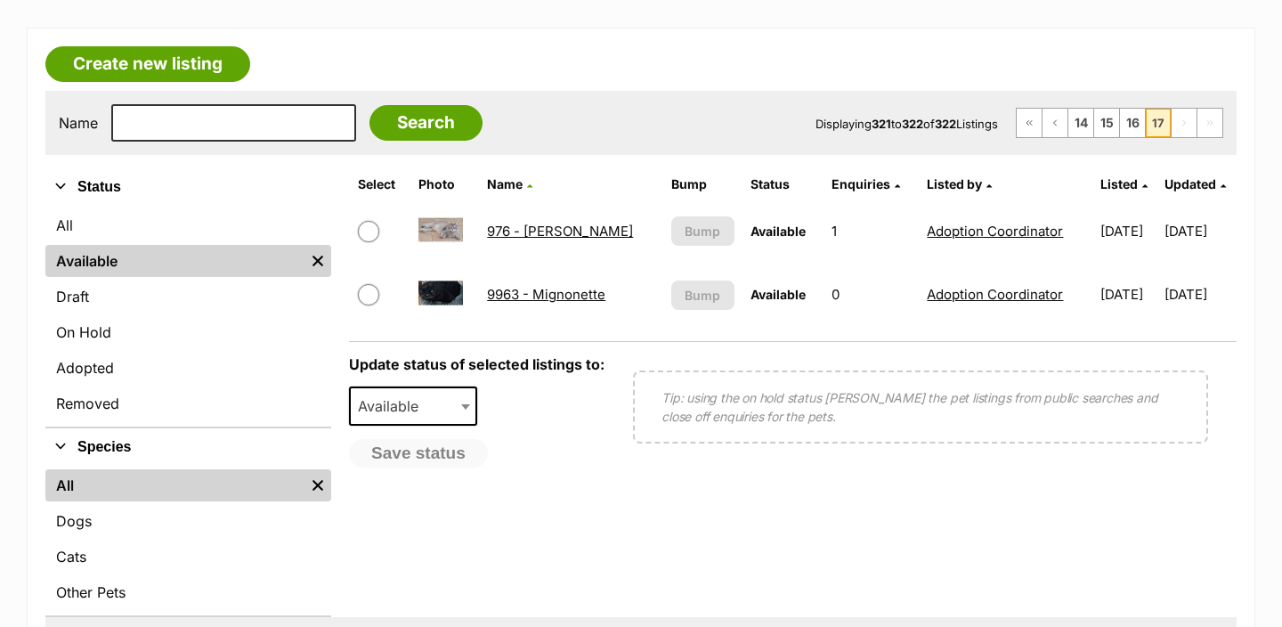
scroll to position [276, 0]
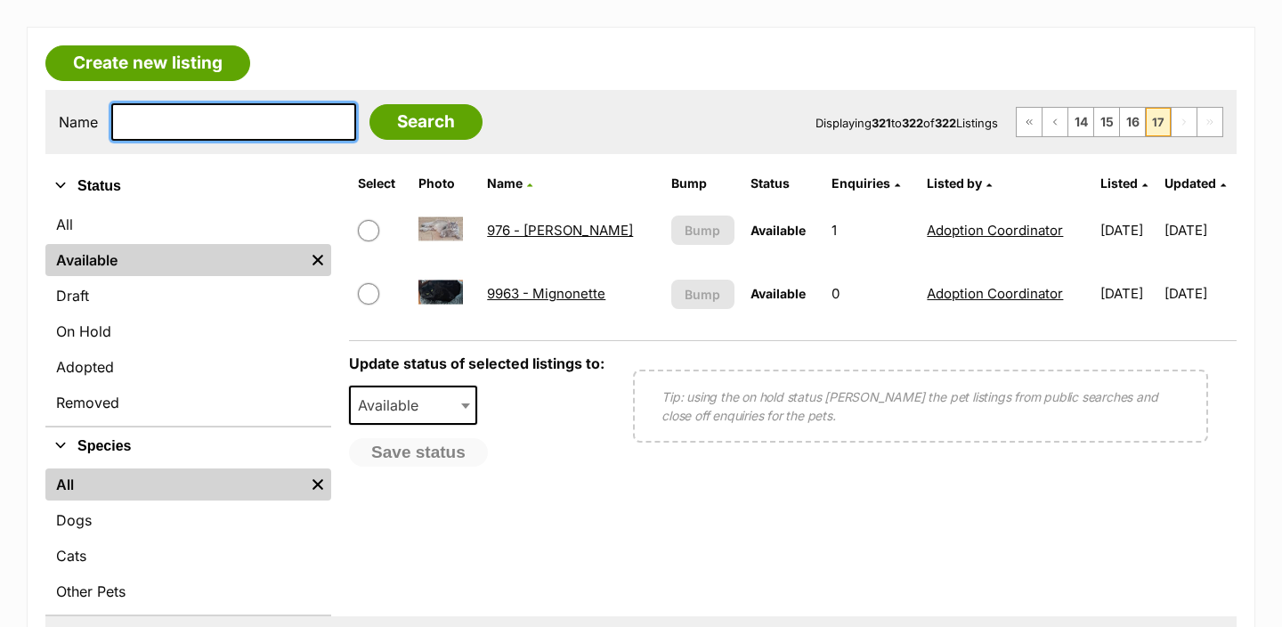
click at [160, 119] on input "text" at bounding box center [233, 121] width 245 height 37
type input "val"
click at [369, 104] on input "Search" at bounding box center [425, 122] width 113 height 36
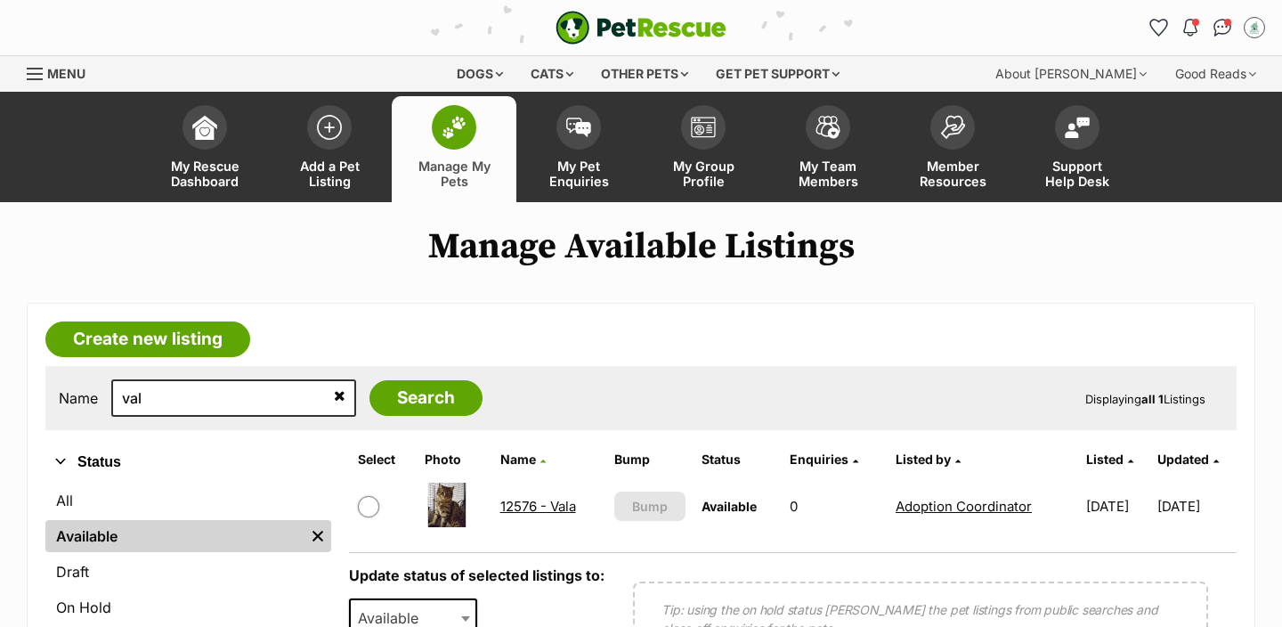
click at [522, 510] on link "12576 - Vala" at bounding box center [538, 506] width 76 height 17
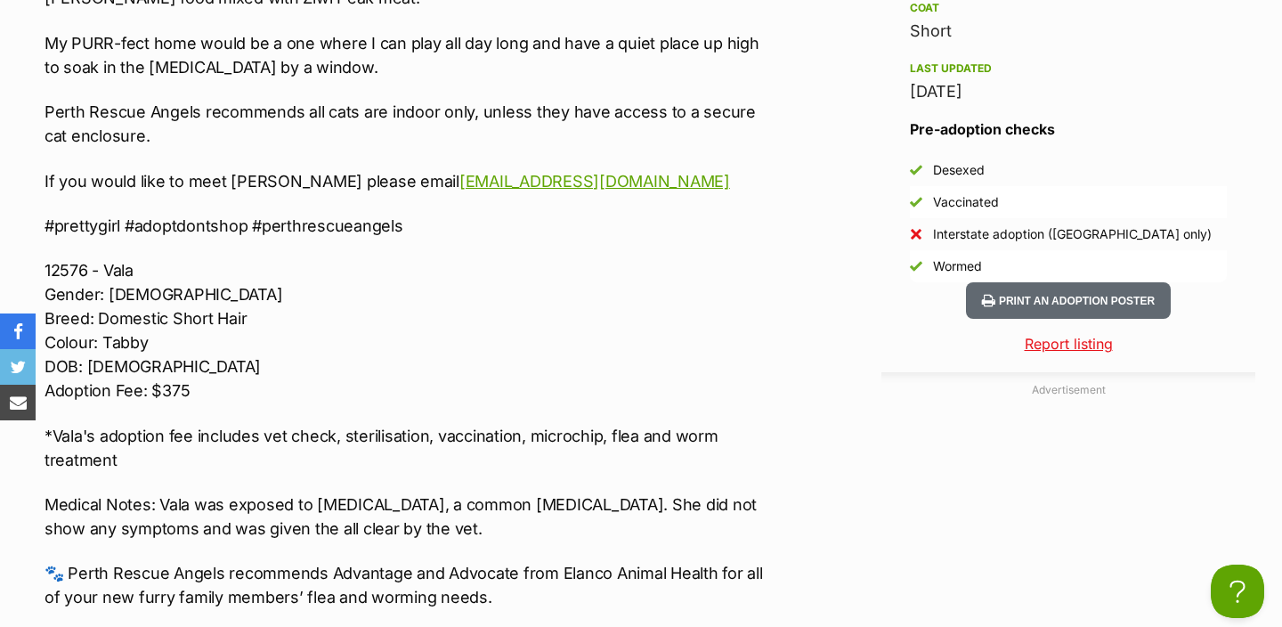
scroll to position [2016, 0]
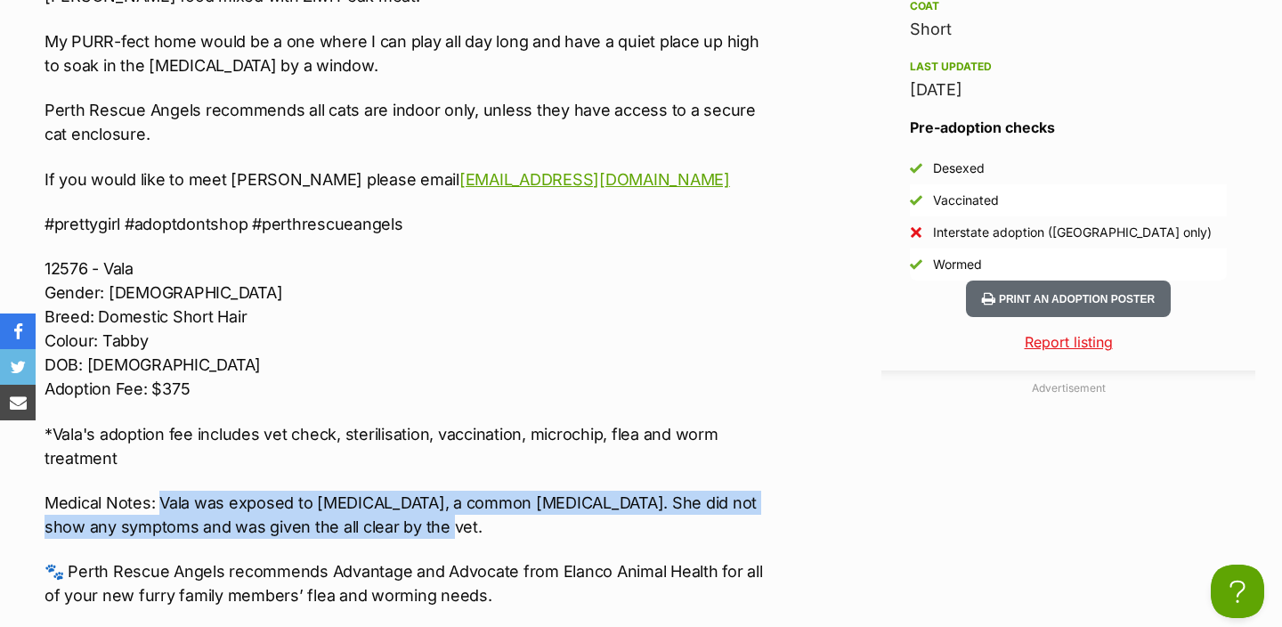
drag, startPoint x: 410, startPoint y: 527, endPoint x: 162, endPoint y: 504, distance: 249.4
click at [162, 504] on p "Medical Notes: Vala was exposed to Ringworm, a common fungal infection. She did…" at bounding box center [404, 514] width 719 height 48
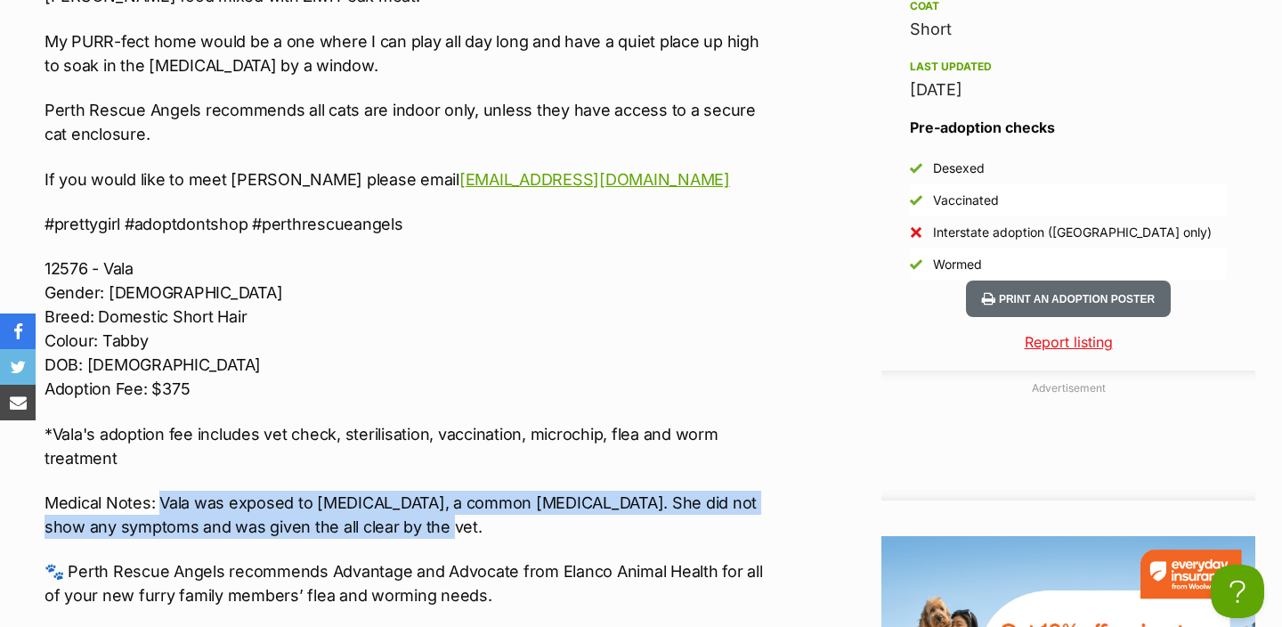
scroll to position [0, 0]
copy p "Vala was exposed to Ringworm, a common fungal infection. She did not show any s…"
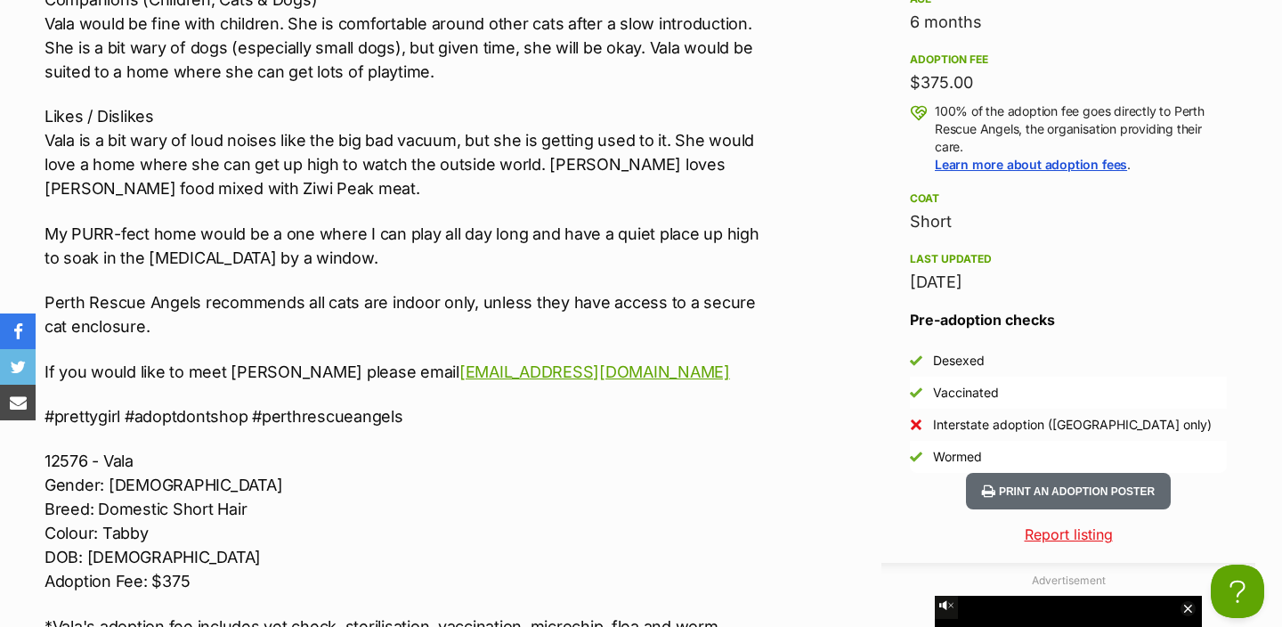
scroll to position [1803, 0]
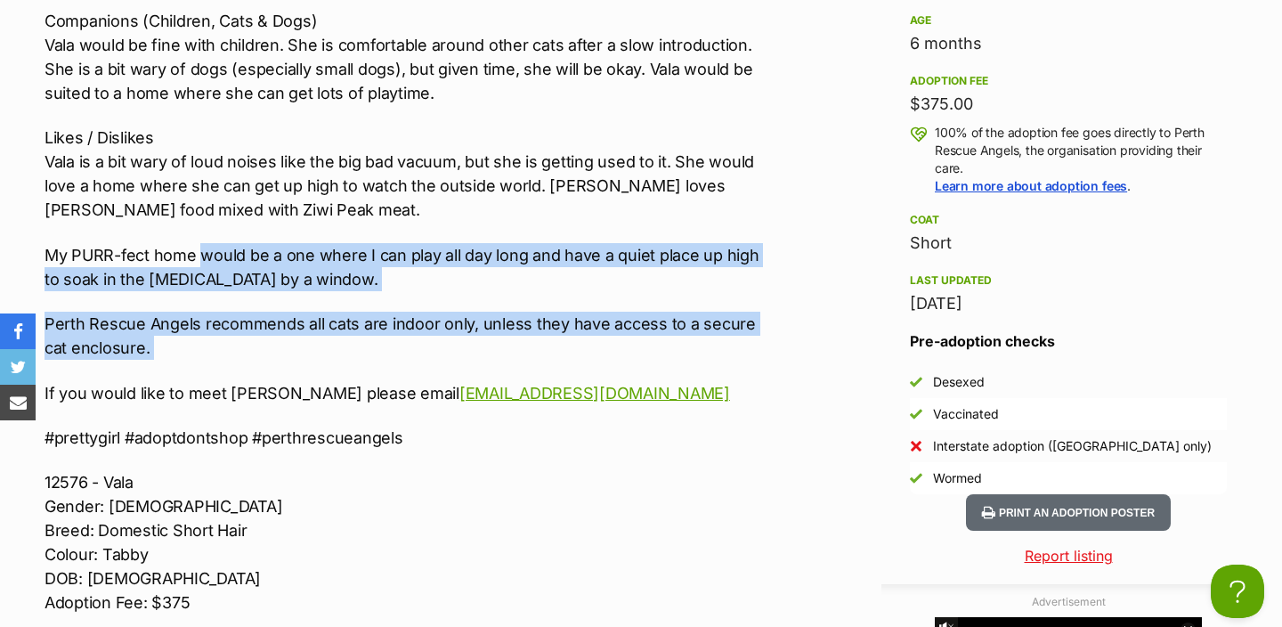
drag, startPoint x: 278, startPoint y: 366, endPoint x: 204, endPoint y: 256, distance: 132.1
click at [204, 256] on div "☁️🧶 INTRODUCING VALA 🧶☁️ Nature Vala is a super sweet, cuddly ball of fluff. Sh…" at bounding box center [404, 346] width 719 height 950
copy div "would be a one where I can play all day long and have a quiet place up high to …"
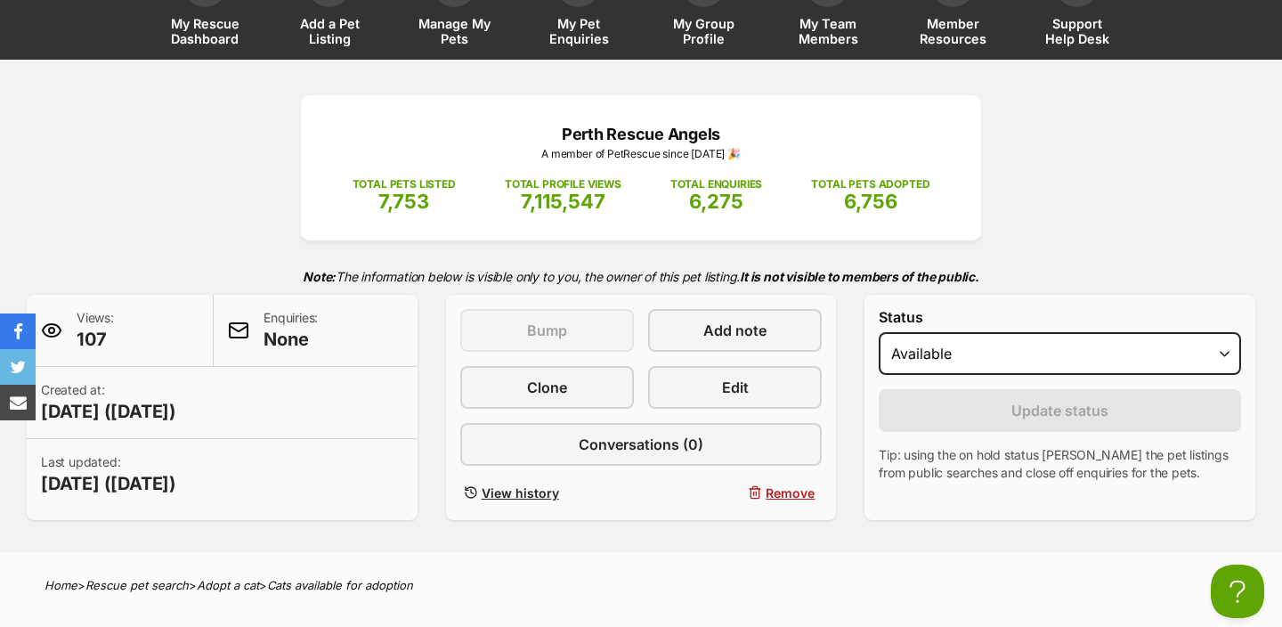
scroll to position [0, 0]
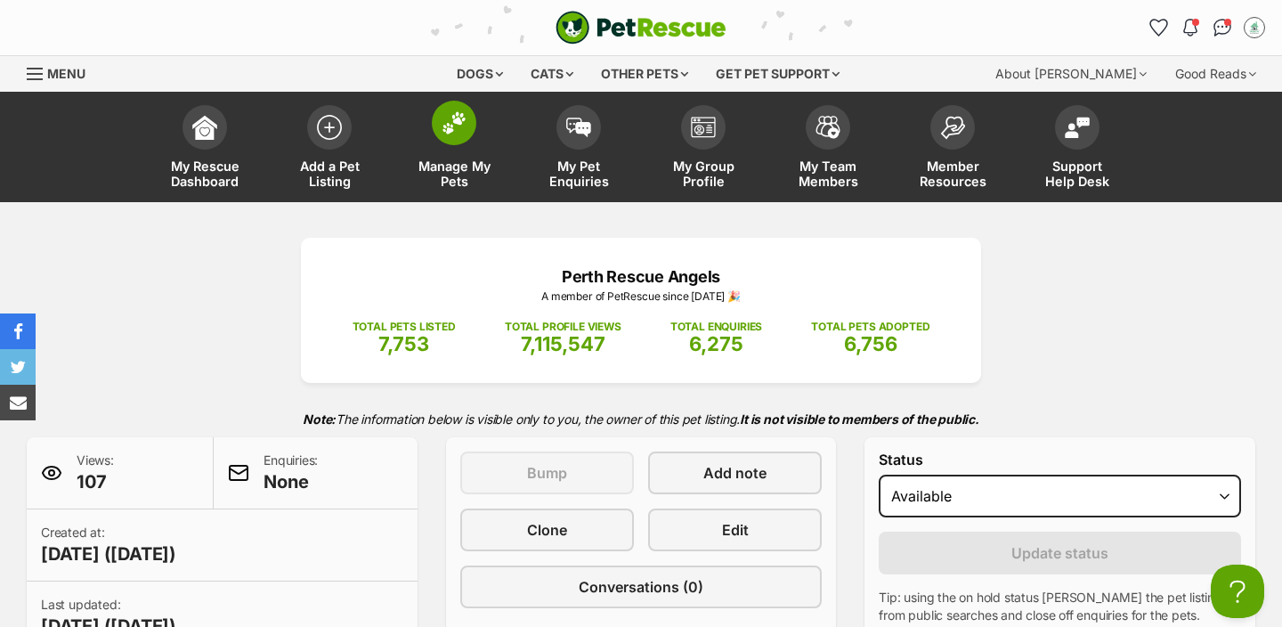
click at [456, 156] on link "Manage My Pets" at bounding box center [454, 149] width 125 height 106
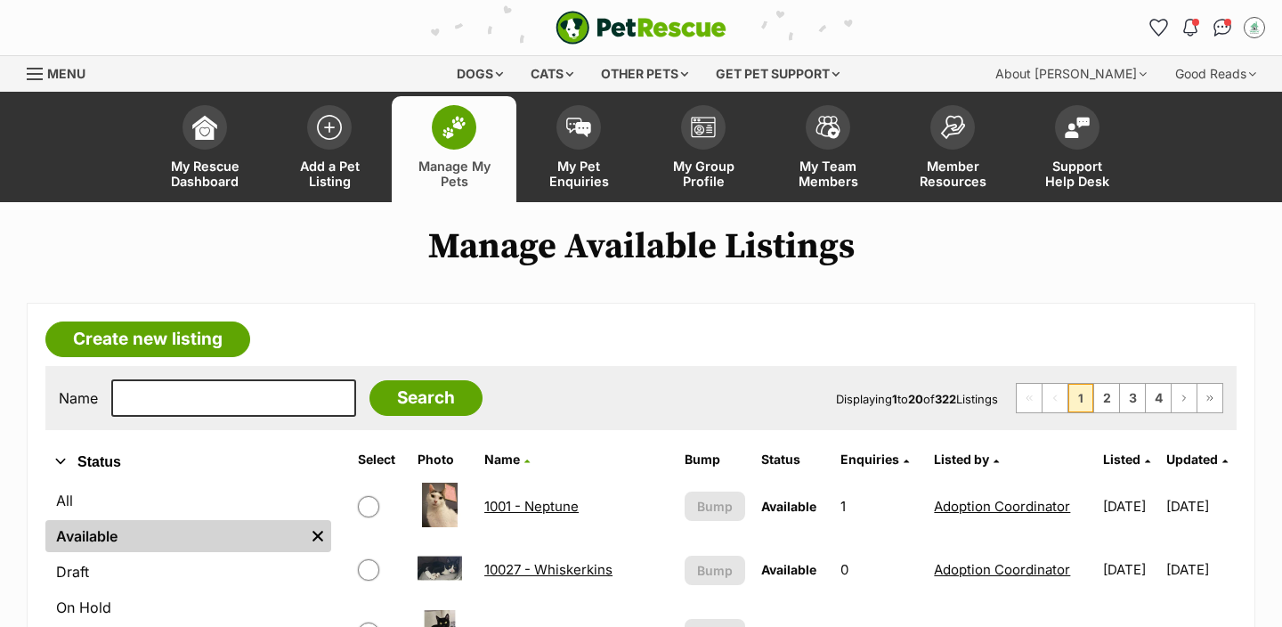
click at [262, 376] on div "Name Search Displaying 1 to 20 of 322 Listings First Page Previous Page 1 2 3 4…" at bounding box center [640, 398] width 1191 height 64
click at [231, 377] on div "Name Search Displaying 1 to 20 of 322 Listings First Page Previous Page 1 2 3 4…" at bounding box center [640, 398] width 1191 height 64
click at [224, 396] on input "text" at bounding box center [233, 397] width 245 height 37
type input "ony"
click at [369, 380] on input "Search" at bounding box center [425, 398] width 113 height 36
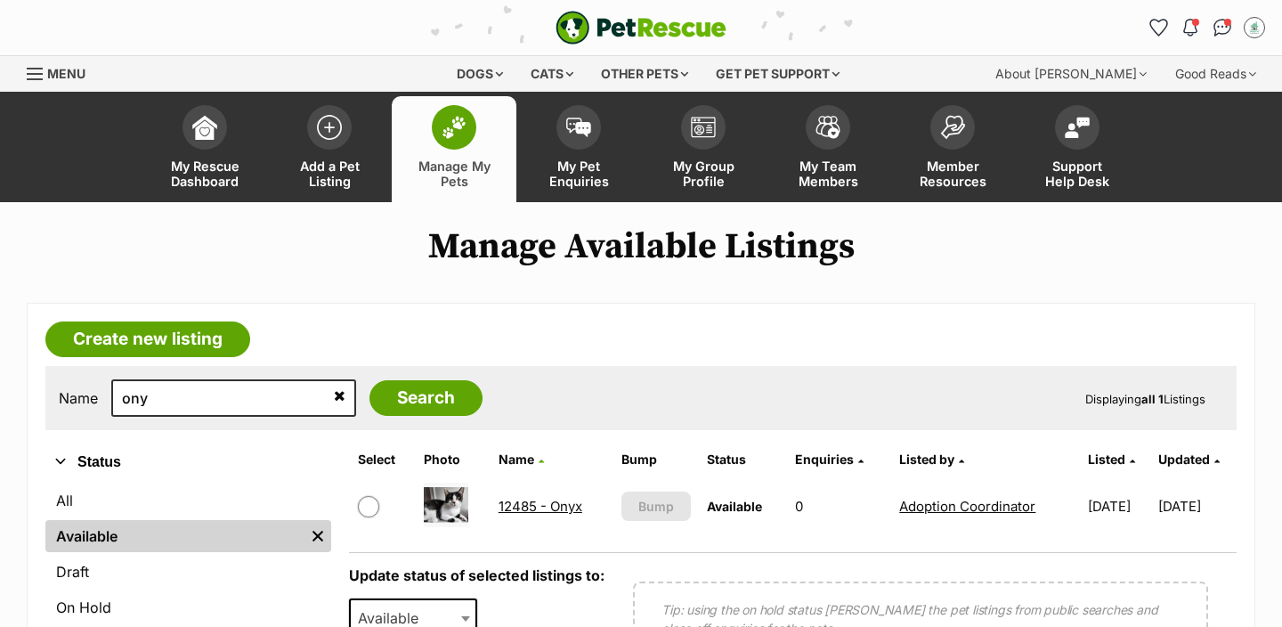
click at [544, 505] on link "12485 - Onyx" at bounding box center [540, 506] width 84 height 17
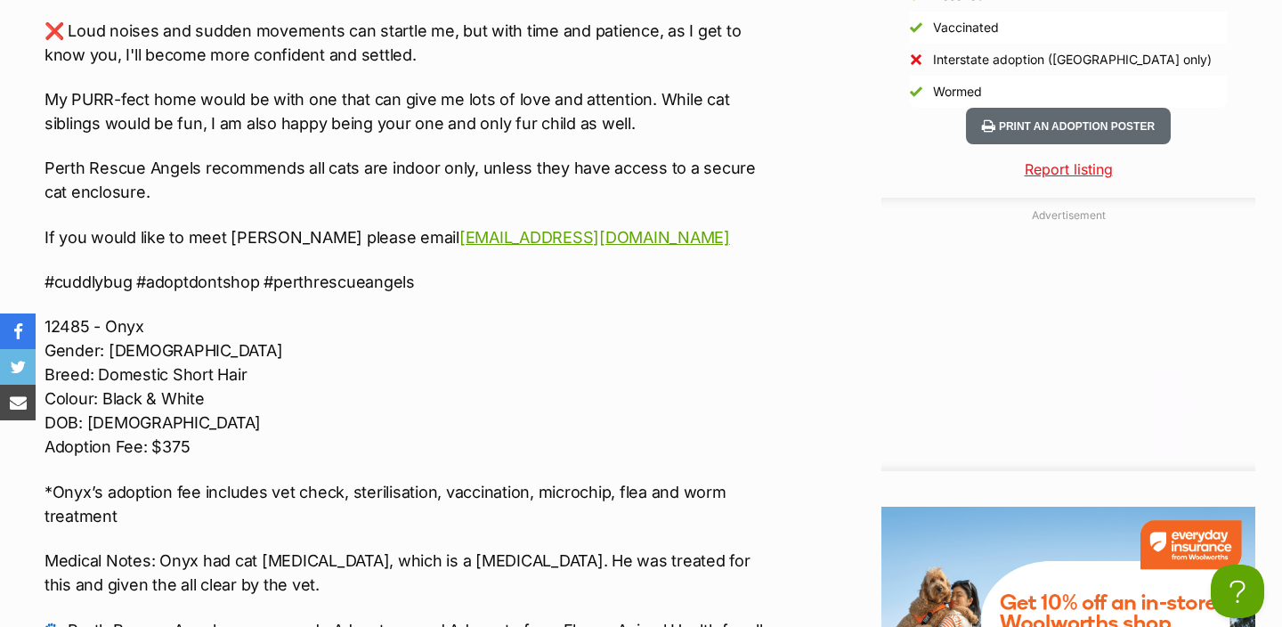
scroll to position [2278, 0]
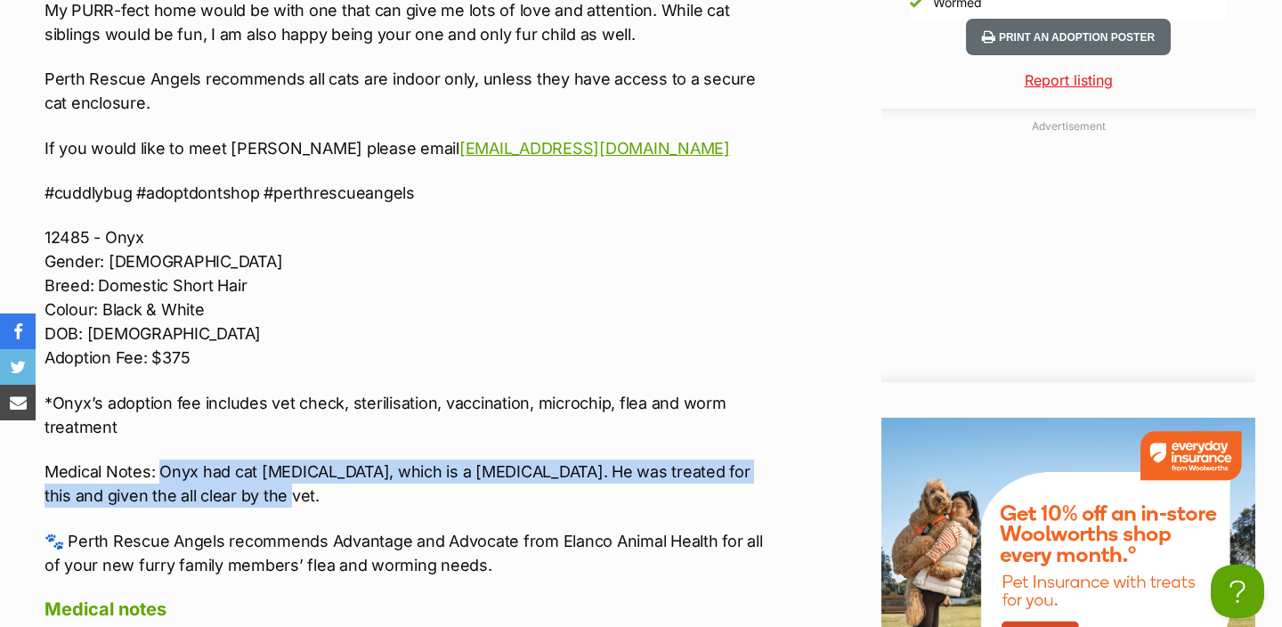
drag, startPoint x: 262, startPoint y: 499, endPoint x: 160, endPoint y: 478, distance: 103.7
click at [160, 478] on p "Medical Notes: Onyx had cat flu, which is a respiratory infection. He was treat…" at bounding box center [404, 483] width 719 height 48
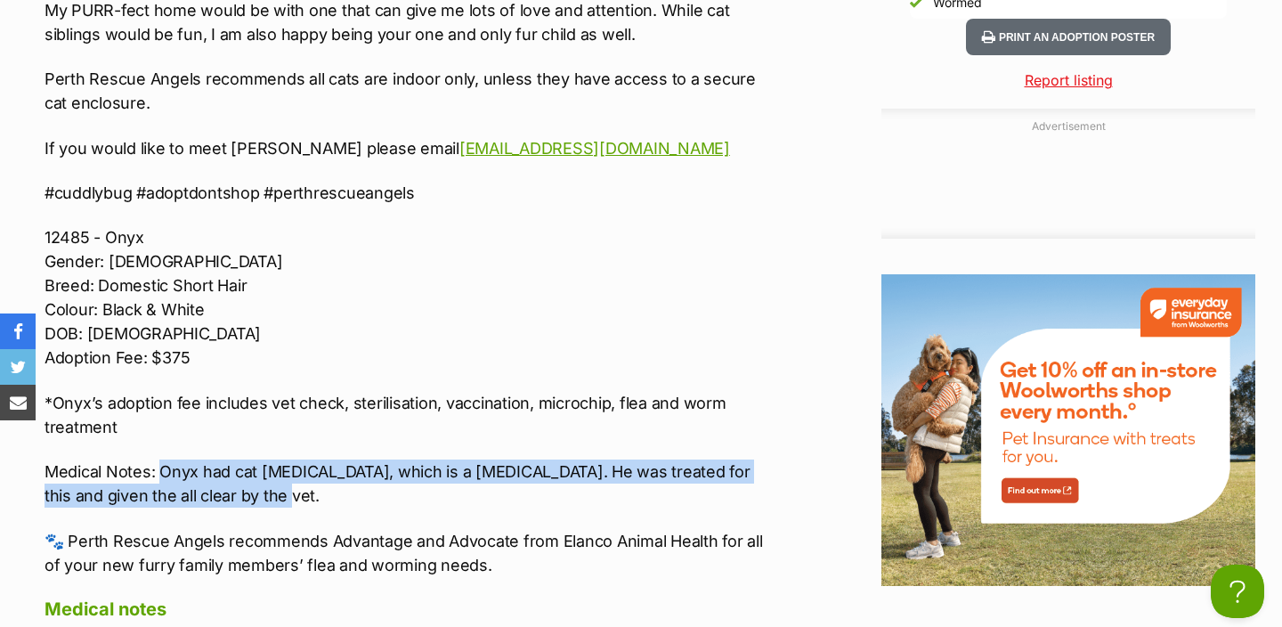
scroll to position [0, 0]
copy p "Onyx had cat flu, which is a respiratory infection. He was treated for this and…"
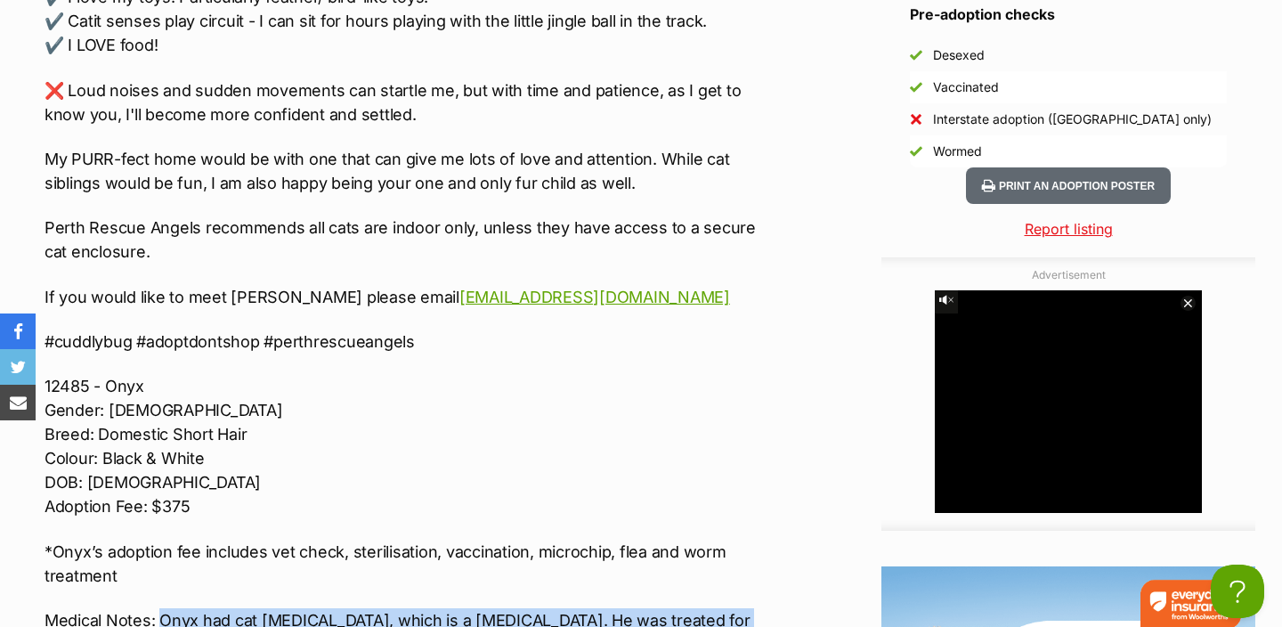
scroll to position [2127, 0]
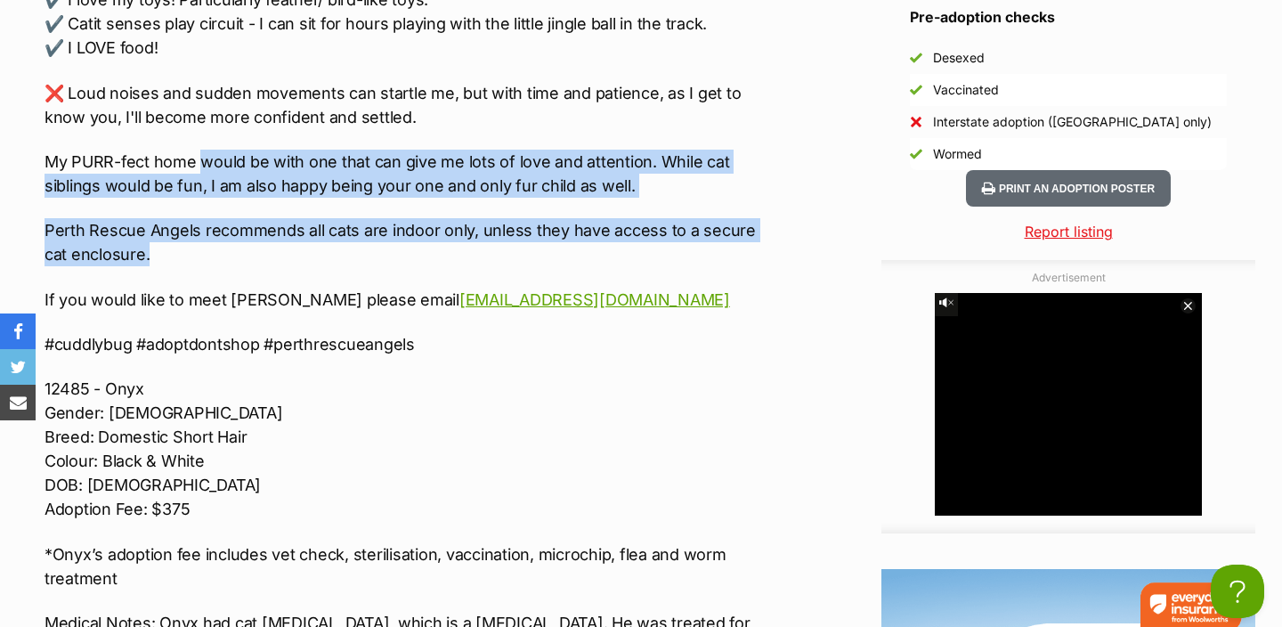
drag, startPoint x: 221, startPoint y: 251, endPoint x: 204, endPoint y: 163, distance: 89.7
click at [204, 163] on div "🤍⚡️ INTRODUCING ONYX ⚡️🤍 Nature I'm the biggest of my siblings and the protecto…" at bounding box center [404, 137] width 719 height 1180
copy div "would be with one that can give me lots of love and attention. While cat siblin…"
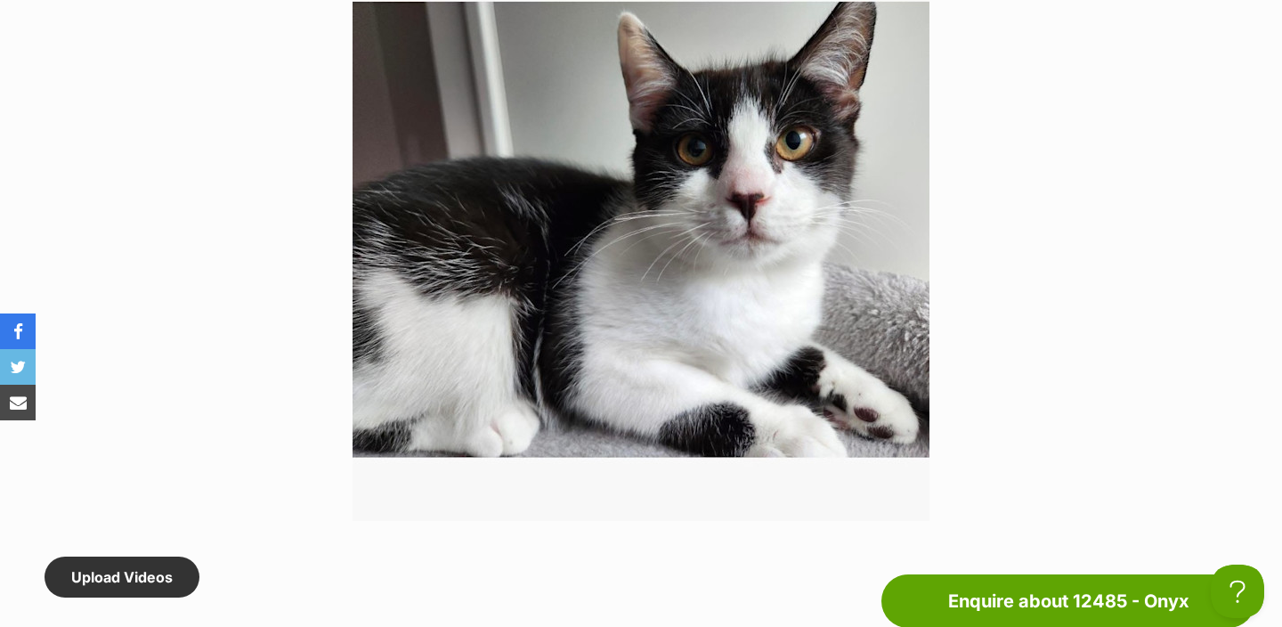
scroll to position [0, 0]
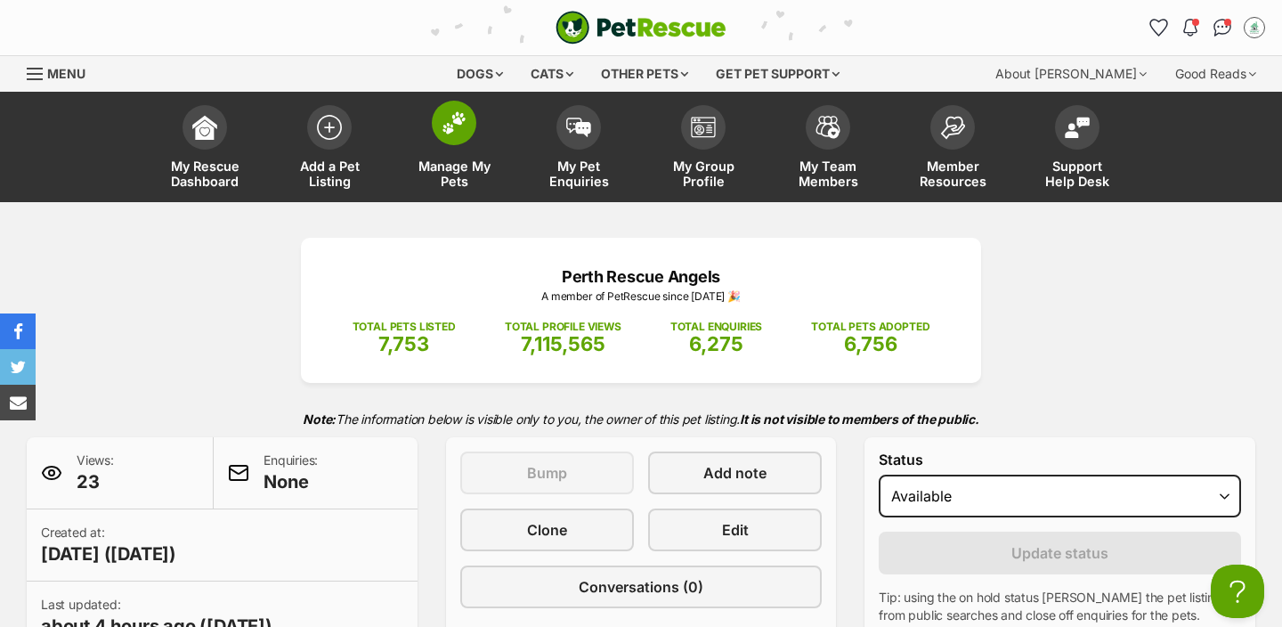
click at [451, 133] on img at bounding box center [454, 122] width 25 height 23
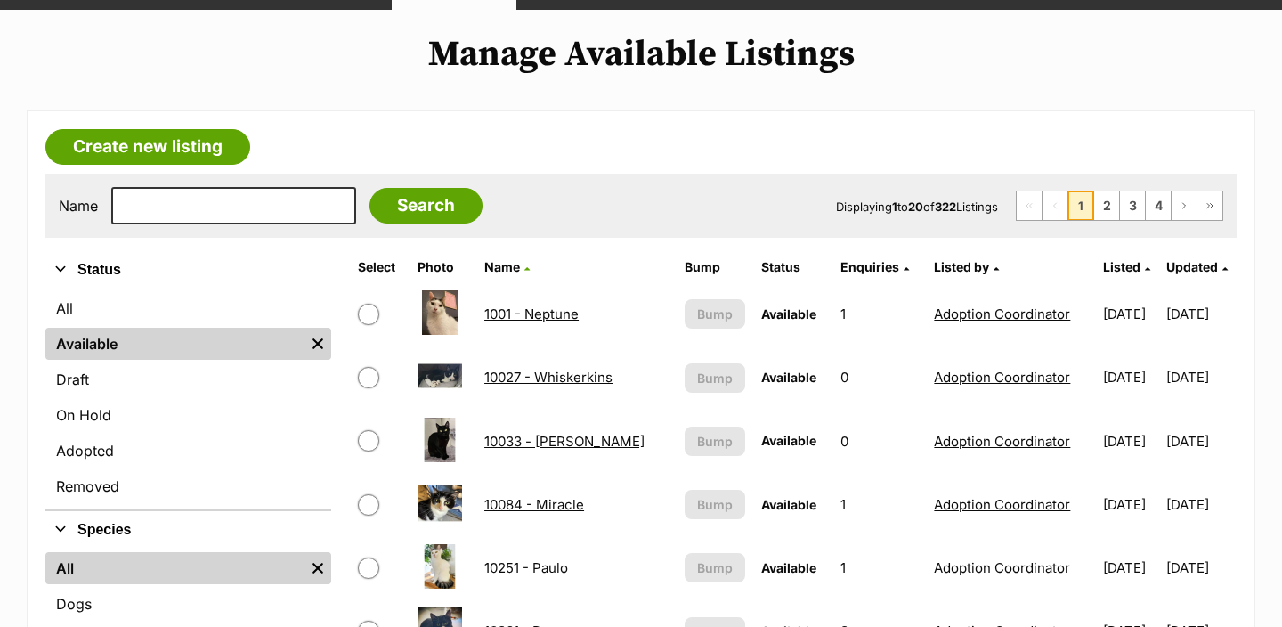
scroll to position [133, 0]
